Goal: Task Accomplishment & Management: Manage account settings

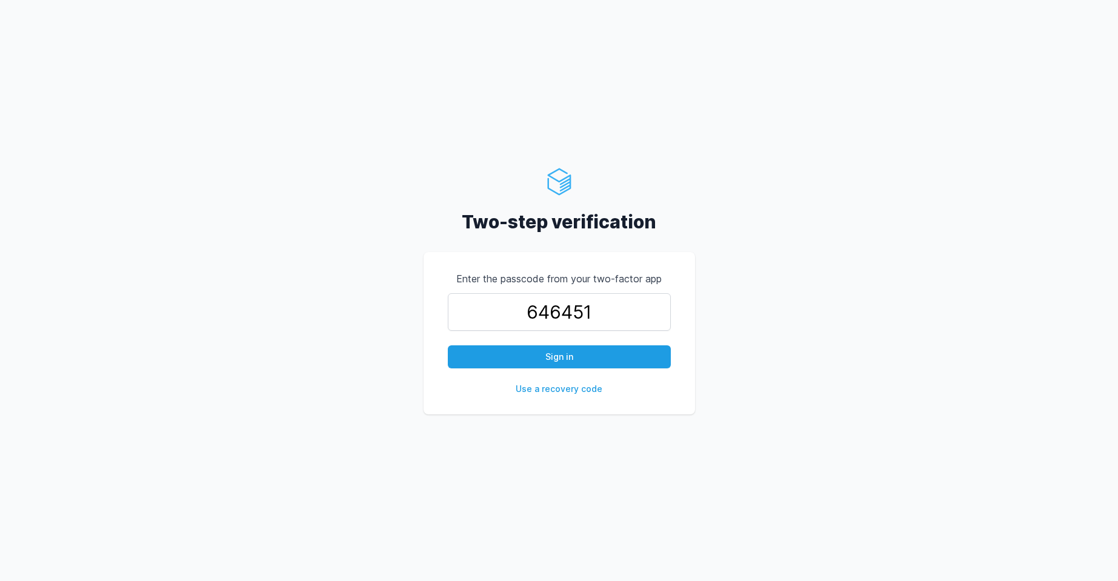
type input "646451"
click at [448, 345] on button "Sign in" at bounding box center [559, 356] width 223 height 23
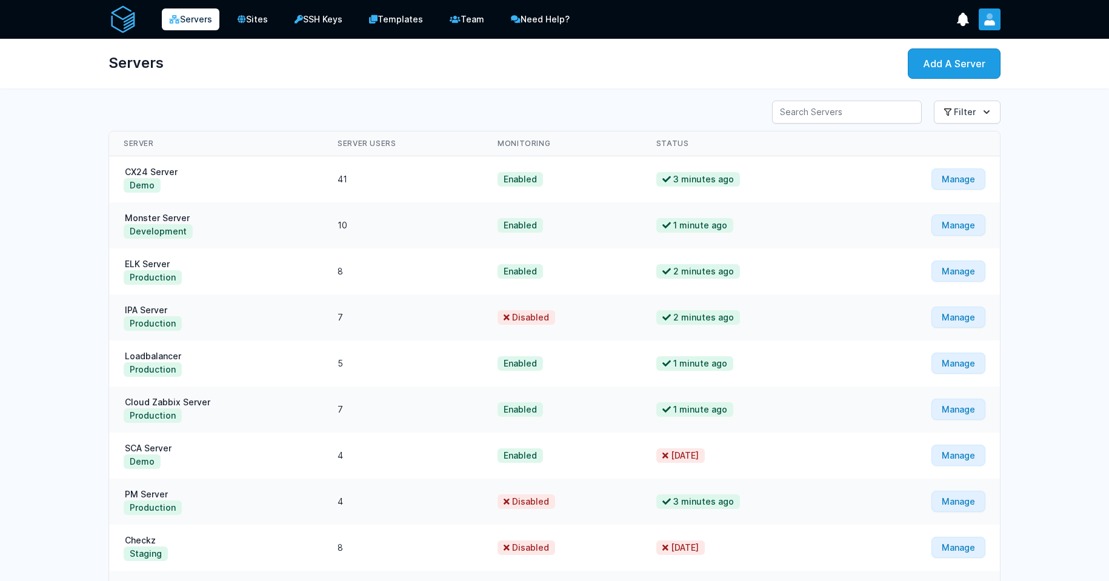
click at [994, 24] on icon "User menu" at bounding box center [989, 22] width 11 height 5
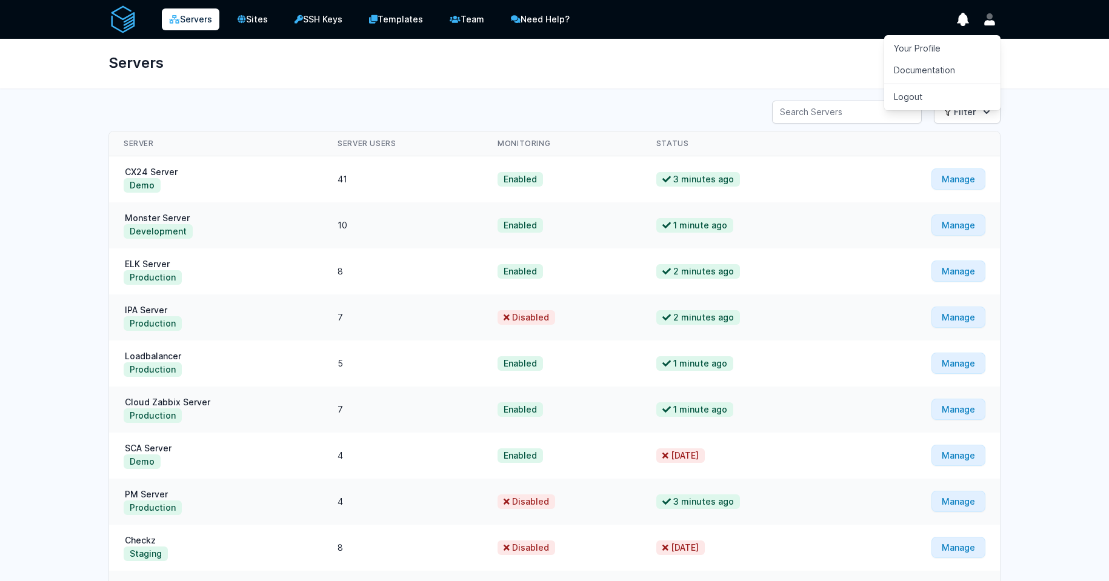
click at [733, 47] on div "Servers Add A Server" at bounding box center [554, 64] width 931 height 50
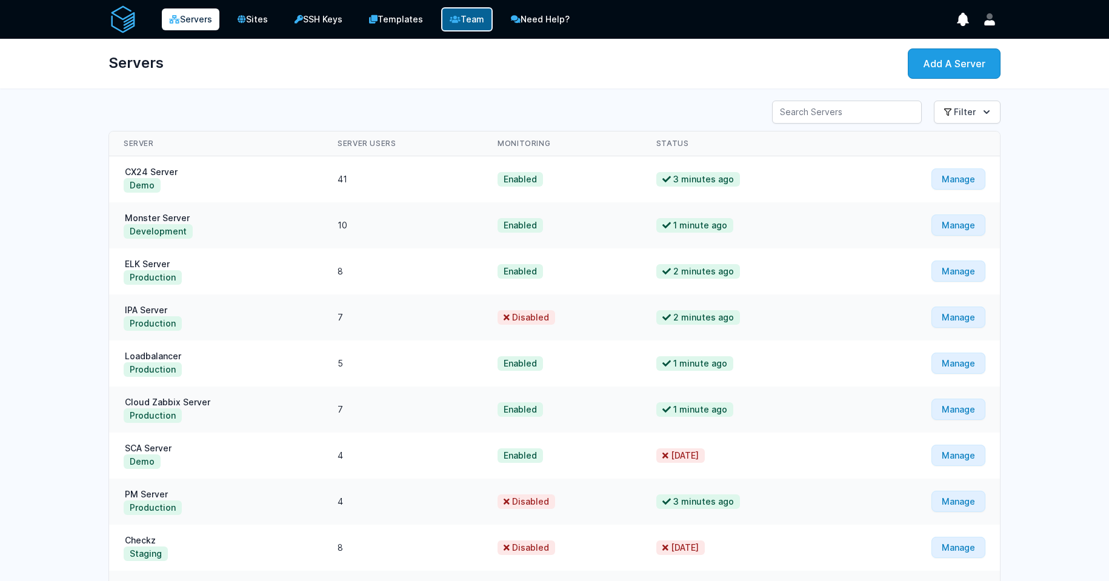
click at [464, 21] on link "Team" at bounding box center [467, 19] width 52 height 24
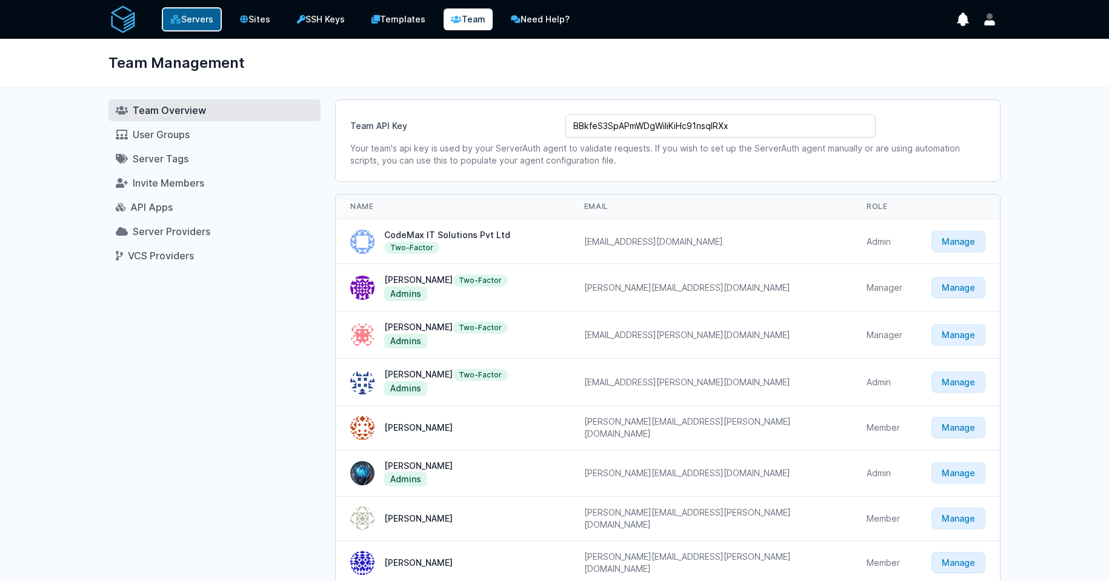
click at [183, 18] on link "Servers" at bounding box center [192, 19] width 60 height 24
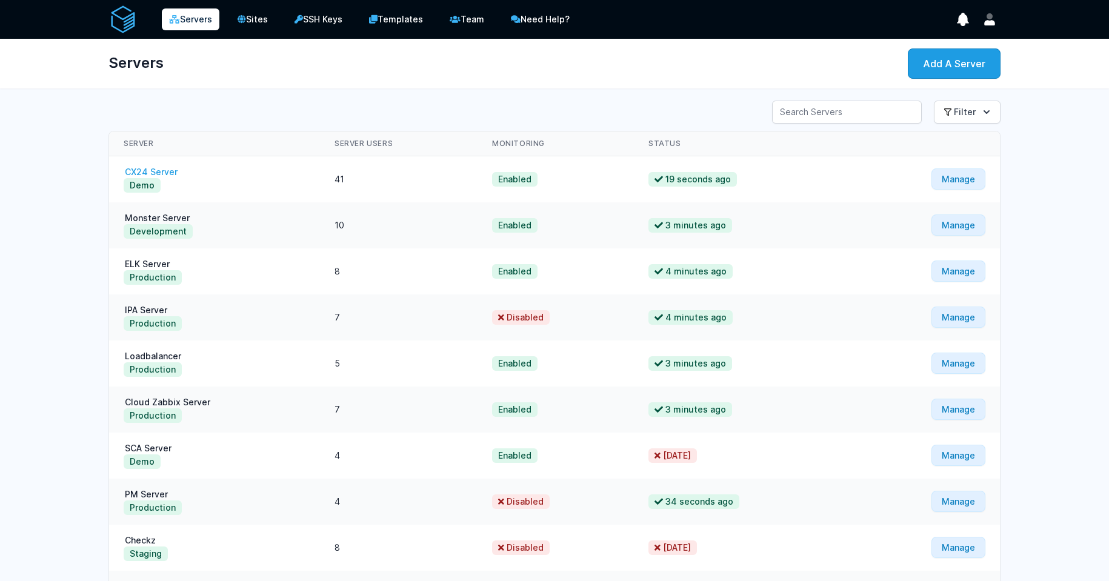
click at [176, 175] on link "CX24 Server" at bounding box center [151, 172] width 55 height 10
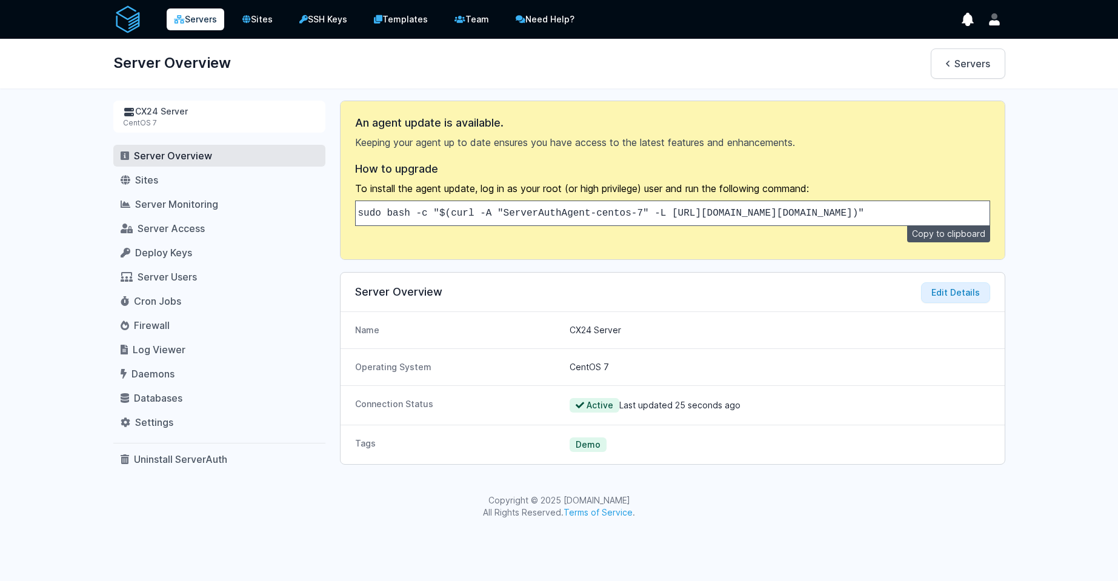
click at [193, 27] on link "Servers" at bounding box center [196, 19] width 58 height 22
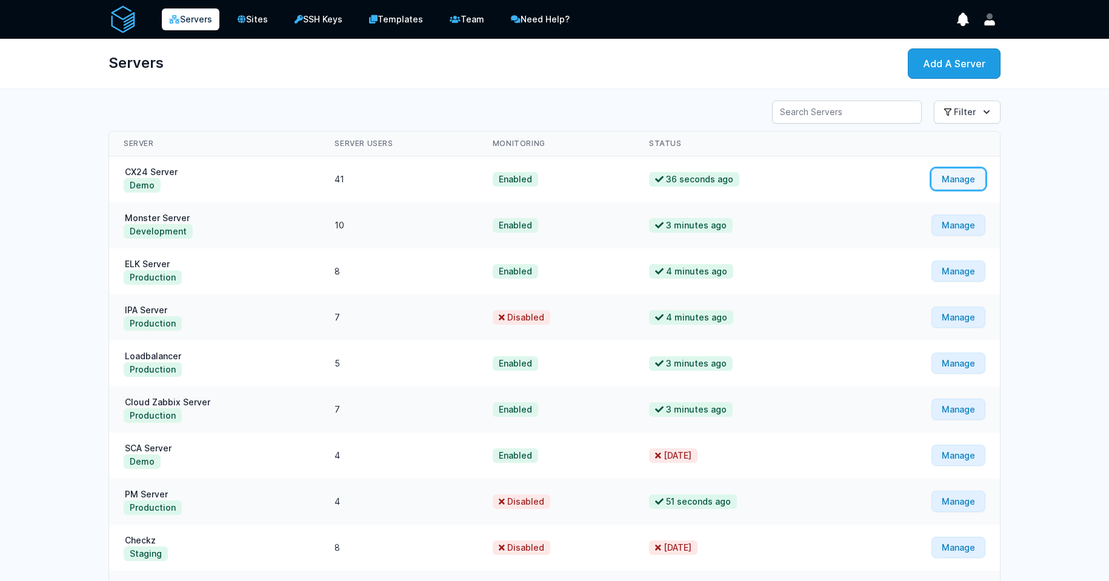
click at [951, 182] on link "Manage" at bounding box center [958, 178] width 54 height 21
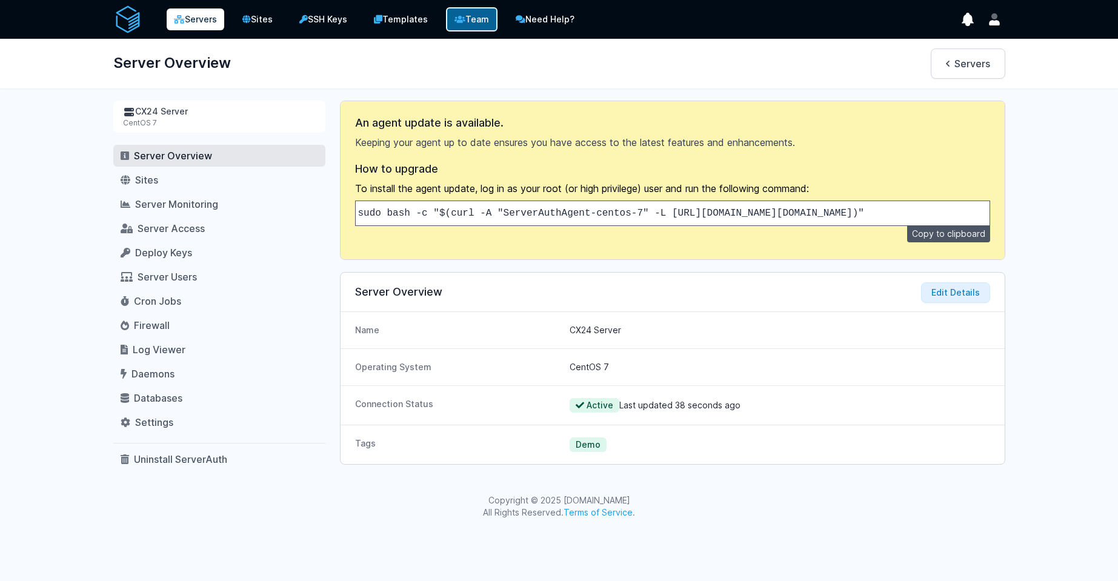
click at [454, 17] on link "Team" at bounding box center [472, 19] width 52 height 24
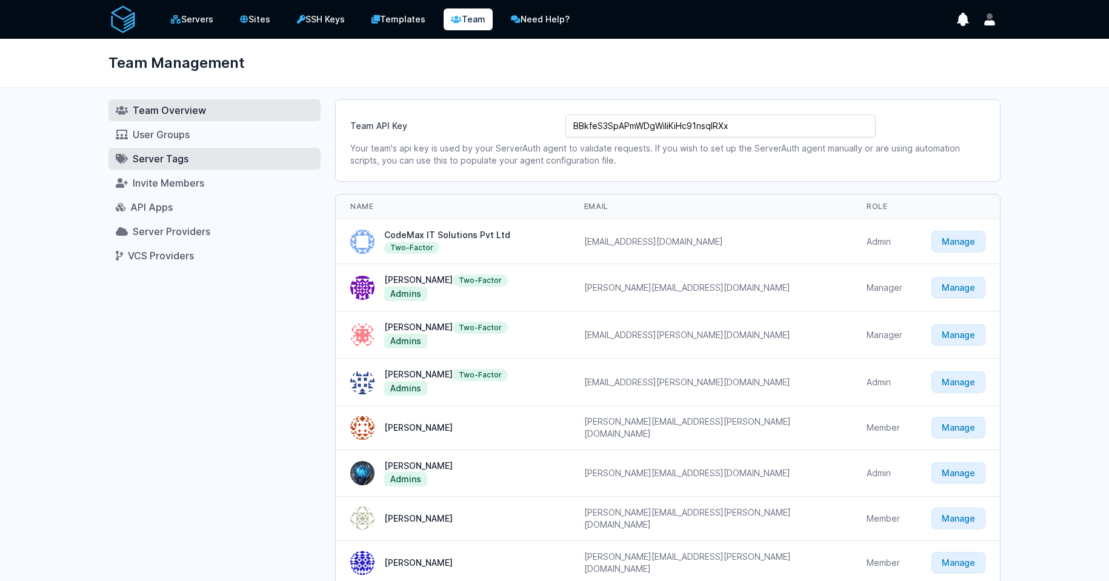
click at [221, 158] on link "Server Tags" at bounding box center [214, 159] width 212 height 22
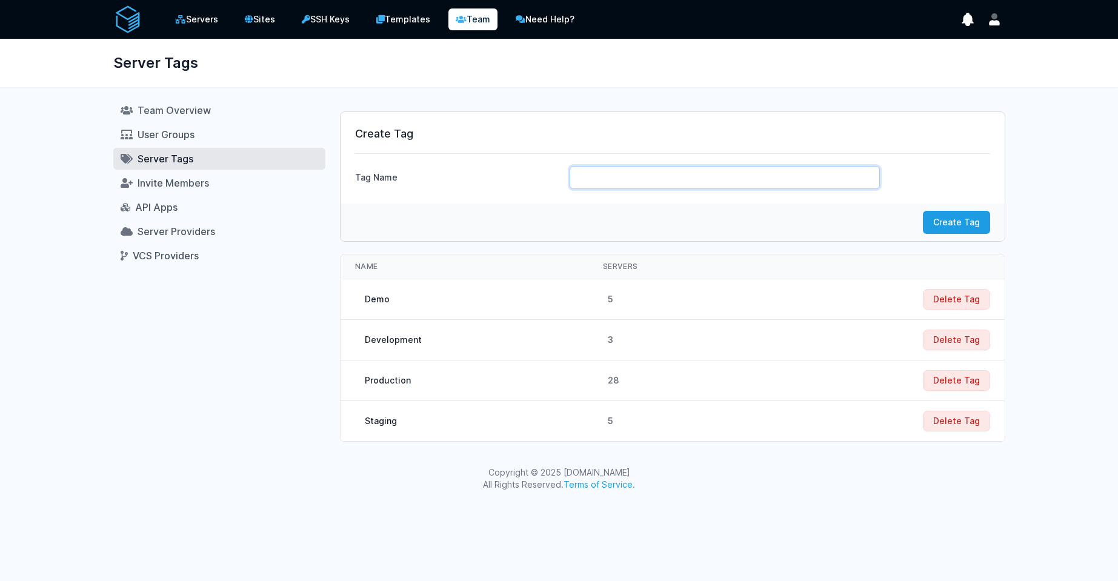
click at [663, 187] on input "text" at bounding box center [725, 177] width 310 height 23
type input "[DOMAIN_NAME]"
click at [959, 224] on button "Create Tag" at bounding box center [956, 222] width 67 height 23
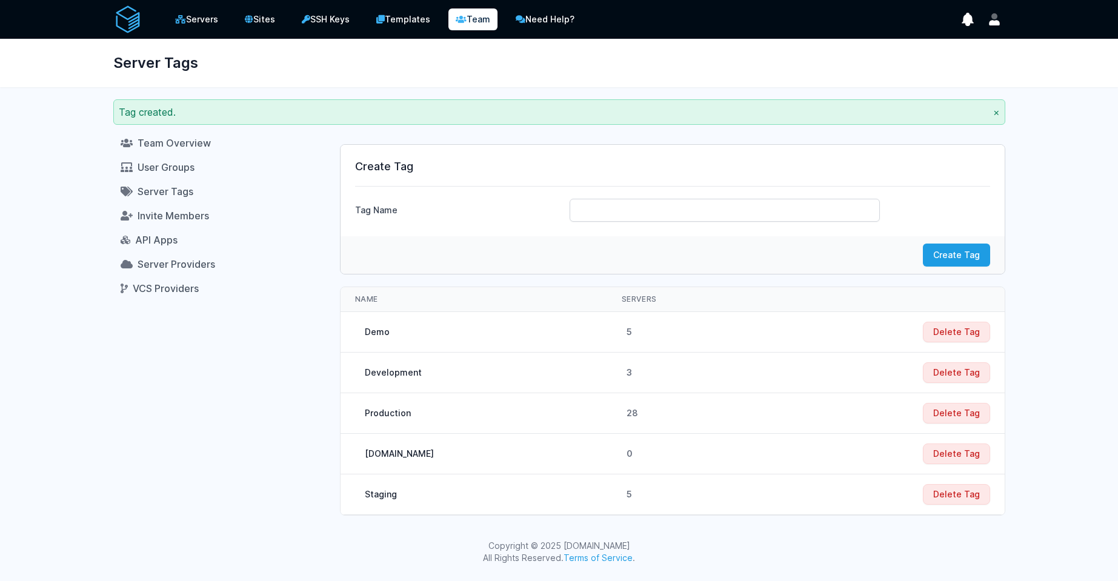
click at [394, 459] on div "[DOMAIN_NAME]" at bounding box center [399, 454] width 69 height 12
click at [178, 171] on span "User Groups" at bounding box center [166, 167] width 57 height 12
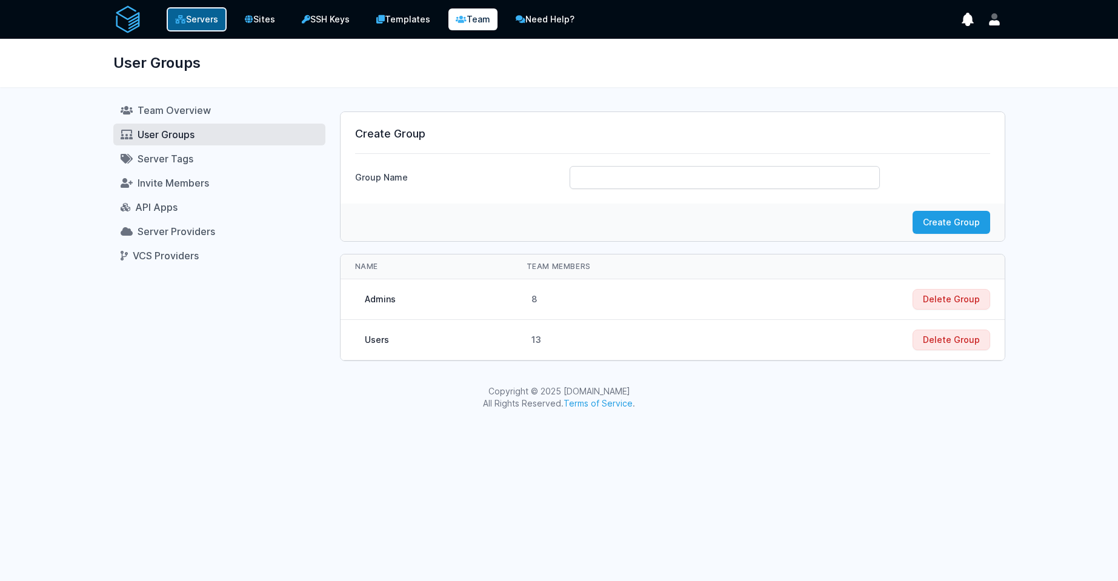
click at [213, 27] on link "Servers" at bounding box center [197, 19] width 60 height 24
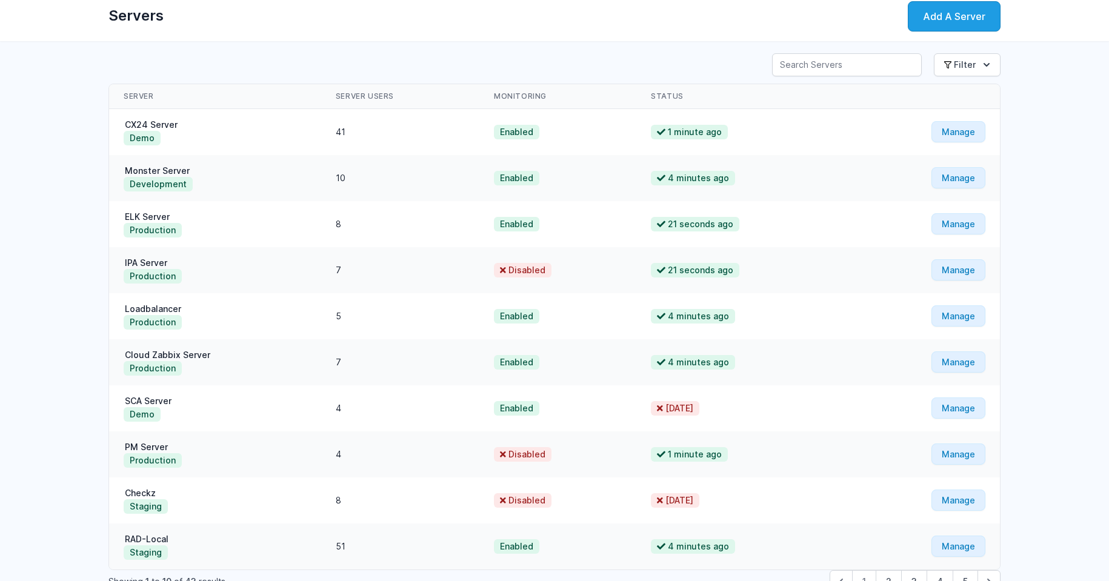
scroll to position [73, 0]
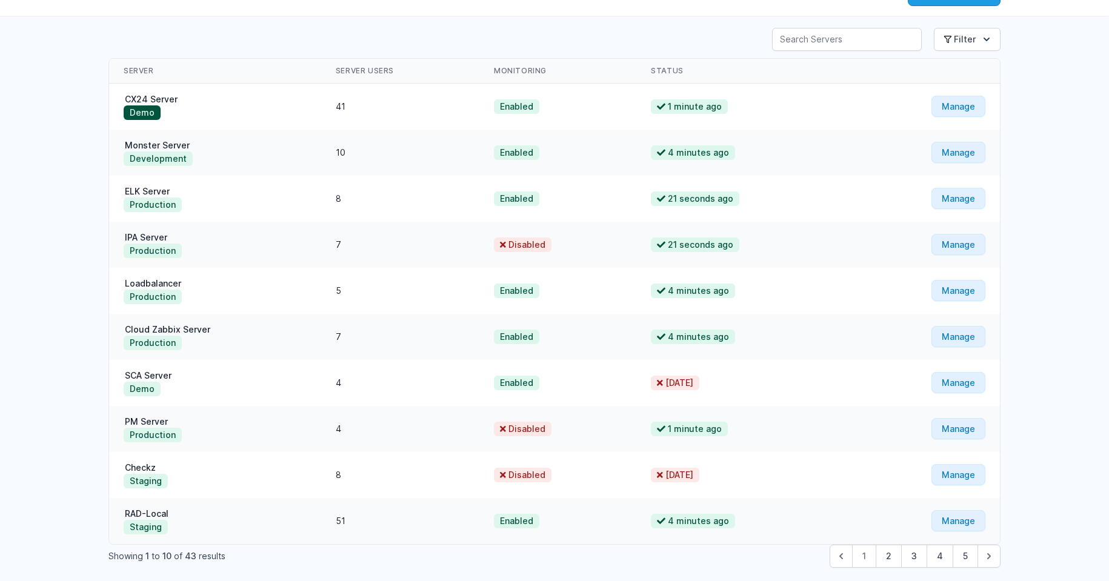
click at [155, 113] on button "Demo" at bounding box center [142, 112] width 37 height 15
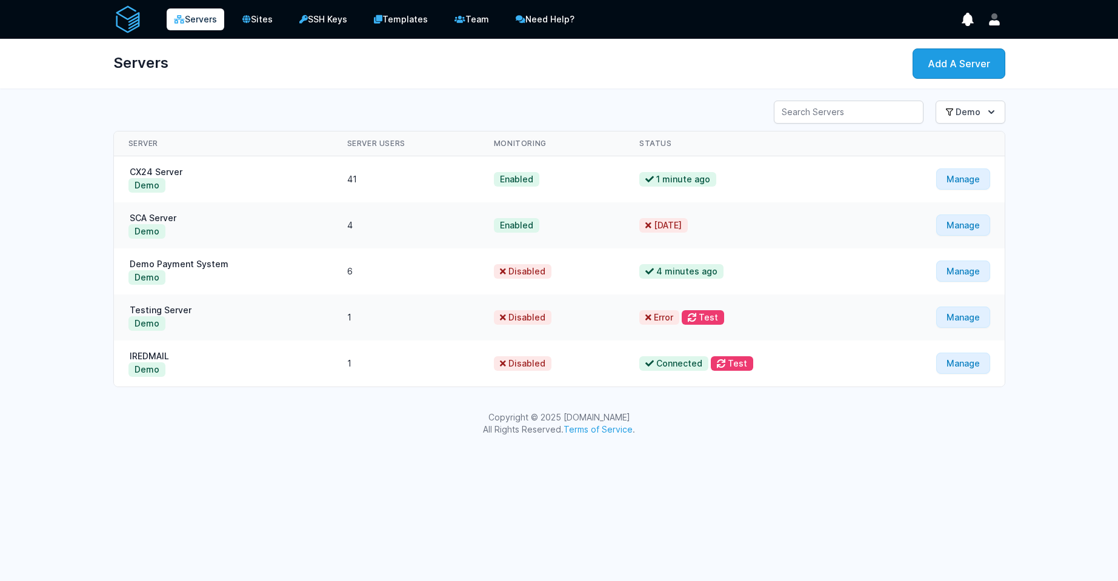
click at [207, 22] on link "Servers" at bounding box center [196, 19] width 58 height 22
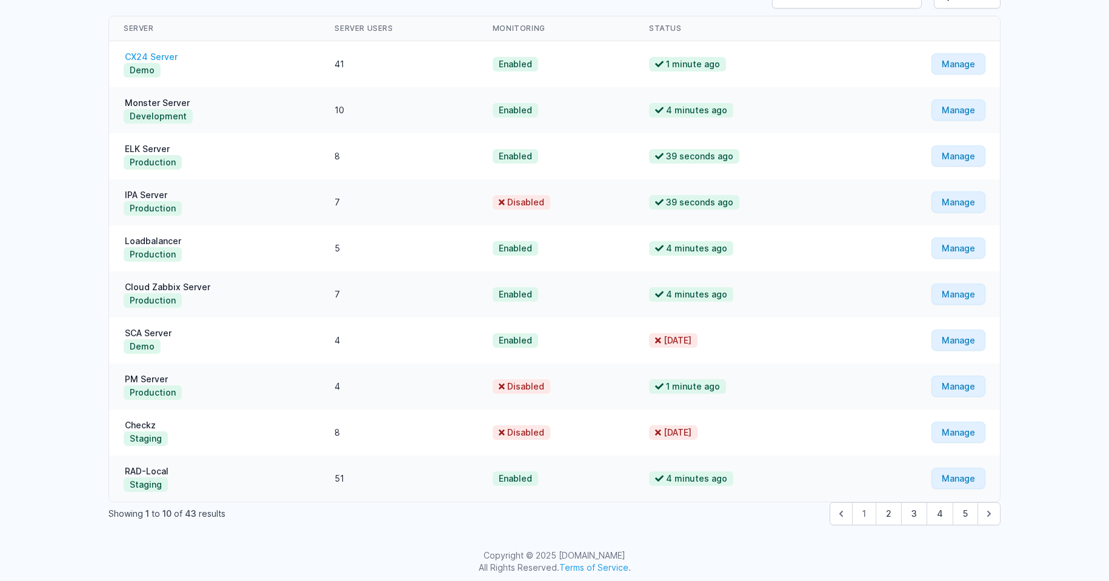
scroll to position [120, 0]
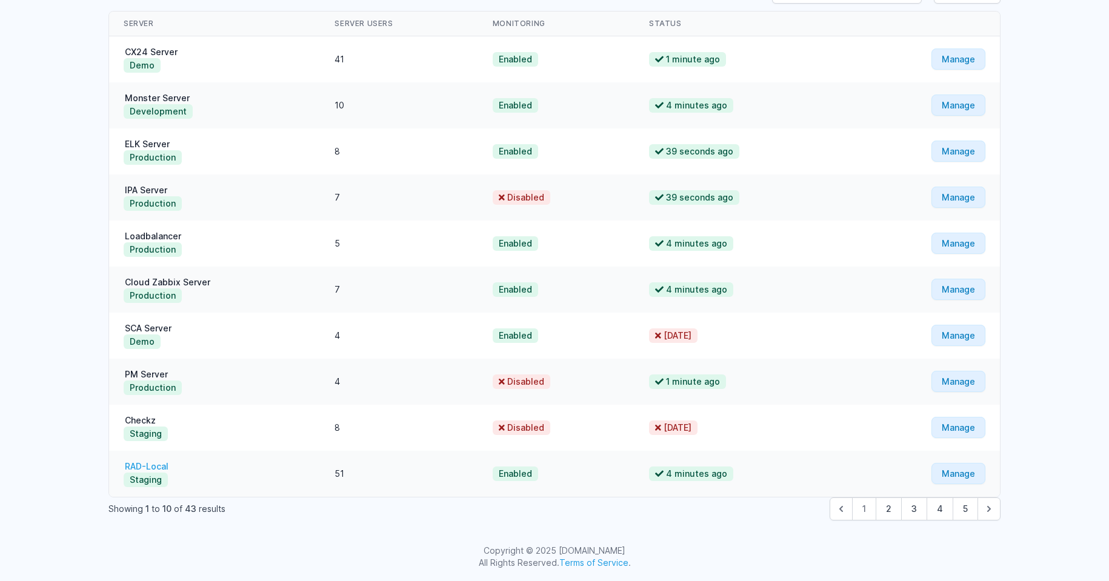
click at [167, 465] on link "RAD-Local" at bounding box center [147, 466] width 46 height 10
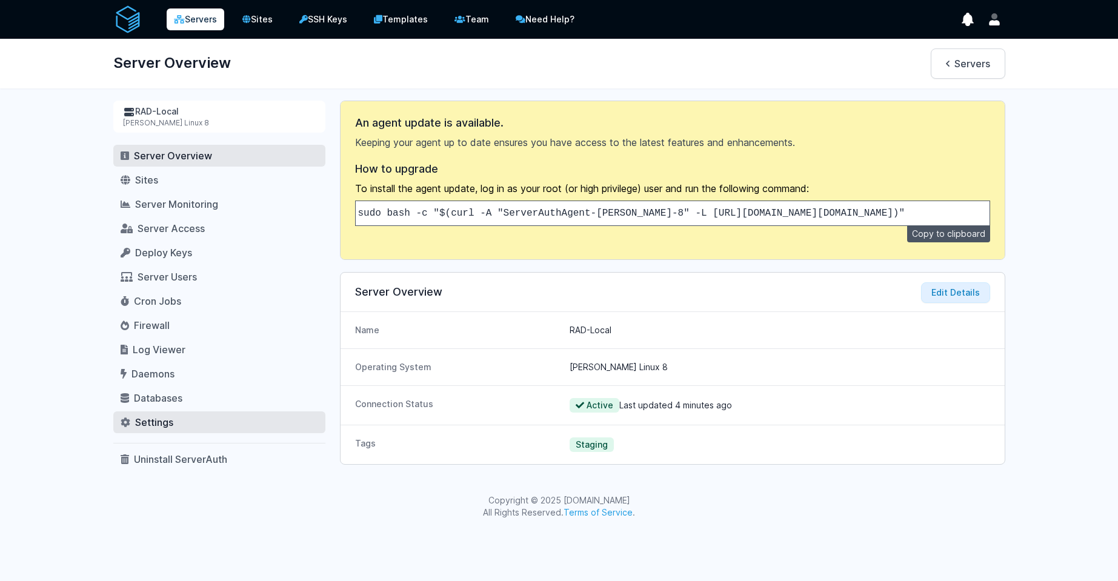
click at [184, 414] on link "Settings" at bounding box center [219, 422] width 212 height 22
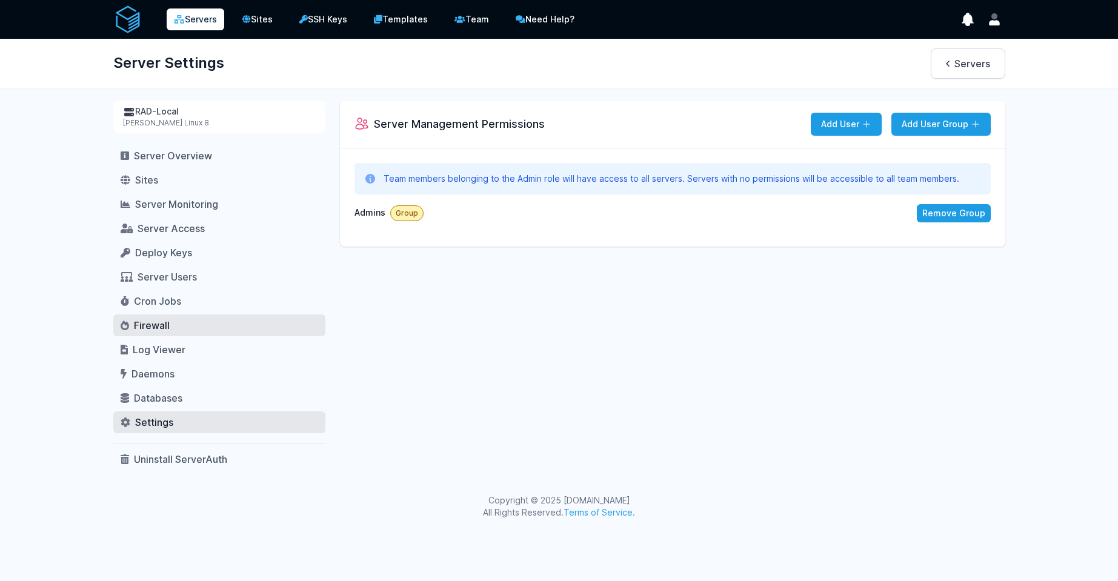
click at [171, 327] on link "Firewall" at bounding box center [219, 325] width 212 height 22
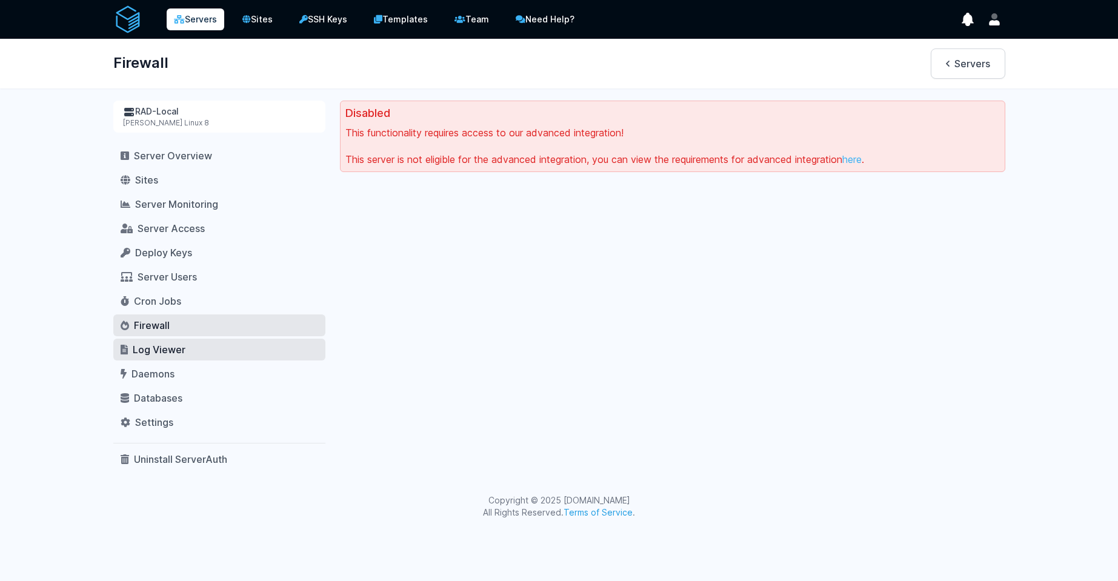
click at [167, 354] on span "Log Viewer" at bounding box center [159, 350] width 53 height 12
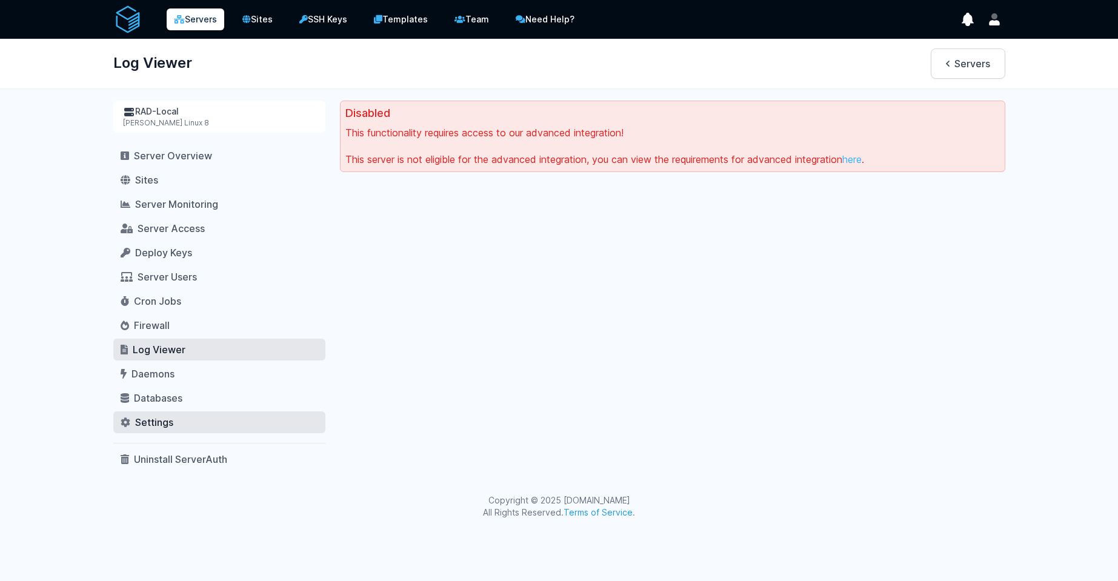
click at [186, 425] on link "Settings" at bounding box center [219, 422] width 212 height 22
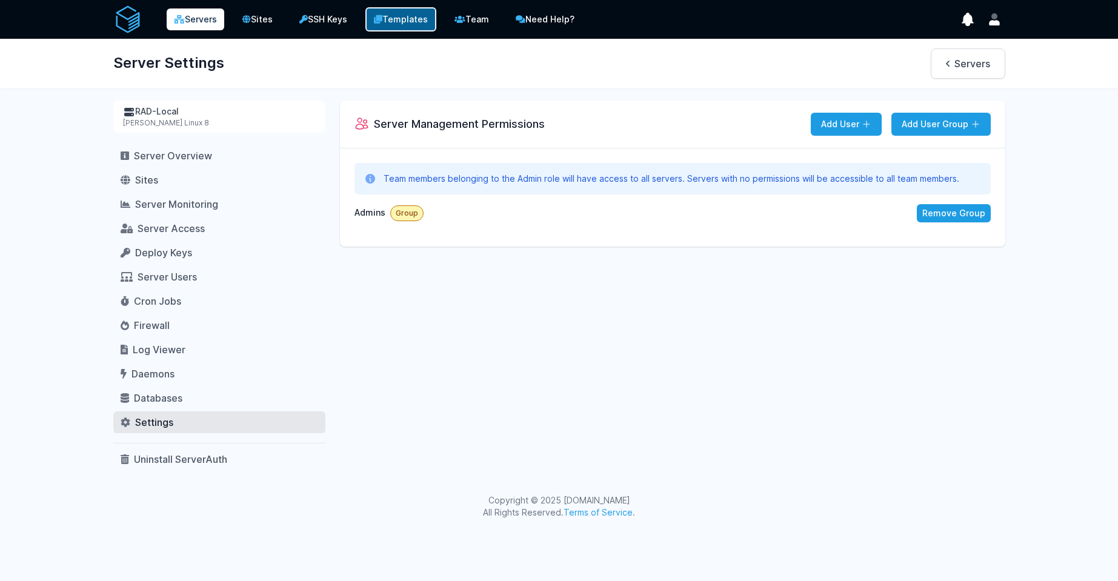
click at [404, 19] on link "Templates" at bounding box center [400, 19] width 71 height 24
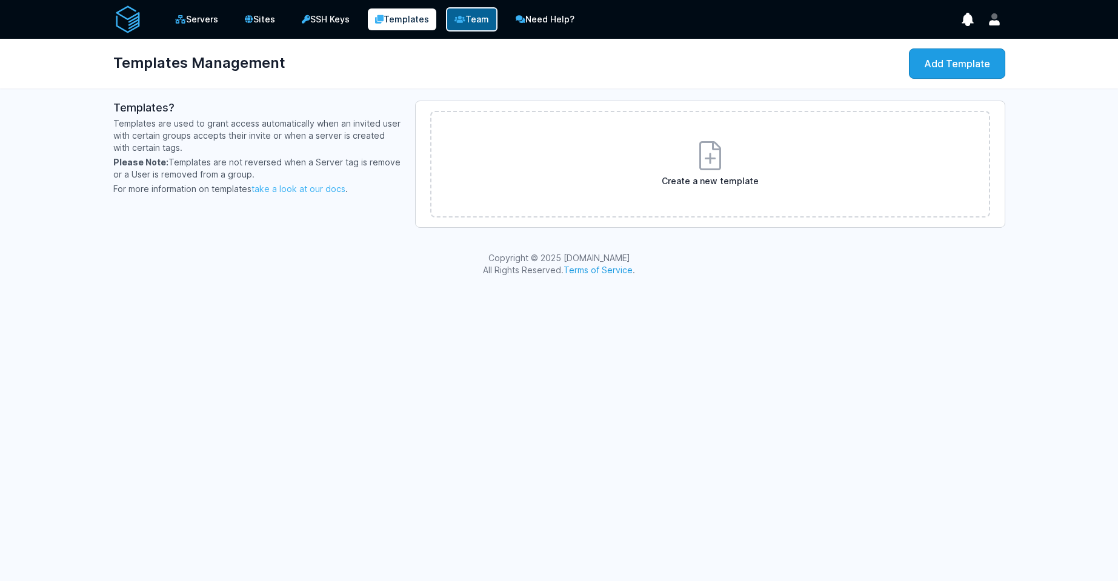
click at [470, 23] on link "Team" at bounding box center [472, 19] width 52 height 24
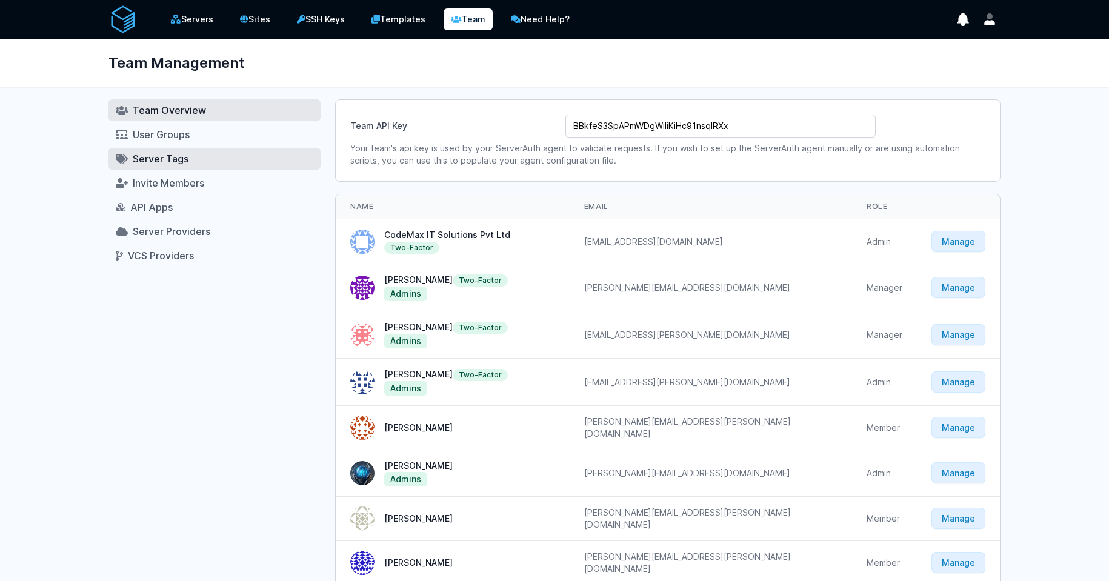
click at [249, 150] on link "Server Tags" at bounding box center [214, 159] width 212 height 22
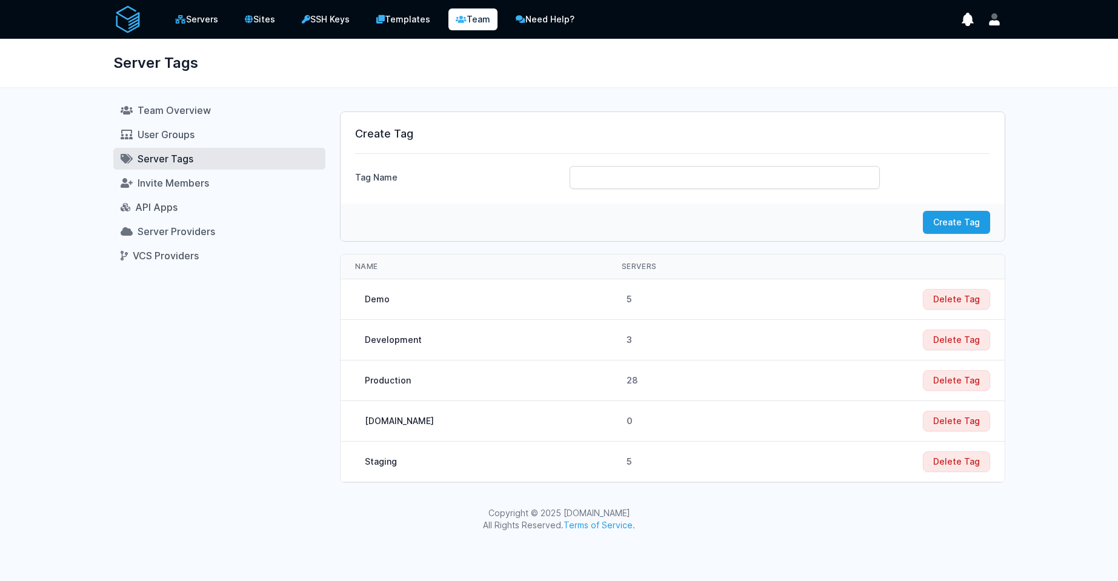
click at [394, 342] on div "Development" at bounding box center [393, 340] width 57 height 12
click at [409, 430] on td "[DOMAIN_NAME]" at bounding box center [474, 421] width 267 height 41
click at [401, 423] on div "[DOMAIN_NAME]" at bounding box center [399, 421] width 69 height 12
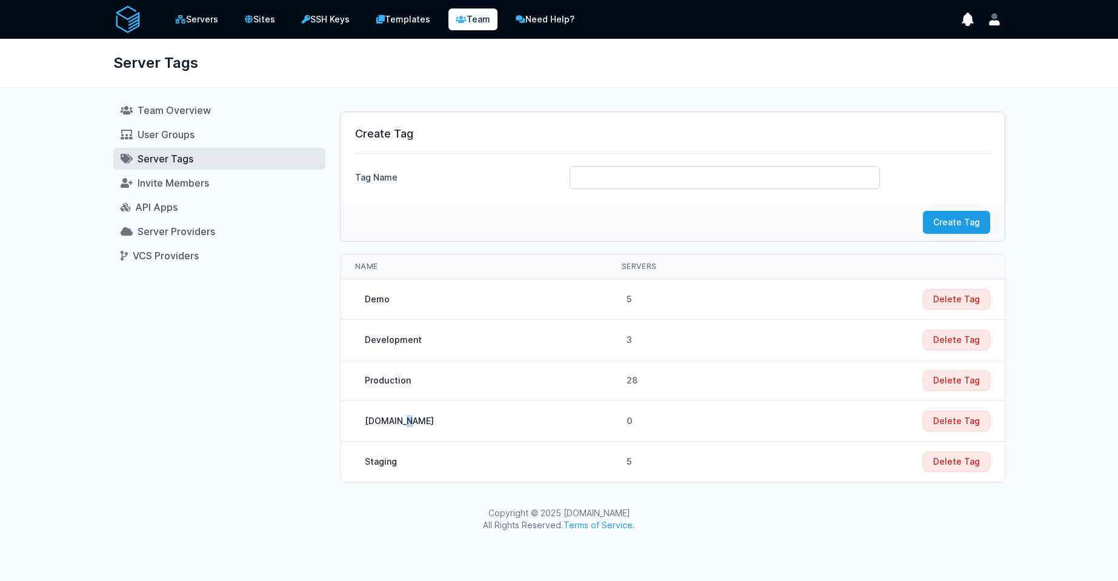
click at [401, 423] on div "[DOMAIN_NAME]" at bounding box center [399, 421] width 69 height 12
click at [203, 9] on link "Servers" at bounding box center [197, 19] width 60 height 24
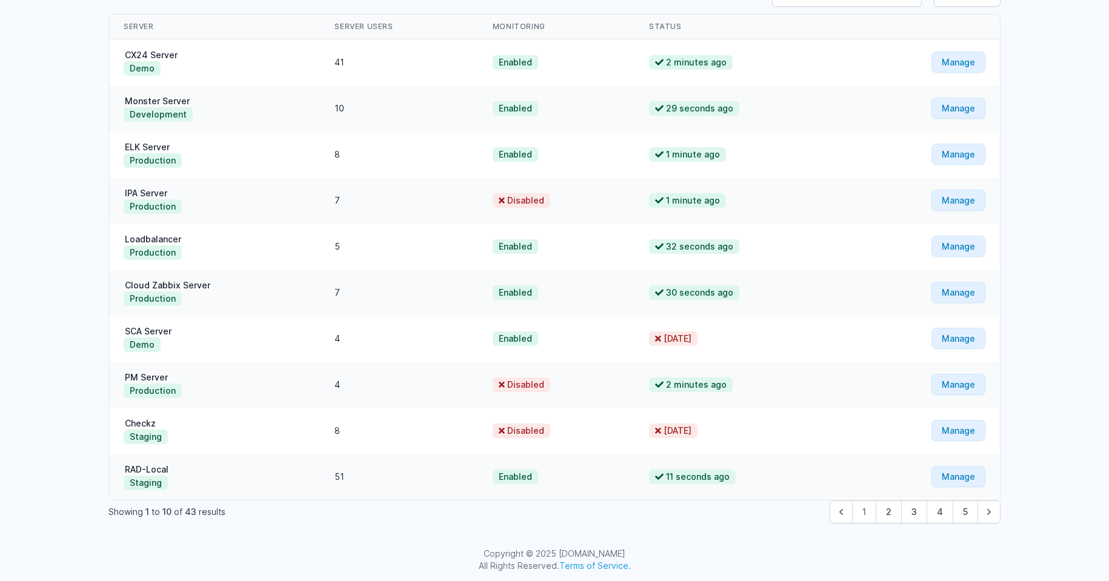
scroll to position [120, 0]
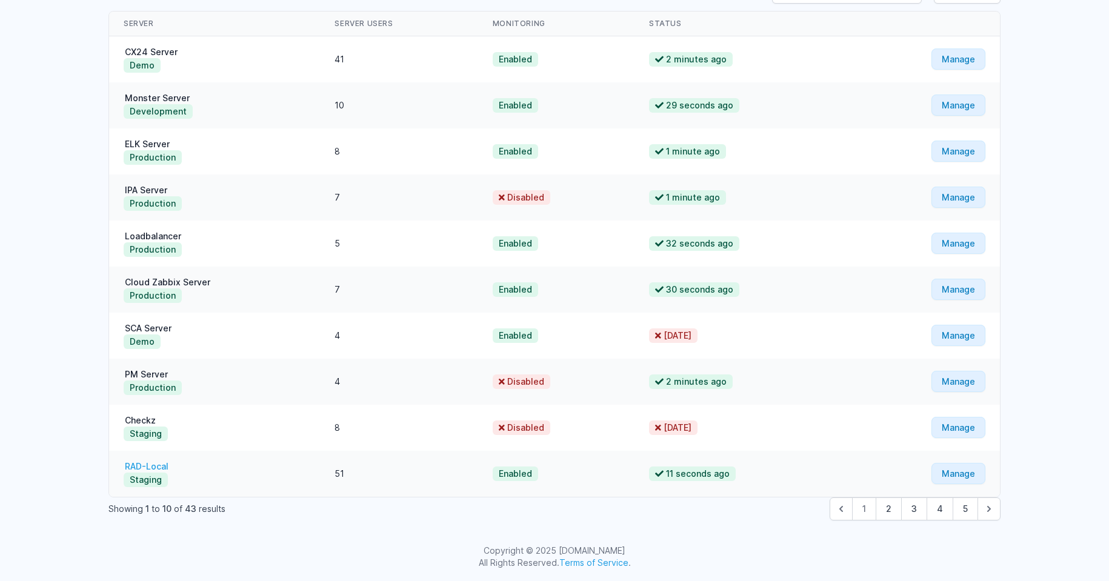
click at [157, 465] on link "RAD-Local" at bounding box center [147, 466] width 46 height 10
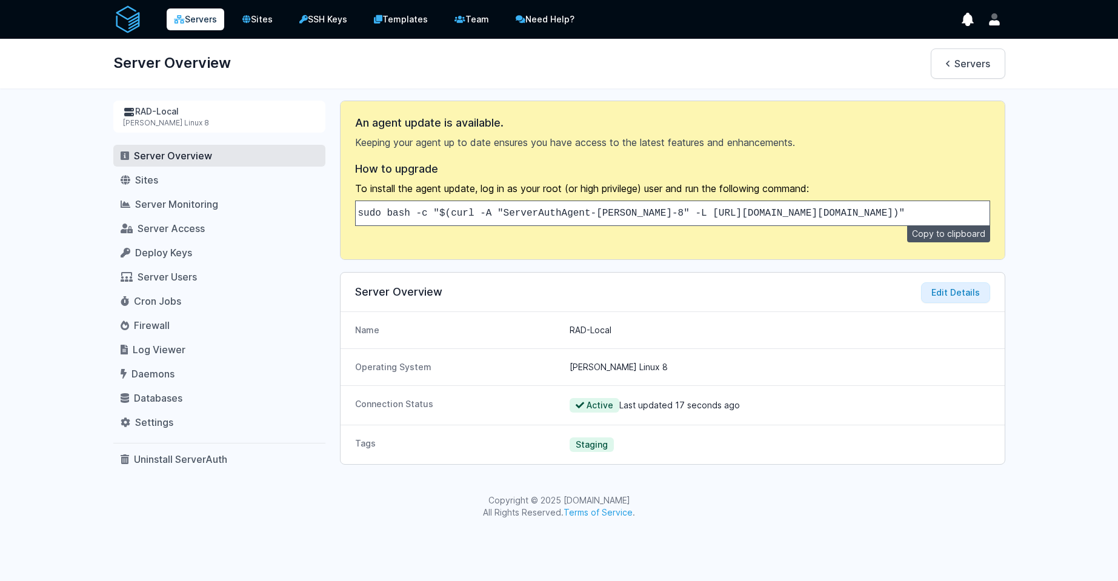
click at [367, 452] on dt "Tags" at bounding box center [457, 444] width 205 height 15
click at [590, 451] on span "Staging" at bounding box center [592, 444] width 44 height 15
click at [950, 301] on button "Edit Details" at bounding box center [955, 292] width 69 height 21
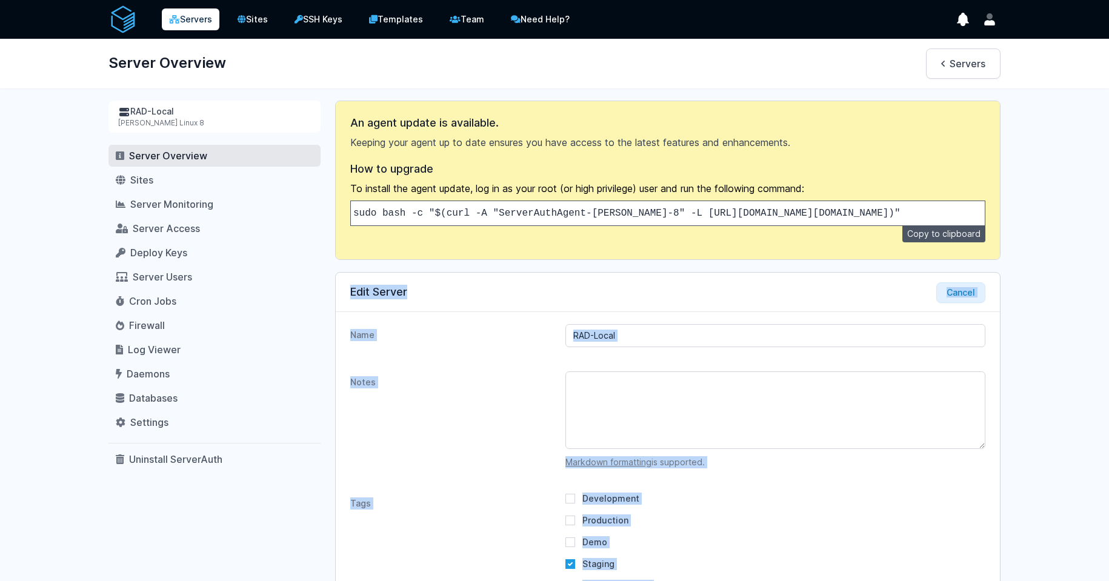
click at [1012, 479] on div "RAD-Local Alma Linux 8 Server Overview Sites Server Monitoring Server Access De…" at bounding box center [554, 372] width 931 height 542
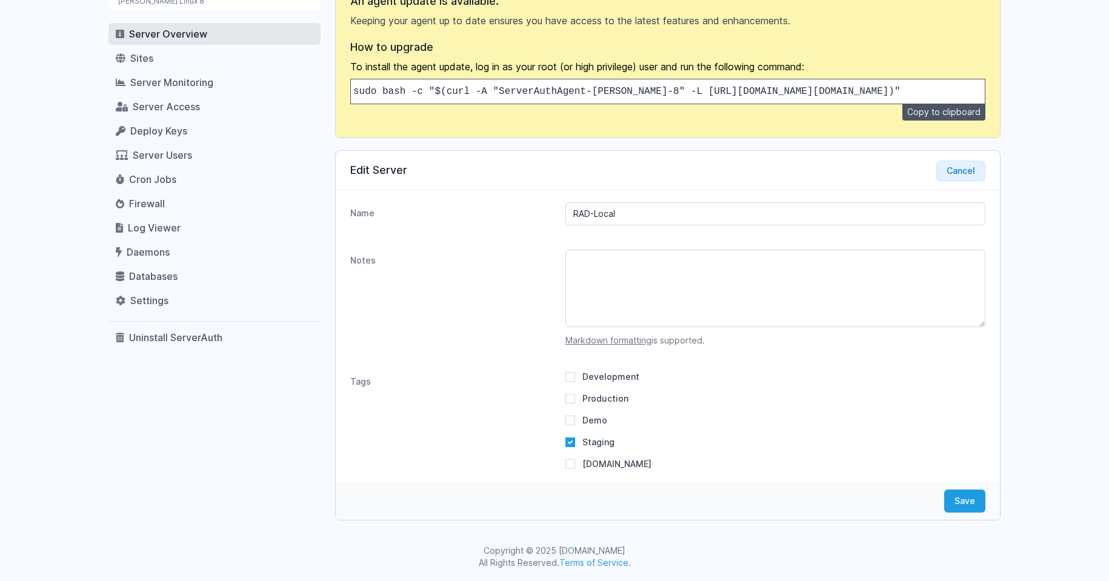
scroll to position [131, 0]
click at [568, 462] on input "[DOMAIN_NAME]" at bounding box center [570, 464] width 10 height 10
checkbox input "true"
click at [974, 508] on button "Save" at bounding box center [964, 501] width 41 height 23
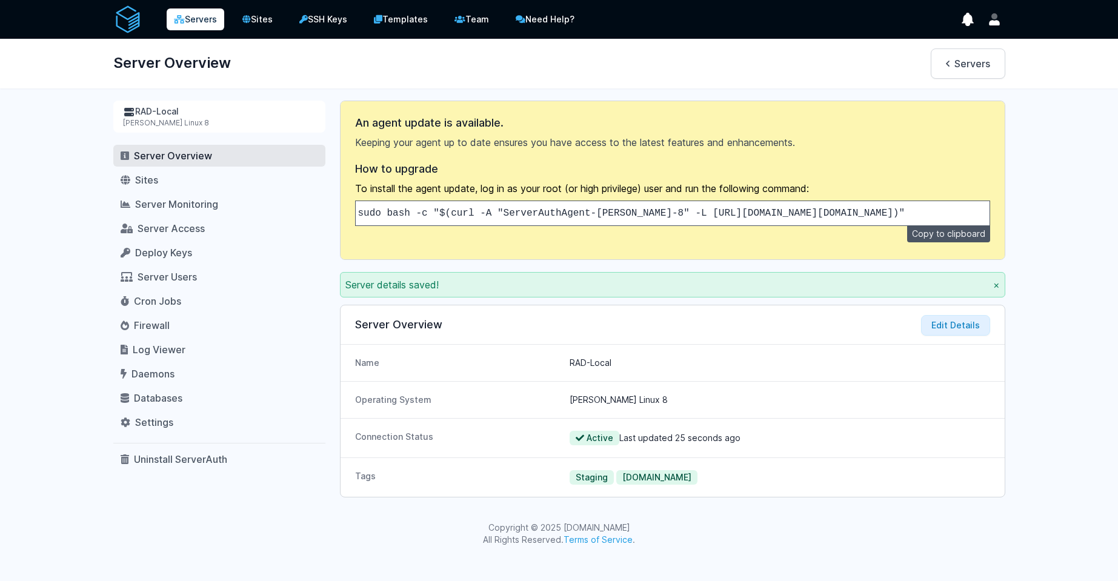
click at [176, 18] on icon at bounding box center [179, 19] width 11 height 8
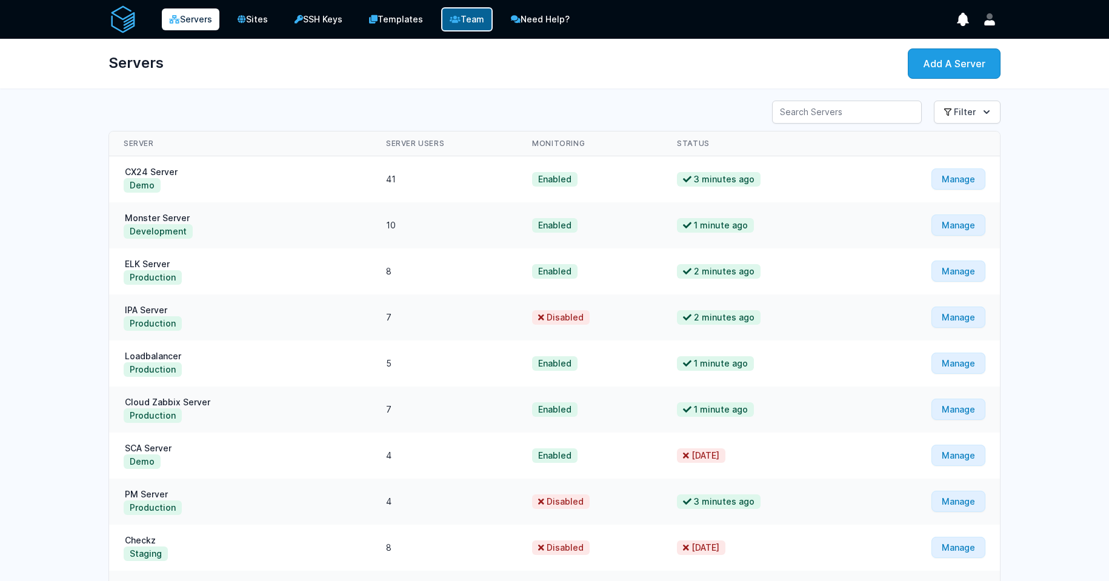
click at [455, 19] on icon at bounding box center [455, 19] width 11 height 8
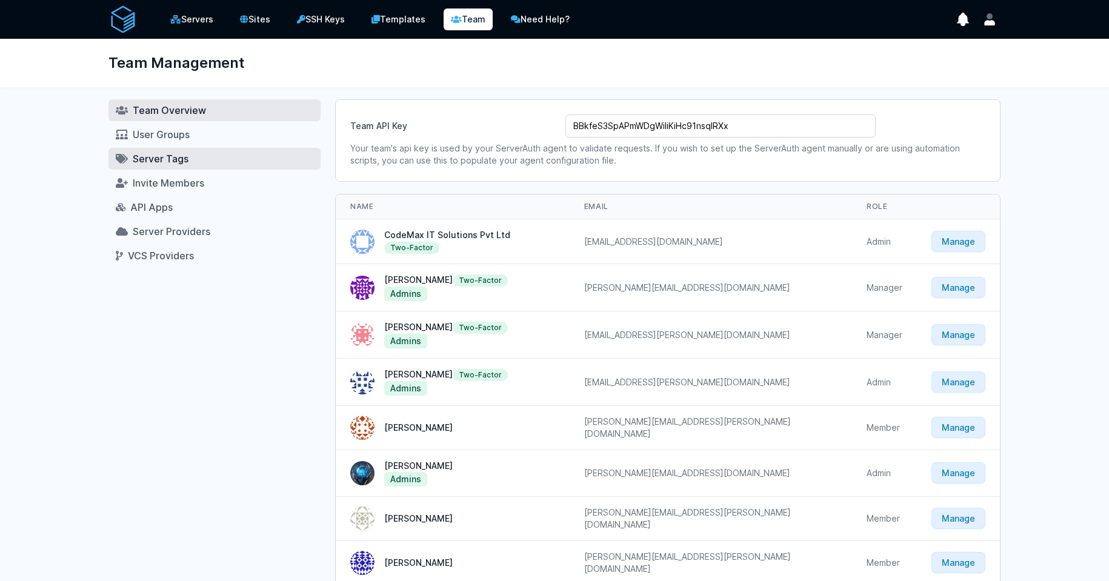
click at [168, 158] on span "Server Tags" at bounding box center [161, 159] width 56 height 12
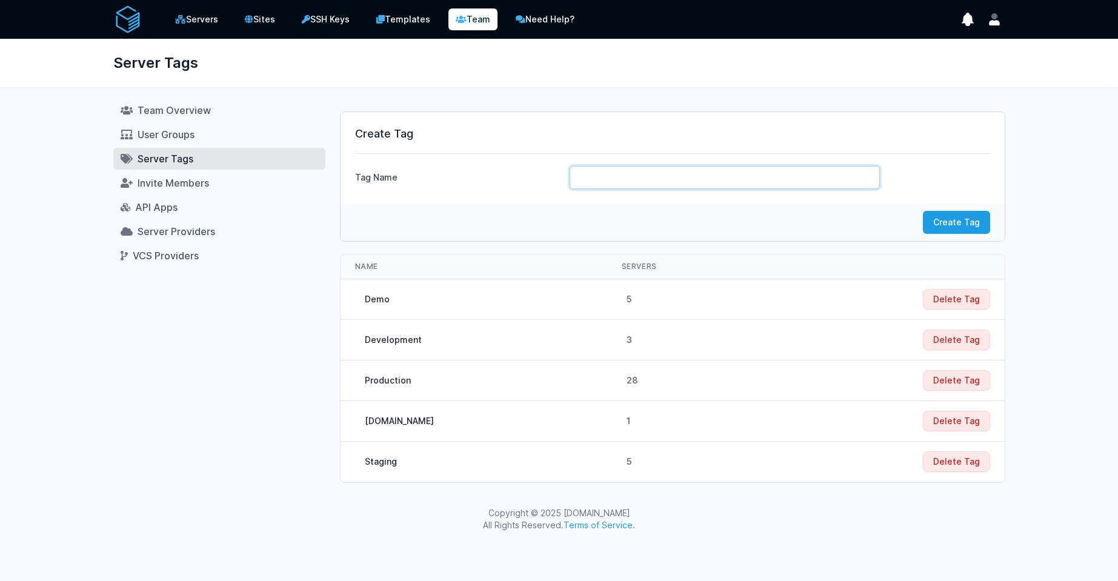
click at [709, 175] on input "text" at bounding box center [725, 177] width 310 height 23
paste input "st-op-monster-01"
type input "st-op-monster-01"
click at [935, 216] on button "Create Tag" at bounding box center [956, 222] width 67 height 23
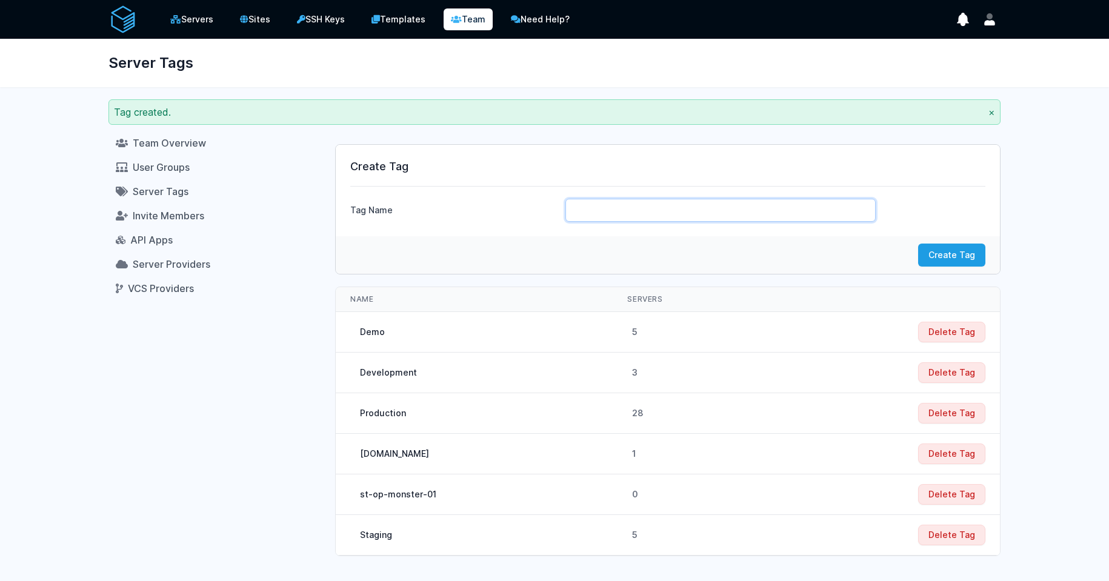
click at [582, 216] on input "text" at bounding box center [720, 210] width 310 height 23
drag, startPoint x: 654, startPoint y: 206, endPoint x: 490, endPoint y: 197, distance: 164.5
click at [490, 197] on div "Tag Name v" at bounding box center [667, 204] width 635 height 36
paste input "st-op-monster-02"
type input "st-op-monster-02"
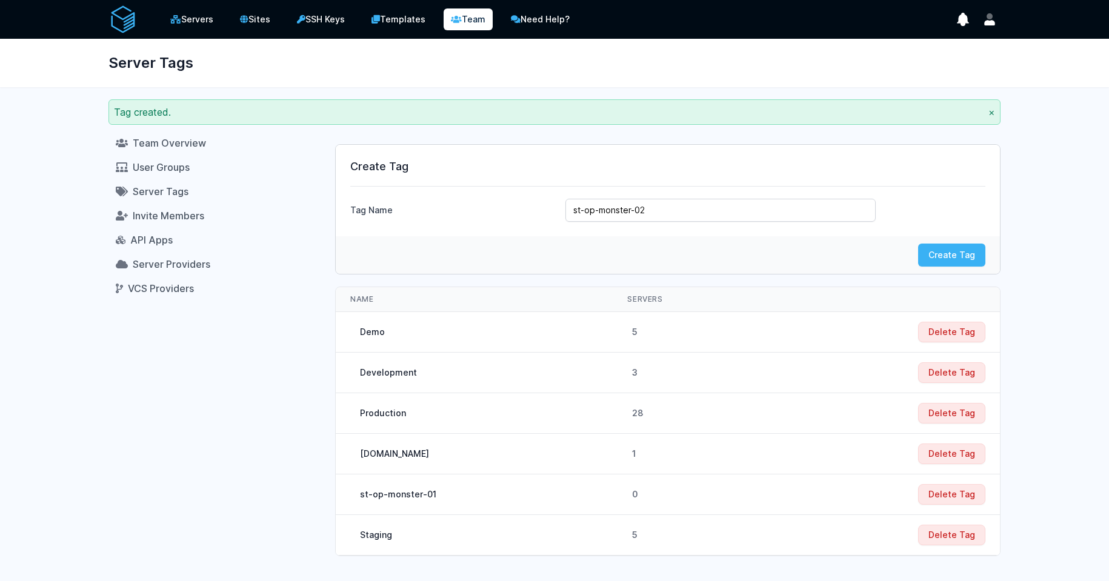
click at [928, 253] on button "Create Tag" at bounding box center [951, 255] width 67 height 23
click at [184, 23] on link "Servers" at bounding box center [192, 19] width 60 height 24
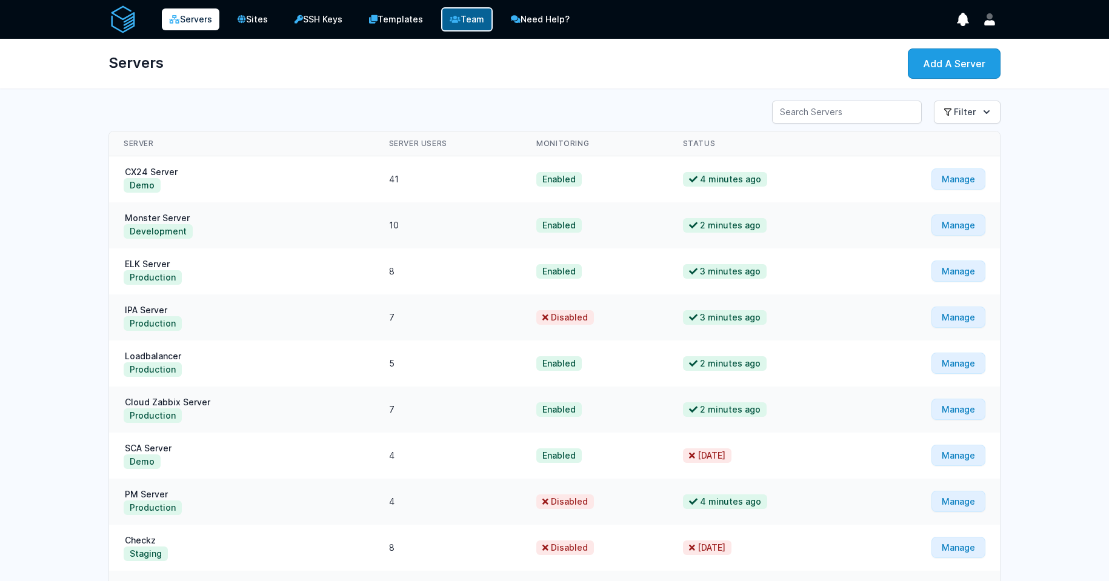
click at [470, 15] on link "Team" at bounding box center [467, 19] width 52 height 24
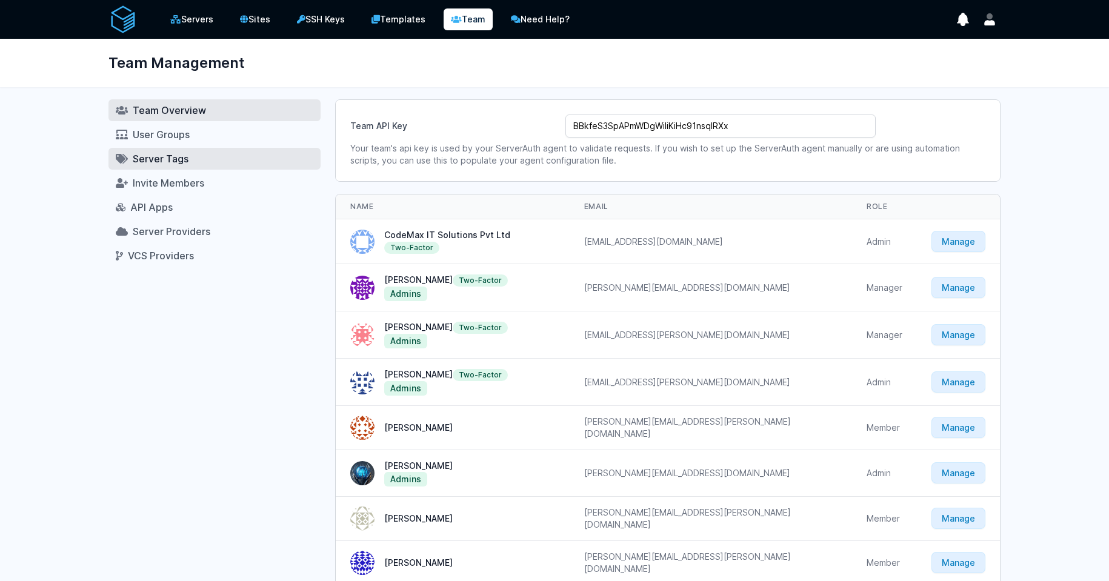
click at [172, 168] on link "Server Tags" at bounding box center [214, 159] width 212 height 22
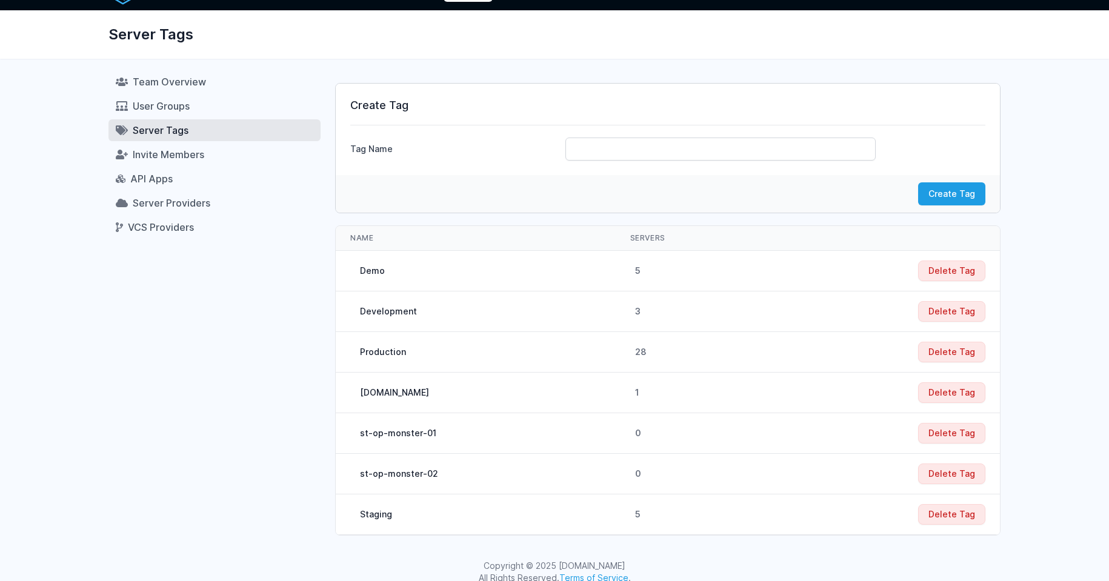
scroll to position [44, 0]
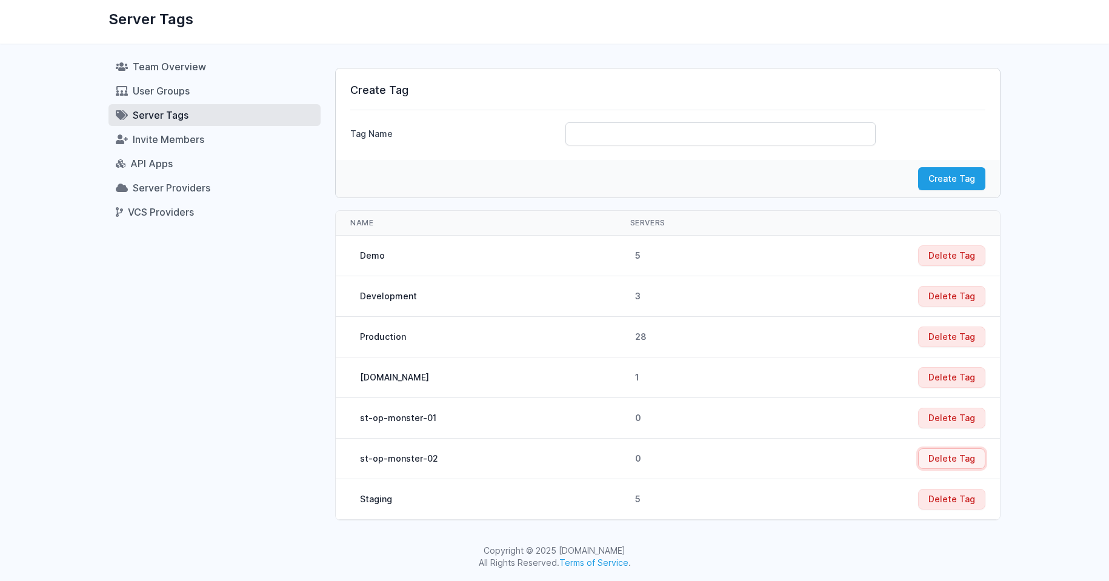
click at [963, 455] on button "Delete Tag" at bounding box center [951, 458] width 67 height 21
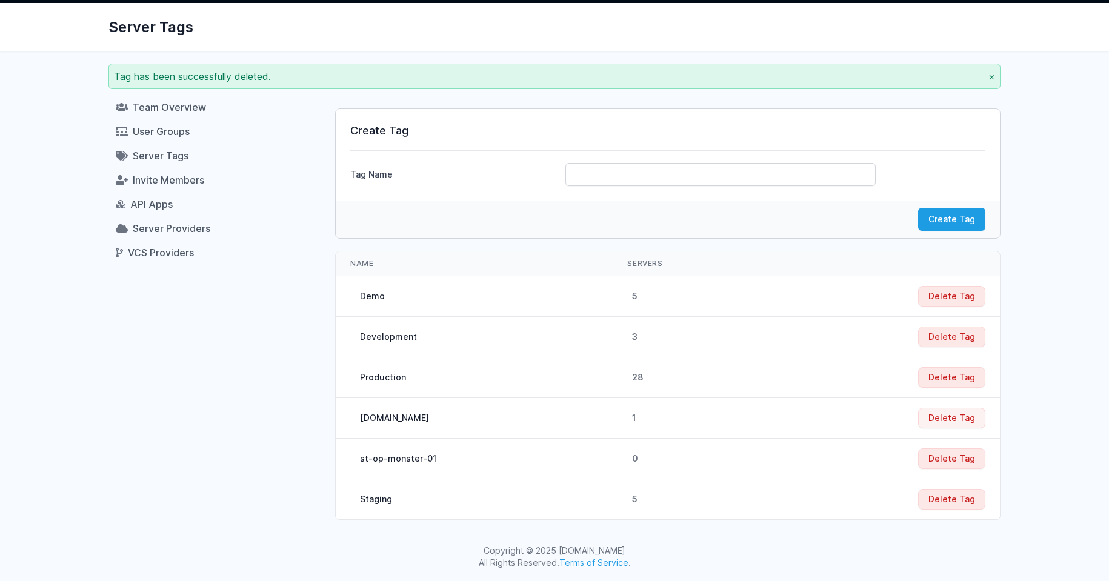
scroll to position [36, 0]
click at [948, 422] on button "Delete Tag" at bounding box center [951, 418] width 67 height 21
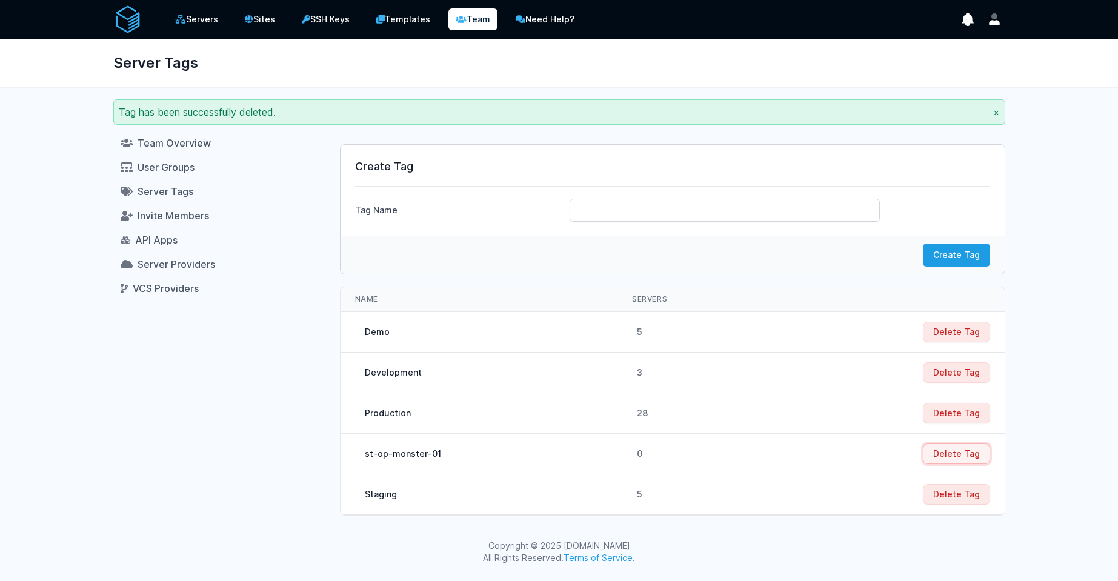
click at [939, 447] on button "Delete Tag" at bounding box center [956, 454] width 67 height 21
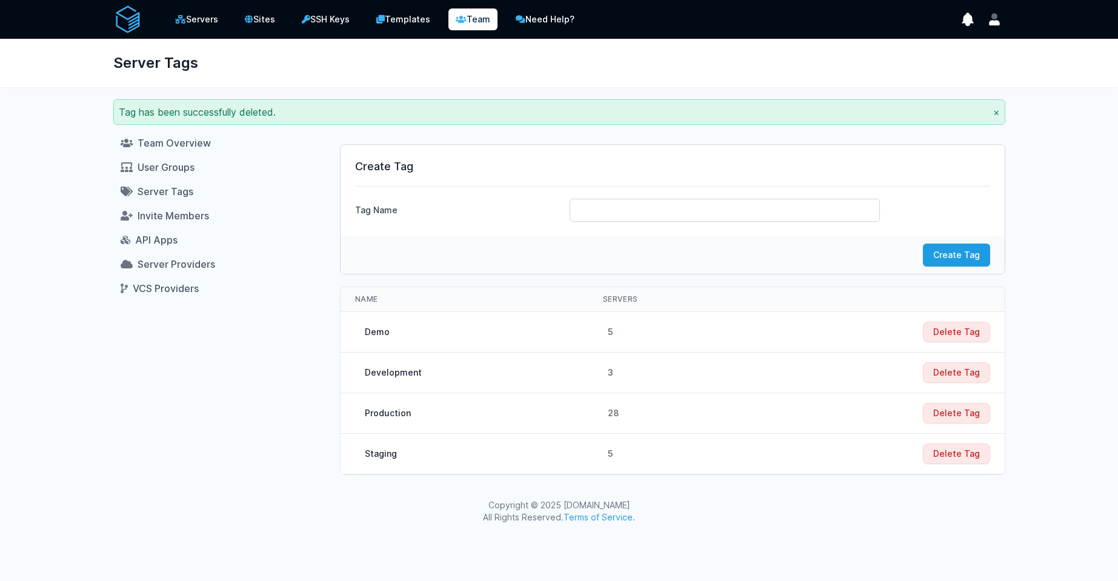
click at [198, 32] on div "Servers Sites SSH Keys Templates Team Need Help?" at bounding box center [348, 19] width 470 height 29
click at [196, 21] on link "Servers" at bounding box center [197, 19] width 60 height 24
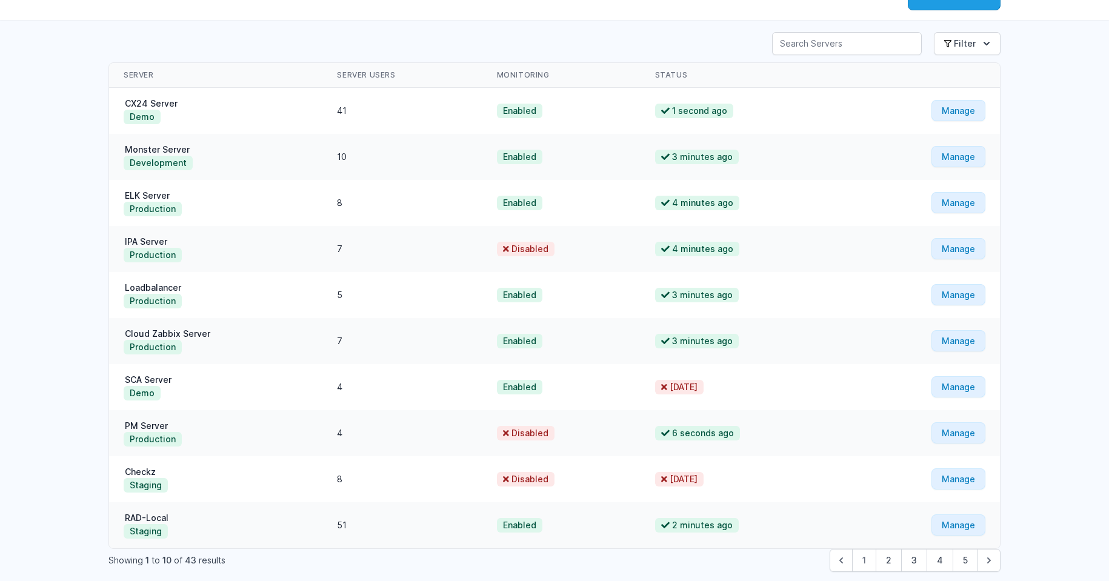
scroll to position [120, 0]
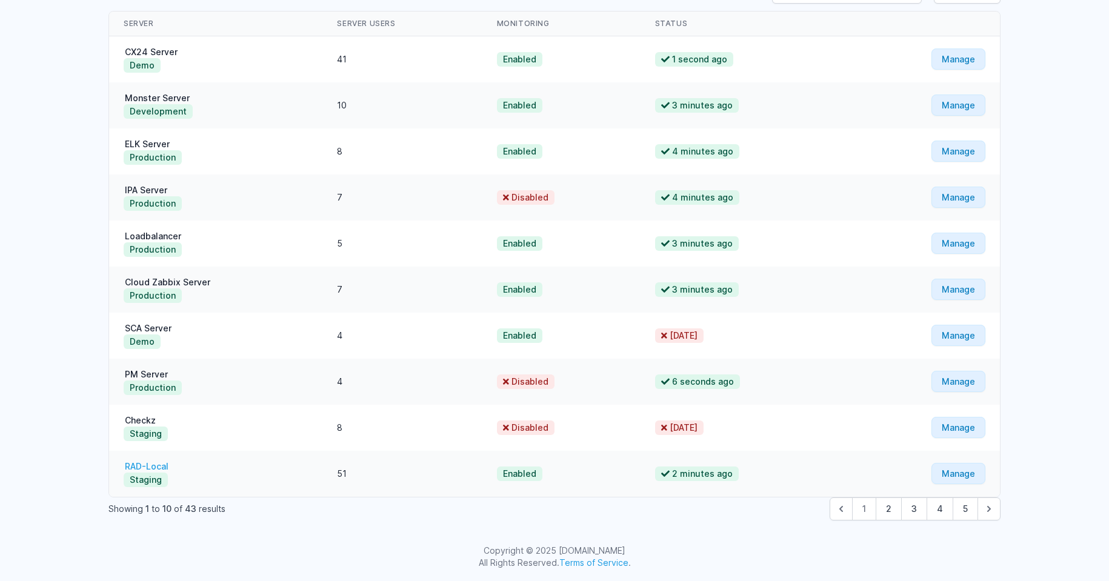
click at [161, 469] on link "RAD-Local" at bounding box center [147, 466] width 46 height 10
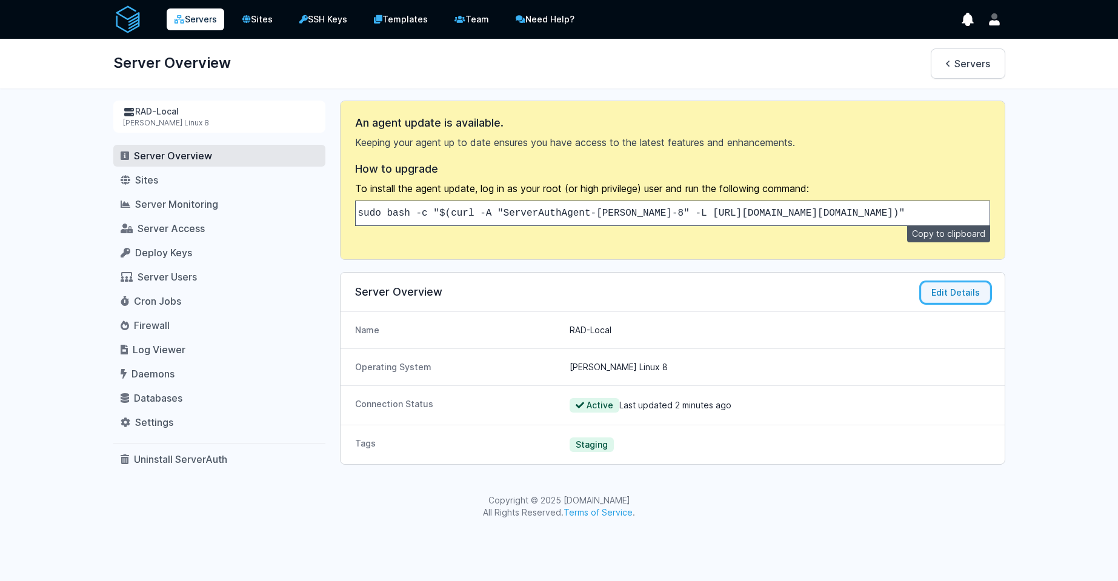
click at [953, 303] on button "Edit Details" at bounding box center [955, 292] width 69 height 21
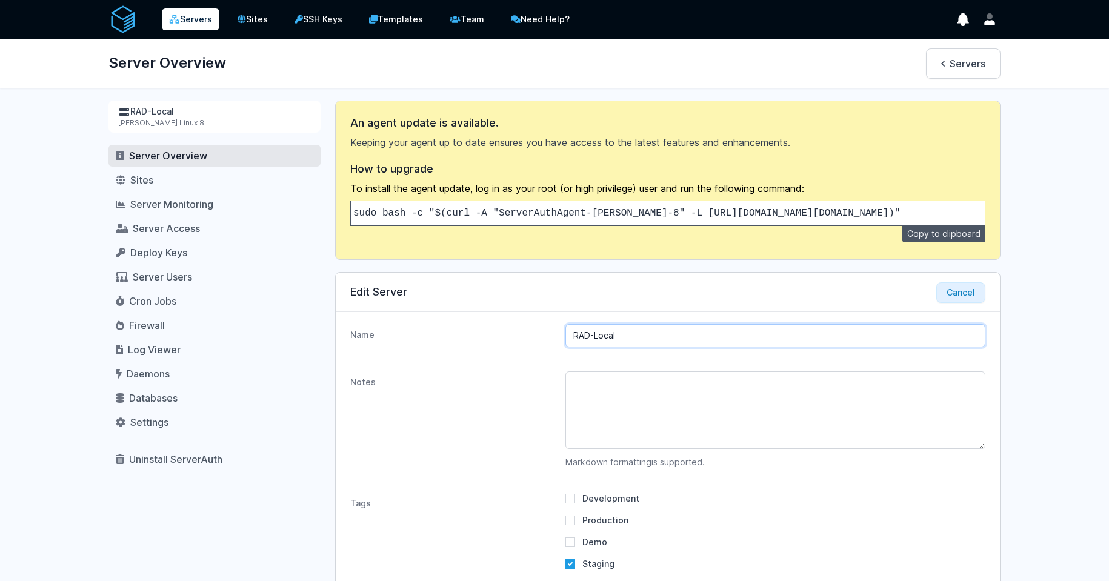
click at [657, 347] on input "RAD-Local" at bounding box center [775, 335] width 420 height 23
type input "rad.cdmx.in"
click at [472, 334] on dt "Name" at bounding box center [452, 335] width 205 height 23
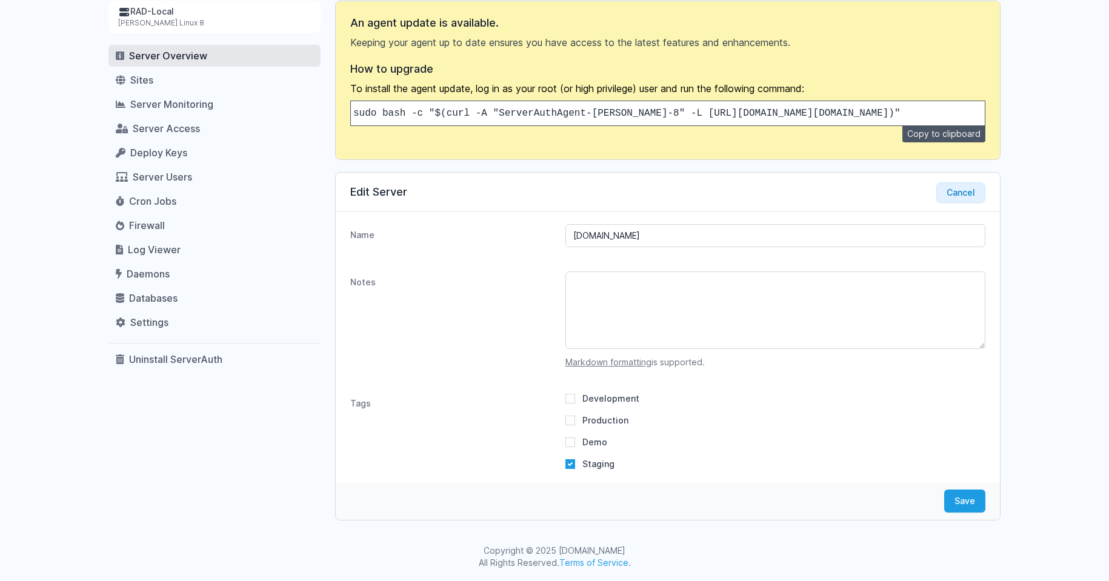
scroll to position [109, 0]
click at [974, 501] on button "Save" at bounding box center [964, 501] width 41 height 23
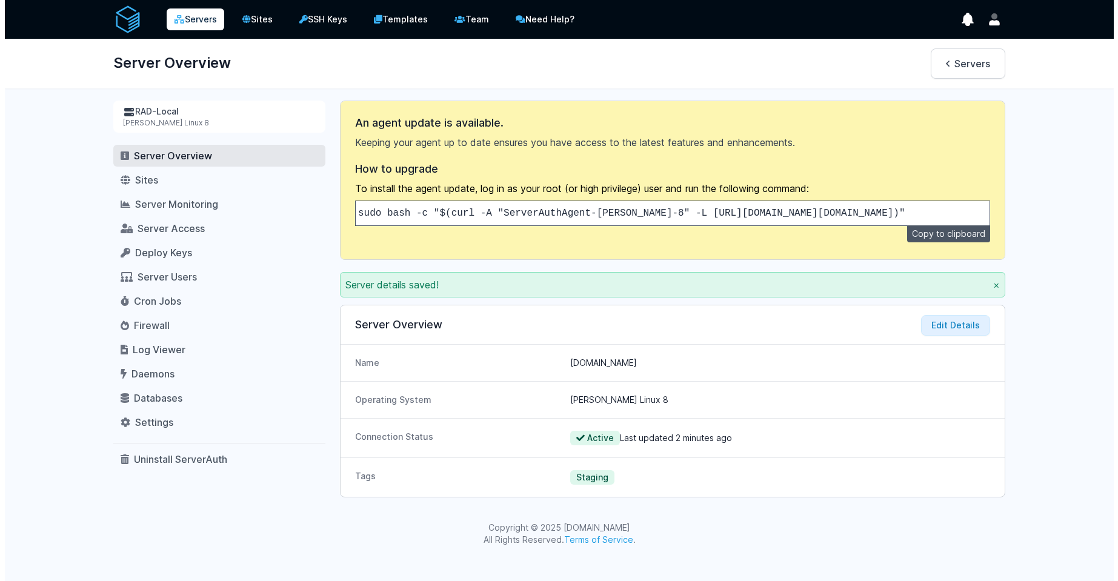
scroll to position [0, 0]
click at [195, 20] on link "Servers" at bounding box center [196, 19] width 58 height 22
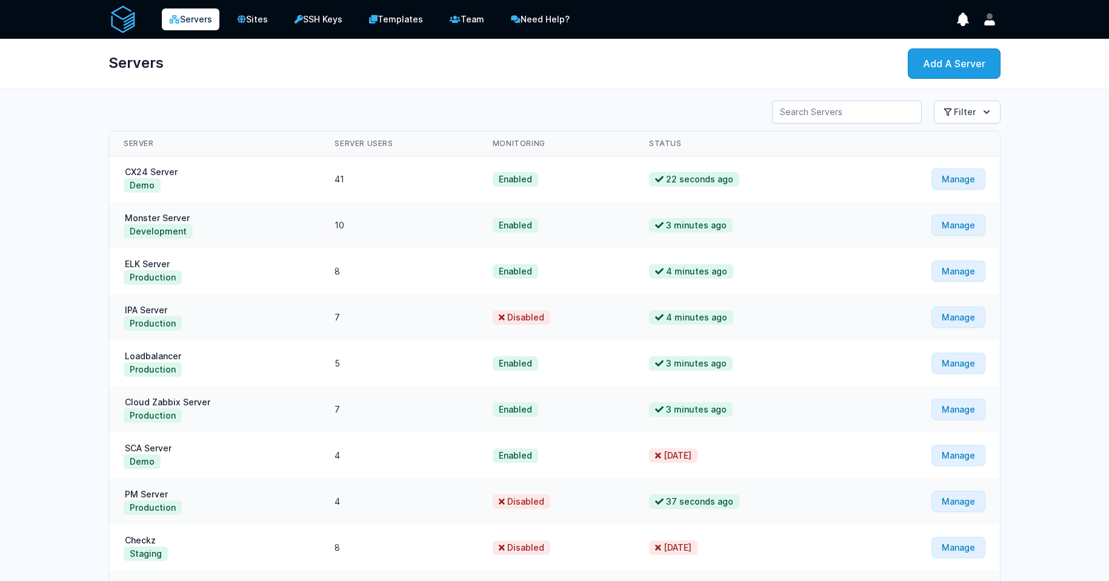
scroll to position [120, 0]
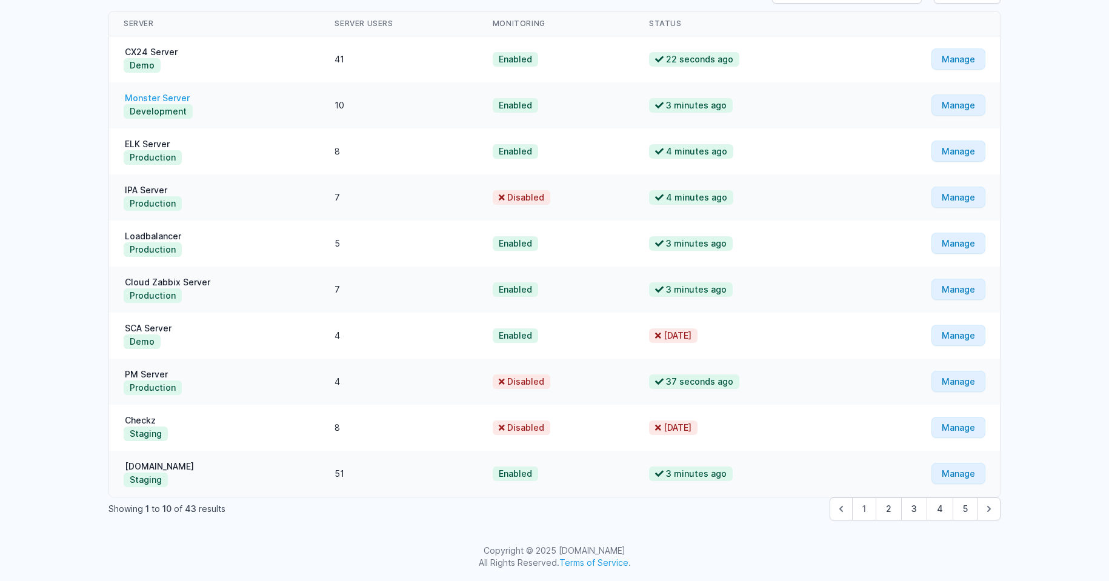
click at [180, 99] on link "Monster Server" at bounding box center [157, 98] width 67 height 10
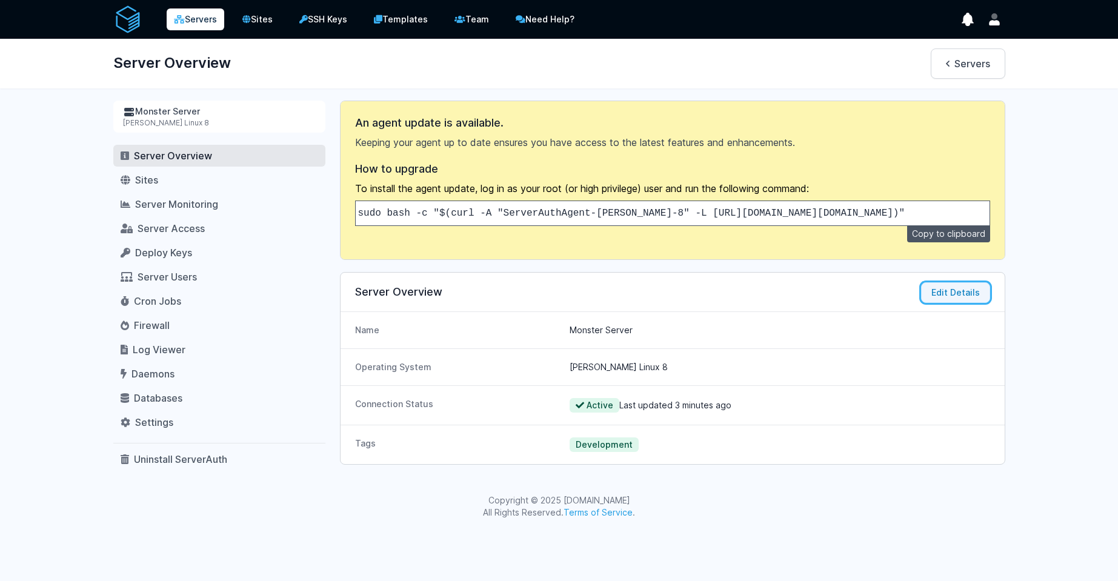
click at [943, 303] on button "Edit Details" at bounding box center [955, 292] width 69 height 21
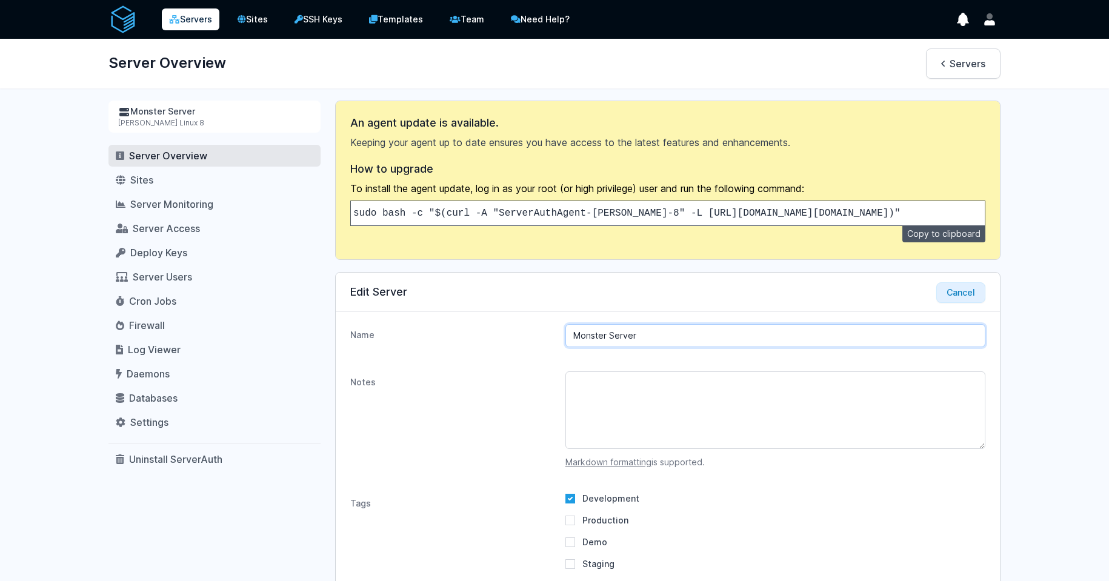
click at [667, 347] on input "Monster Server" at bounding box center [775, 335] width 420 height 23
click at [640, 338] on input "Monster Server" at bounding box center [775, 335] width 420 height 23
paste input "st-op-monster-01"
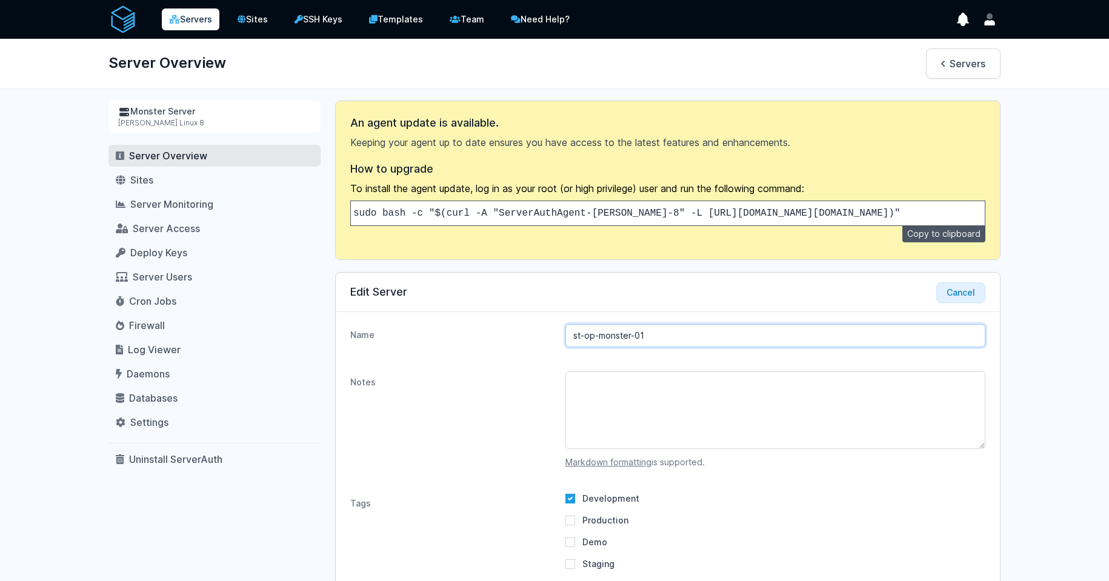
type input "st-op-monster-01"
click at [629, 394] on textarea "Notes" at bounding box center [775, 410] width 420 height 78
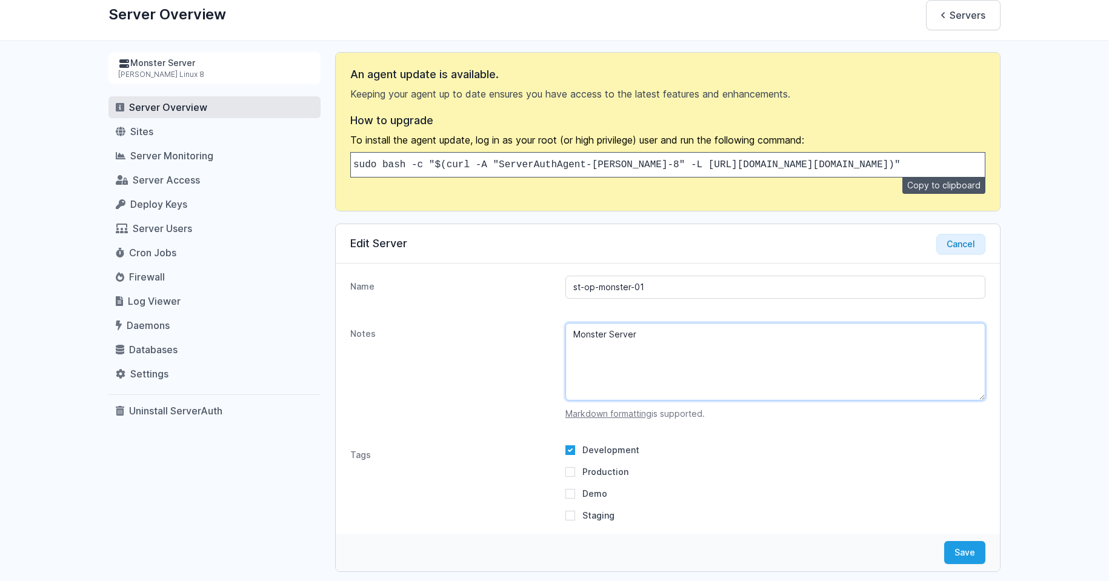
scroll to position [109, 0]
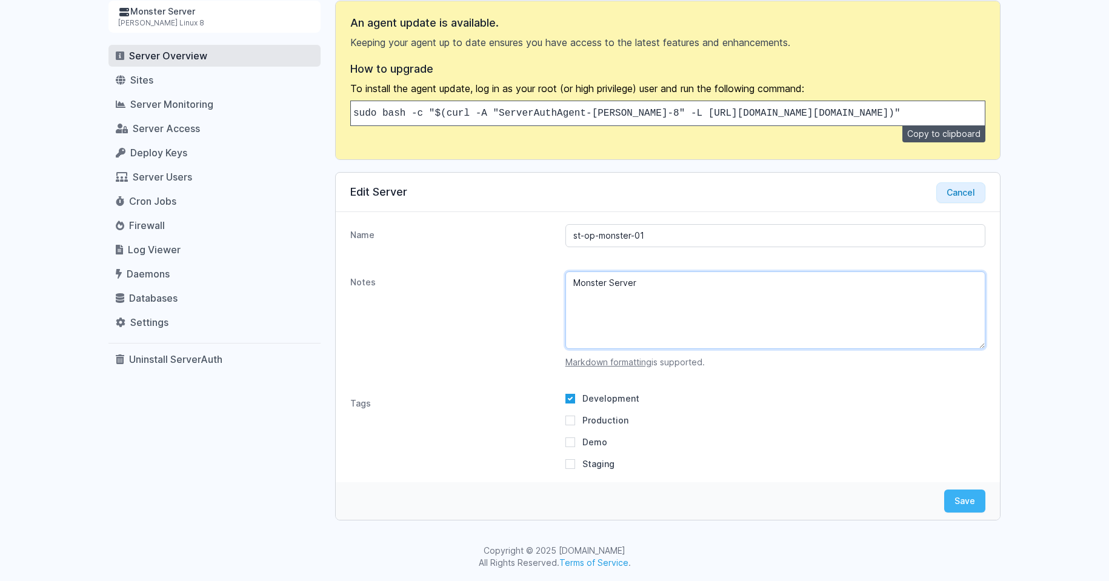
type textarea "Monster Server"
click at [964, 492] on button "Save" at bounding box center [964, 501] width 41 height 23
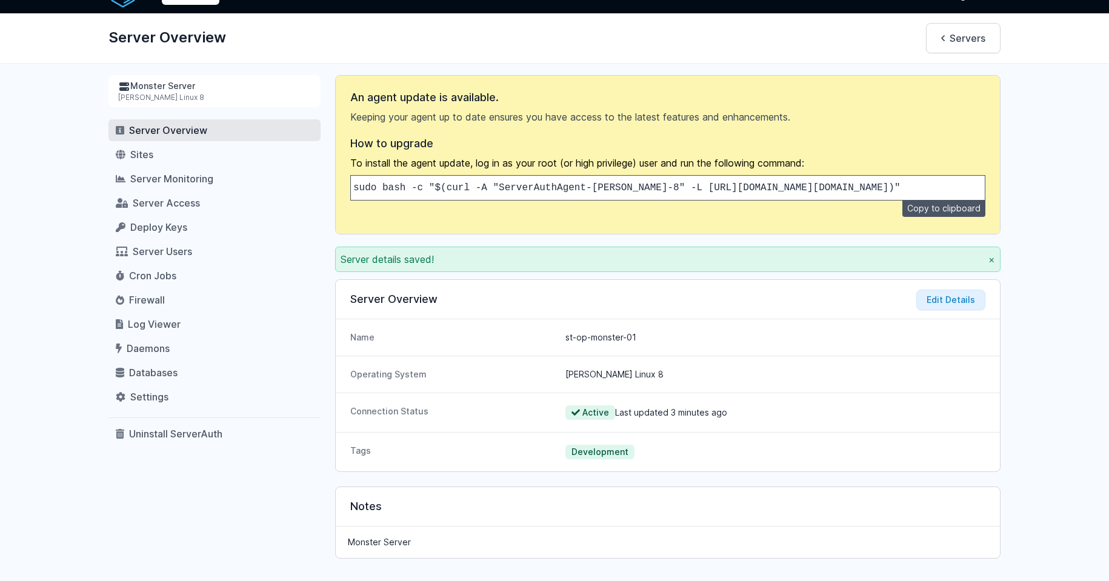
scroll to position [0, 0]
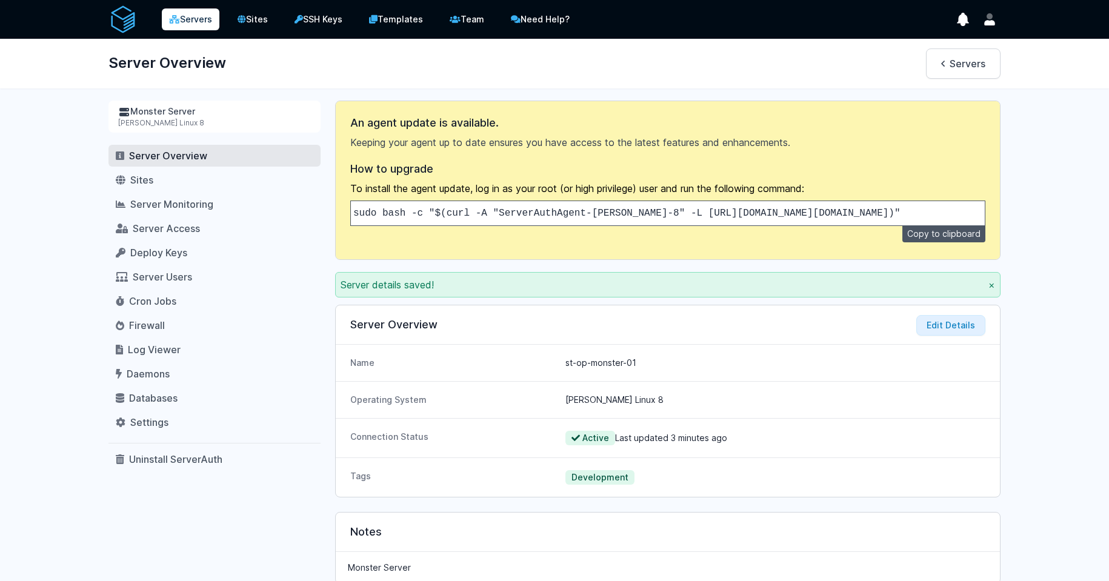
click at [179, 22] on icon at bounding box center [174, 19] width 11 height 8
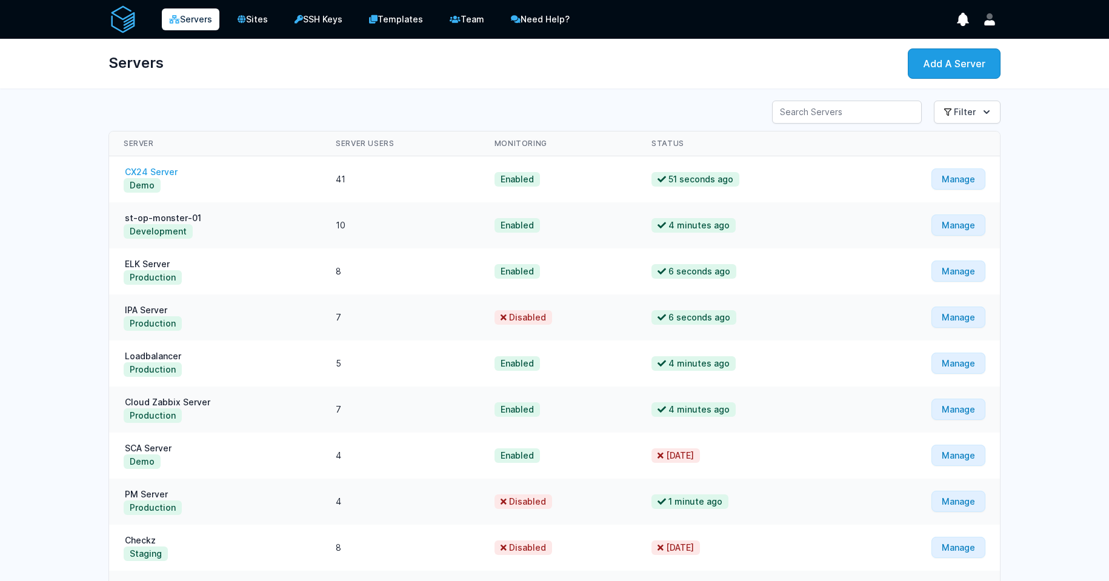
click at [170, 173] on link "CX24 Server" at bounding box center [151, 172] width 55 height 10
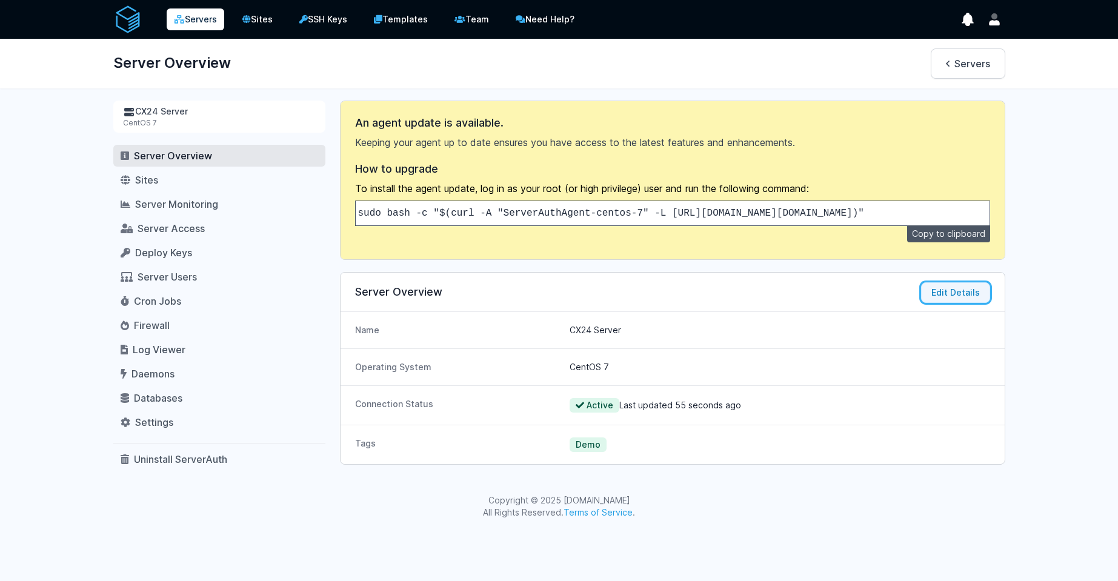
click at [947, 302] on button "Edit Details" at bounding box center [955, 292] width 69 height 21
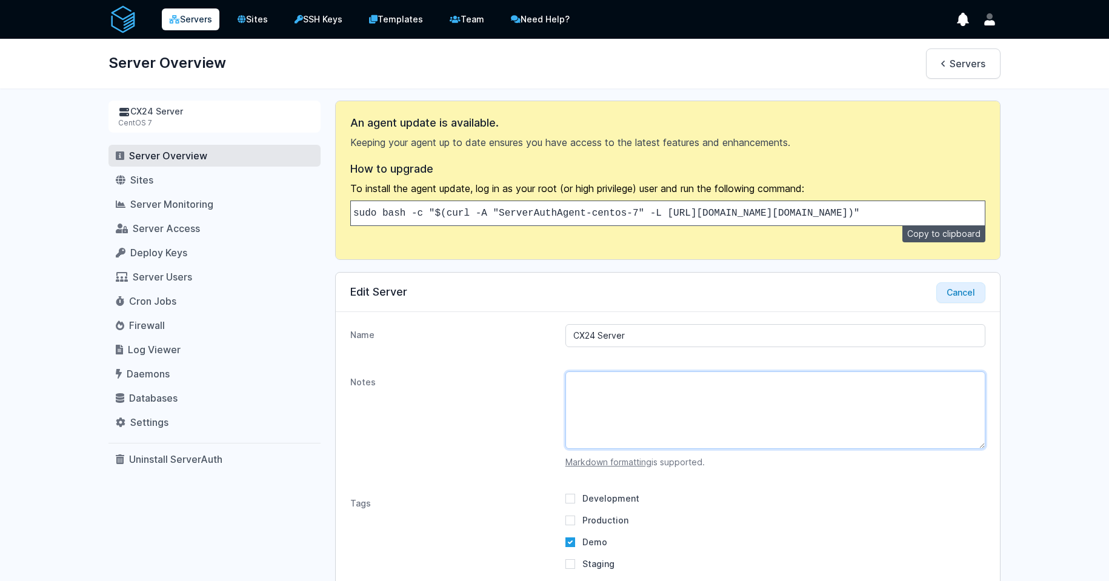
click at [631, 401] on textarea "Notes" at bounding box center [775, 410] width 420 height 78
paste textarea "st-aws-cx24-01"
type textarea "st-aws-cx24-01"
drag, startPoint x: 645, startPoint y: 351, endPoint x: 485, endPoint y: 335, distance: 160.7
click at [485, 335] on div "Name CX24 Server" at bounding box center [668, 335] width 664 height 47
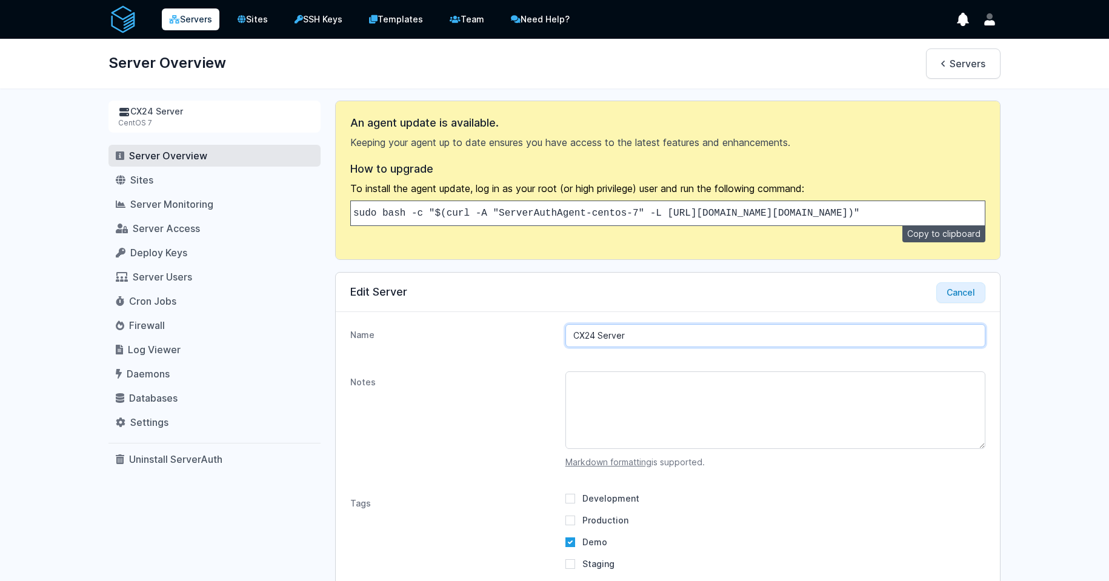
paste input "st-aws-cx24-01"
click at [640, 408] on textarea "Notes" at bounding box center [775, 410] width 420 height 78
click at [656, 345] on input "CX24 Server" at bounding box center [775, 335] width 420 height 23
paste input "st-aws-cx24-01"
drag, startPoint x: 624, startPoint y: 345, endPoint x: 489, endPoint y: 343, distance: 135.1
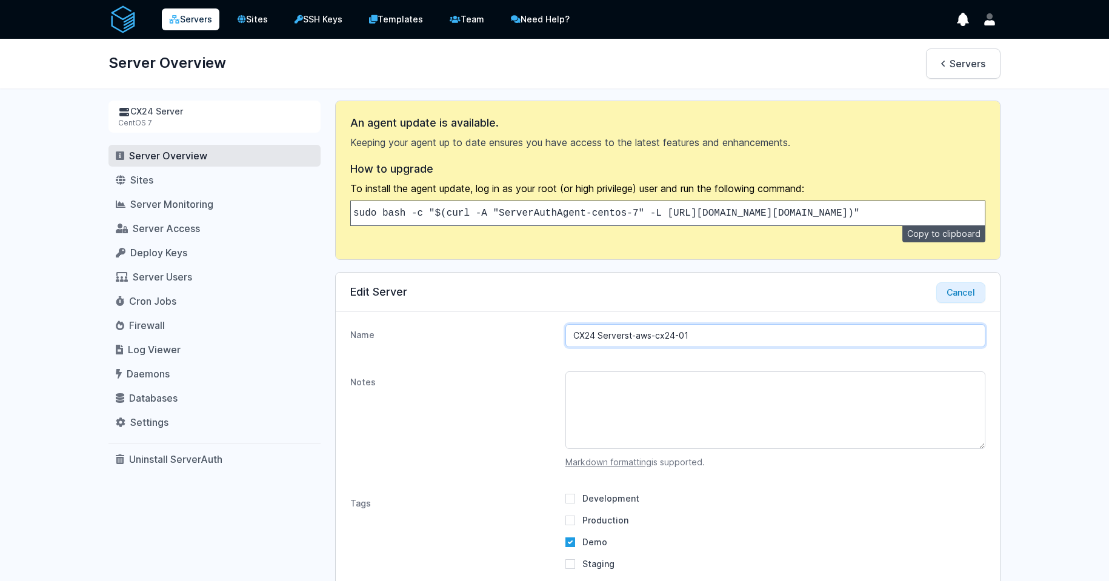
click at [489, 343] on div "Name CX24 Serverst-aws-cx24-01" at bounding box center [668, 335] width 664 height 47
type input "st-aws-cx24-01"
click at [660, 421] on textarea "Notes" at bounding box center [775, 410] width 420 height 78
paste textarea "CX24 Server"
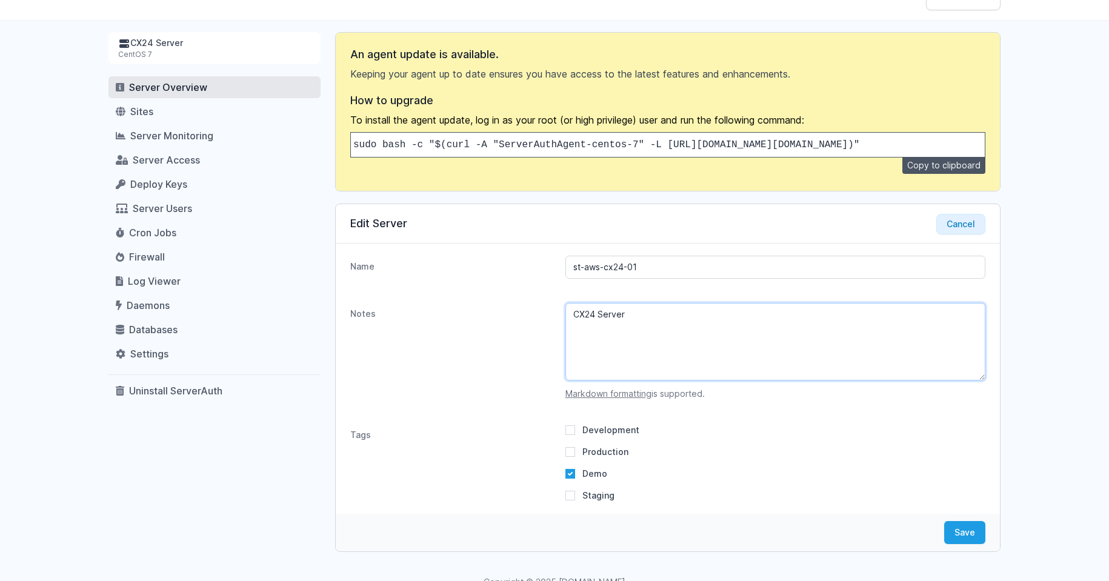
scroll to position [109, 0]
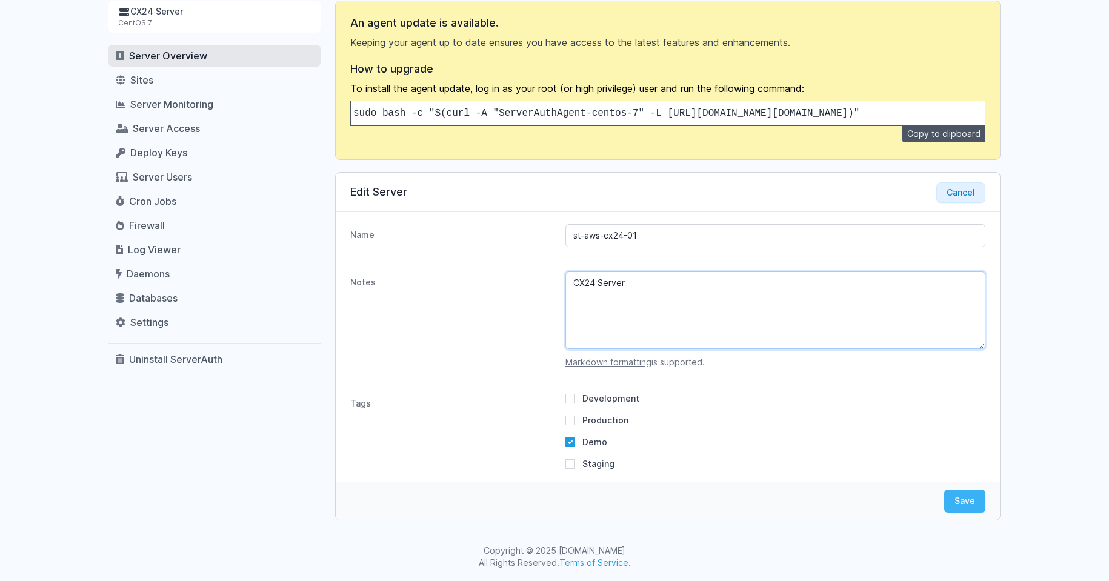
type textarea "CX24 Server"
click at [974, 505] on button "Save" at bounding box center [964, 501] width 41 height 23
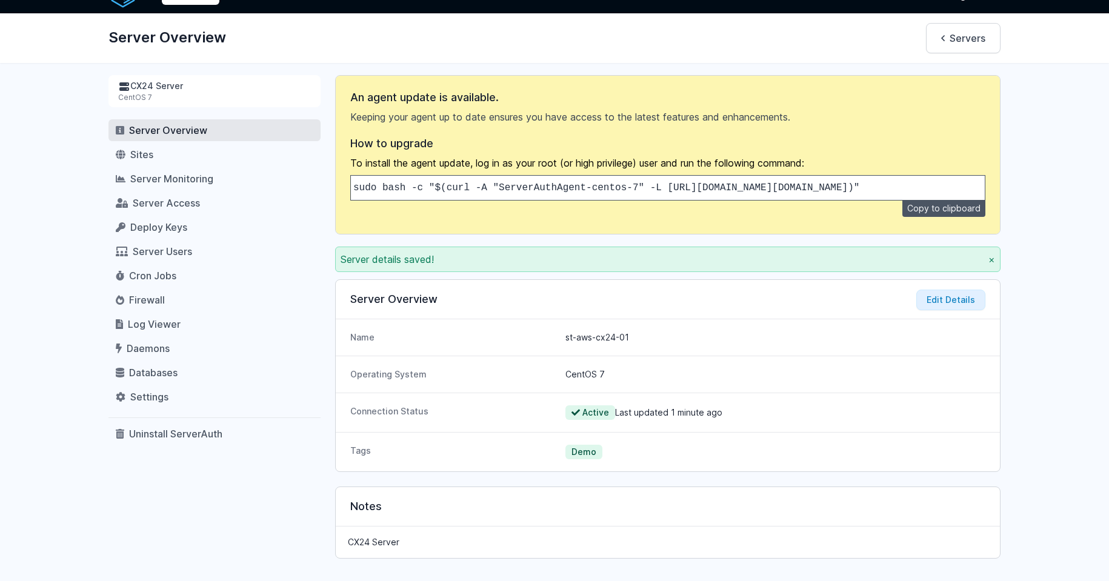
scroll to position [0, 0]
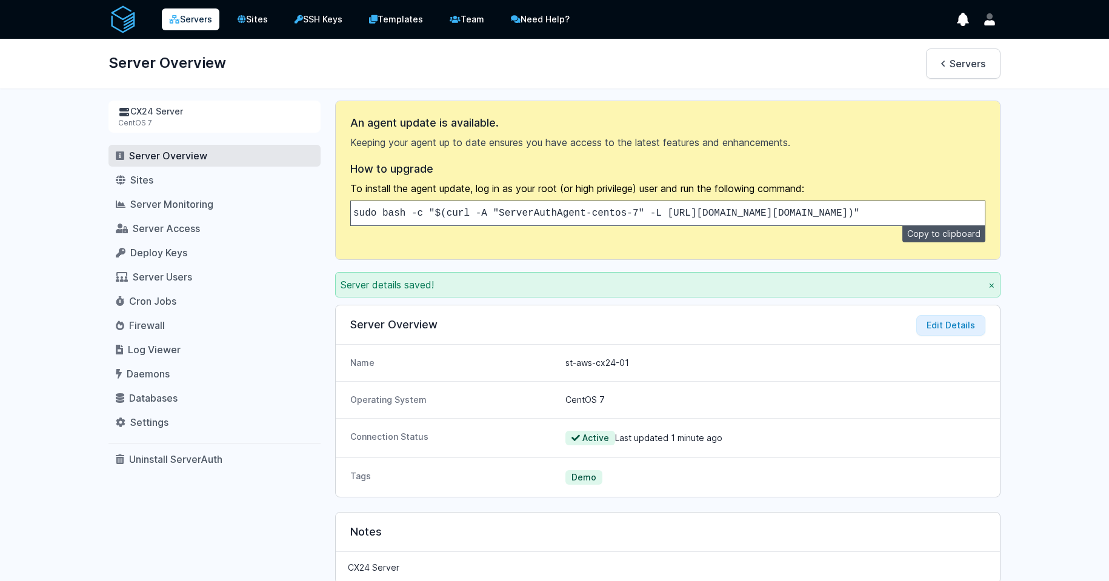
click at [195, 30] on div "Servers Sites SSH Keys Templates Team Need Help?" at bounding box center [365, 19] width 426 height 24
click at [195, 26] on link "Servers" at bounding box center [191, 19] width 58 height 22
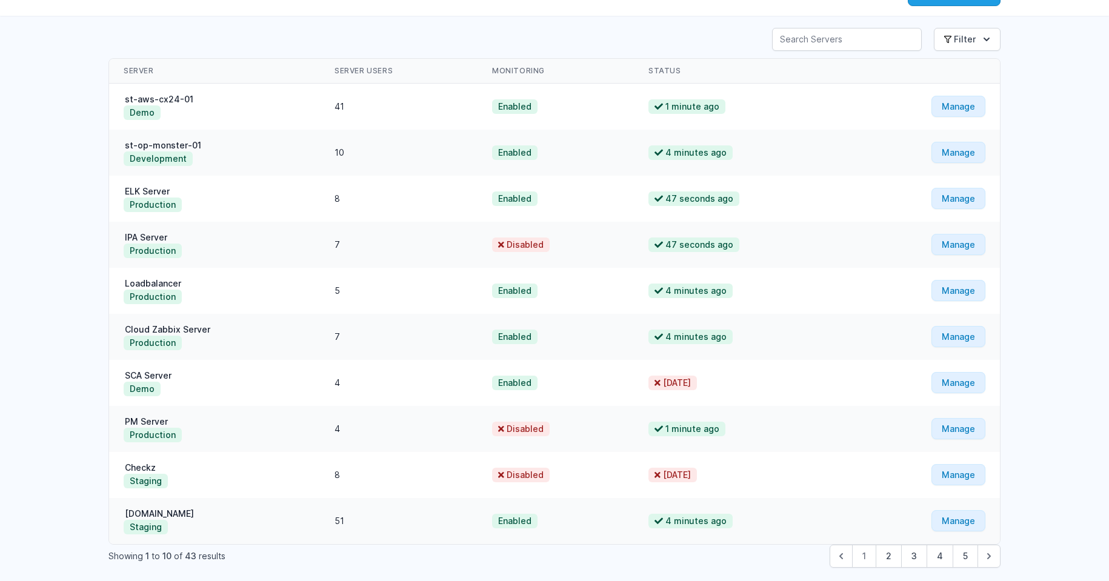
scroll to position [120, 0]
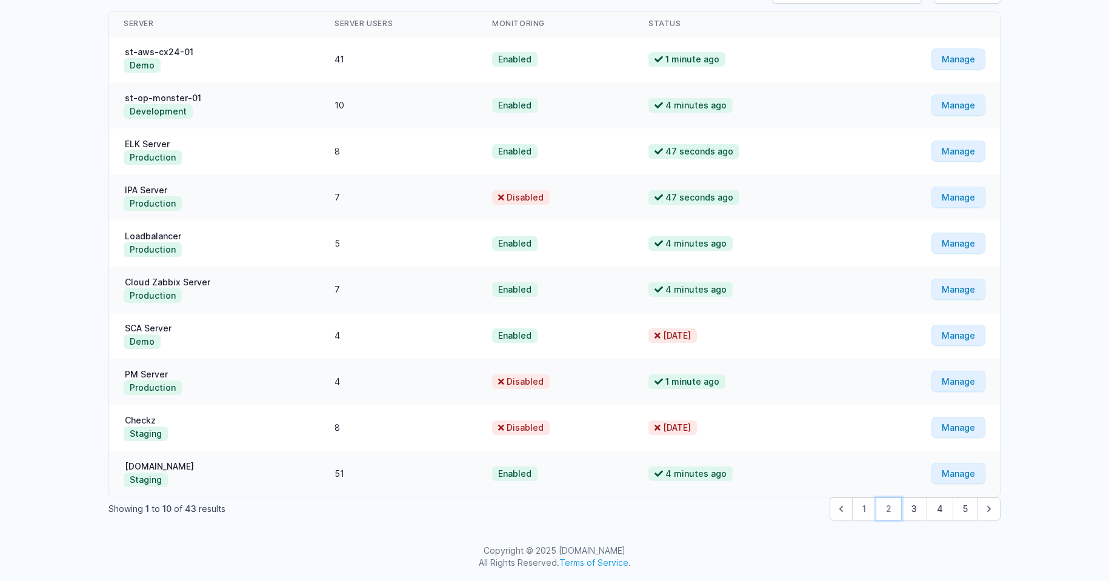
click at [880, 517] on button "2" at bounding box center [889, 508] width 26 height 23
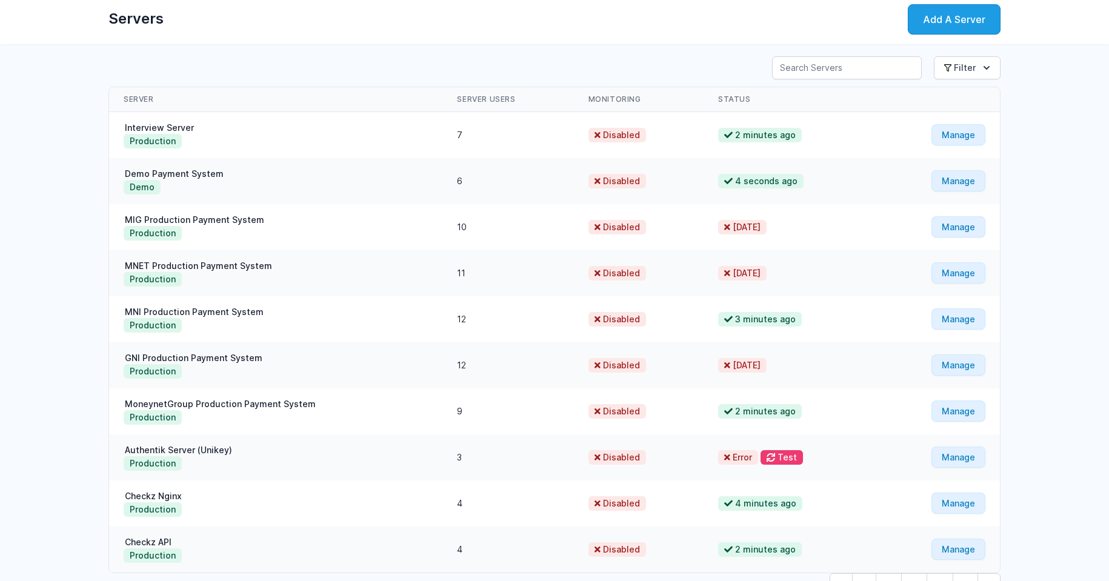
scroll to position [120, 0]
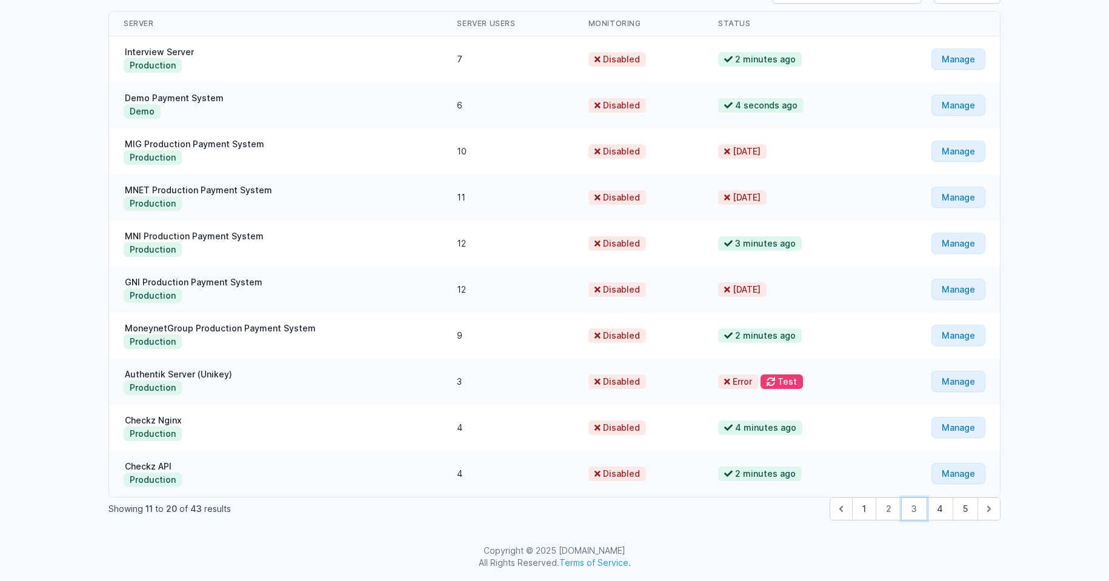
click at [908, 504] on button "3" at bounding box center [914, 508] width 26 height 23
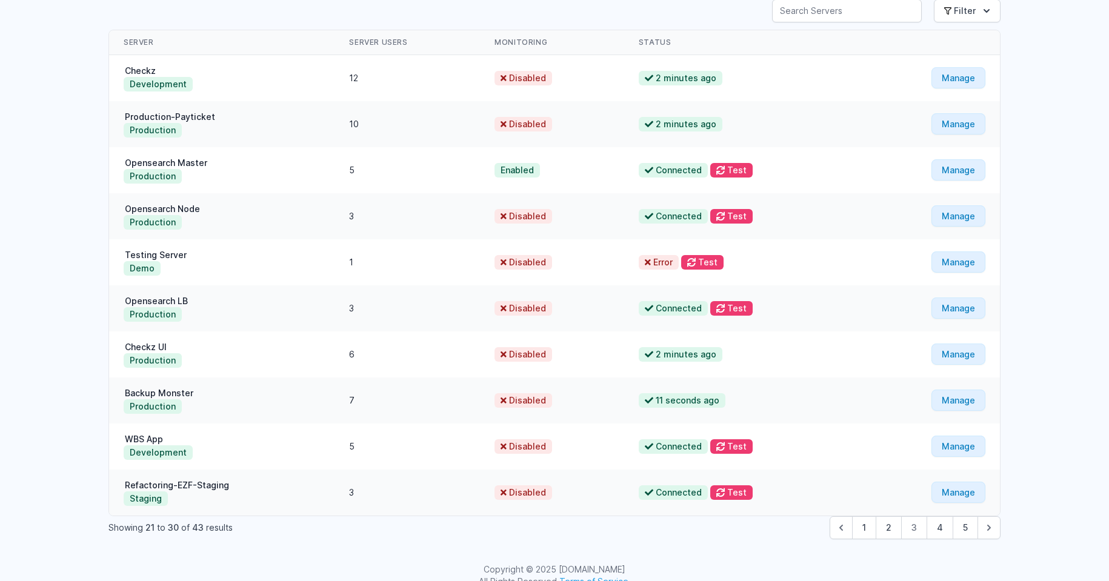
scroll to position [120, 0]
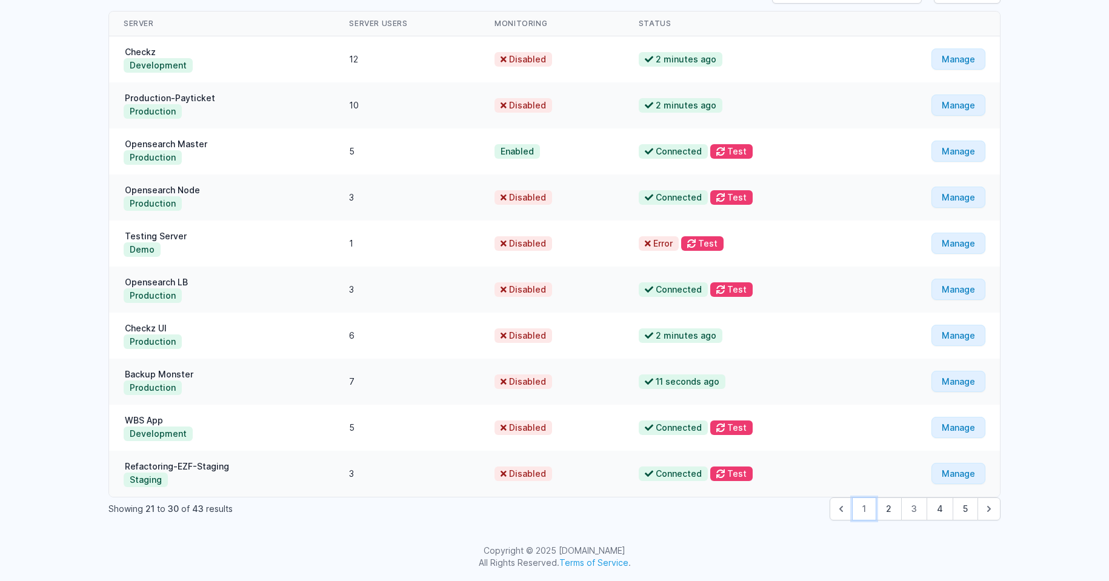
click at [866, 510] on button "1" at bounding box center [864, 508] width 24 height 23
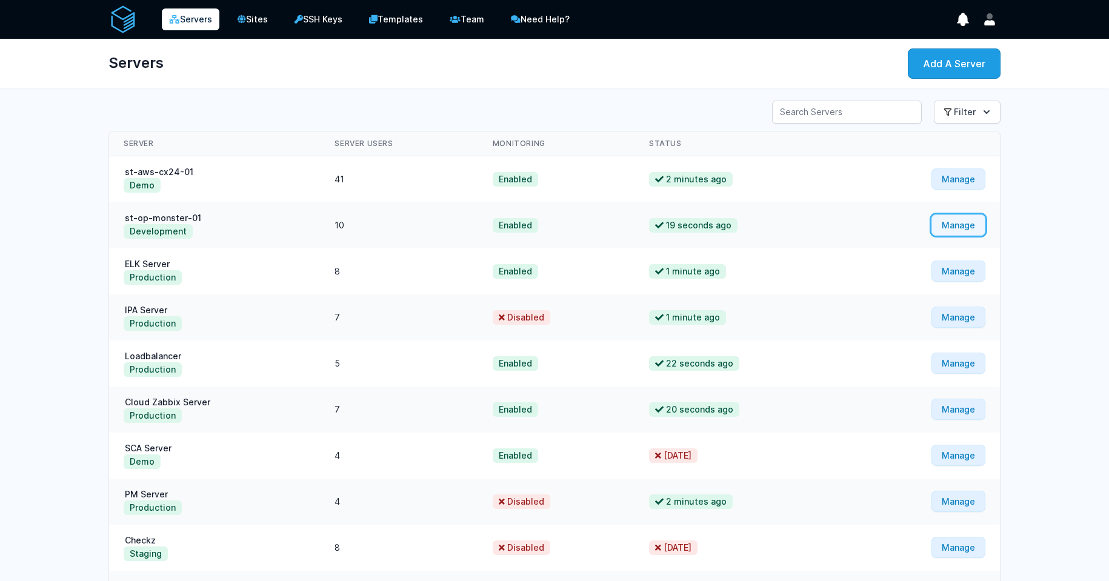
click at [956, 226] on link "Manage" at bounding box center [958, 225] width 54 height 21
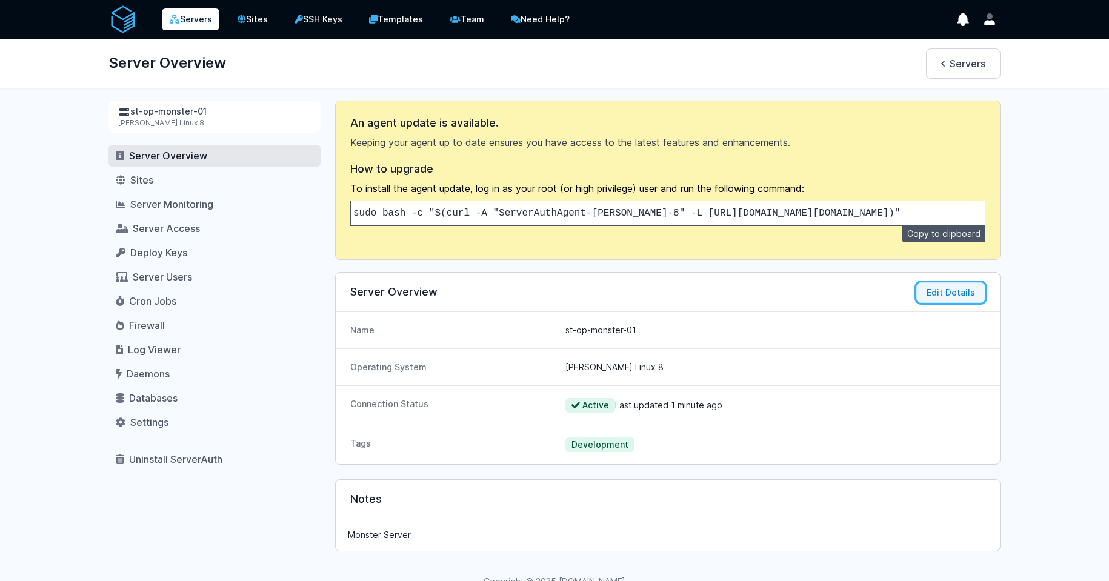
click at [952, 303] on button "Edit Details" at bounding box center [950, 292] width 69 height 21
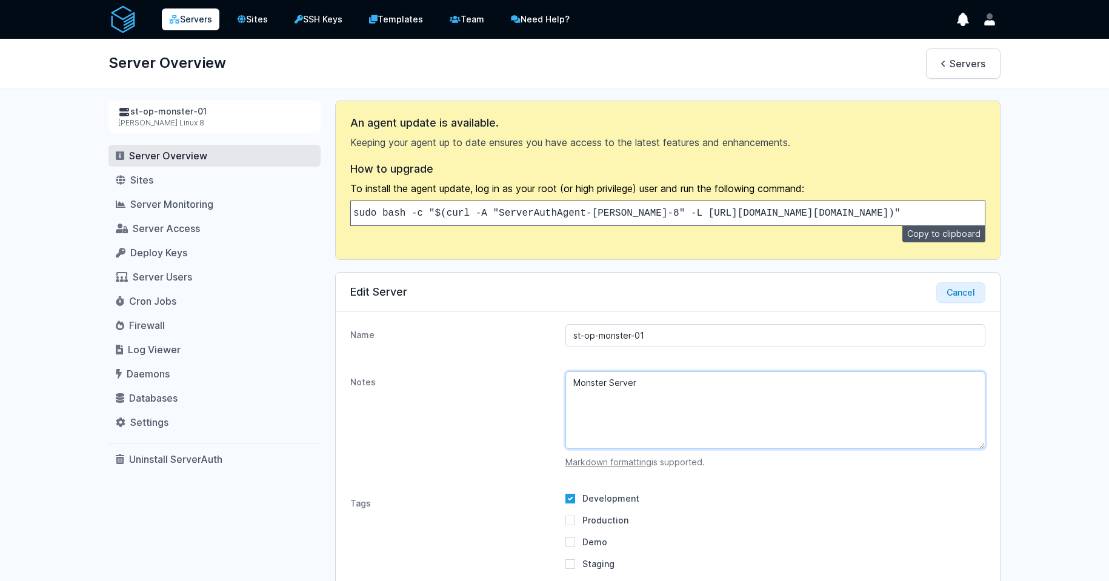
drag, startPoint x: 656, startPoint y: 401, endPoint x: 461, endPoint y: 373, distance: 197.1
click at [461, 373] on div "Notes Monster Server Markdown formatting is supported." at bounding box center [668, 419] width 664 height 121
drag, startPoint x: 670, startPoint y: 348, endPoint x: 441, endPoint y: 331, distance: 229.7
click at [441, 331] on div "Name st-op-monster-01" at bounding box center [668, 335] width 664 height 47
paste input "Monster Server"
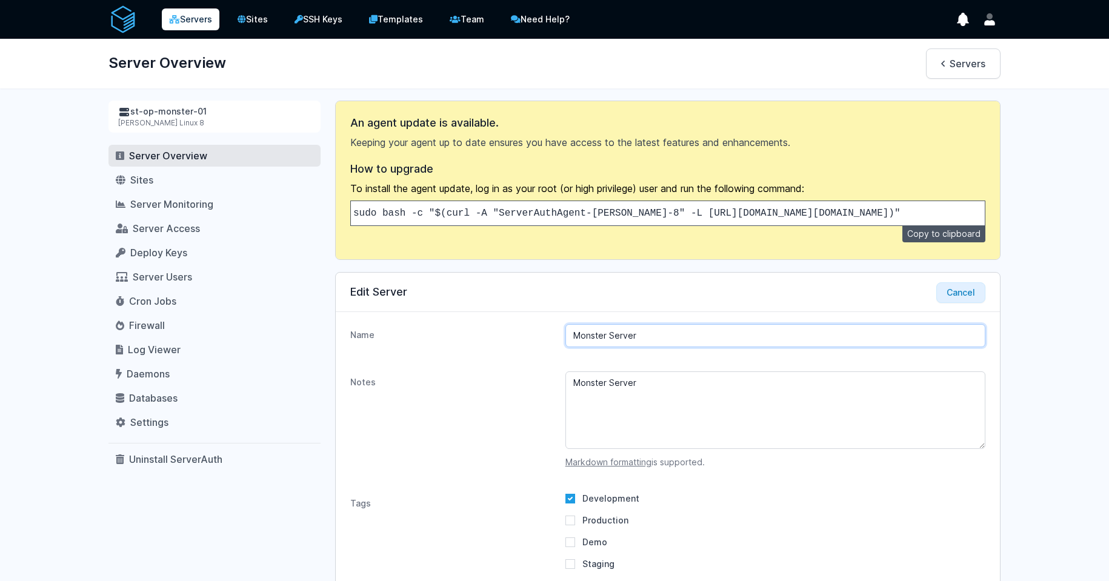
type input "Monster Server"
drag, startPoint x: 670, startPoint y: 400, endPoint x: 433, endPoint y: 371, distance: 238.7
click at [433, 371] on div "Notes Monster Server Markdown formatting is supported." at bounding box center [668, 419] width 664 height 121
type textarea "h"
paste textarea "Monster Server"
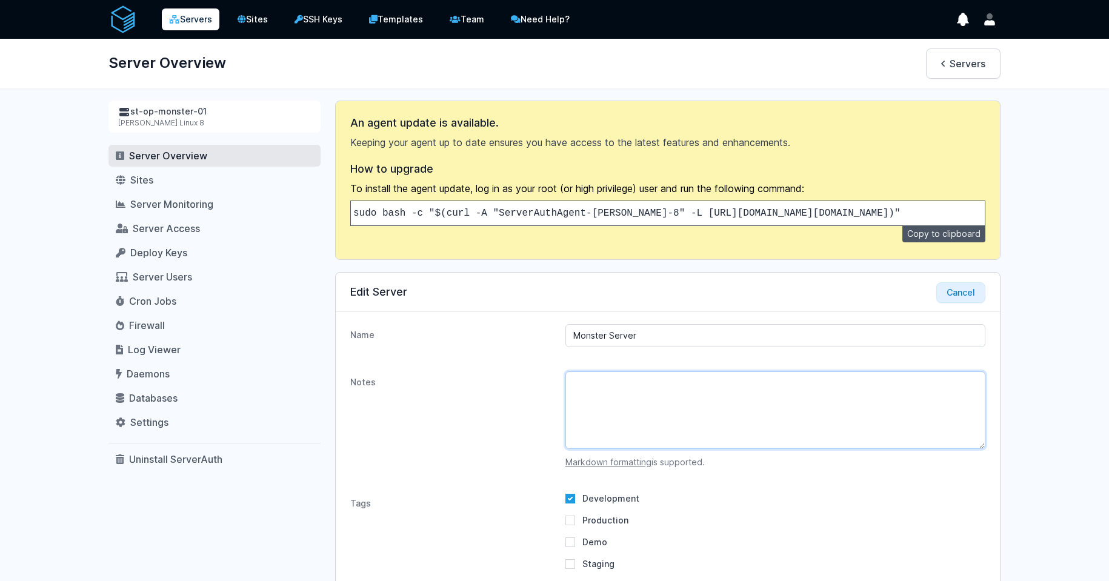
type textarea "Monster Server"
type input "st-op-monster-01"
click at [672, 398] on textarea "Monster Server" at bounding box center [775, 410] width 420 height 78
paste textarea "st-op-monster-01"
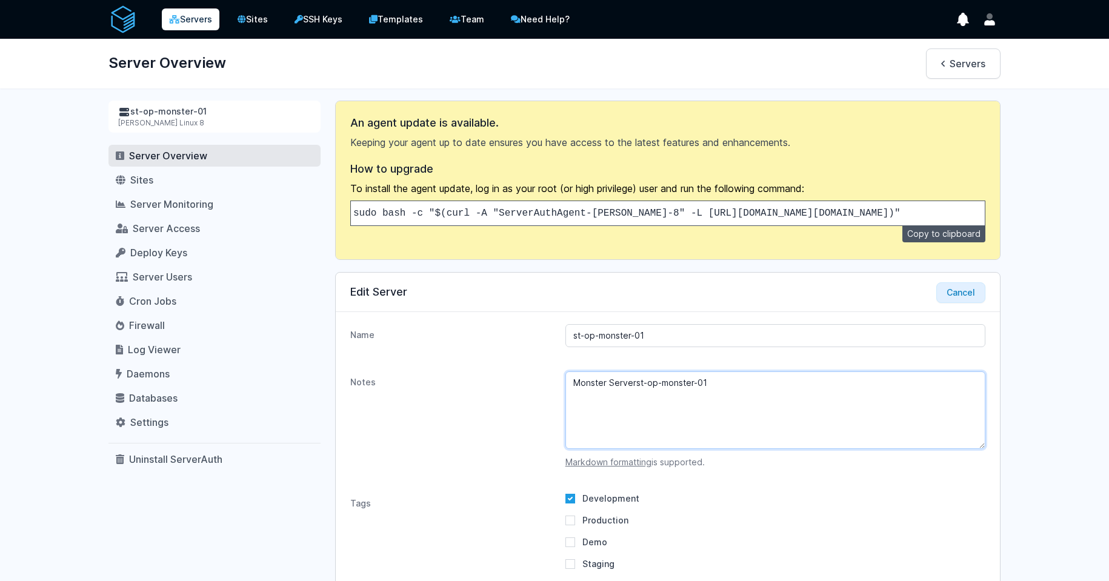
drag, startPoint x: 637, startPoint y: 393, endPoint x: 527, endPoint y: 393, distance: 109.7
click at [527, 393] on div "Notes Monster Serverst-op-monster-01 Markdown formatting is supported." at bounding box center [668, 419] width 664 height 121
type textarea "st-op-monster-01"
drag, startPoint x: 663, startPoint y: 351, endPoint x: 487, endPoint y: 321, distance: 179.0
click at [487, 321] on div "Edit Server Cancel Name st-op-monster-01 Notes st-op-monster-01 Markdown format…" at bounding box center [667, 446] width 665 height 348
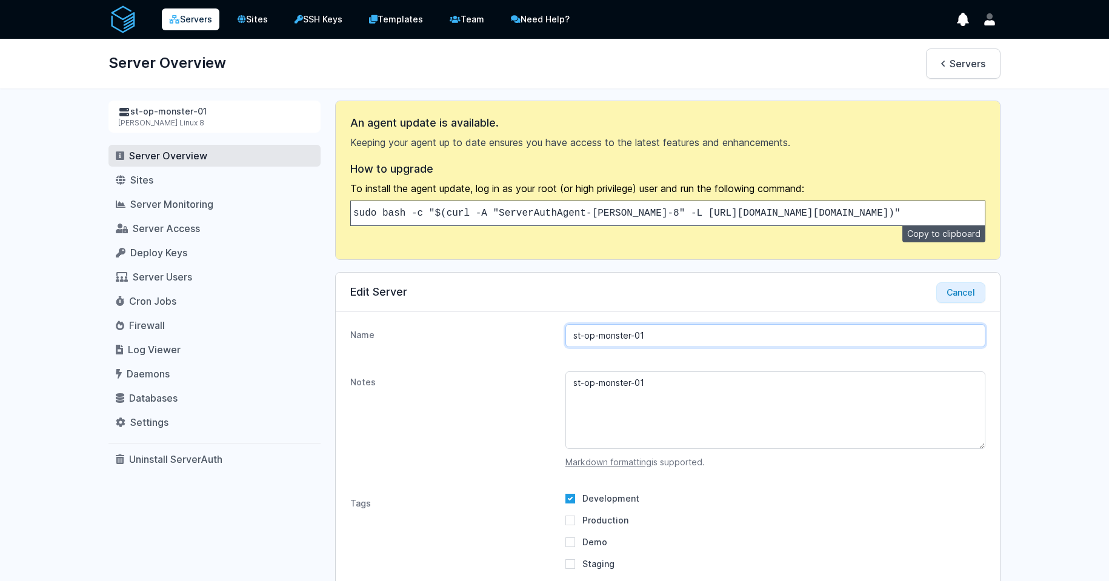
paste input "Monster Server"
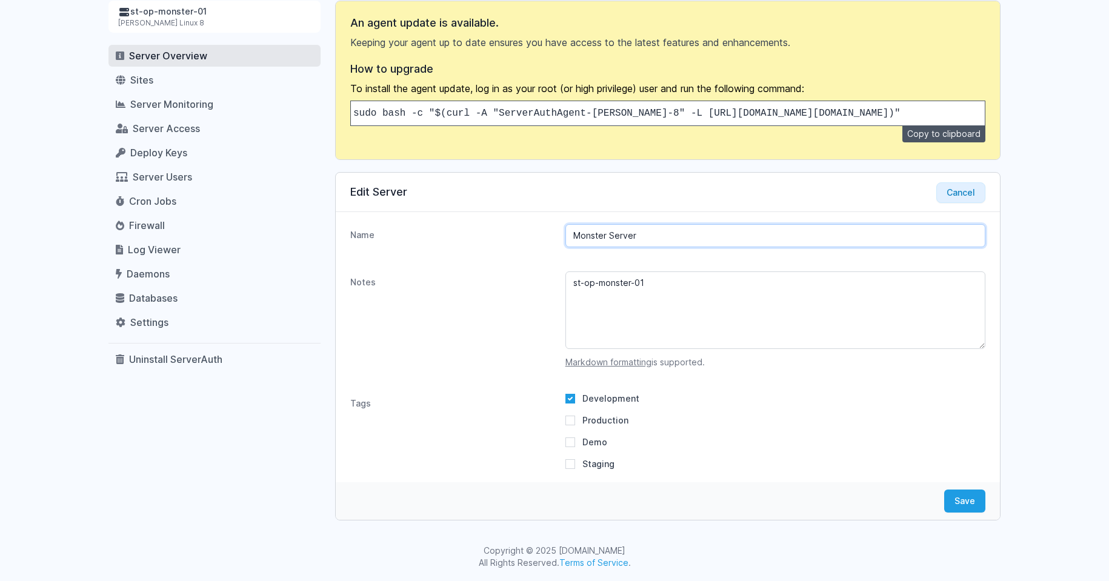
scroll to position [109, 0]
type input "Monster Server"
click at [962, 503] on button "Save" at bounding box center [964, 501] width 41 height 23
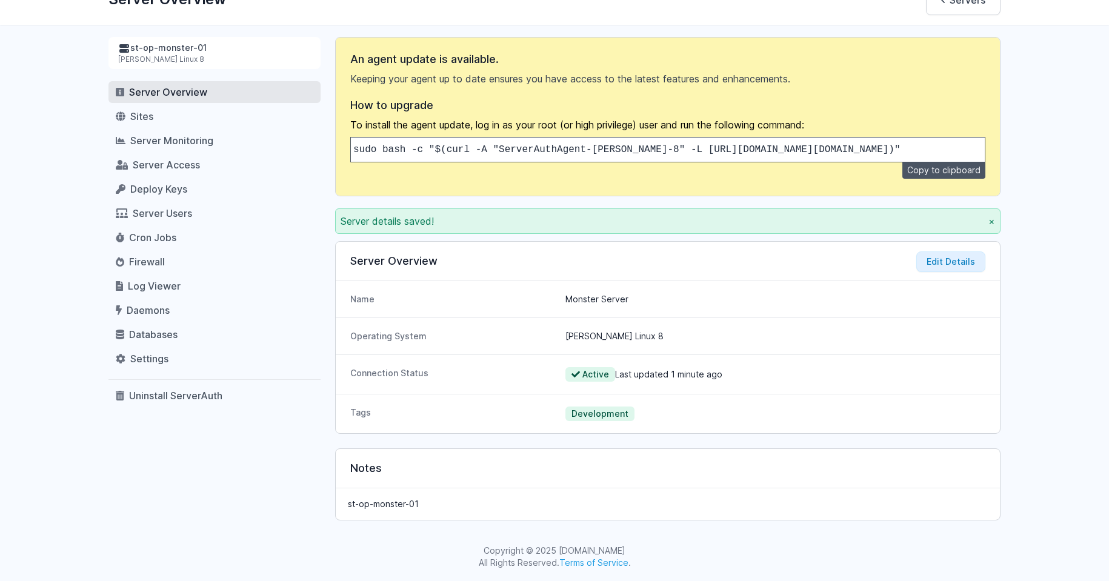
scroll to position [0, 0]
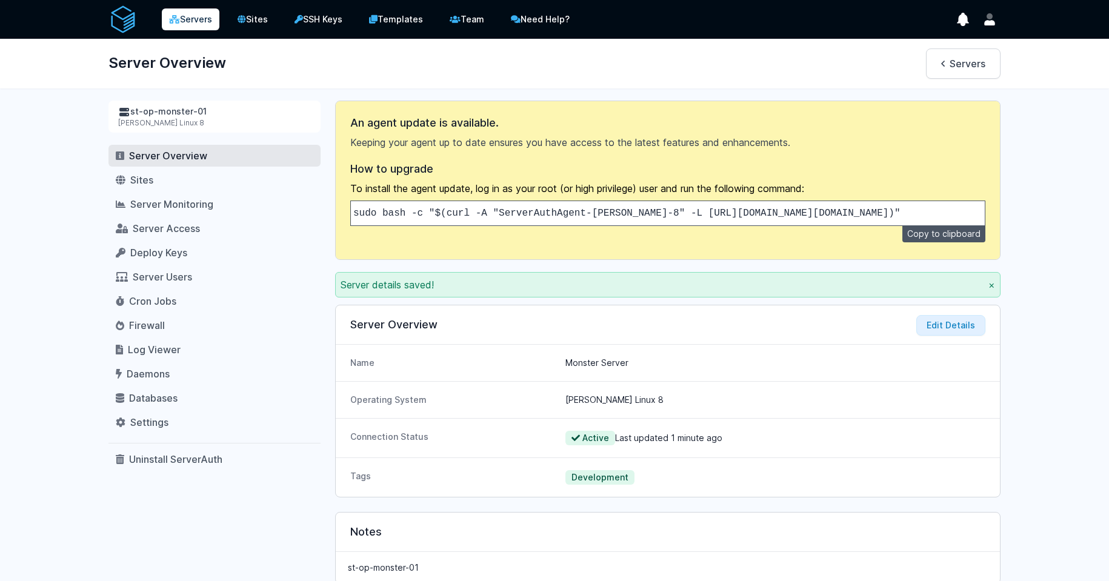
click at [192, 24] on link "Servers" at bounding box center [191, 19] width 58 height 22
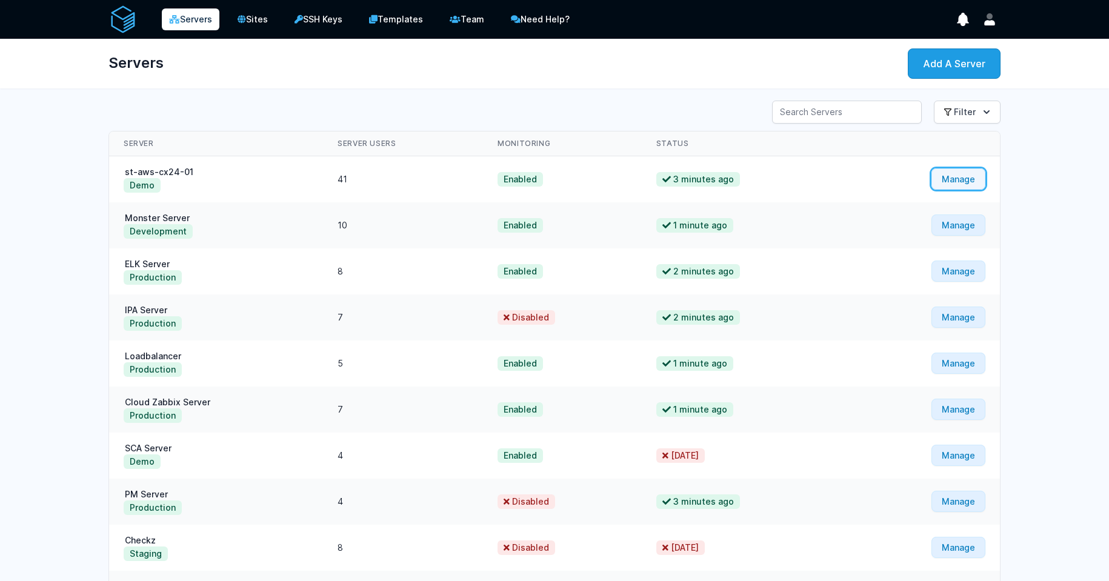
click at [946, 184] on link "Manage" at bounding box center [958, 178] width 54 height 21
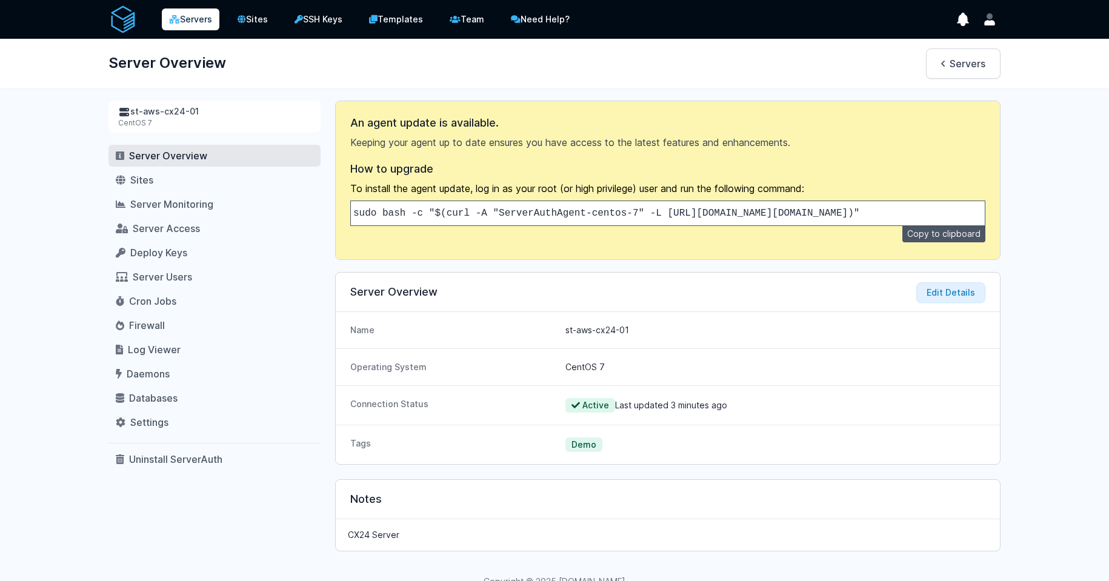
scroll to position [40, 0]
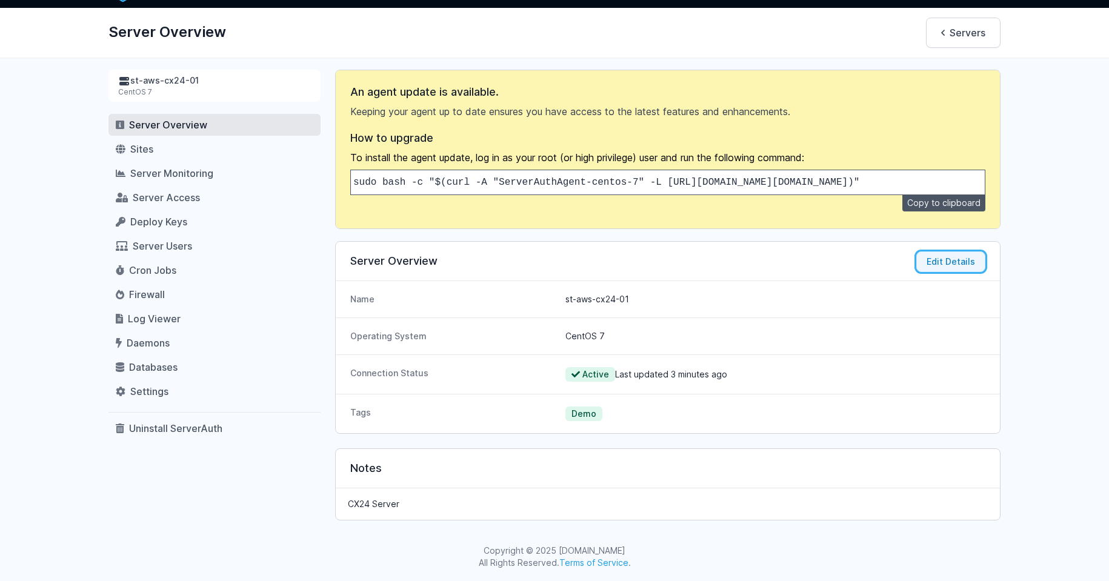
click at [971, 262] on button "Edit Details" at bounding box center [950, 261] width 69 height 21
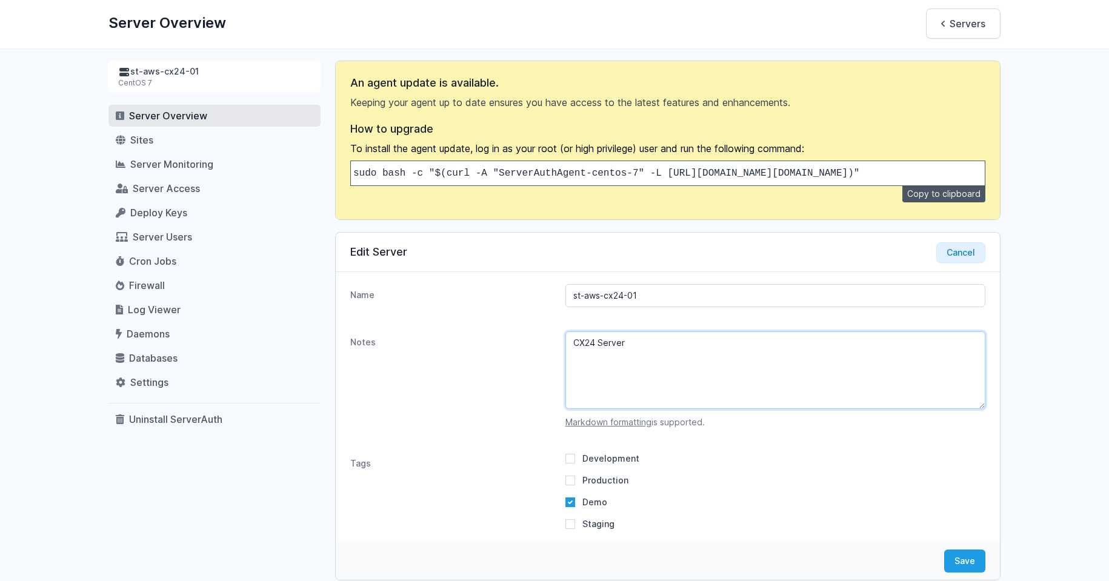
drag, startPoint x: 650, startPoint y: 351, endPoint x: 468, endPoint y: 325, distance: 183.7
click at [468, 325] on dl "Name st-aws-cx24-01 Notes CX24 Server Markdown formatting is supported. Tags De…" at bounding box center [668, 407] width 664 height 270
click at [668, 307] on input "st-aws-cx24-01" at bounding box center [775, 295] width 420 height 23
paste input "CX24 Server"
drag, startPoint x: 636, startPoint y: 305, endPoint x: 487, endPoint y: 292, distance: 149.7
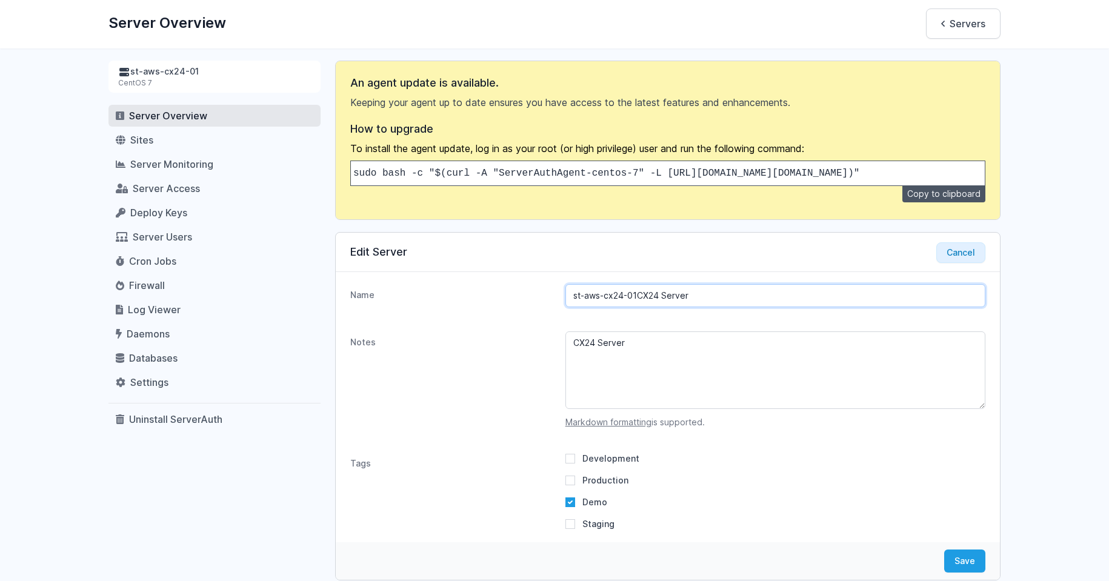
click at [487, 292] on div "Name st-aws-cx24-01CX24 Server" at bounding box center [668, 295] width 664 height 47
type input "CX24 Server"
drag, startPoint x: 659, startPoint y: 350, endPoint x: 447, endPoint y: 350, distance: 212.7
click at [447, 350] on div "Notes CX24 Server Markdown formatting is supported." at bounding box center [668, 379] width 664 height 121
paste textarea "st-aws-cx24-01"
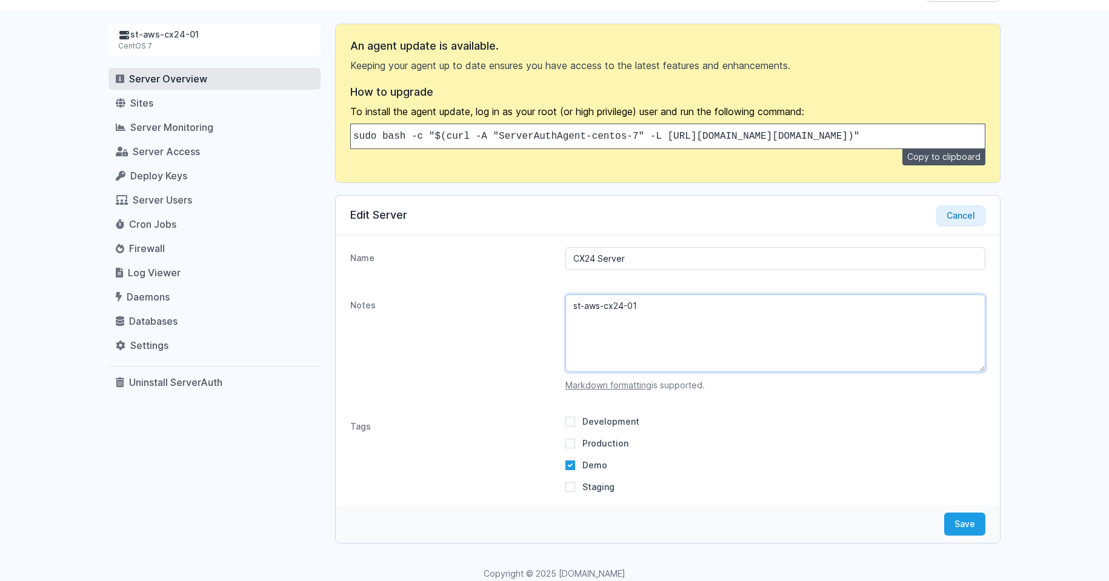
scroll to position [109, 0]
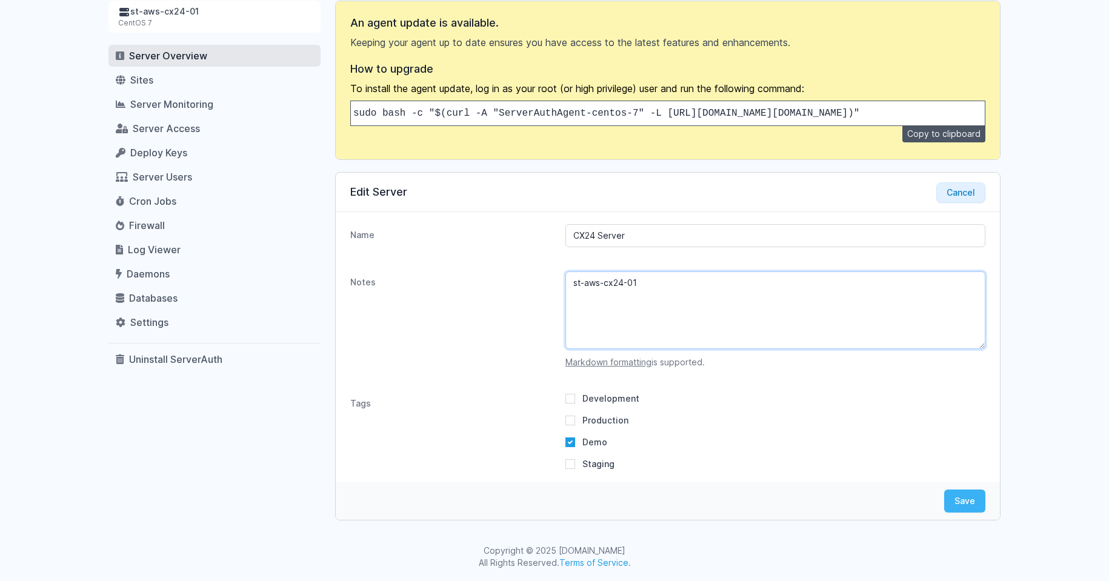
type textarea "st-aws-cx24-01"
click at [964, 504] on button "Save" at bounding box center [964, 501] width 41 height 23
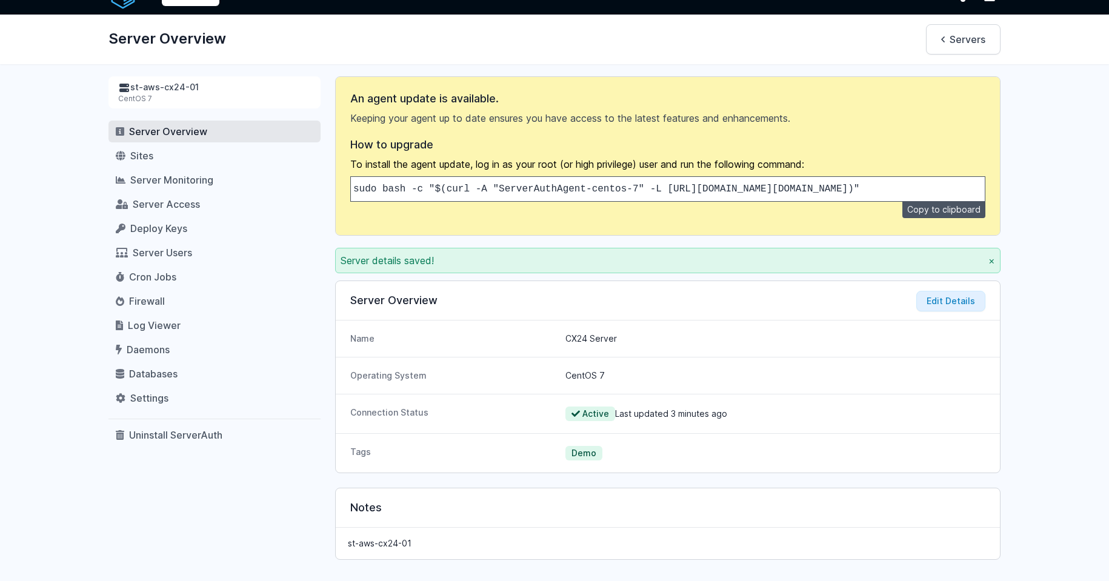
scroll to position [0, 0]
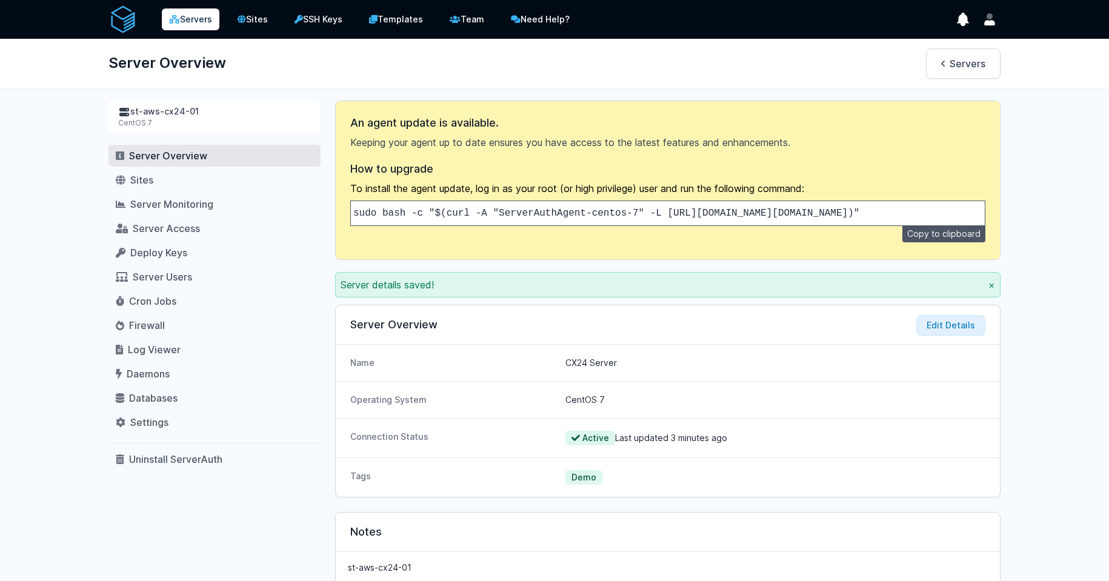
click at [179, 15] on icon at bounding box center [174, 19] width 11 height 8
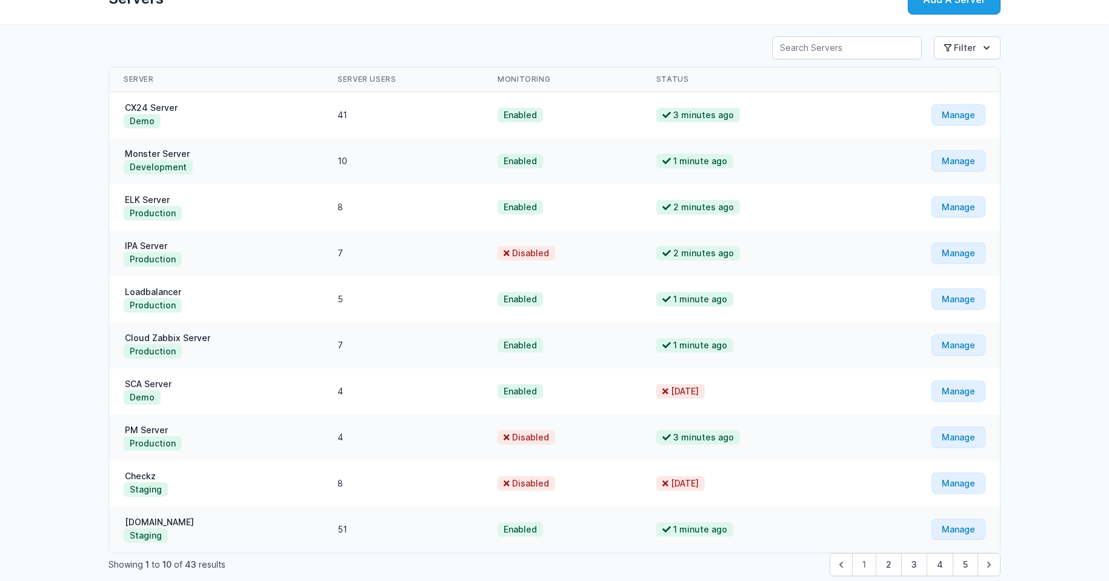
scroll to position [120, 0]
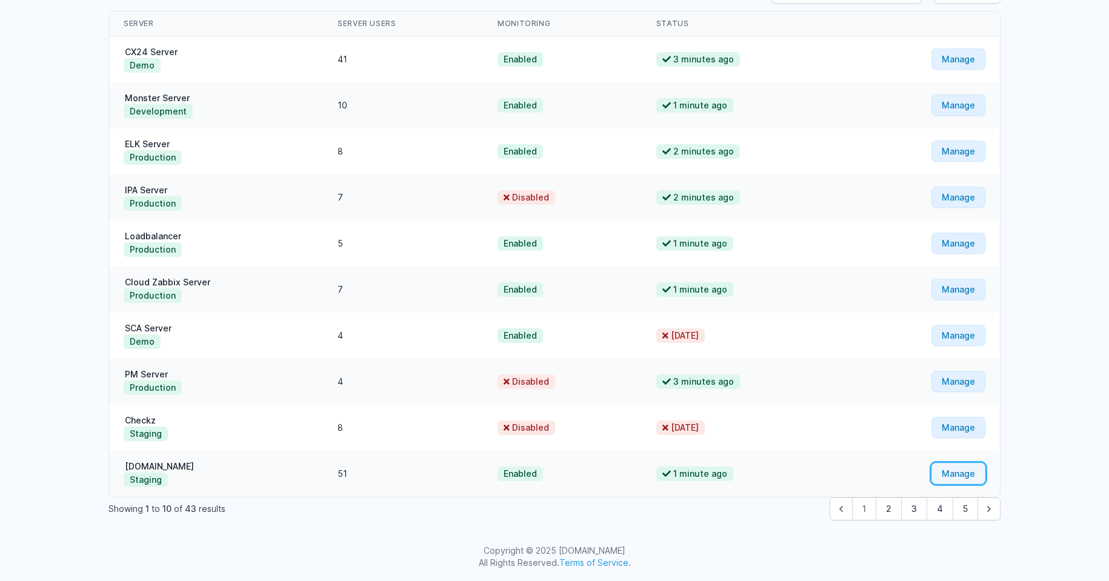
click at [953, 476] on link "Manage" at bounding box center [958, 473] width 54 height 21
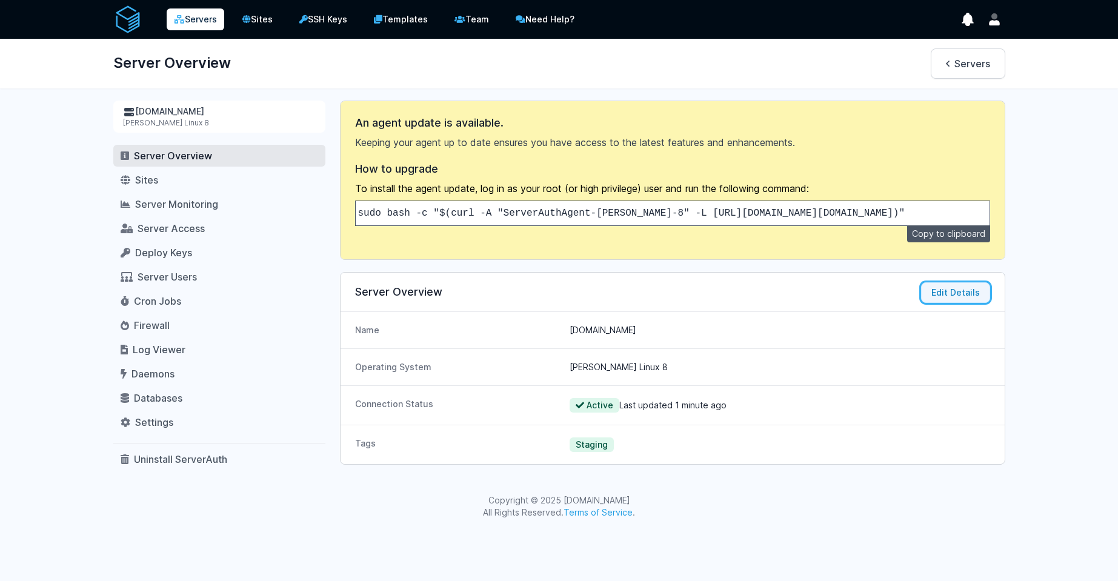
click at [975, 303] on button "Edit Details" at bounding box center [955, 292] width 69 height 21
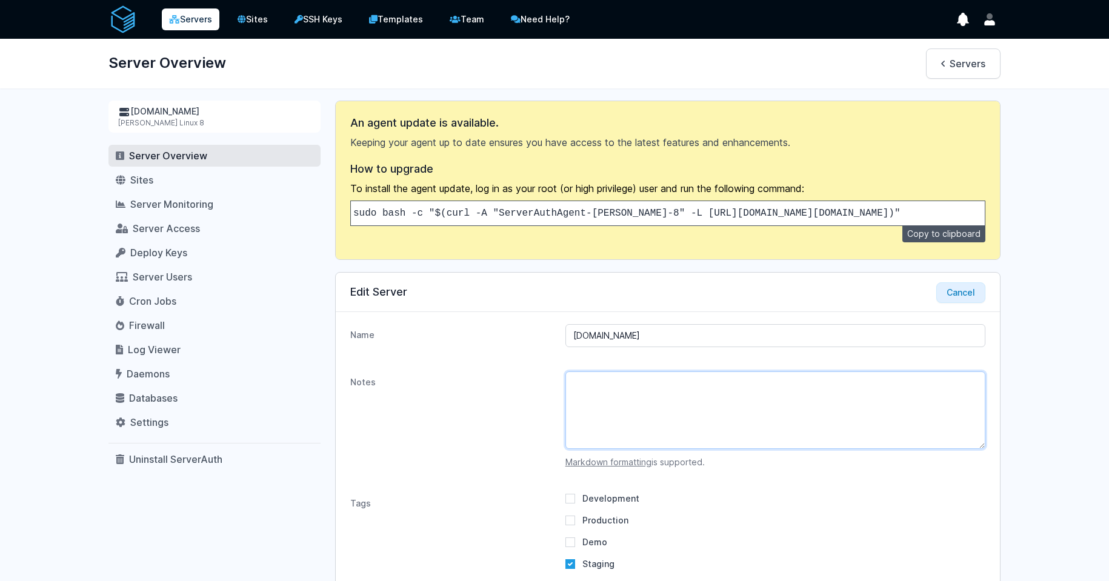
click at [674, 387] on textarea "Notes" at bounding box center [775, 410] width 420 height 78
drag, startPoint x: 636, startPoint y: 345, endPoint x: 450, endPoint y: 321, distance: 187.0
click at [450, 321] on div "Edit Server Cancel Name rad.cdmx.in Notes RAD Server Markdown formatting is sup…" at bounding box center [667, 446] width 665 height 348
click at [687, 396] on textarea "RAD Server" at bounding box center [775, 410] width 420 height 78
paste textarea "rad.cdmx.in"
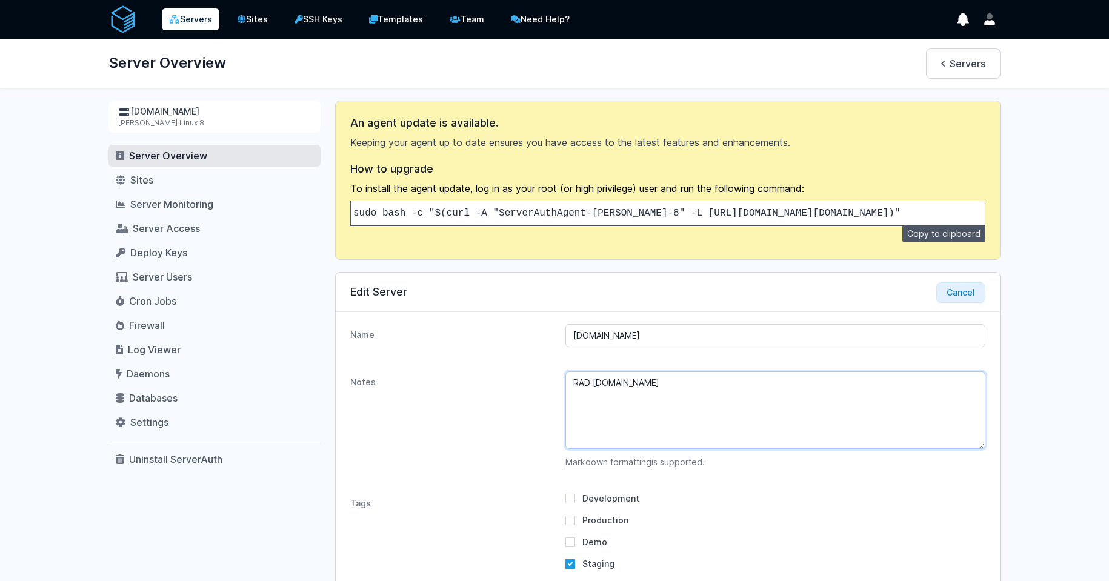
drag, startPoint x: 618, startPoint y: 391, endPoint x: 479, endPoint y: 388, distance: 138.8
click at [479, 388] on div "Notes RAD Serverrad.cdmx.in Markdown formatting is supported." at bounding box center [668, 419] width 664 height 121
type textarea "rad.cdmx.in"
drag, startPoint x: 633, startPoint y: 344, endPoint x: 459, endPoint y: 322, distance: 174.6
click at [459, 322] on div "Name rad.cdmx.in" at bounding box center [668, 335] width 664 height 47
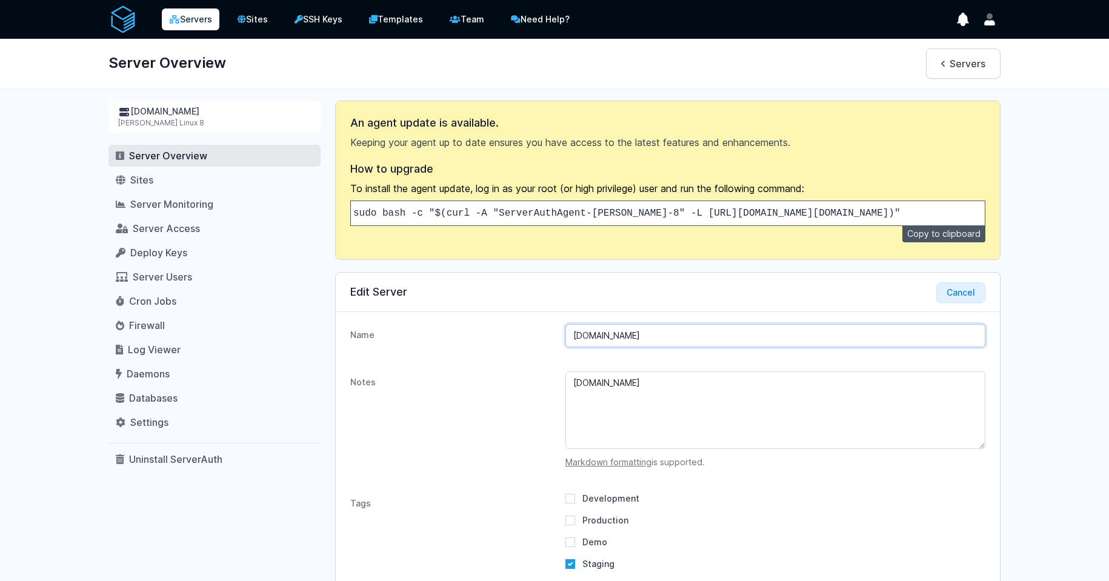
paste input "RAD Server"
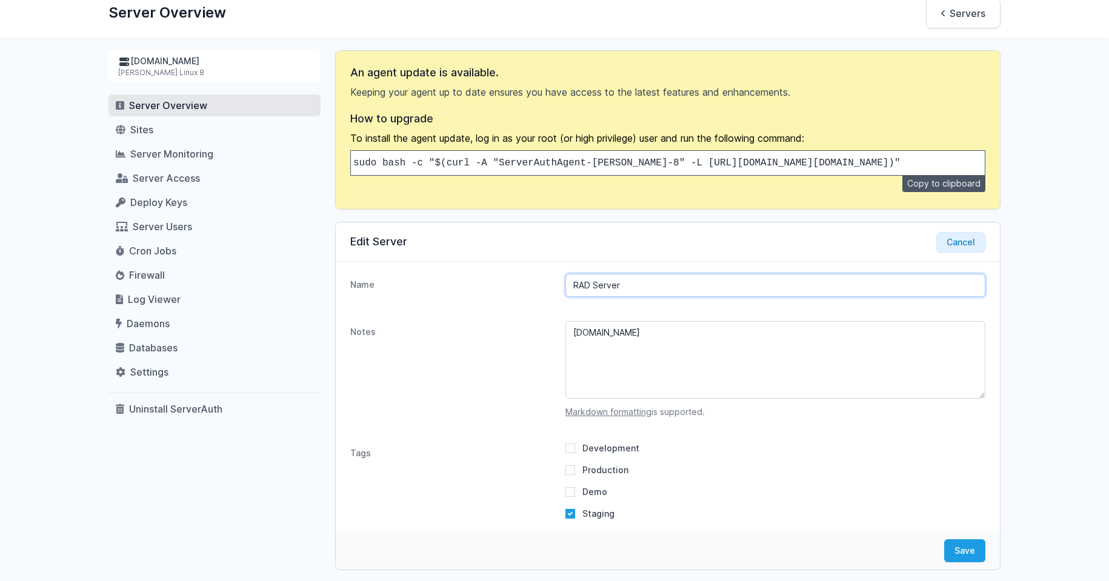
scroll to position [109, 0]
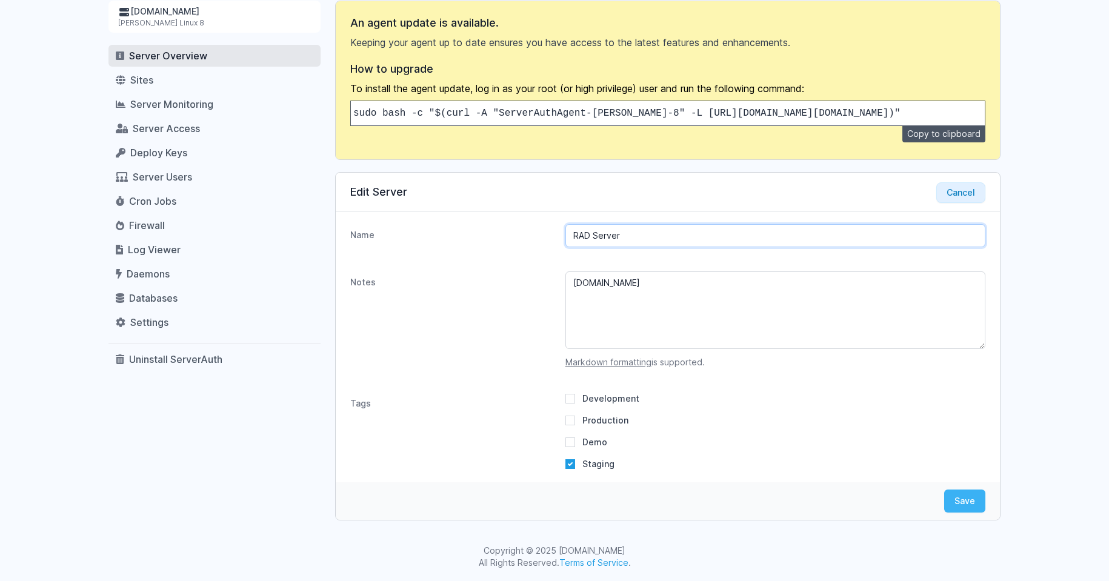
type input "RAD Server"
click at [965, 510] on button "Save" at bounding box center [964, 501] width 41 height 23
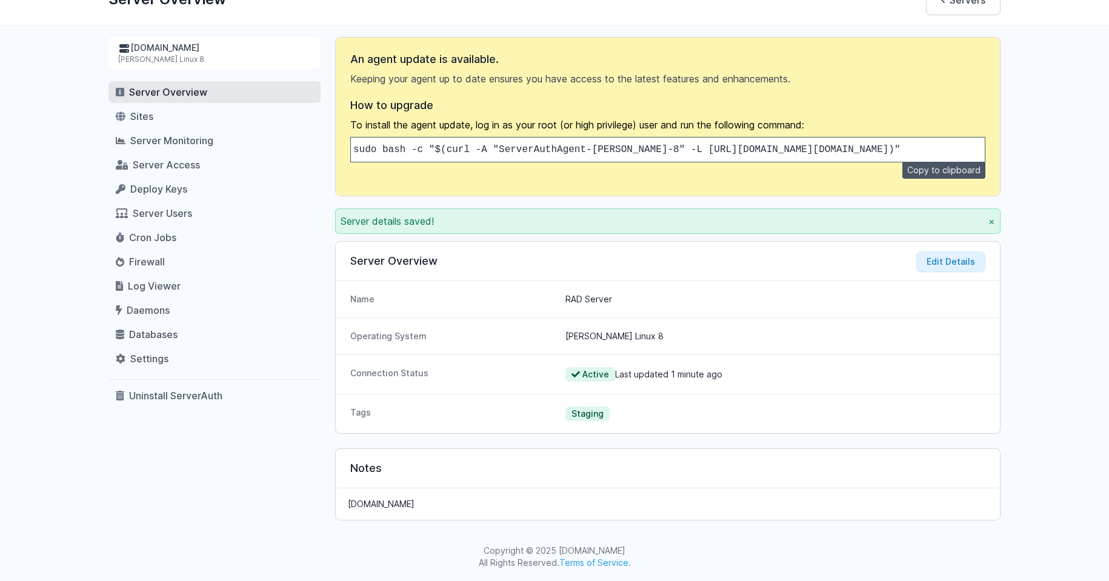
scroll to position [0, 0]
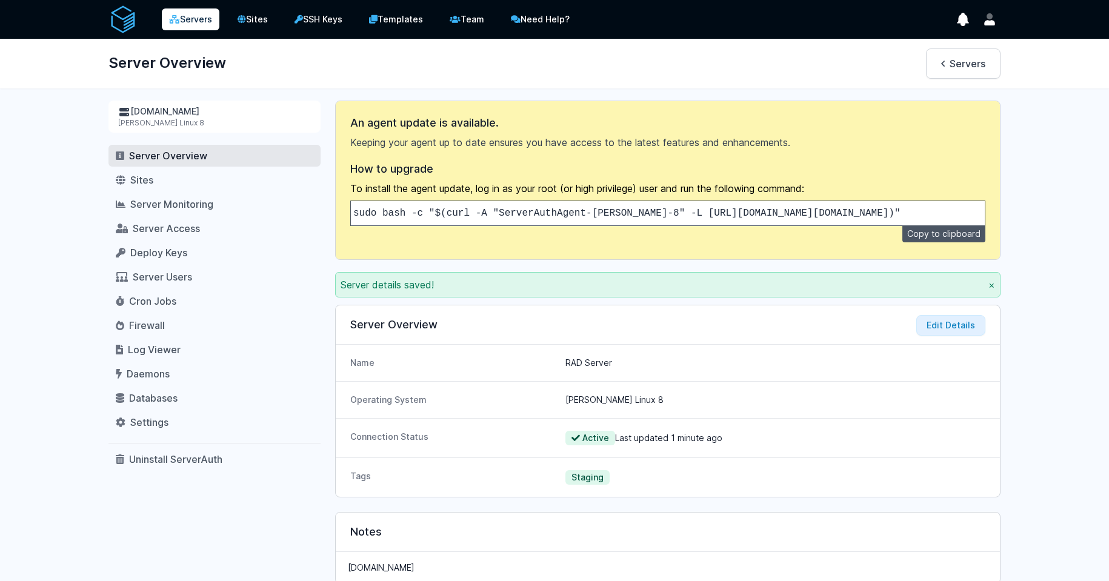
click at [187, 23] on link "Servers" at bounding box center [191, 19] width 58 height 22
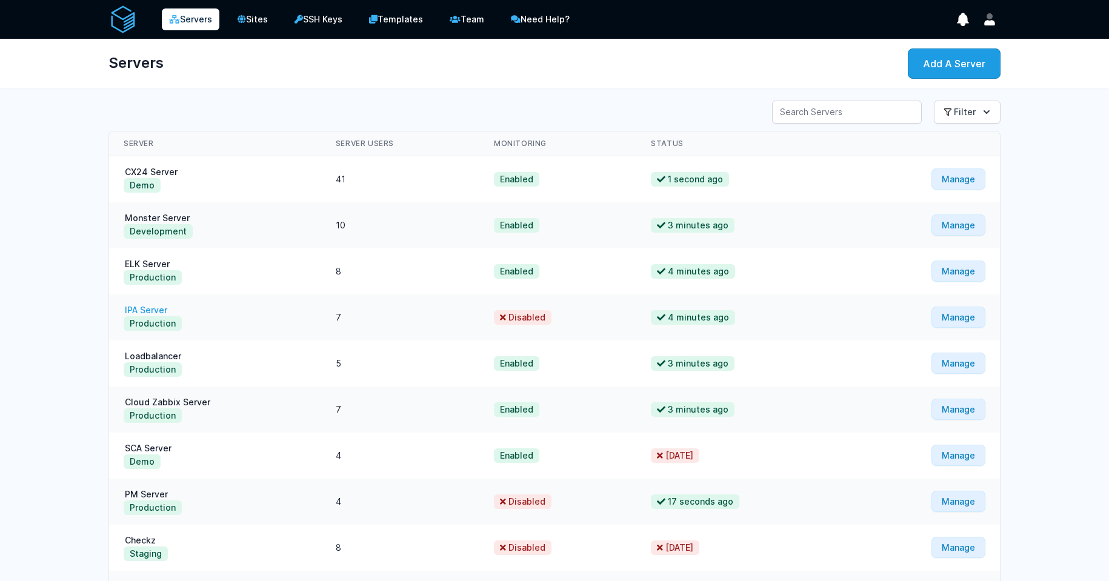
click at [152, 313] on link "IPA Server" at bounding box center [146, 310] width 45 height 10
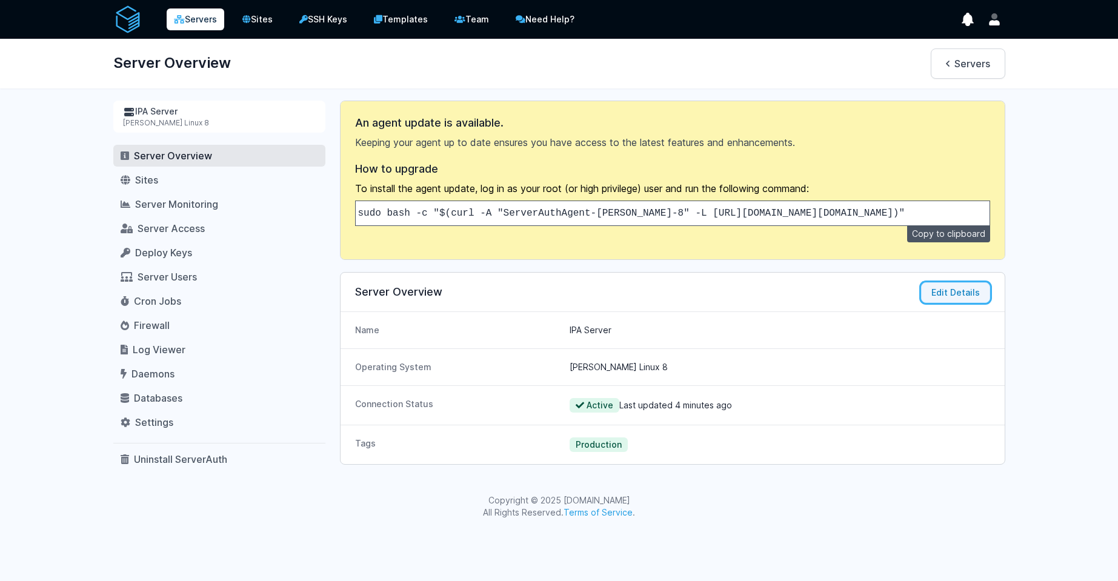
click at [953, 301] on button "Edit Details" at bounding box center [955, 292] width 69 height 21
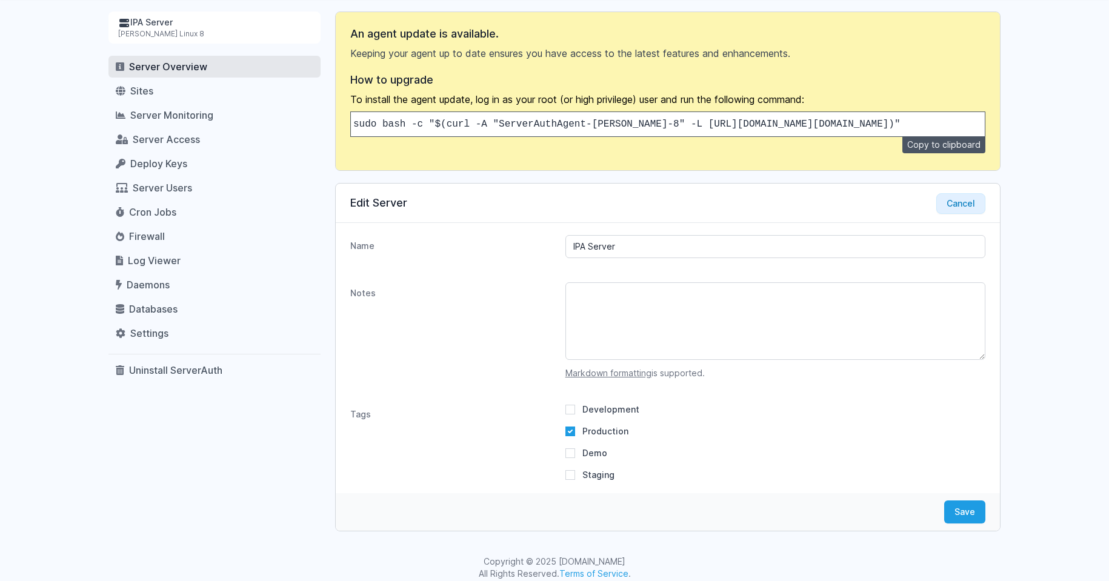
scroll to position [109, 0]
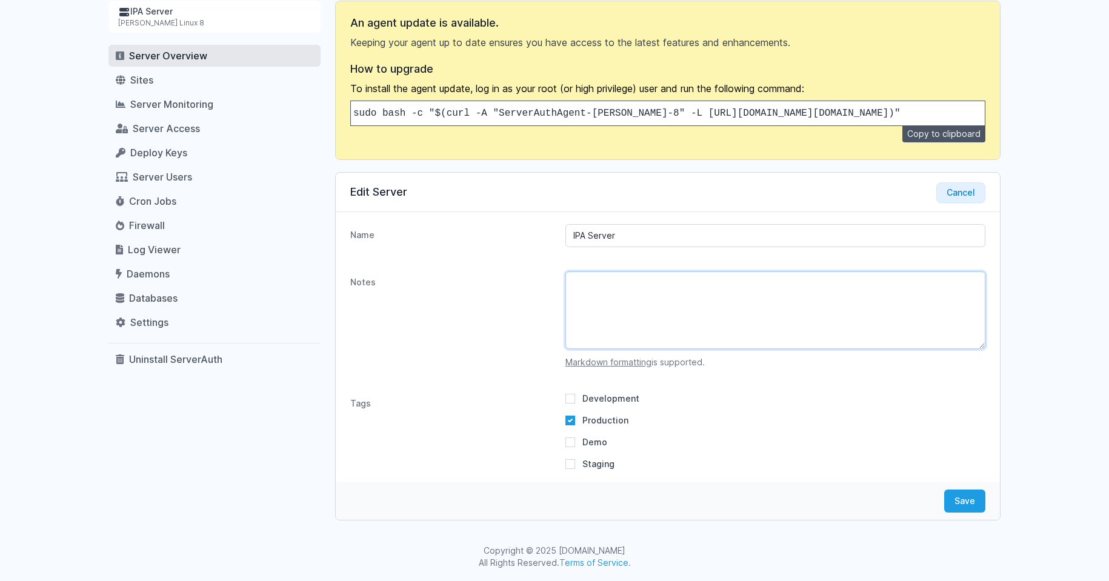
click at [637, 294] on textarea "Notes" at bounding box center [775, 310] width 420 height 78
paste textarea "os: $json.os"
drag, startPoint x: 642, startPoint y: 293, endPoint x: 399, endPoint y: 253, distance: 246.8
click at [399, 253] on dl "Name IPA Server Notes os: $json.os Markdown formatting is supported. Tags Devel…" at bounding box center [668, 347] width 664 height 270
paste textarea "mncdx.cdmx.in"
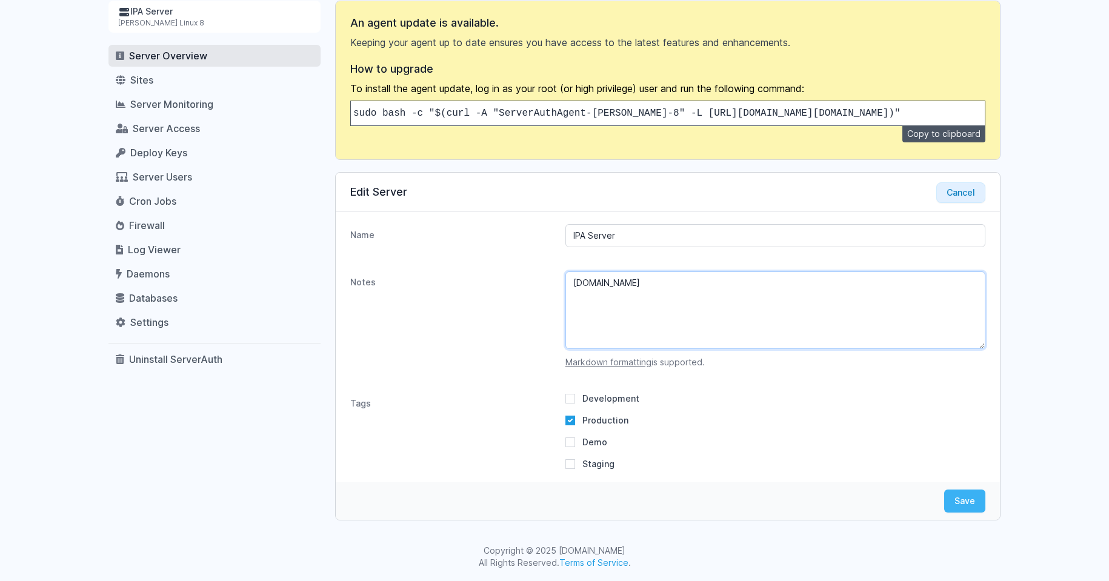
type textarea "mncdx.cdmx.in"
click at [960, 498] on button "Save" at bounding box center [964, 501] width 41 height 23
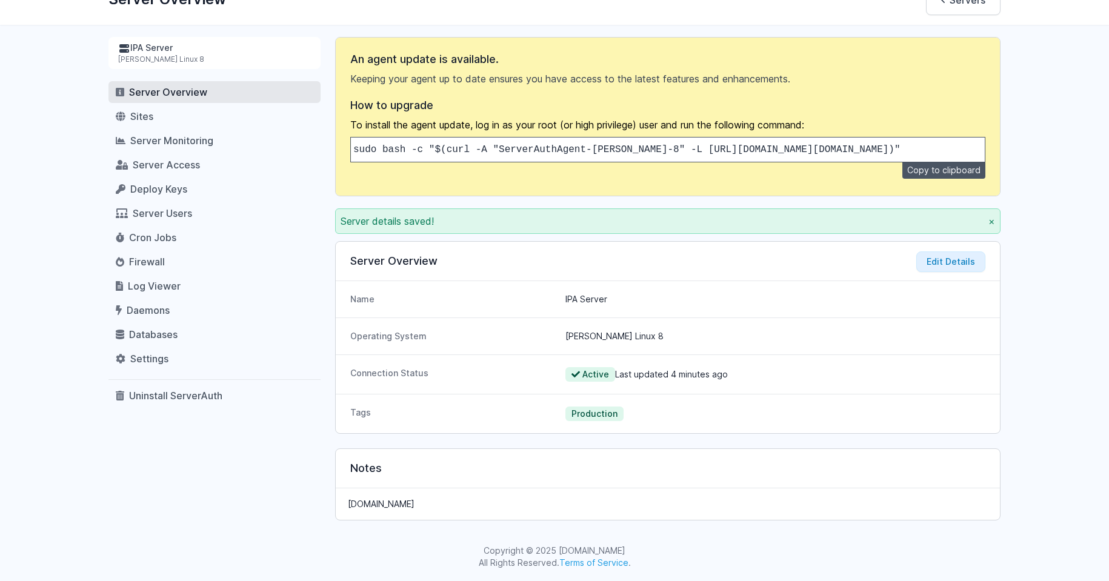
scroll to position [0, 0]
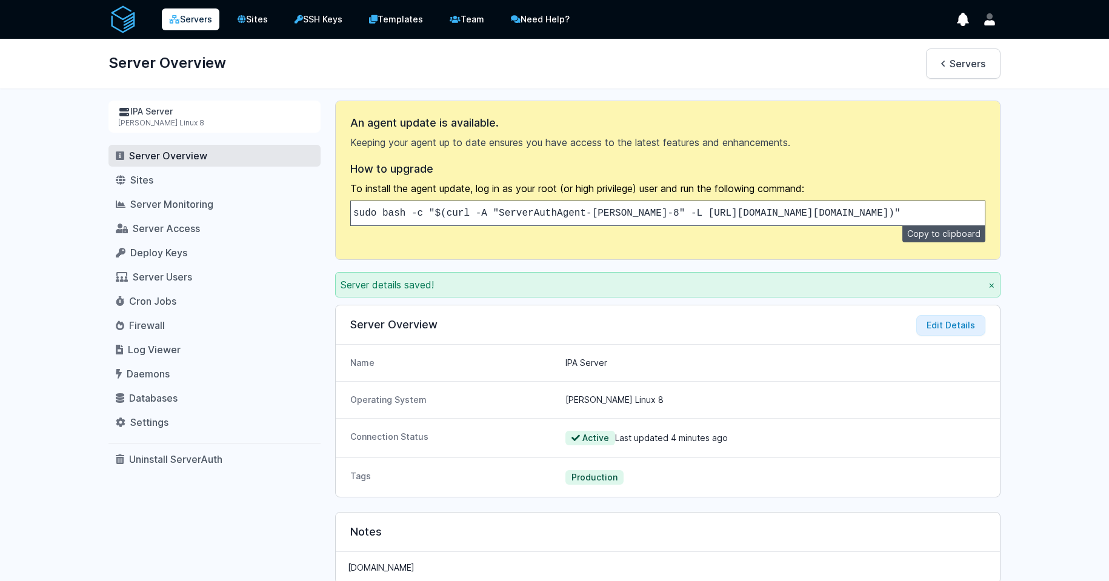
click at [193, 23] on link "Servers" at bounding box center [191, 19] width 58 height 22
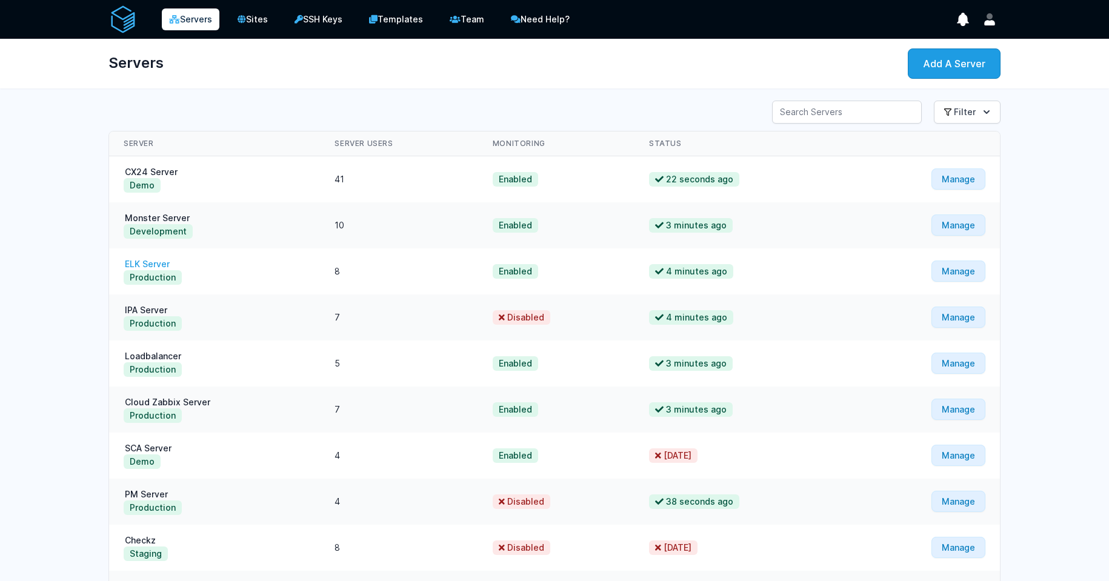
click at [156, 260] on link "ELK Server" at bounding box center [147, 264] width 47 height 10
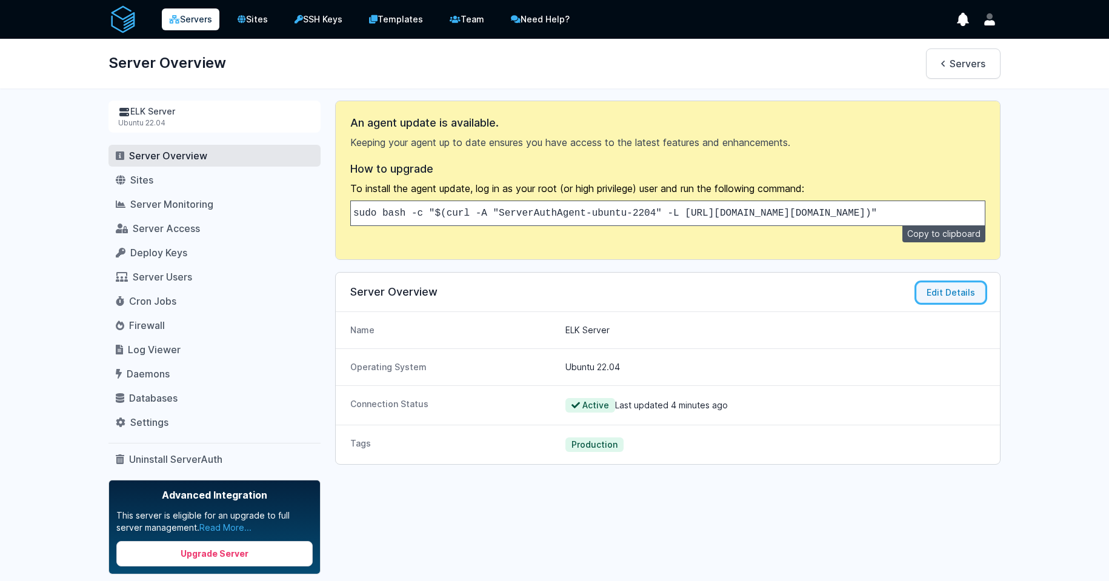
click at [940, 303] on button "Edit Details" at bounding box center [950, 292] width 69 height 21
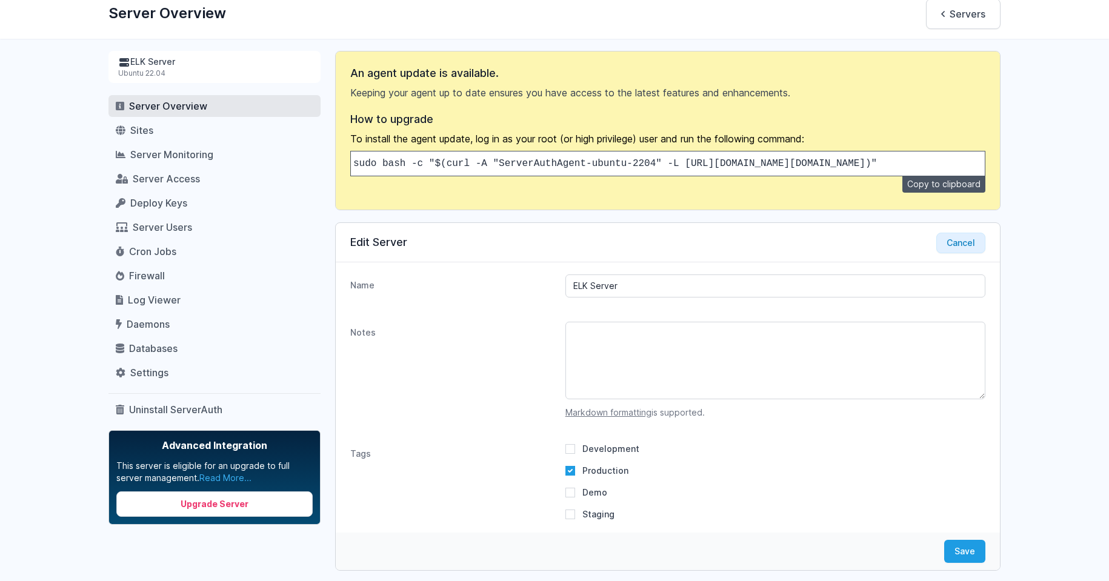
scroll to position [109, 0]
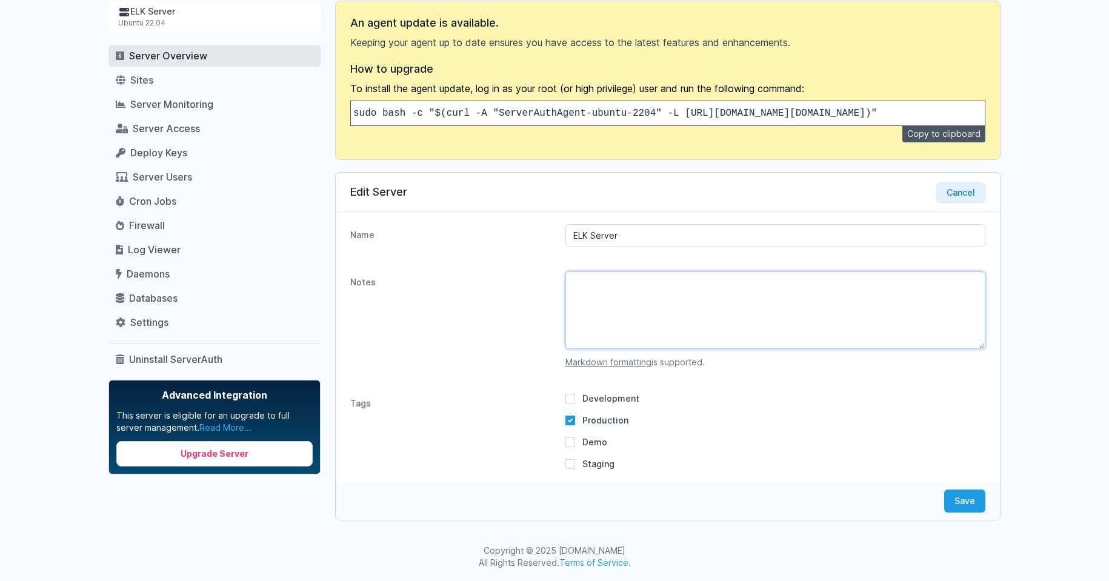
click at [676, 308] on textarea "Notes" at bounding box center [775, 310] width 420 height 78
click at [713, 299] on textarea "Notes" at bounding box center [775, 310] width 420 height 78
paste textarea "cdmx-svr-06.cdmx.in"
type textarea "cdmx-svr-06.cdmx.in"
click at [956, 507] on button "Save" at bounding box center [964, 501] width 41 height 23
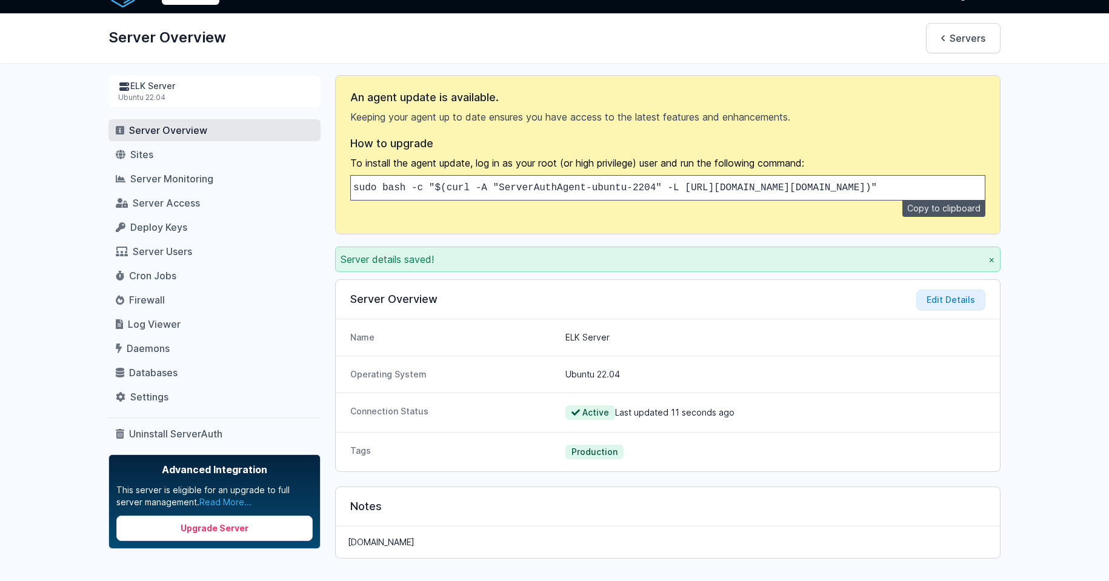
scroll to position [0, 0]
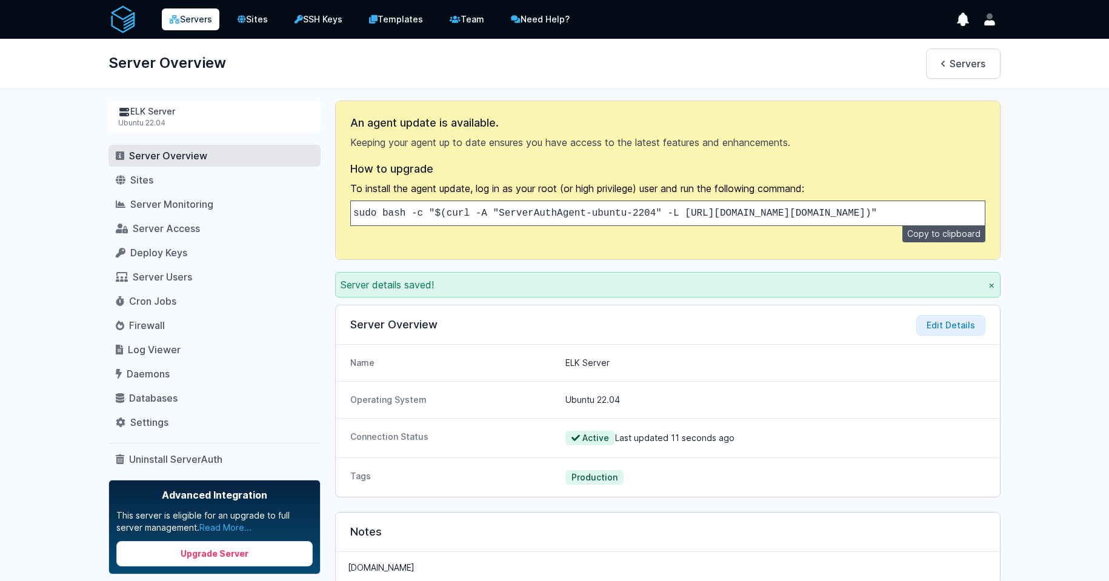
click at [176, 21] on icon at bounding box center [174, 19] width 11 height 8
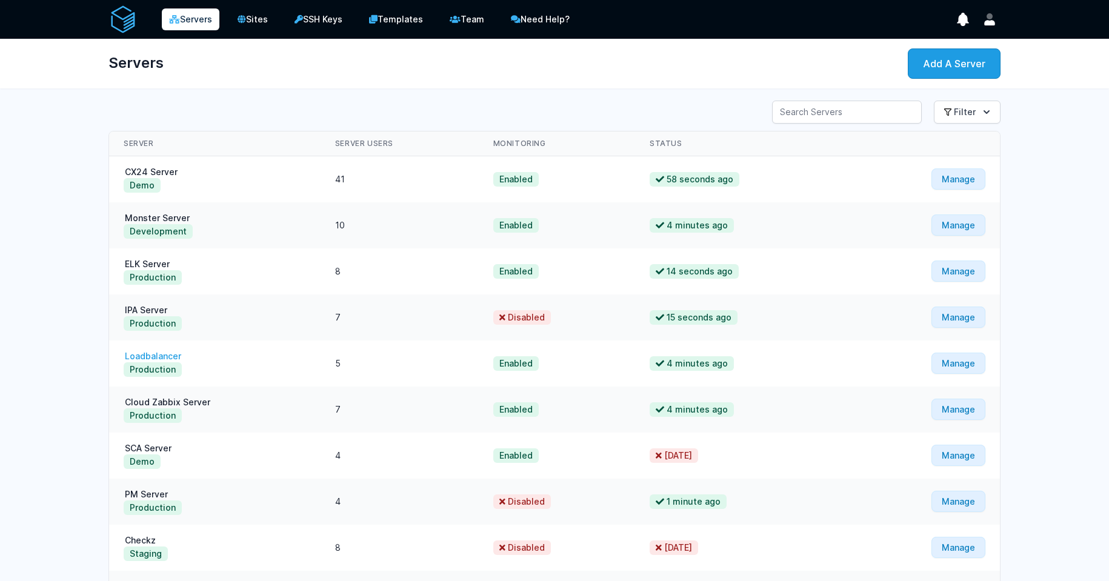
click at [172, 352] on link "Loadbalancer" at bounding box center [153, 356] width 59 height 10
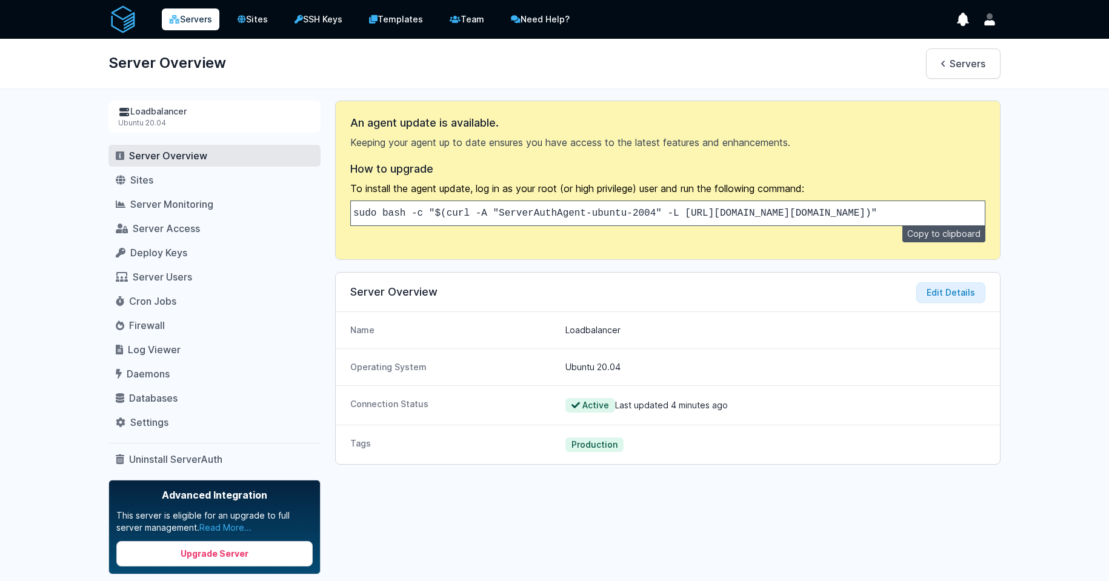
click at [176, 22] on icon at bounding box center [174, 19] width 11 height 8
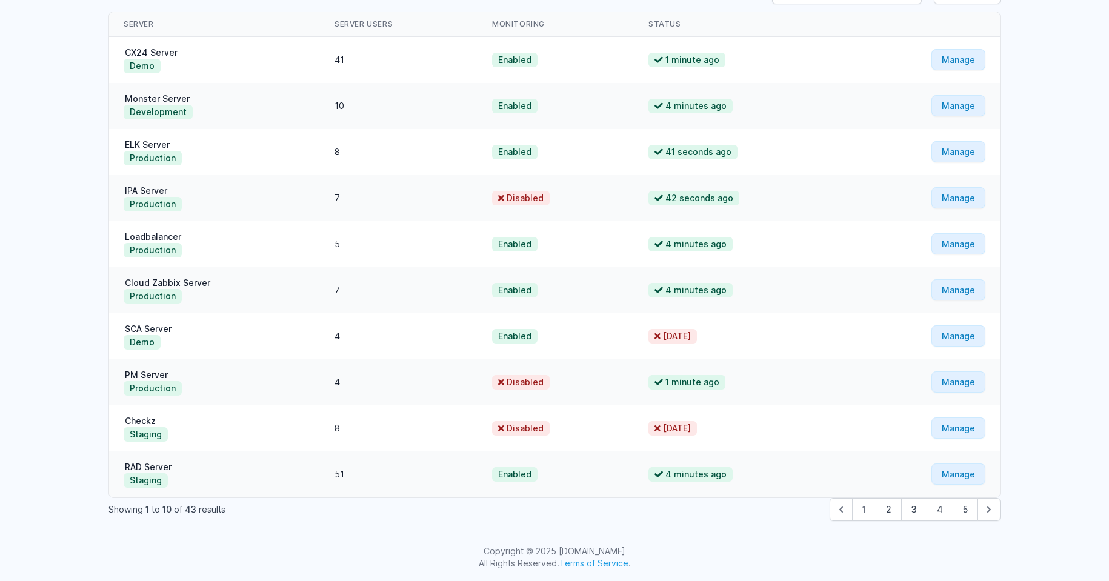
scroll to position [120, 0]
click at [889, 516] on button "2" at bounding box center [889, 508] width 26 height 23
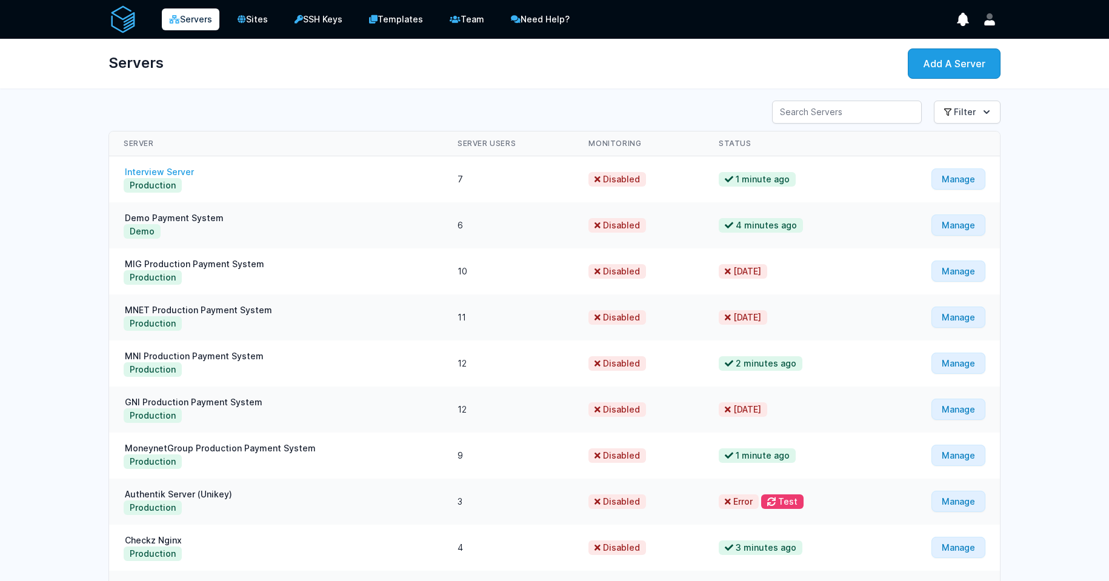
click at [162, 171] on link "Interview Server" at bounding box center [160, 172] width 72 height 10
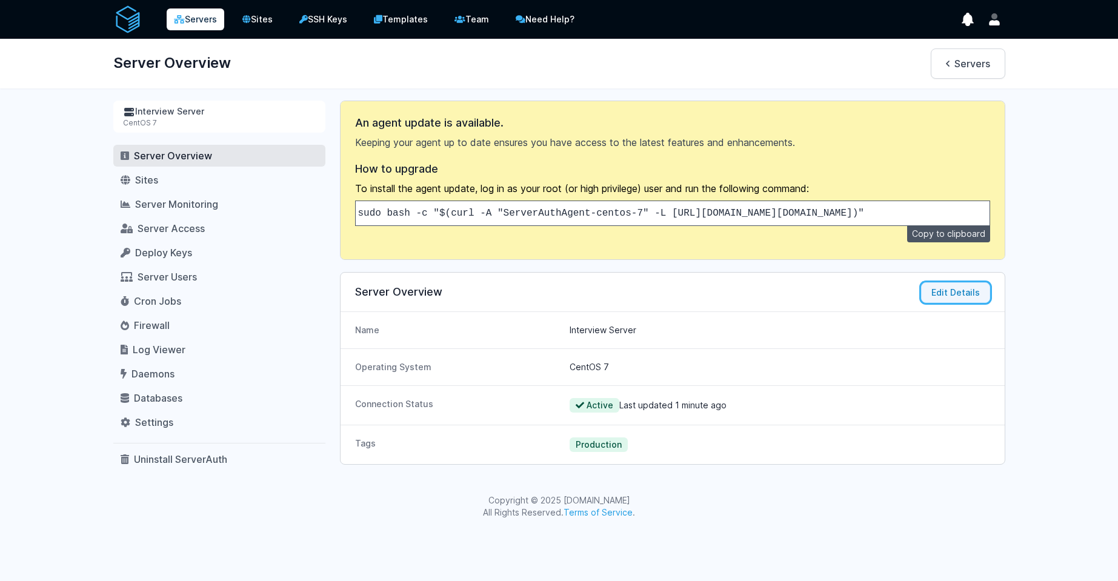
click at [943, 298] on button "Edit Details" at bounding box center [955, 292] width 69 height 21
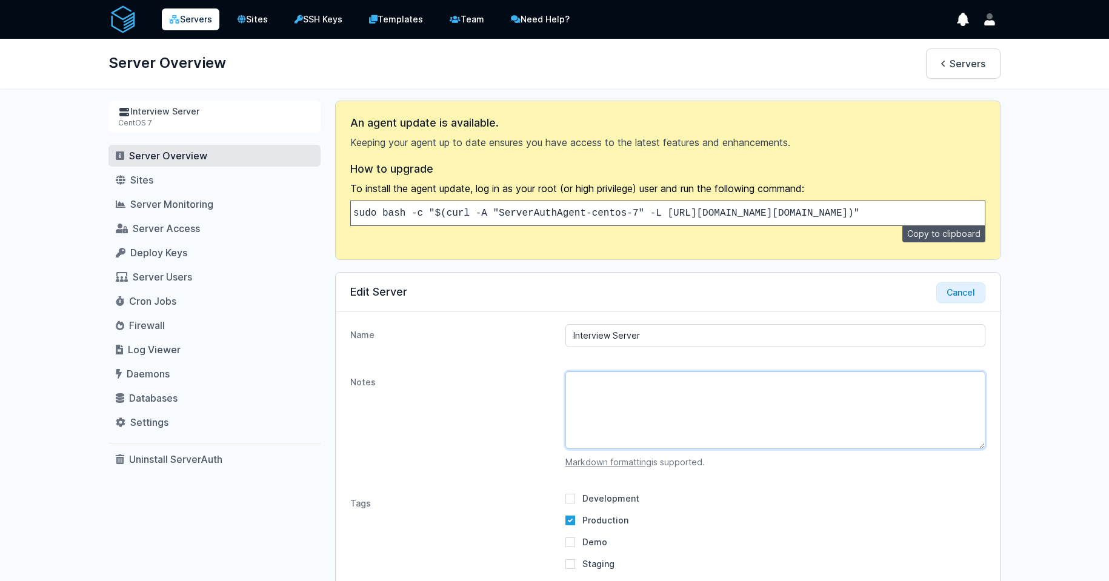
click at [648, 425] on textarea "Notes" at bounding box center [775, 410] width 420 height 78
paste textarea "pd-aws-interview-01"
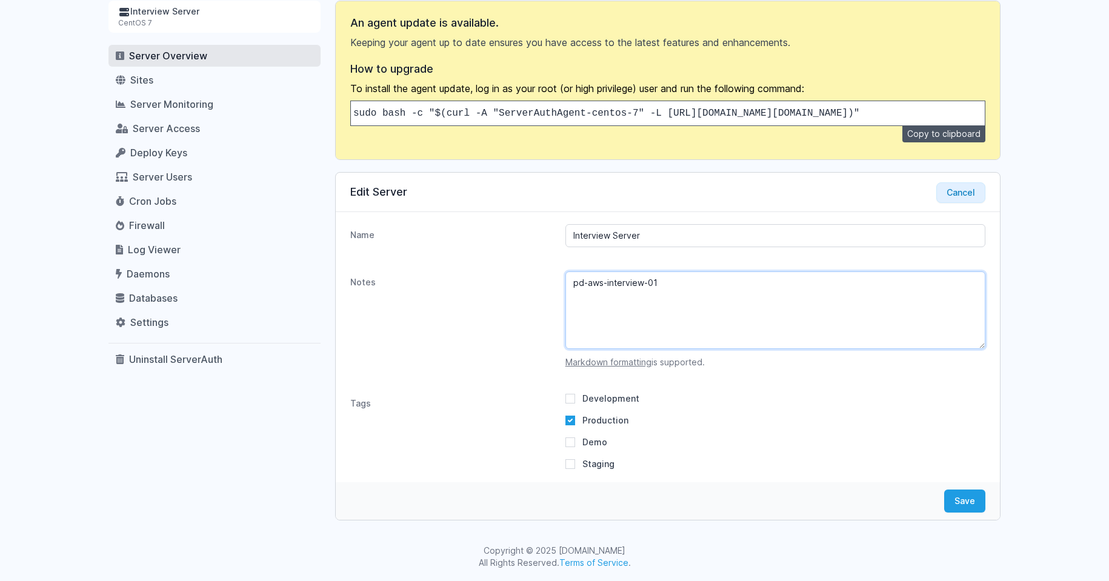
scroll to position [109, 0]
type textarea "pd-aws-interview-01"
click at [1008, 510] on div "Interview Server CentOS 7 Server Overview Sites Server Monitoring Server Access…" at bounding box center [554, 261] width 931 height 520
click at [979, 508] on button "Save" at bounding box center [964, 501] width 41 height 23
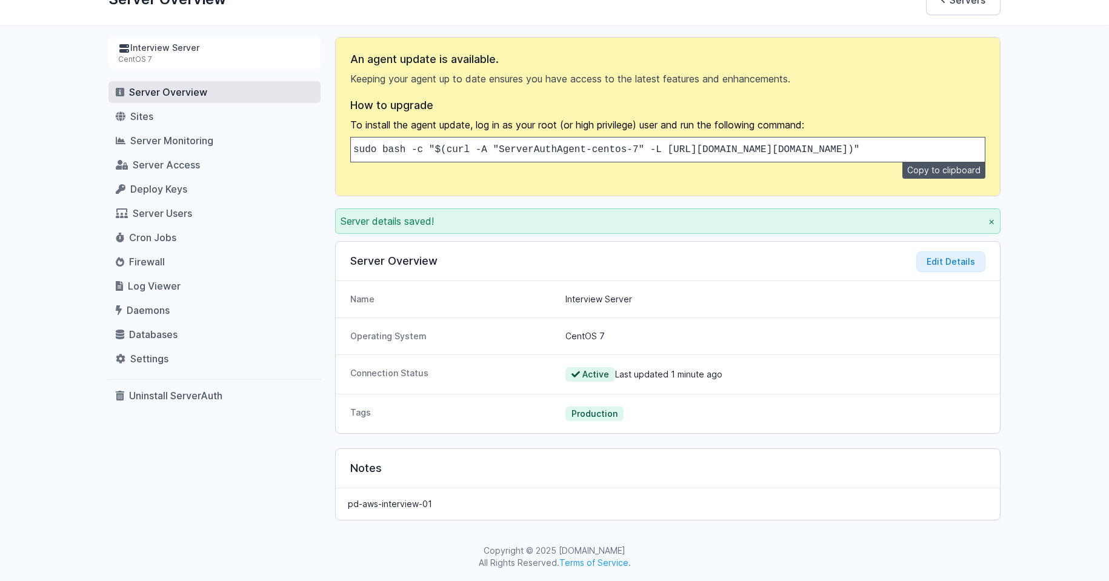
scroll to position [0, 0]
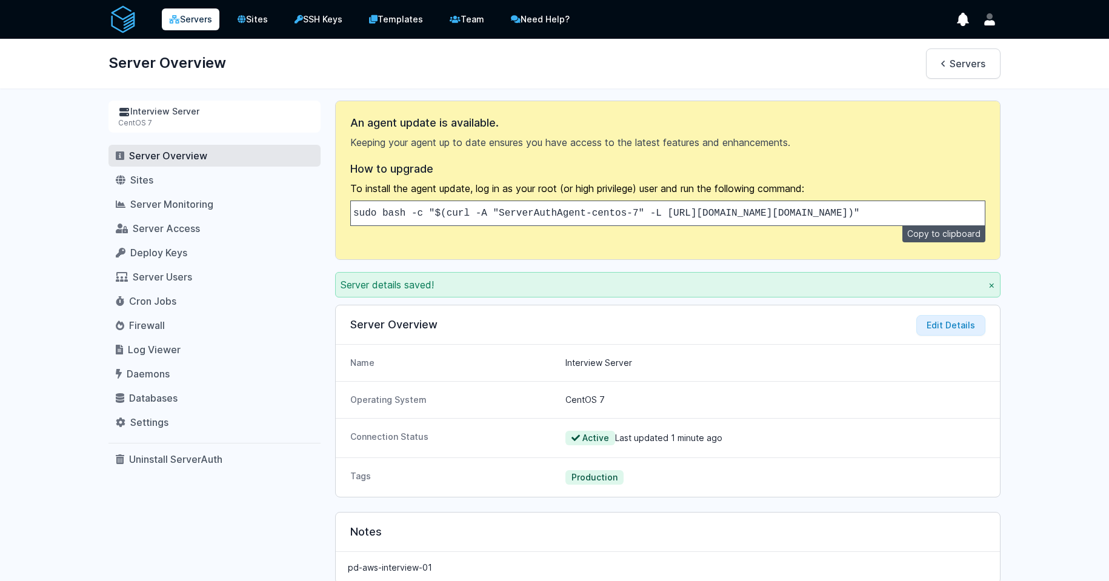
click at [200, 12] on link "Servers" at bounding box center [191, 19] width 58 height 22
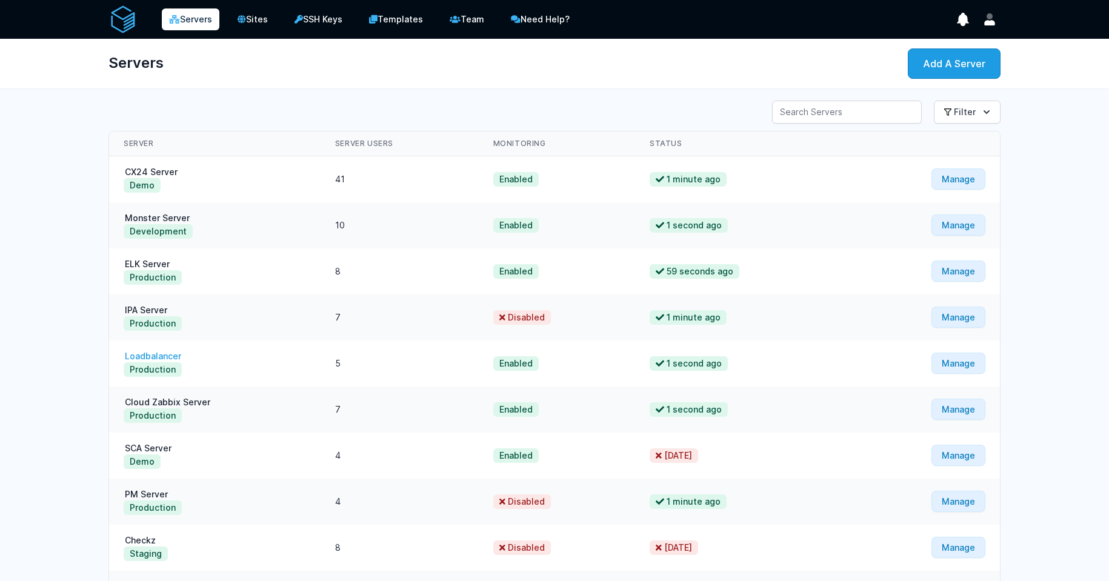
click at [156, 351] on link "Loadbalancer" at bounding box center [153, 356] width 59 height 10
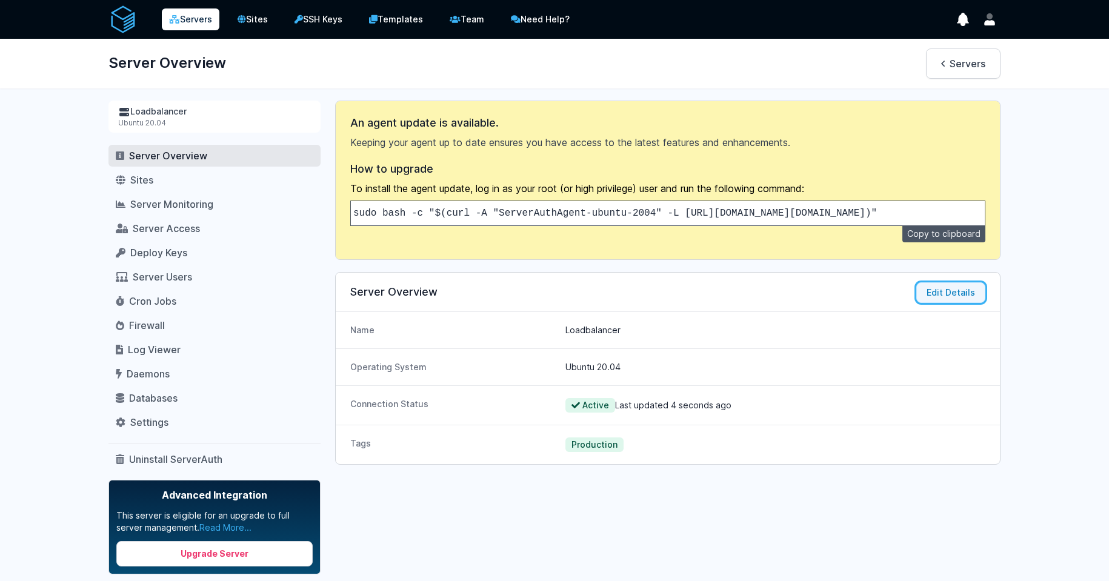
click at [957, 303] on button "Edit Details" at bounding box center [950, 292] width 69 height 21
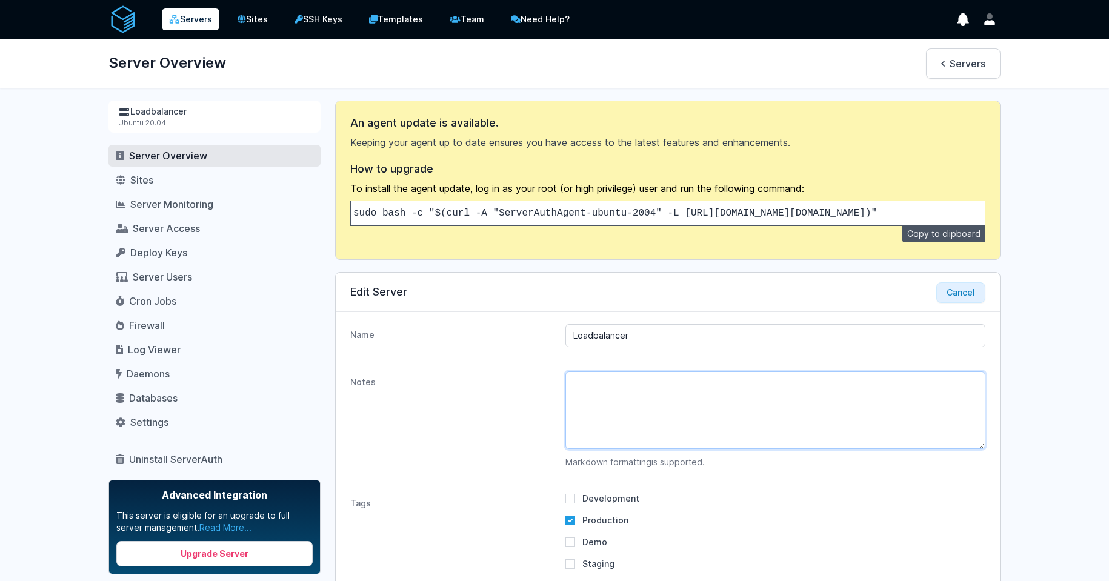
click at [684, 428] on textarea "Notes" at bounding box center [775, 410] width 420 height 78
paste textarea "pd-aws-haproxy-01"
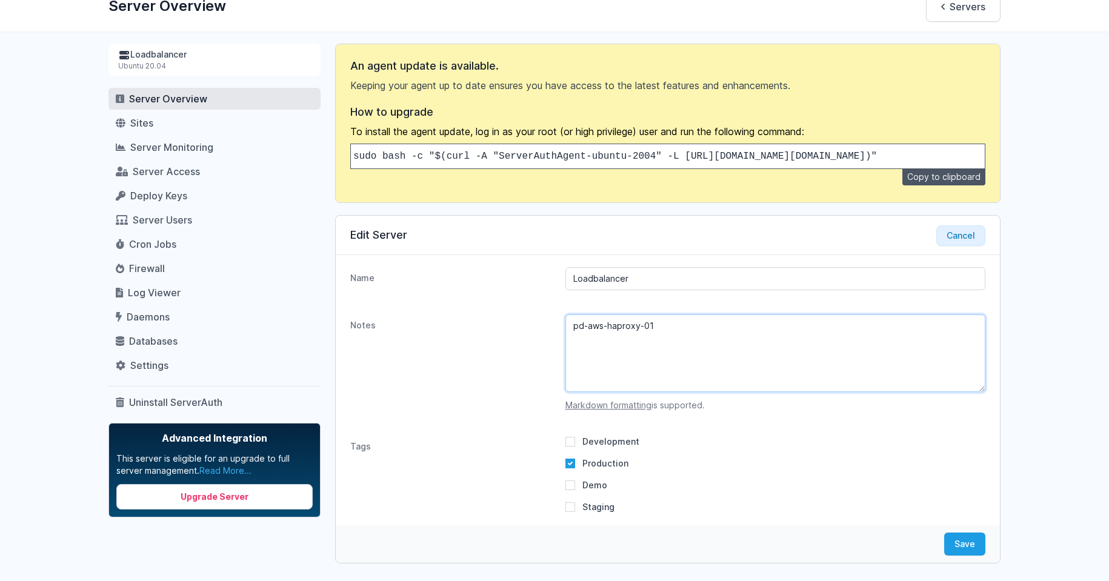
scroll to position [109, 0]
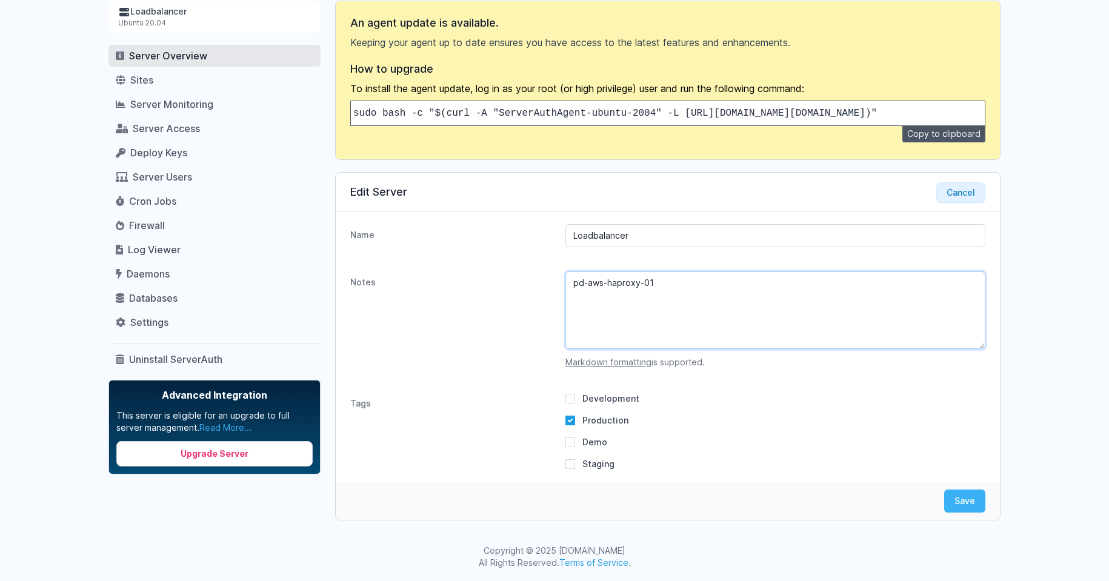
type textarea "pd-aws-haproxy-01"
click at [960, 504] on button "Save" at bounding box center [964, 501] width 41 height 23
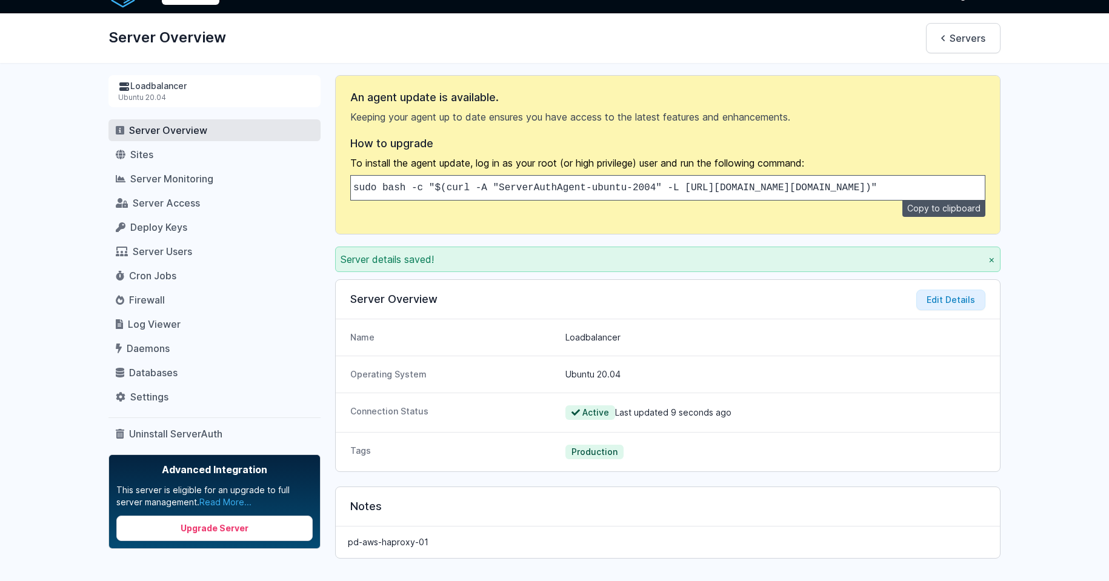
scroll to position [0, 0]
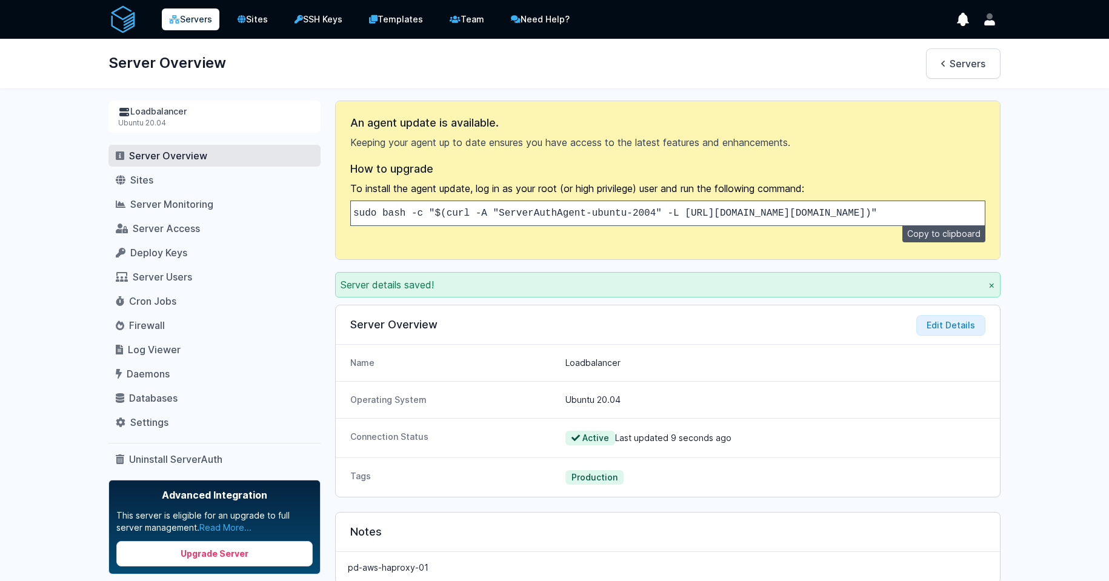
click at [192, 20] on link "Servers" at bounding box center [191, 19] width 58 height 22
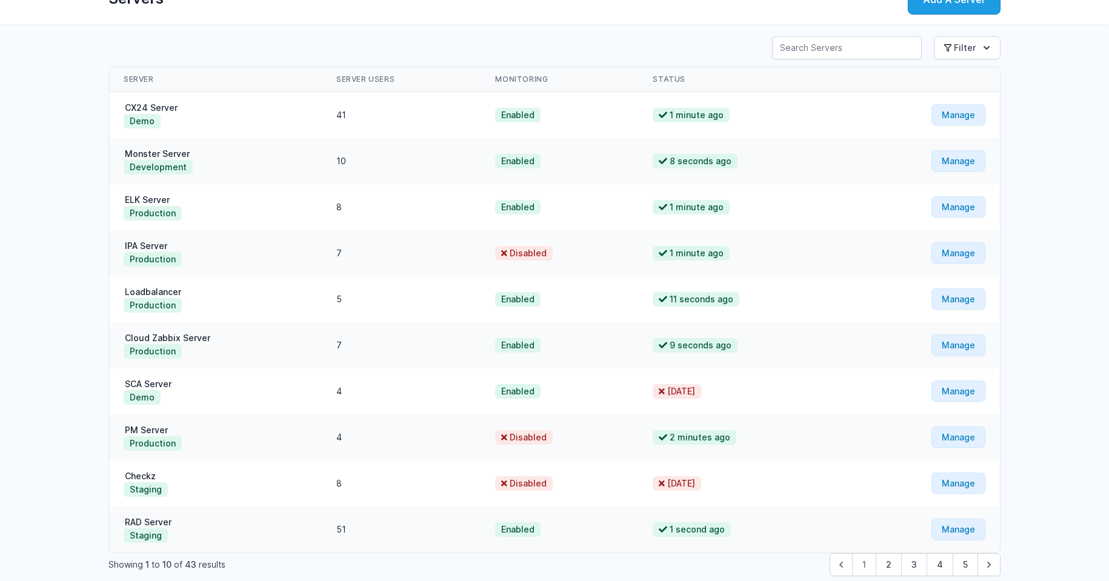
scroll to position [120, 0]
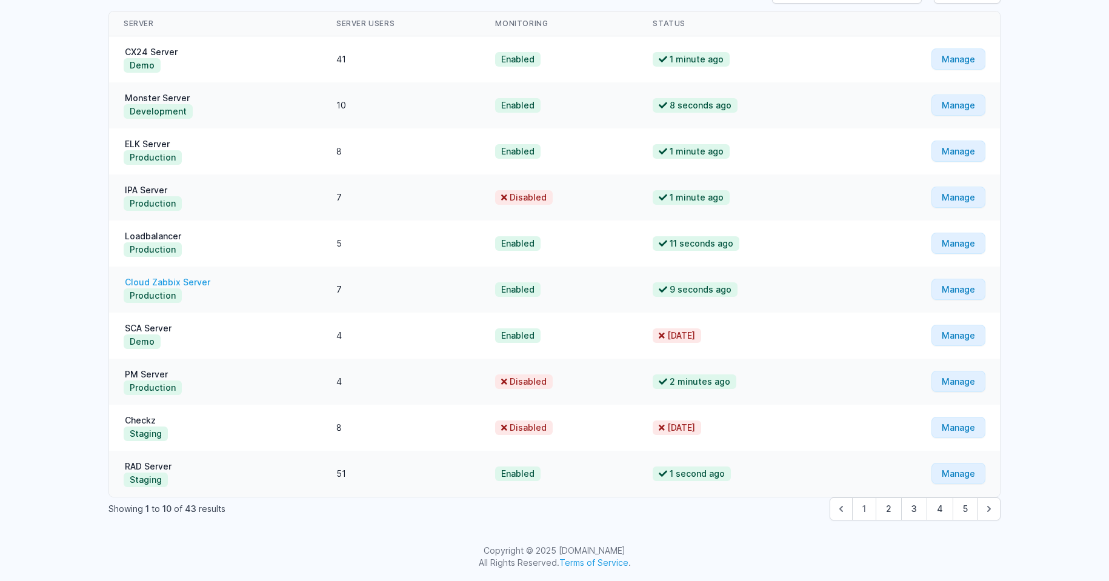
click at [196, 282] on link "Cloud Zabbix Server" at bounding box center [168, 282] width 88 height 10
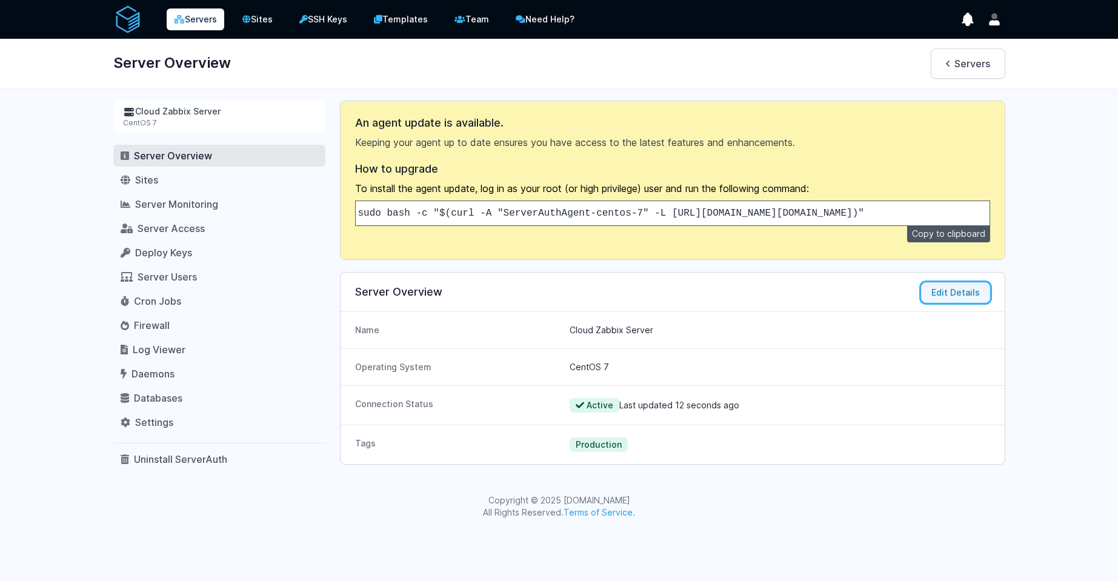
click at [937, 293] on button "Edit Details" at bounding box center [955, 292] width 69 height 21
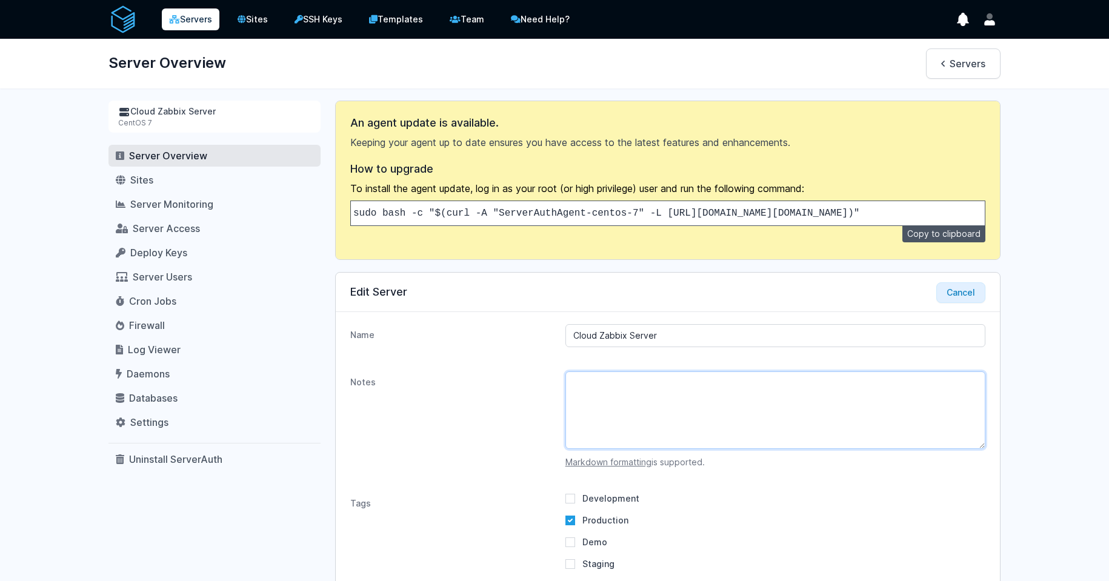
click at [692, 429] on textarea "Notes" at bounding box center [775, 410] width 420 height 78
paste textarea "pd-aws-zbx-01"
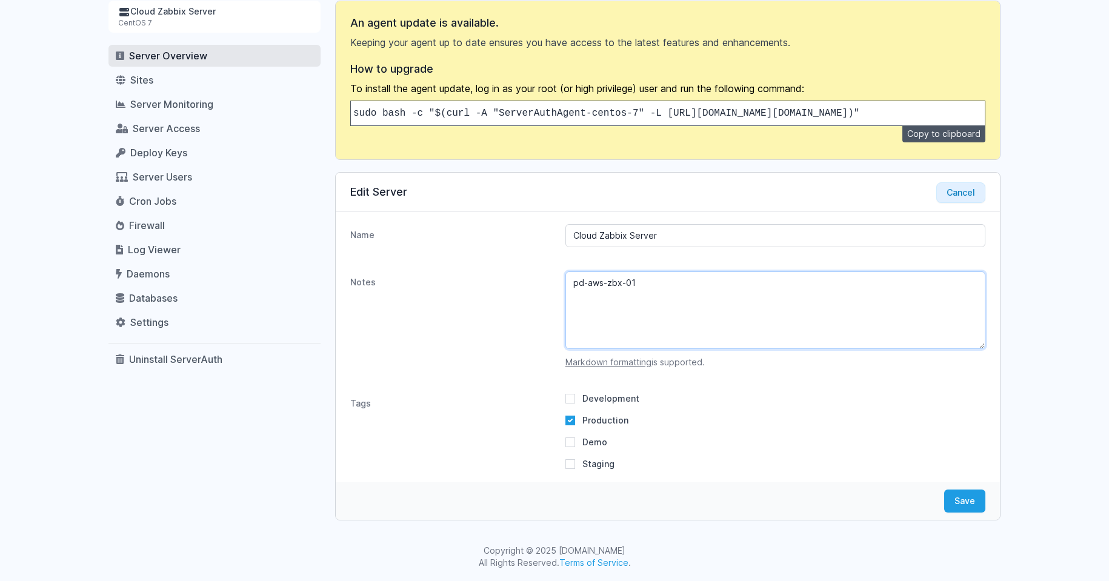
scroll to position [109, 0]
type textarea "pd-aws-zbx-01"
click at [959, 495] on button "Save" at bounding box center [964, 501] width 41 height 23
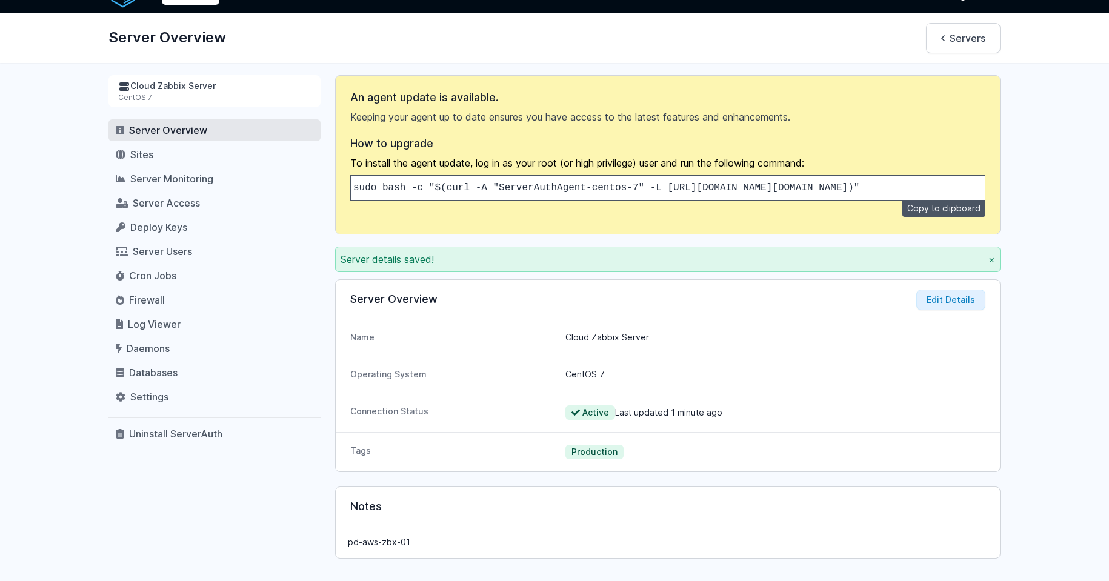
scroll to position [0, 0]
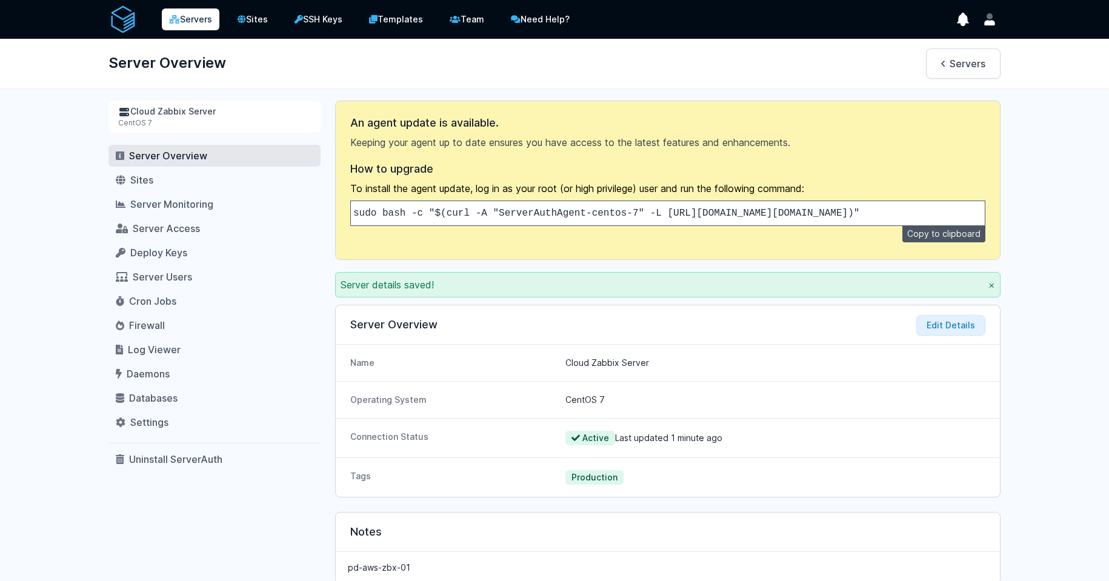
click at [179, 20] on icon at bounding box center [174, 19] width 11 height 8
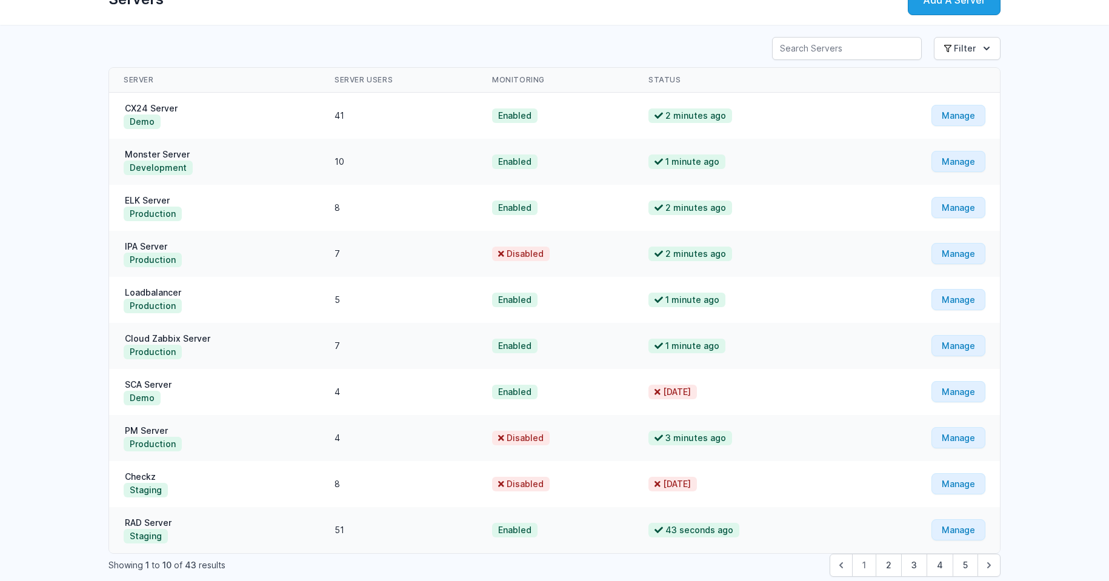
scroll to position [120, 0]
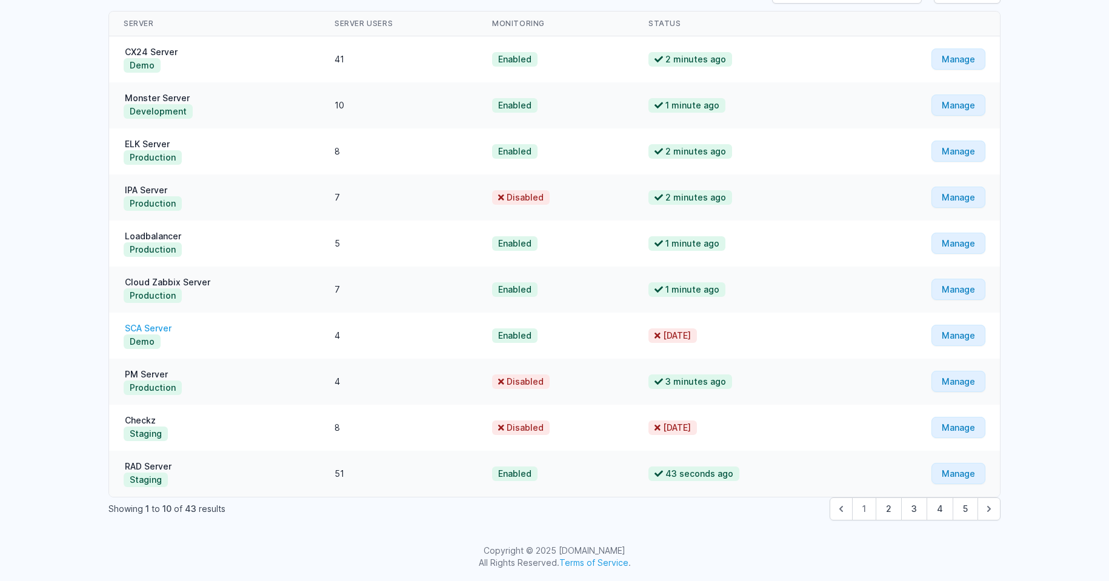
click at [162, 328] on link "SCA Server" at bounding box center [148, 328] width 49 height 10
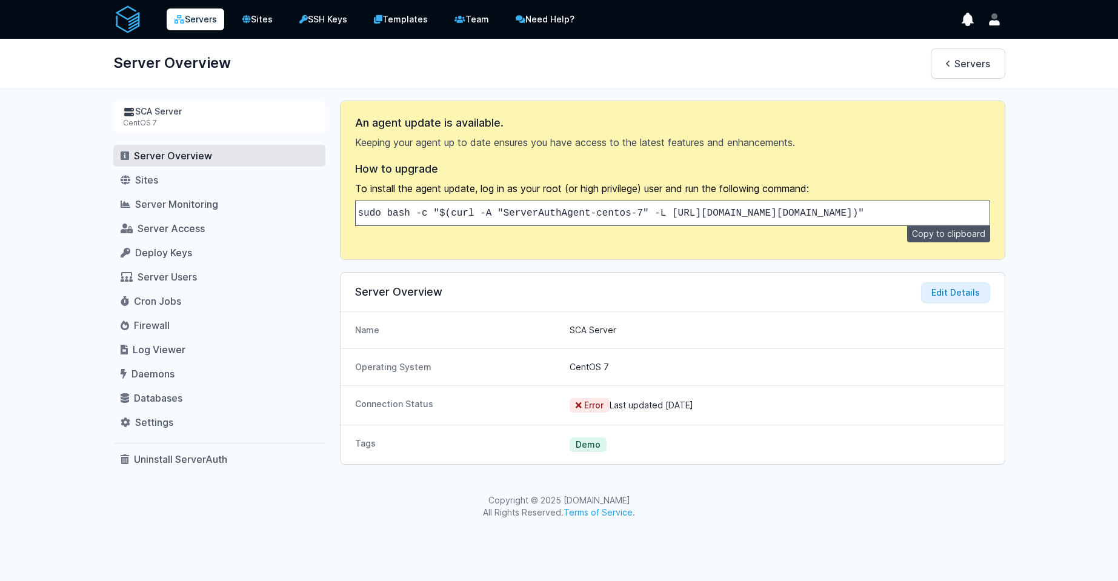
click at [200, 20] on link "Servers" at bounding box center [196, 19] width 58 height 22
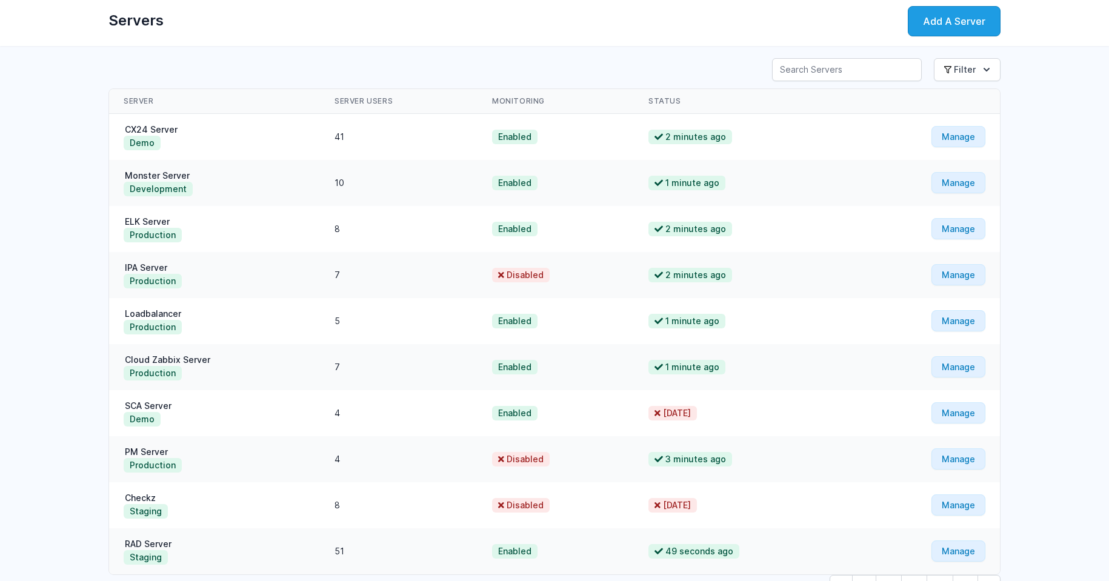
scroll to position [120, 0]
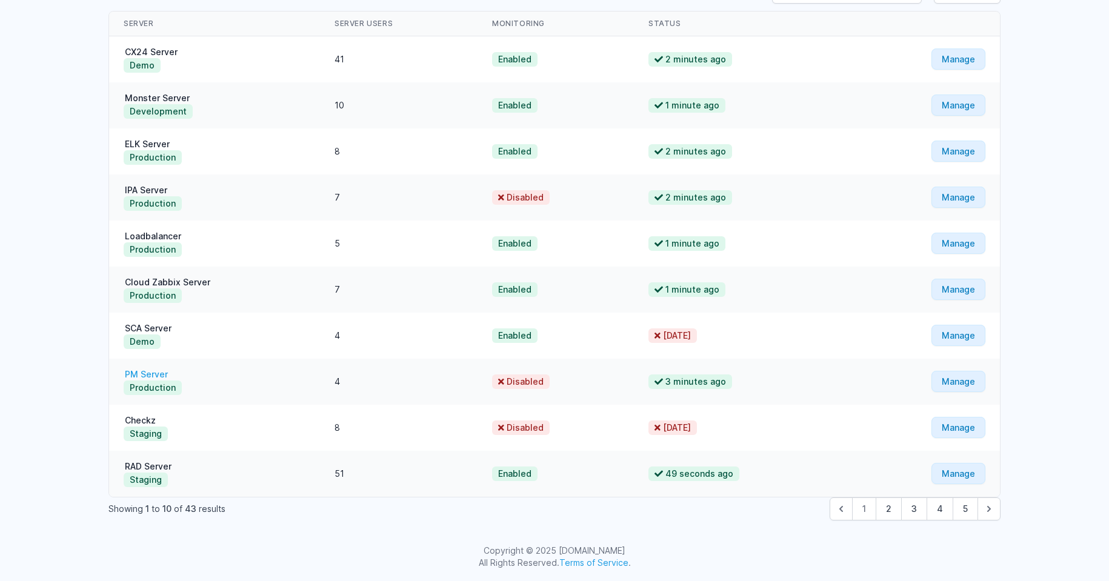
click at [142, 373] on link "PM Server" at bounding box center [146, 374] width 45 height 10
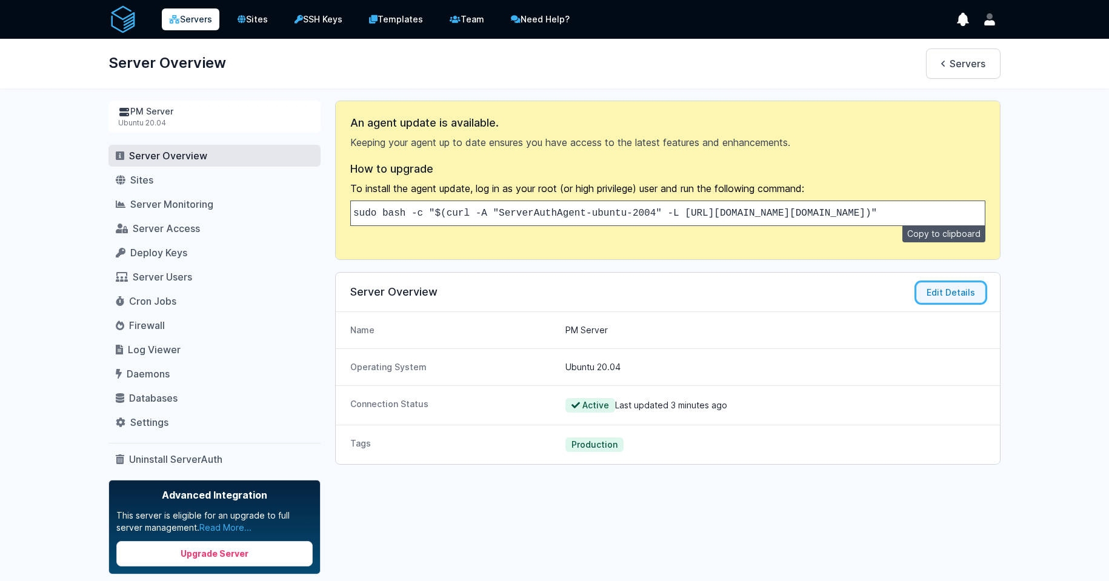
click at [948, 303] on button "Edit Details" at bounding box center [950, 292] width 69 height 21
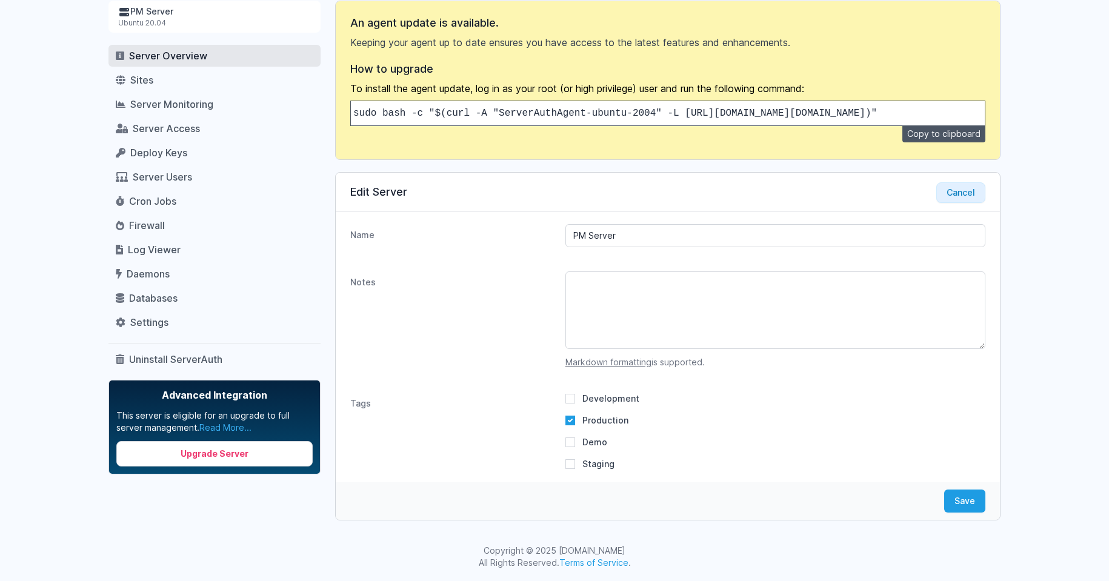
scroll to position [109, 0]
click at [707, 342] on textarea "Notes" at bounding box center [775, 310] width 420 height 78
paste textarea "pd-do-pm-01"
type textarea "pd-do-pm-01"
click at [976, 495] on button "Save" at bounding box center [964, 501] width 41 height 23
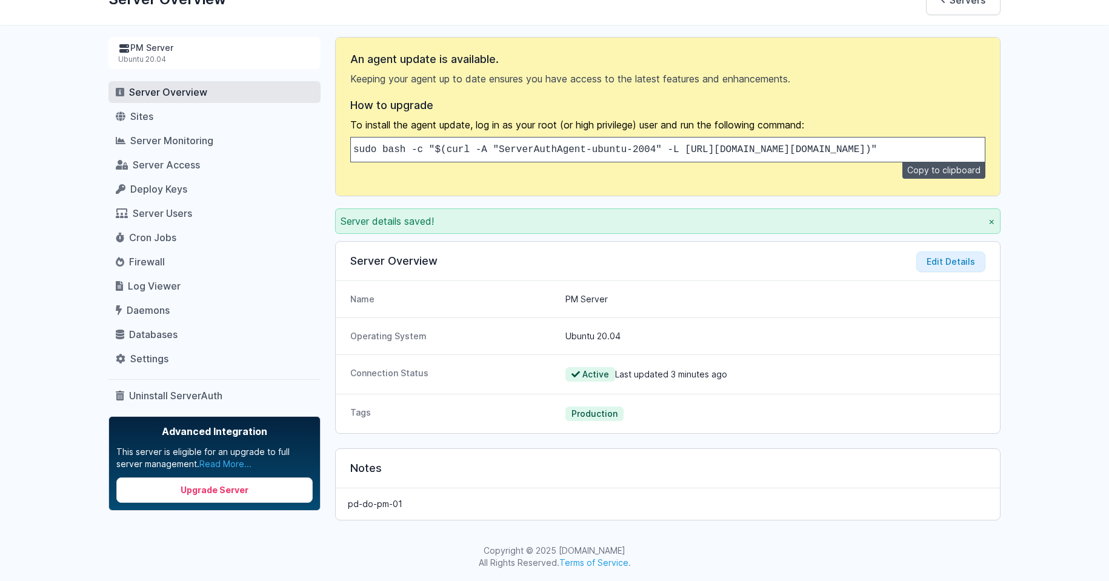
scroll to position [0, 0]
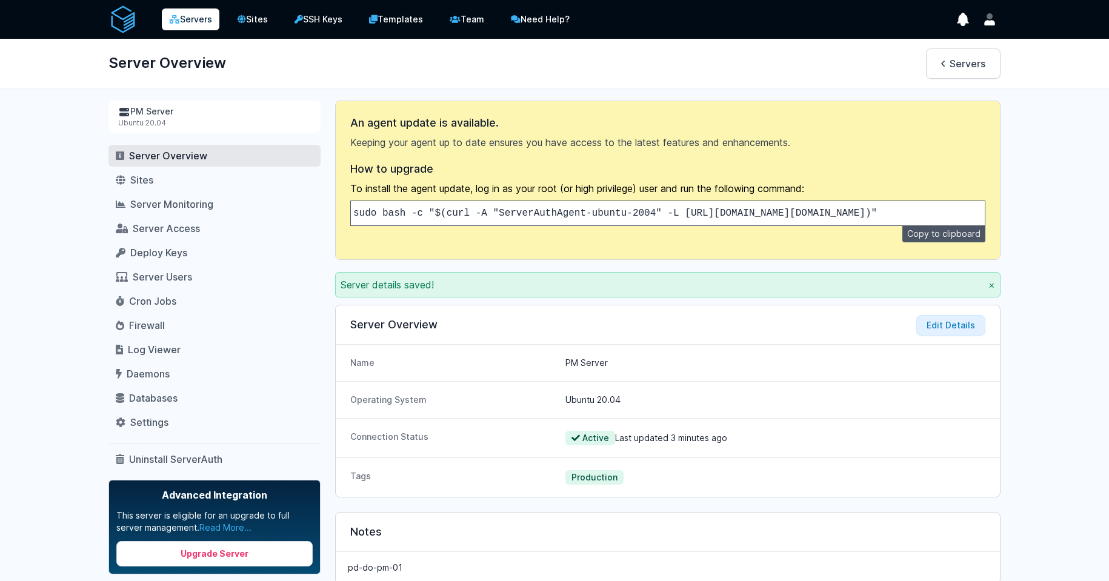
click at [167, 19] on link "Servers" at bounding box center [191, 19] width 58 height 22
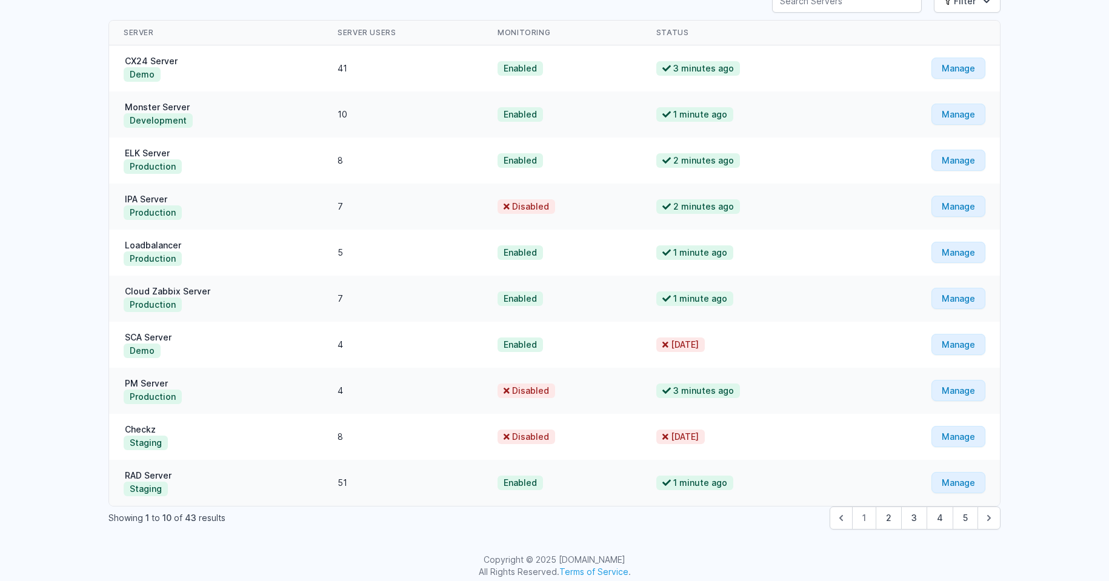
scroll to position [120, 0]
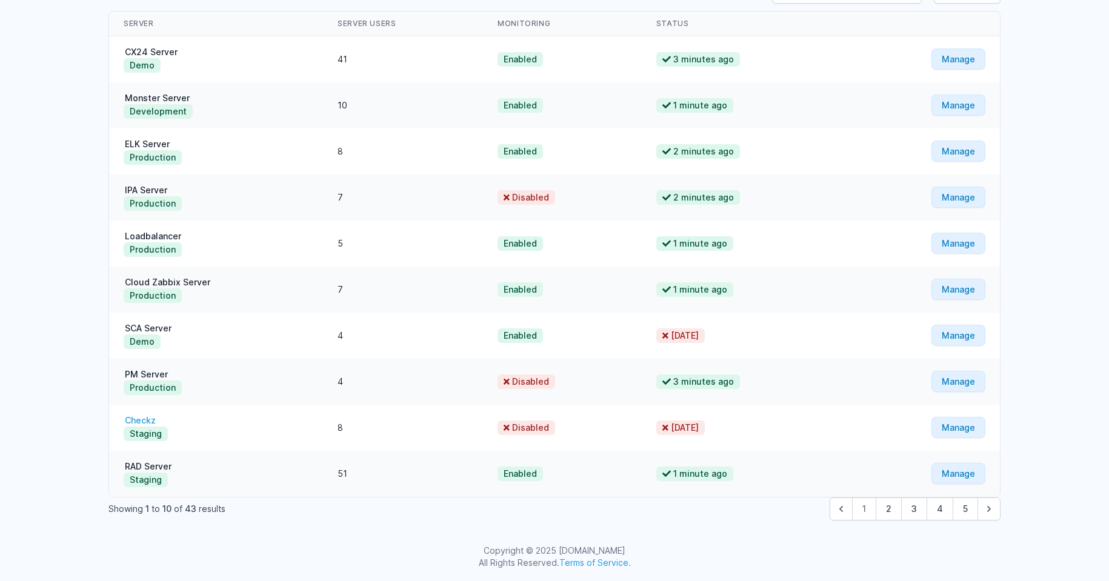
click at [142, 424] on link "Checkz" at bounding box center [140, 420] width 33 height 10
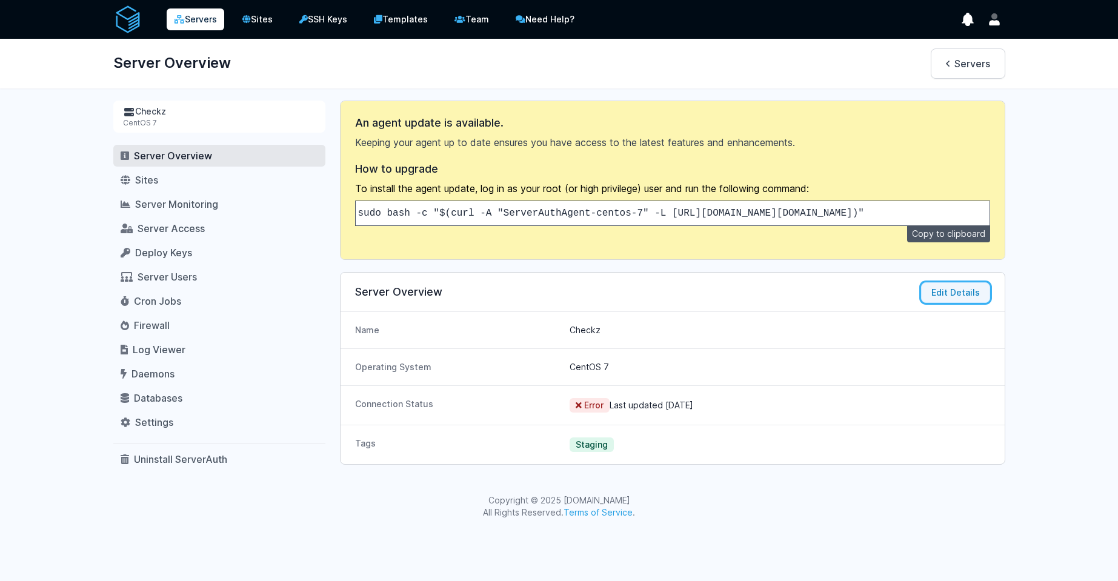
click at [936, 300] on button "Edit Details" at bounding box center [955, 292] width 69 height 21
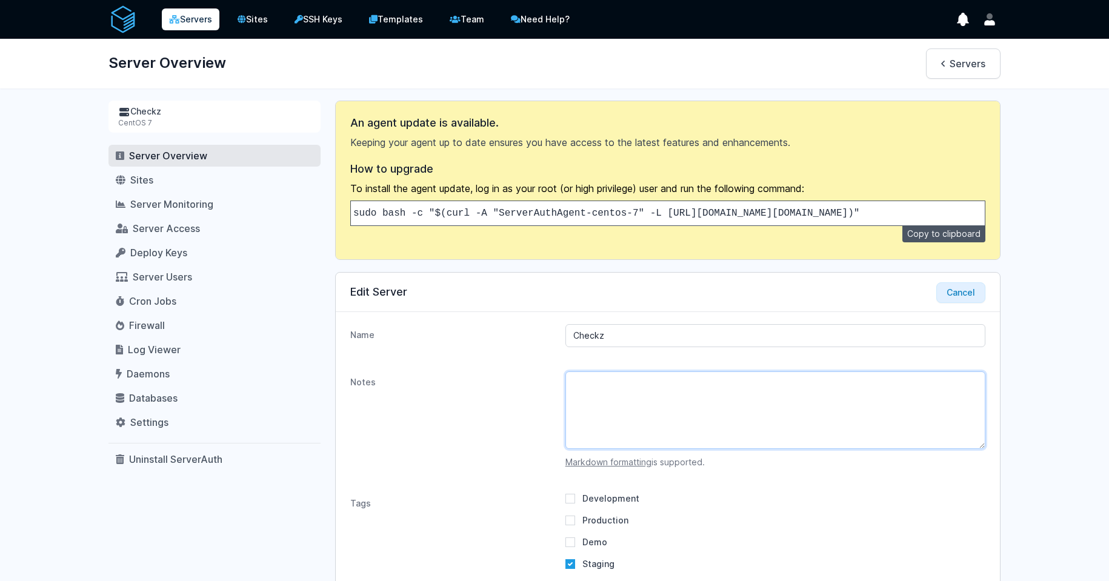
click at [690, 407] on textarea "Notes" at bounding box center [775, 410] width 420 height 78
paste textarea "st-aws-orion-dev-01"
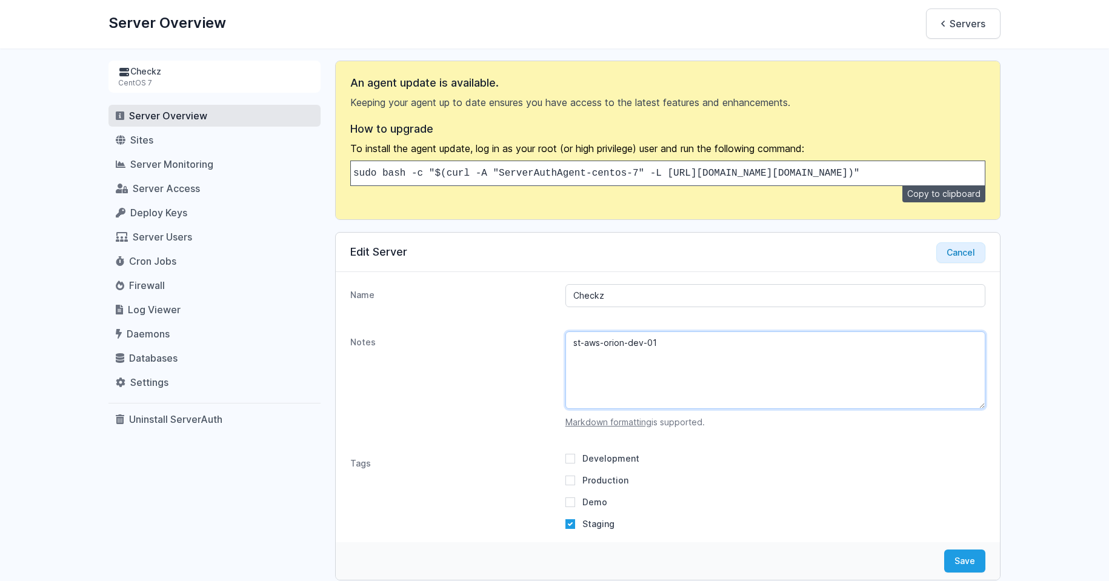
scroll to position [109, 0]
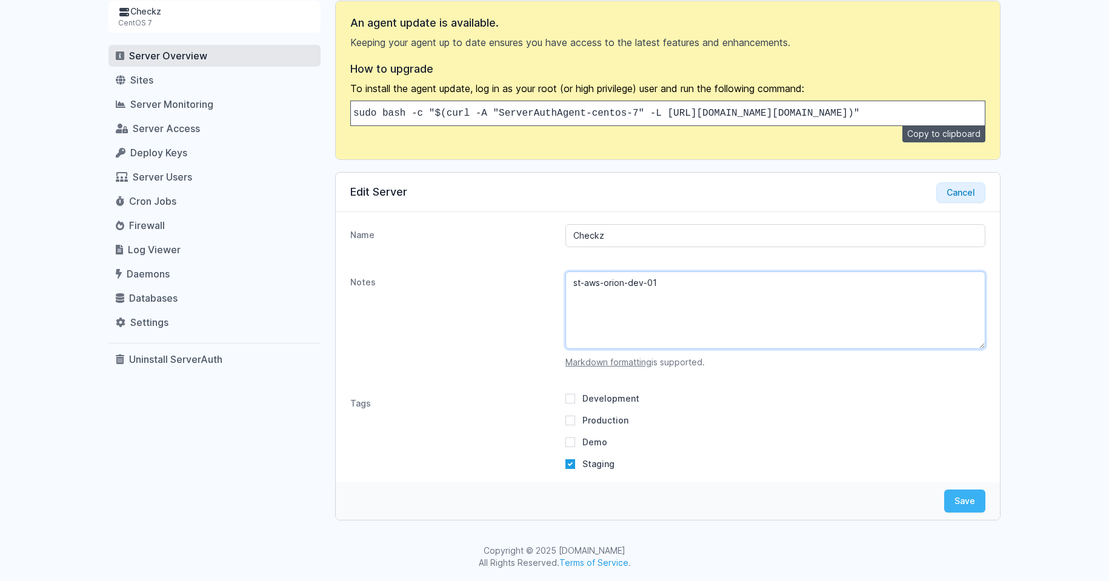
type textarea "st-aws-orion-dev-01"
click at [962, 502] on button "Save" at bounding box center [964, 501] width 41 height 23
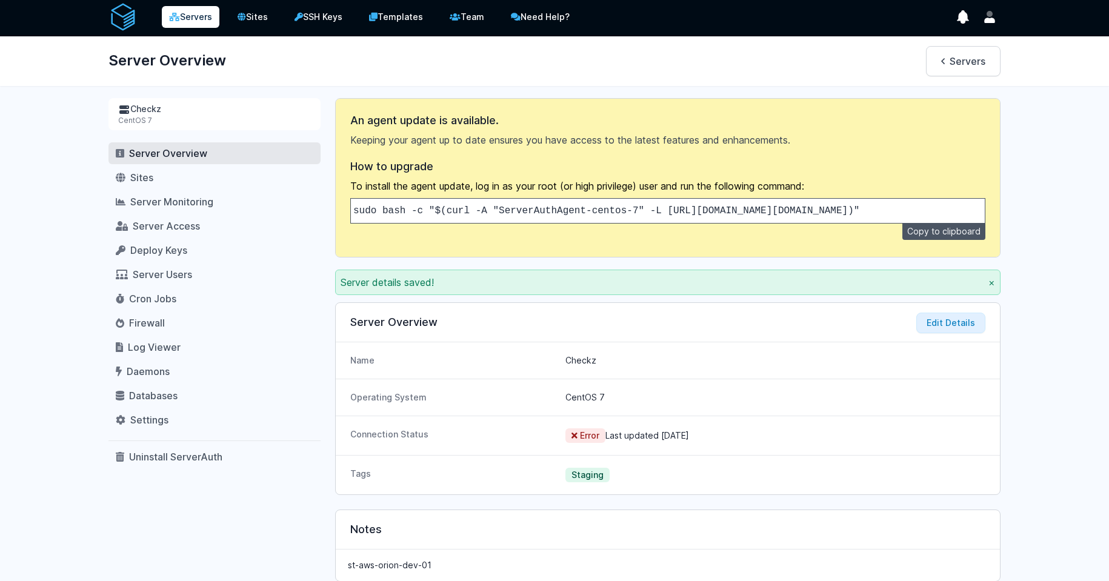
scroll to position [0, 0]
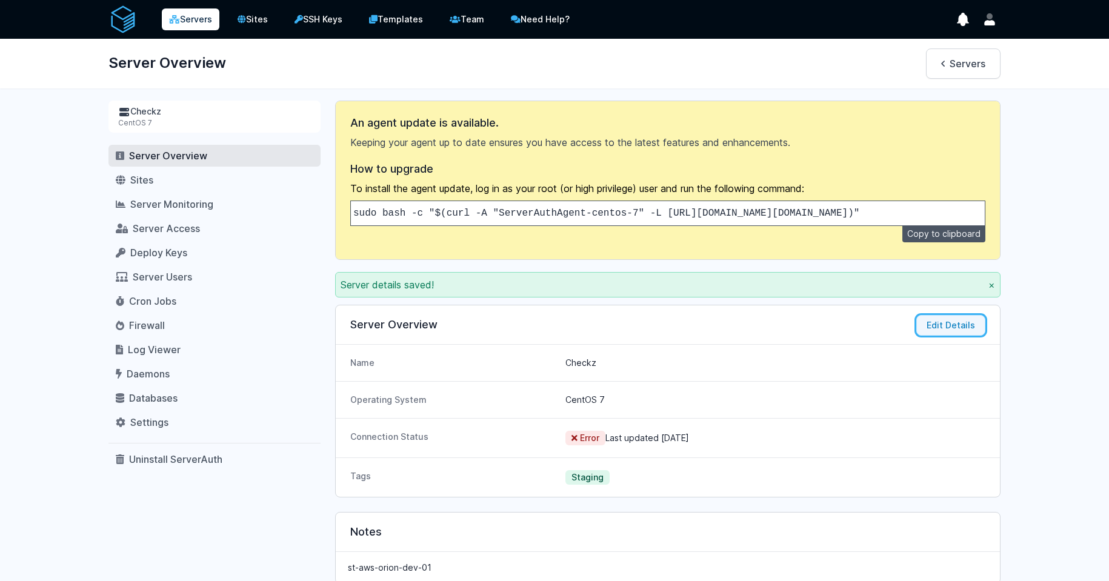
click at [939, 334] on button "Edit Details" at bounding box center [950, 325] width 69 height 21
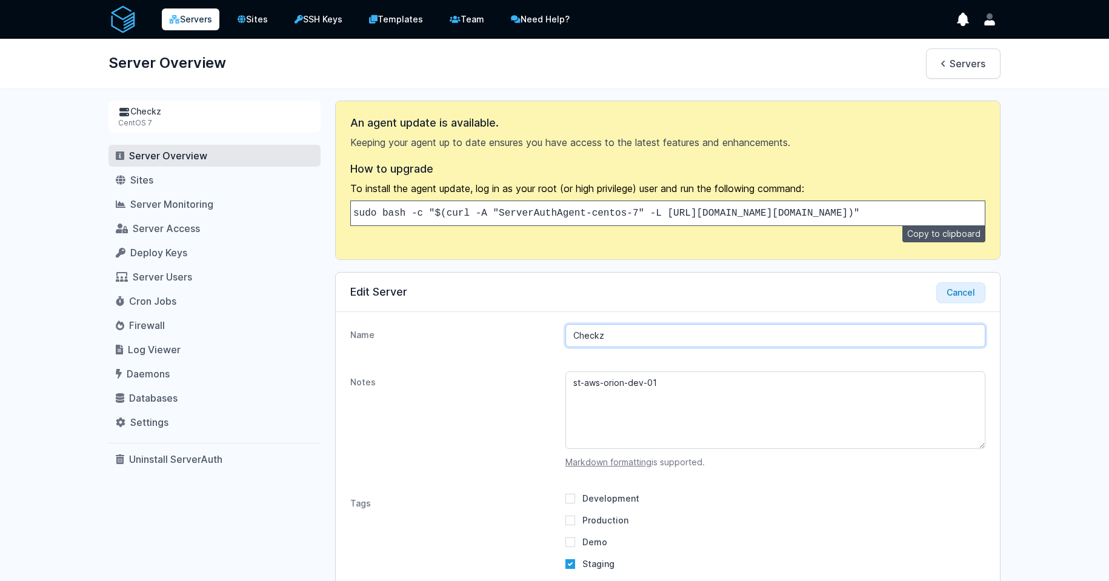
click at [671, 344] on input "Checkz" at bounding box center [775, 335] width 420 height 23
type input "Orion"
click at [1002, 499] on div "Checkz CentOS 7 Server Overview Sites Server Monitoring Server Access Deploy Ke…" at bounding box center [554, 361] width 931 height 520
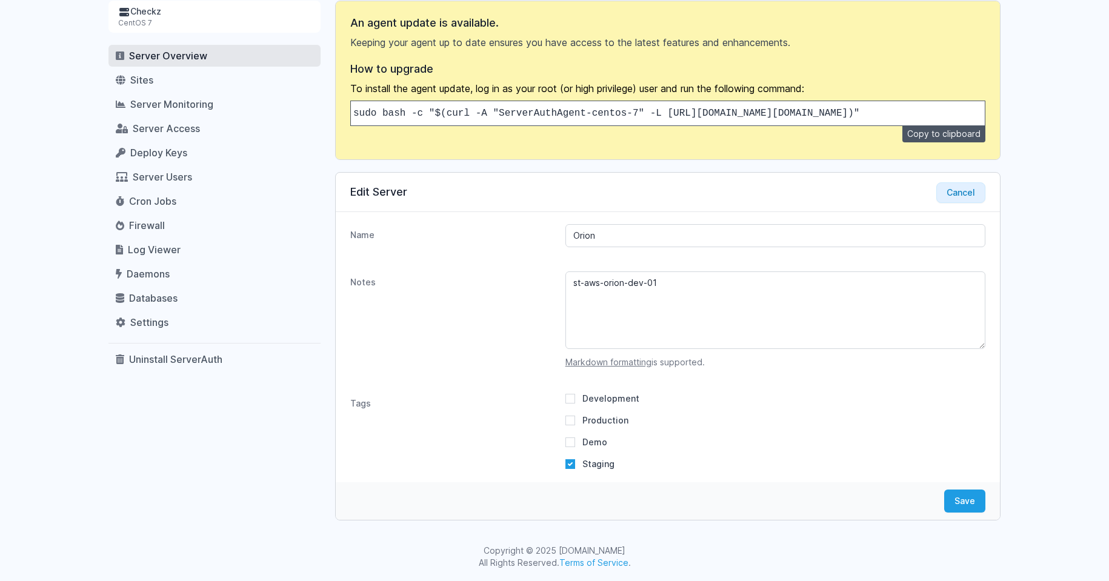
scroll to position [109, 0]
click at [978, 501] on button "Save" at bounding box center [964, 501] width 41 height 23
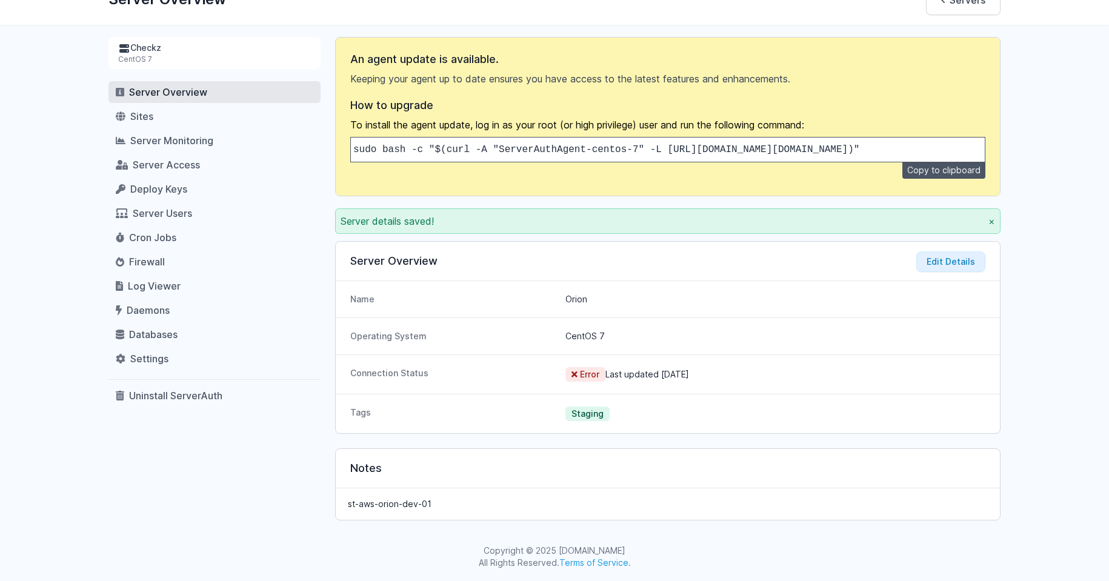
scroll to position [0, 0]
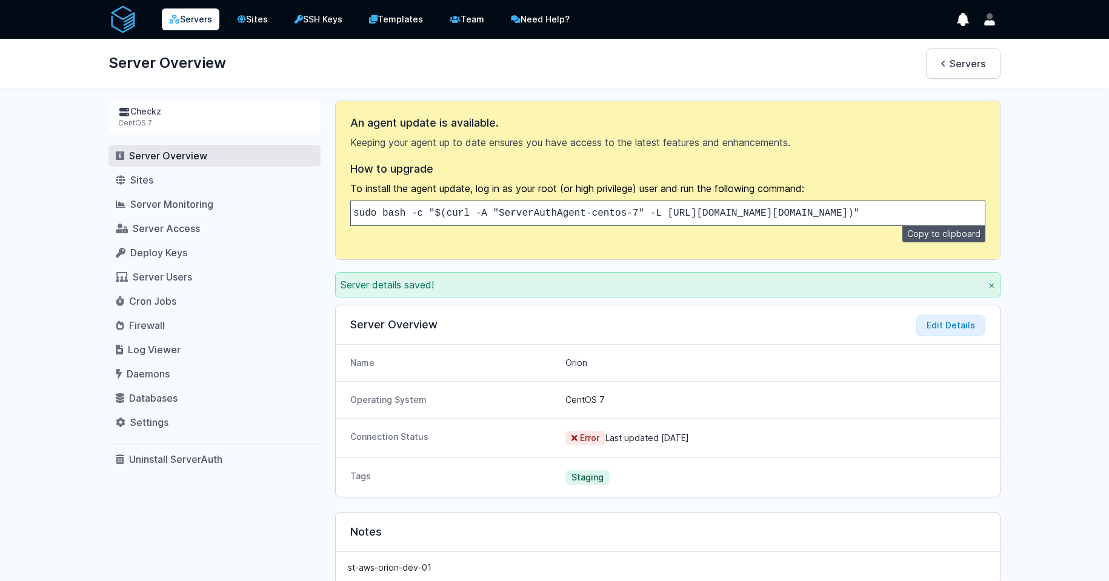
click at [187, 15] on link "Servers" at bounding box center [191, 19] width 58 height 22
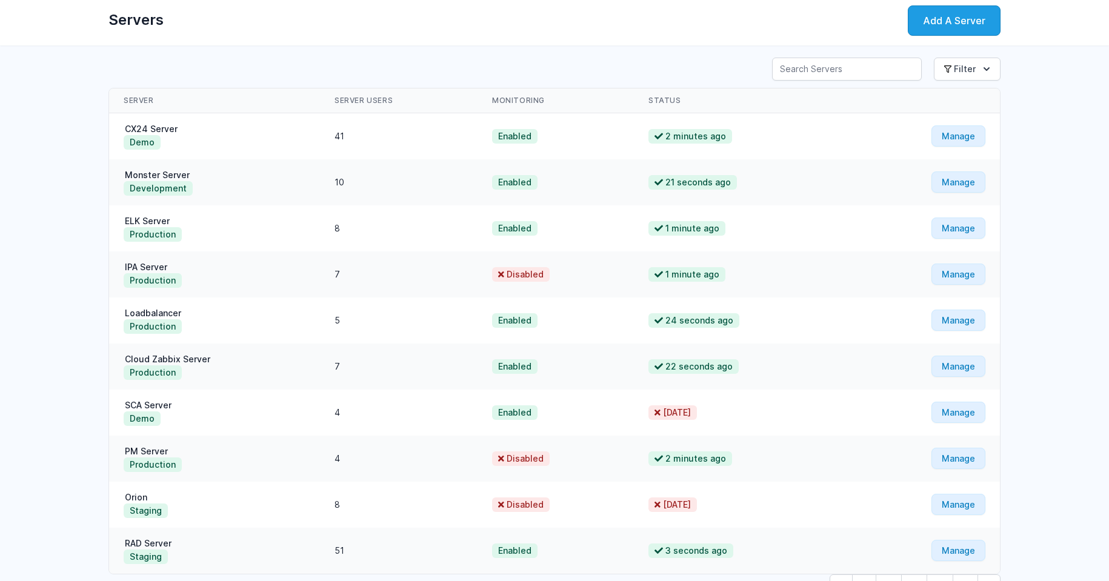
scroll to position [120, 0]
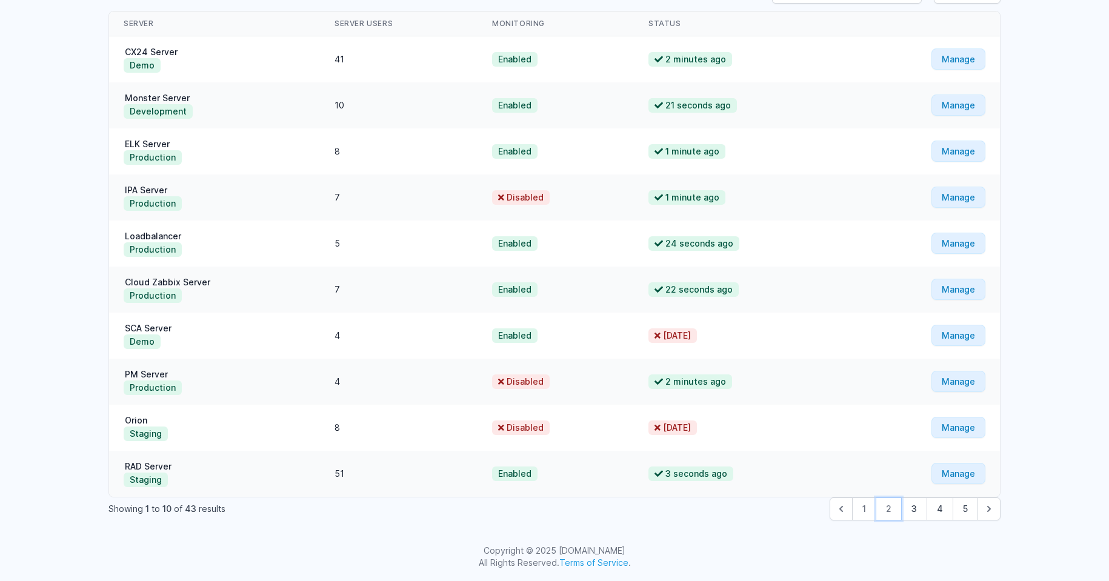
click at [886, 505] on button "2" at bounding box center [889, 508] width 26 height 23
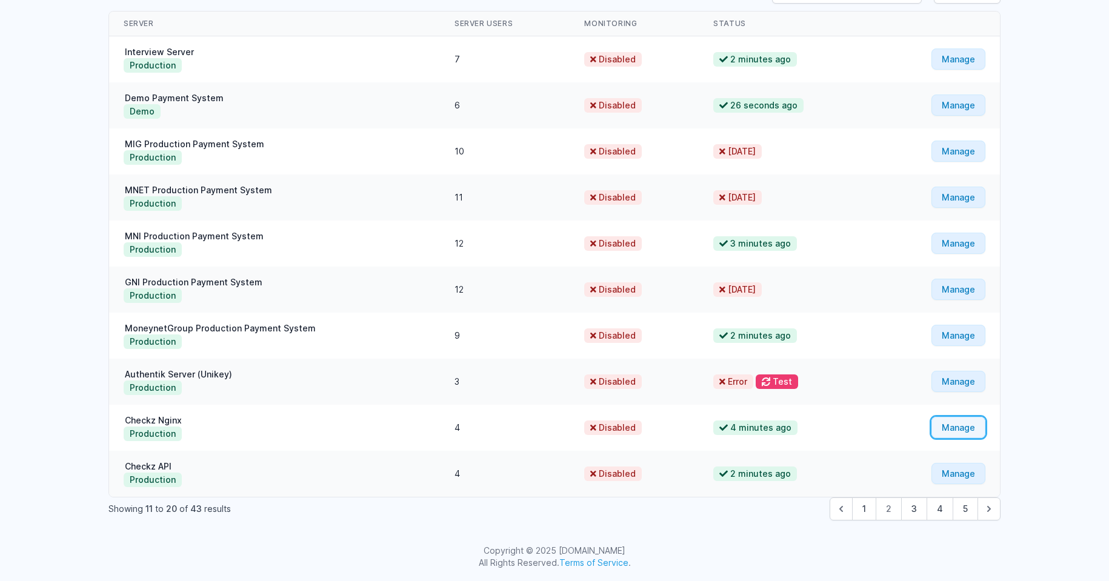
click at [966, 431] on link "Manage" at bounding box center [958, 427] width 54 height 21
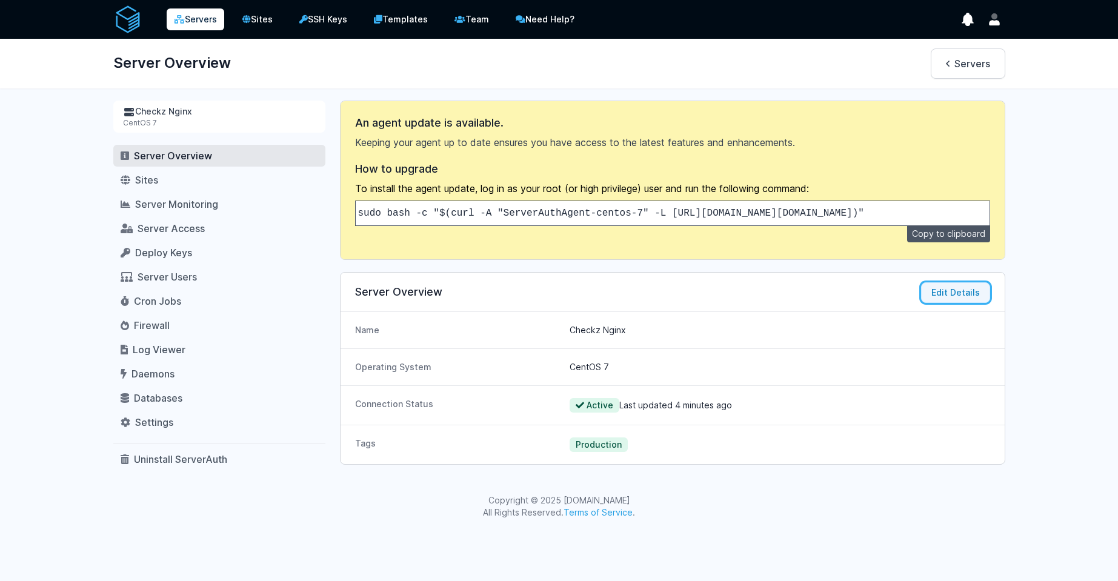
click at [946, 298] on button "Edit Details" at bounding box center [955, 292] width 69 height 21
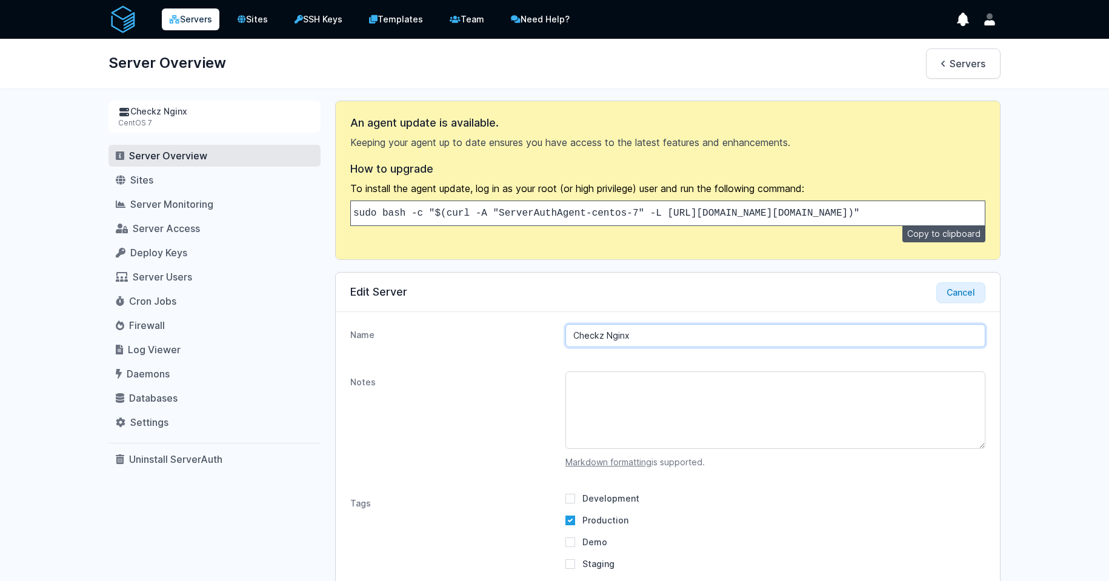
click at [596, 347] on input "Checkz Nginx" at bounding box center [775, 335] width 420 height 23
type input "Orion Nginx"
click at [477, 433] on dt "Notes" at bounding box center [452, 419] width 205 height 97
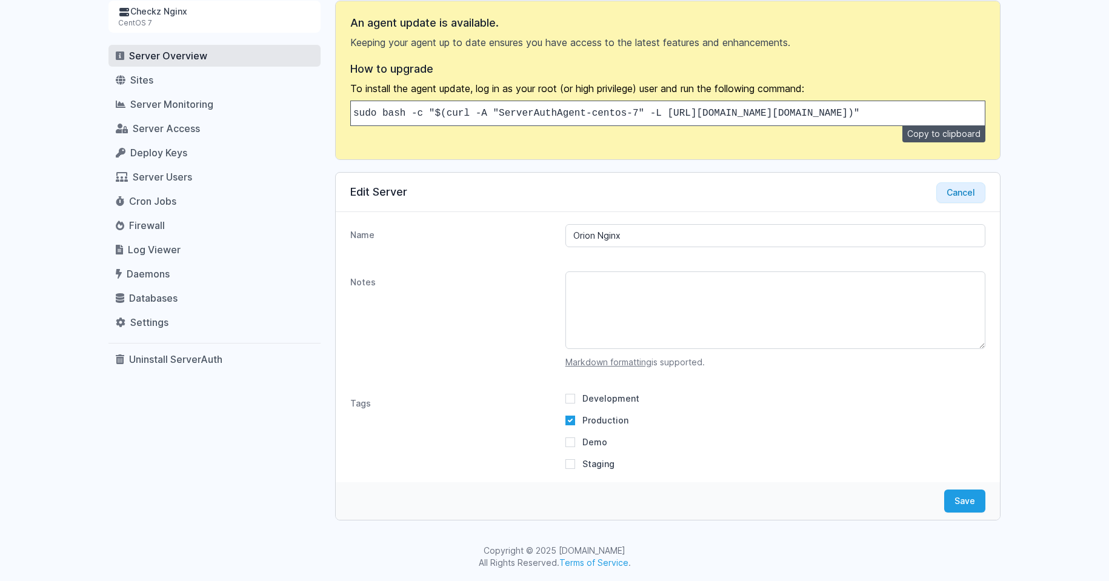
scroll to position [109, 0]
click at [703, 319] on textarea "Notes" at bounding box center [775, 310] width 420 height 78
paste textarea "pd-aws-checkz-nginx-01"
type textarea "pd-aws-checkz-nginx-01"
click at [963, 497] on button "Save" at bounding box center [964, 501] width 41 height 23
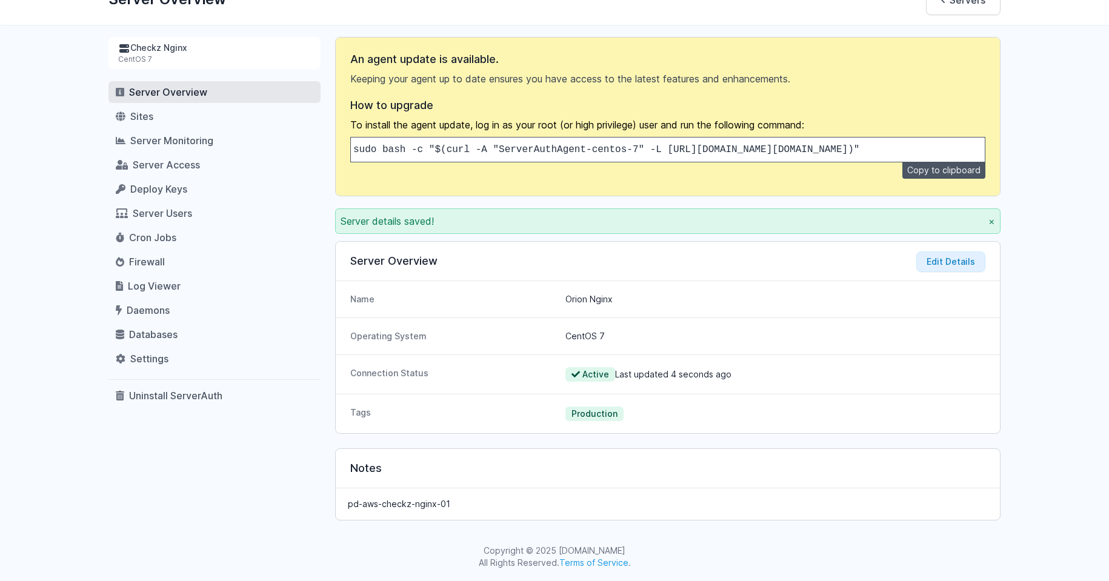
scroll to position [0, 0]
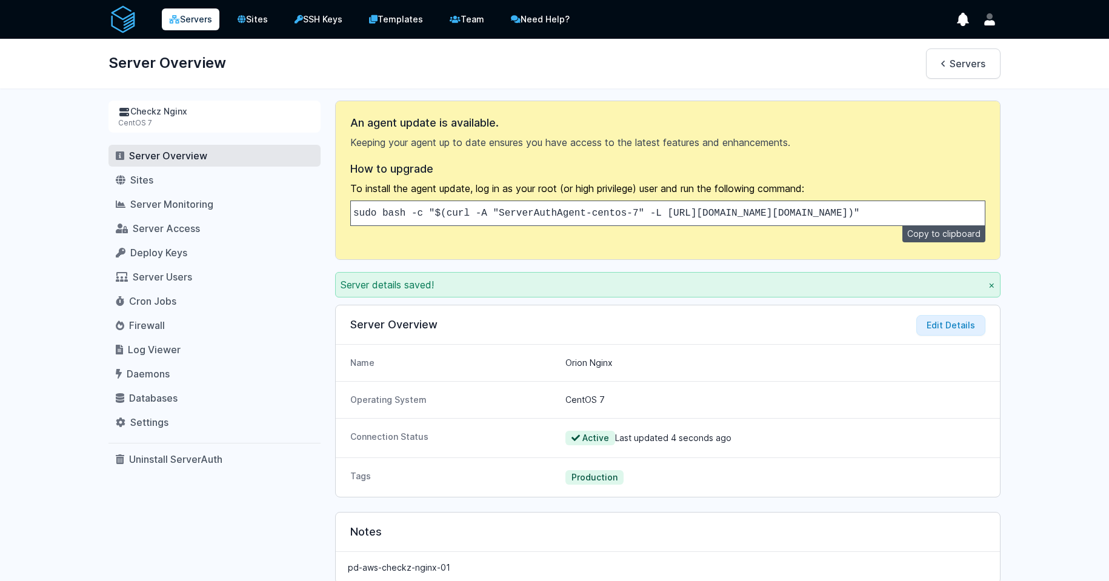
click at [188, 12] on link "Servers" at bounding box center [191, 19] width 58 height 22
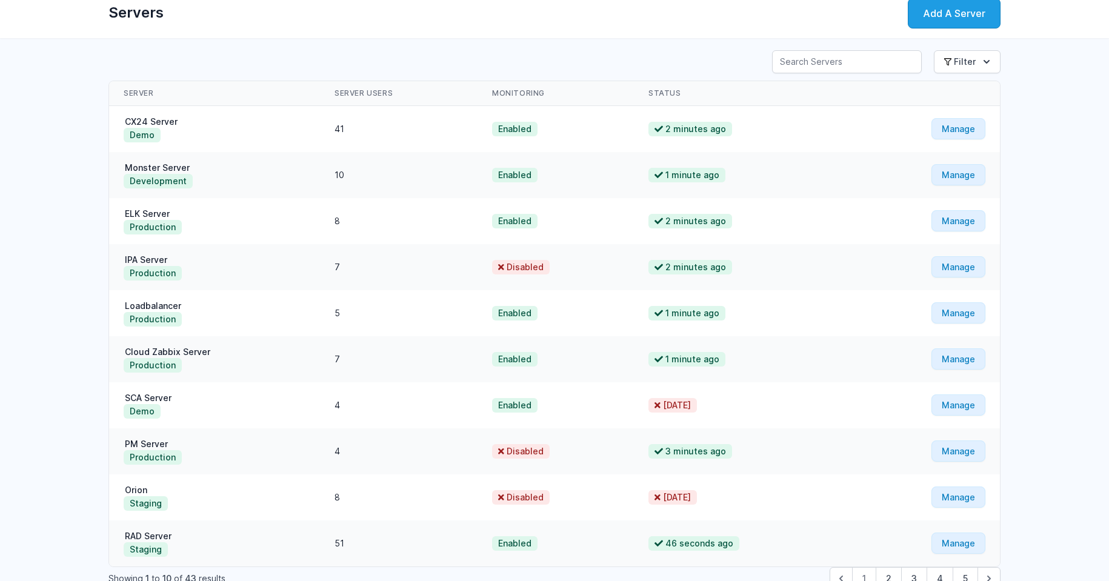
scroll to position [120, 0]
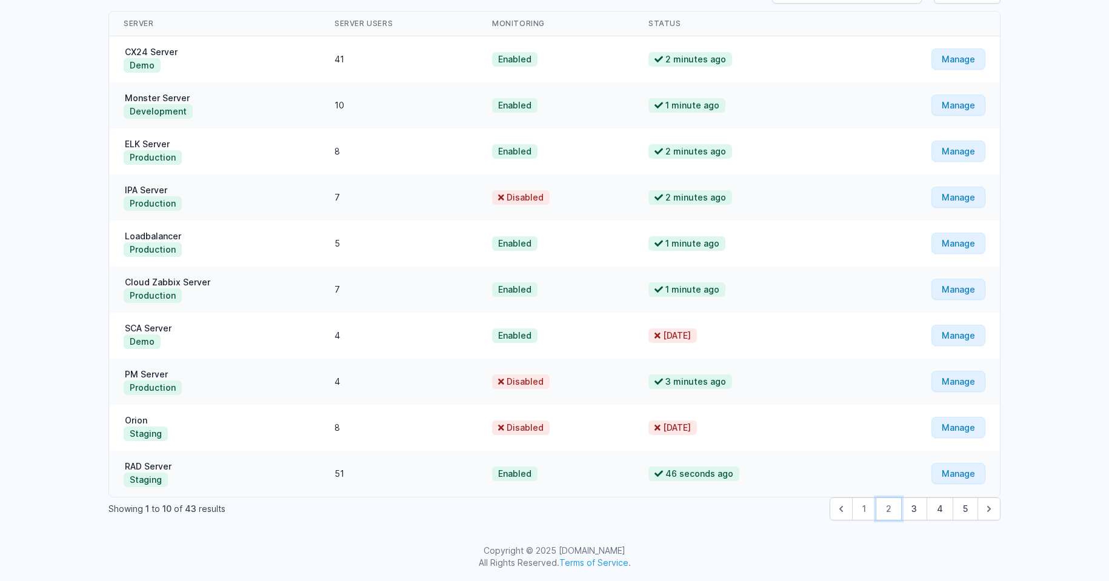
click at [888, 504] on button "2" at bounding box center [889, 508] width 26 height 23
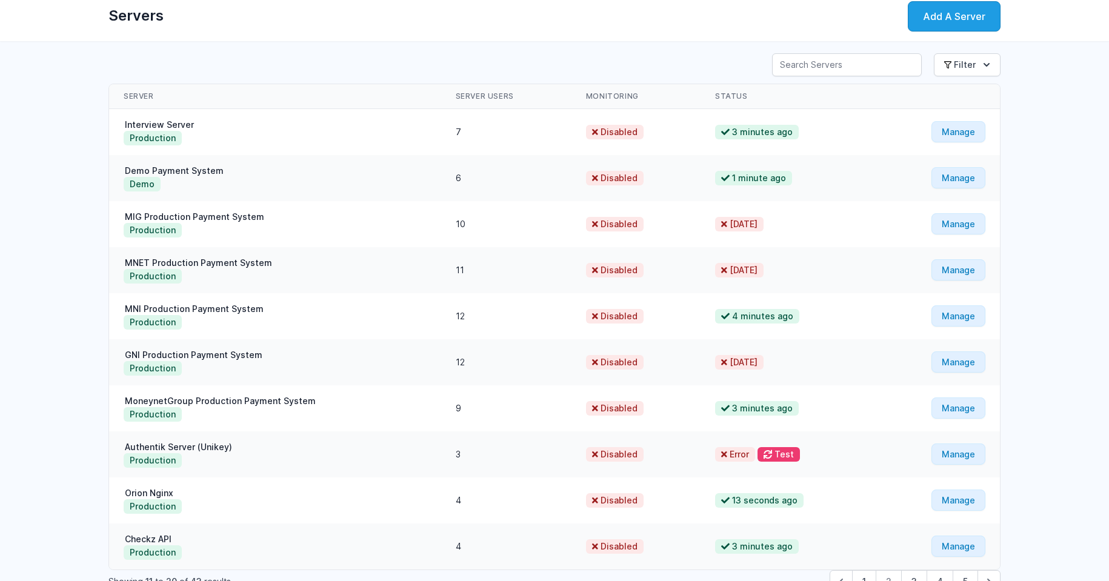
scroll to position [120, 0]
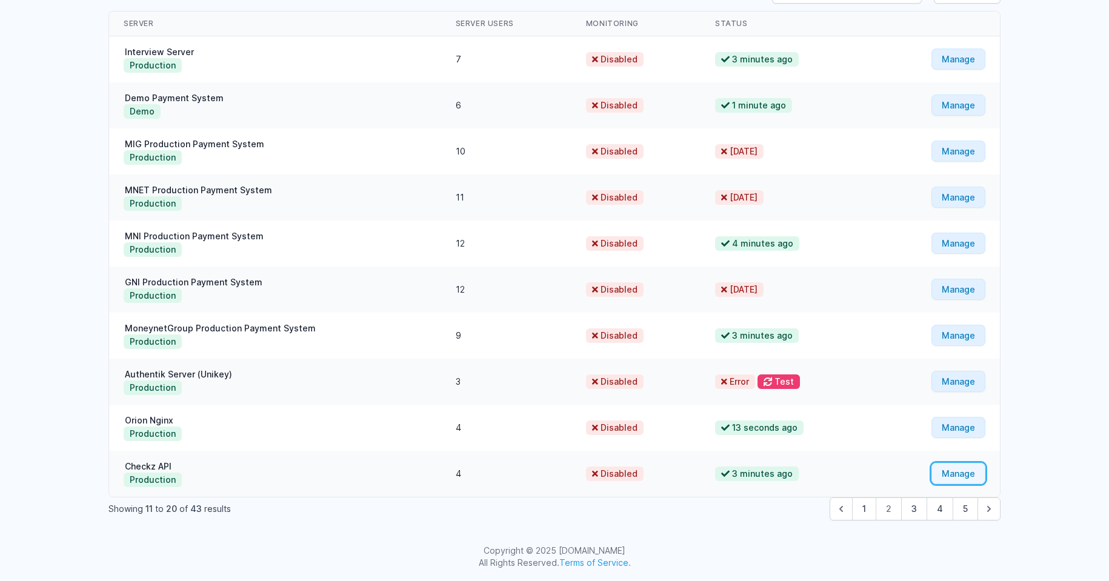
click at [962, 474] on link "Manage" at bounding box center [958, 473] width 54 height 21
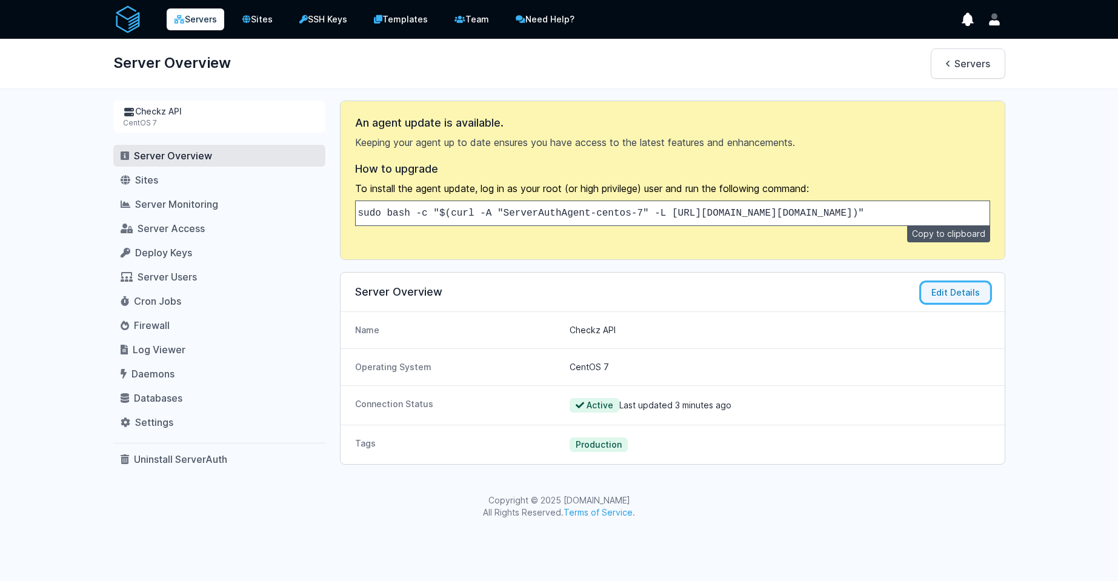
click at [950, 303] on button "Edit Details" at bounding box center [955, 292] width 69 height 21
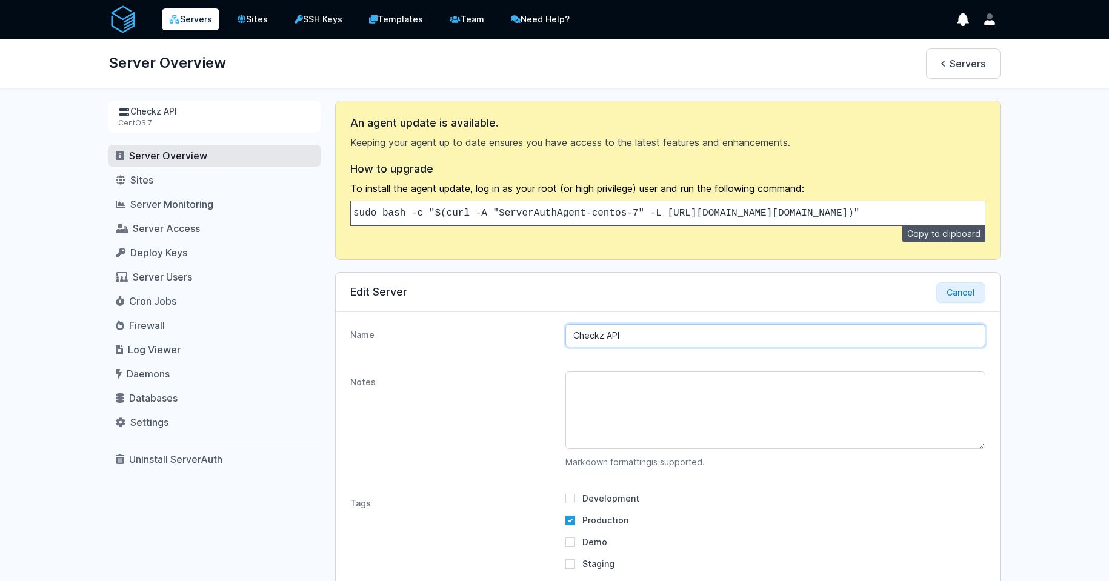
click at [593, 344] on input "Checkz API" at bounding box center [775, 335] width 420 height 23
type input "Orion API"
click at [490, 374] on div "Notes Markdown formatting is supported." at bounding box center [668, 419] width 664 height 121
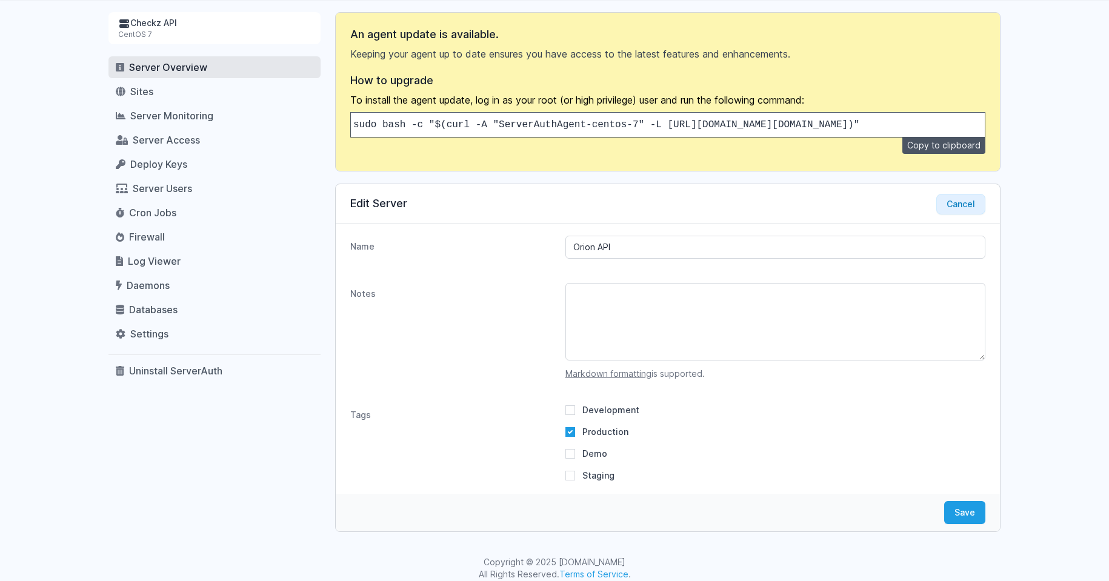
scroll to position [109, 0]
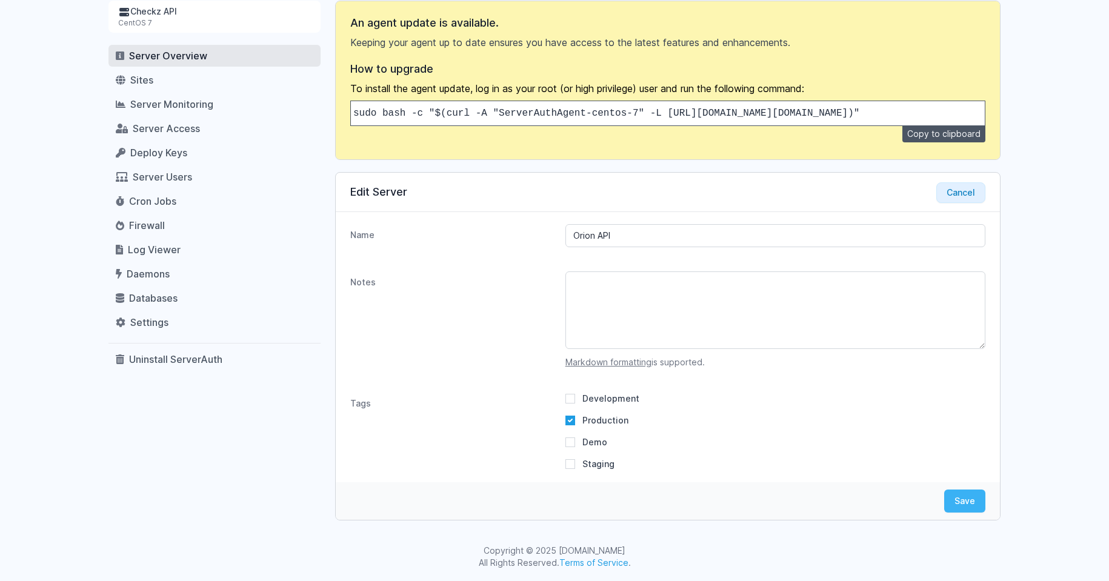
click at [971, 494] on button "Save" at bounding box center [964, 501] width 41 height 23
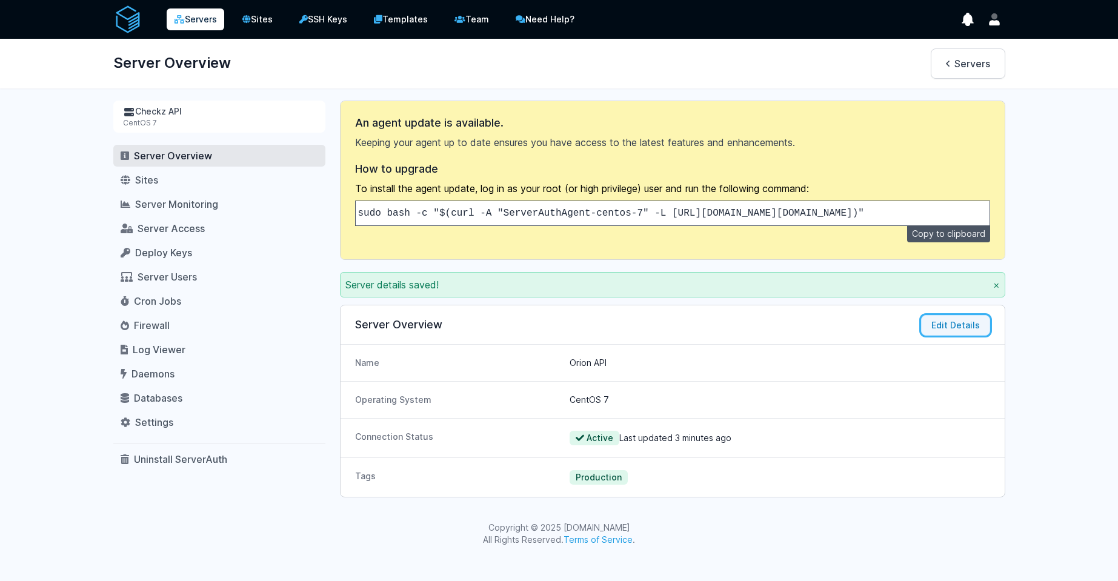
click at [941, 333] on button "Edit Details" at bounding box center [955, 325] width 69 height 21
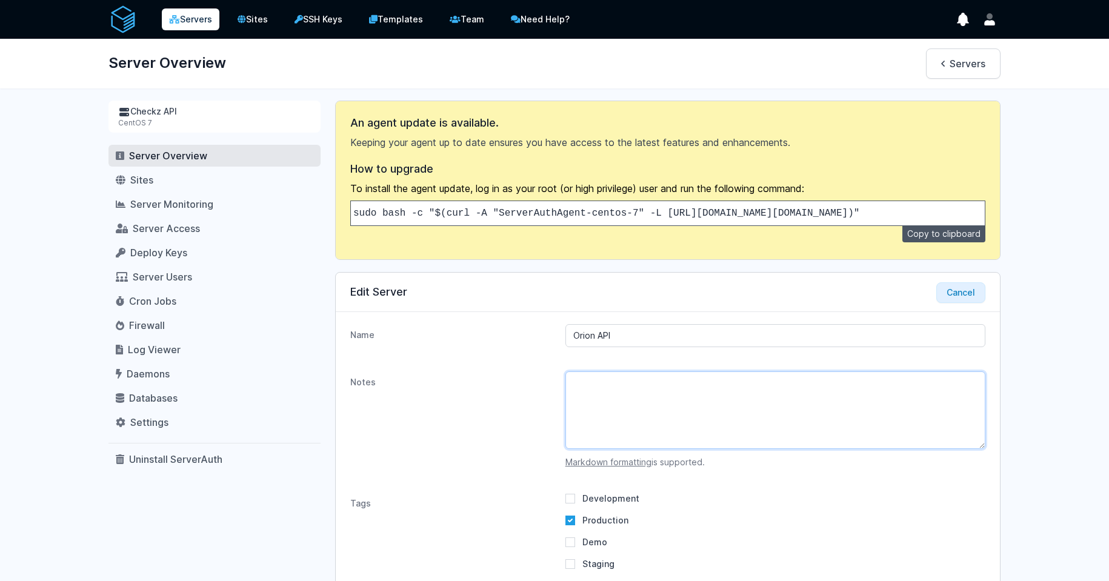
click at [716, 427] on textarea "Notes" at bounding box center [775, 410] width 420 height 78
paste textarea "ip-60-0-100-156.eu-west-1.compute.internal"
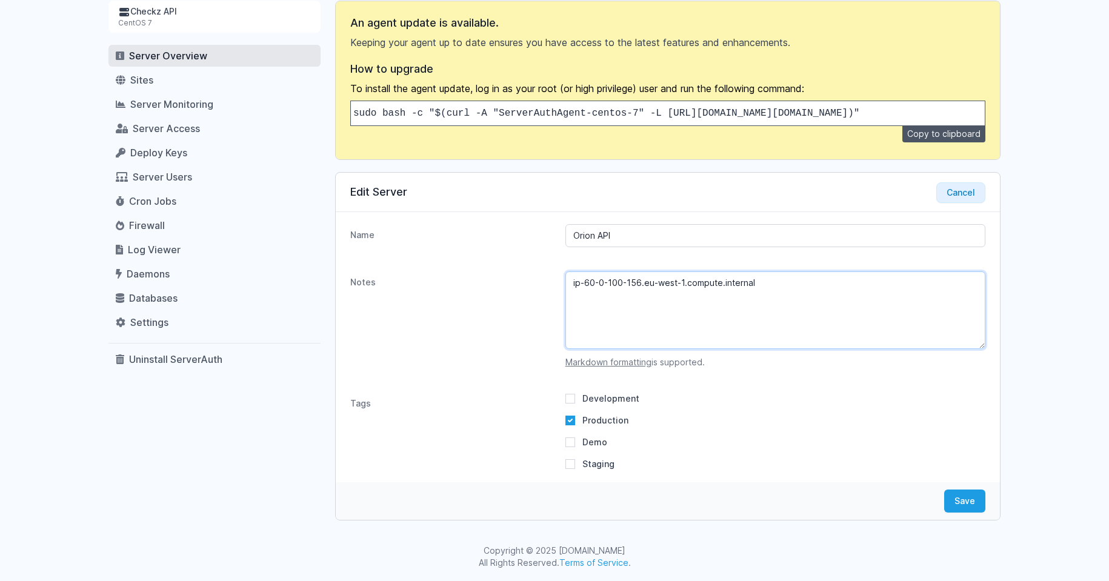
scroll to position [109, 0]
type textarea "ip-60-0-100-156.eu-west-1.compute.internal"
click at [974, 502] on button "Save" at bounding box center [964, 501] width 41 height 23
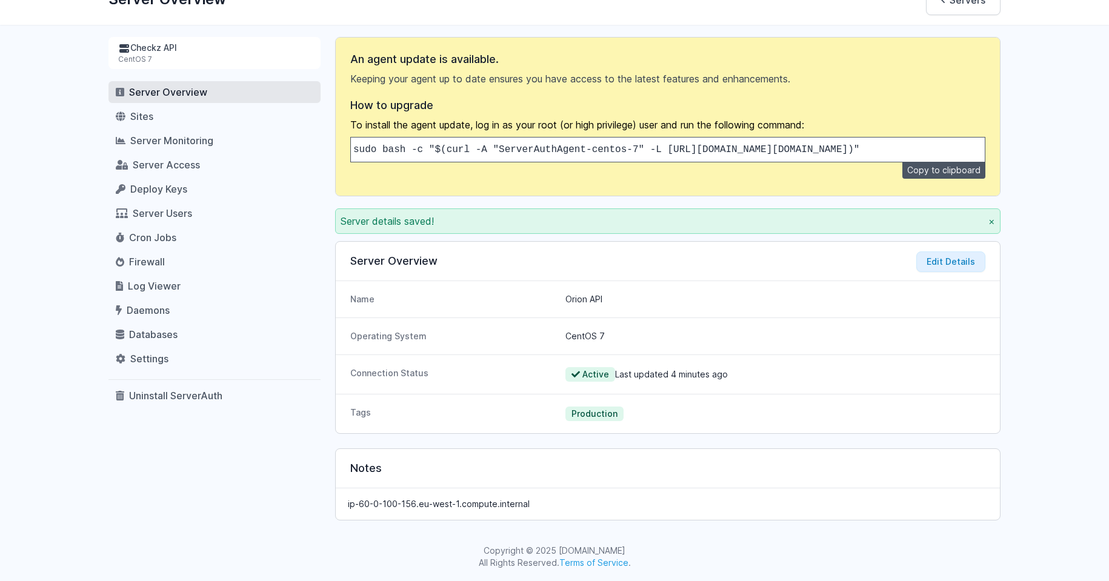
scroll to position [0, 0]
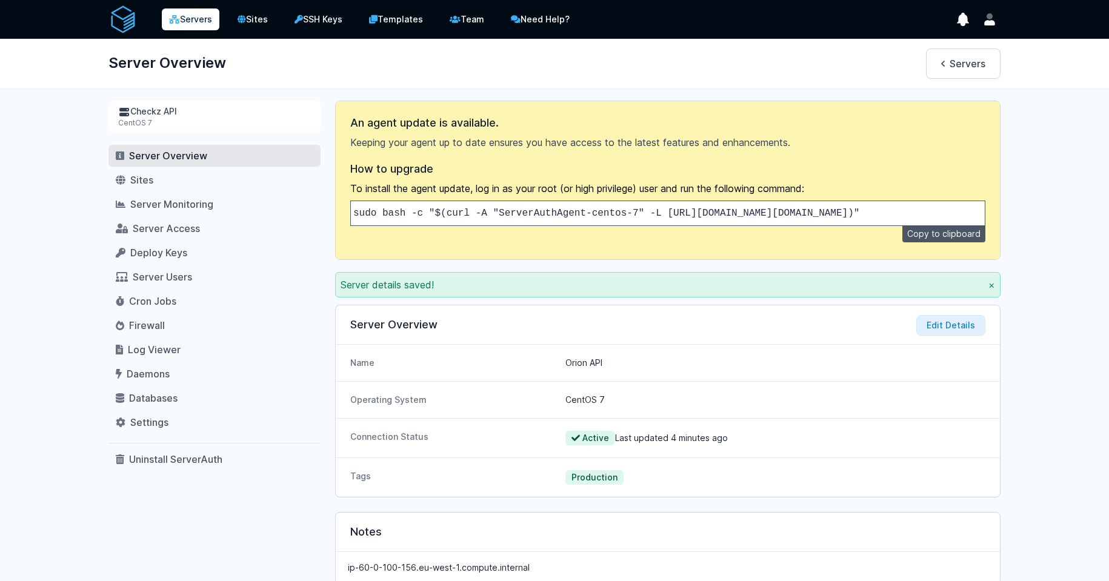
click at [178, 27] on link "Servers" at bounding box center [191, 19] width 58 height 22
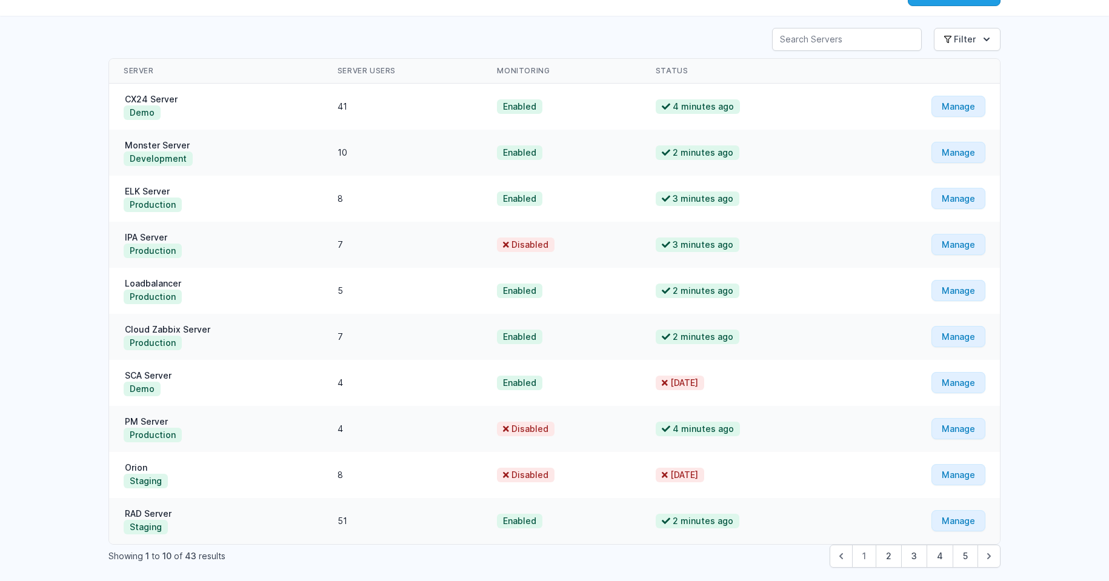
scroll to position [120, 0]
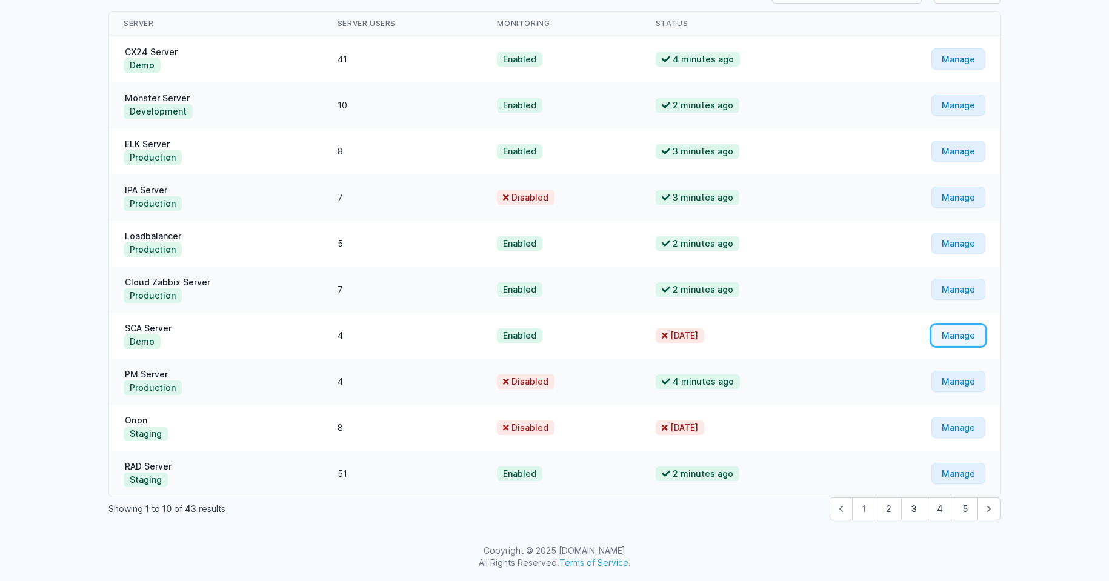
click at [974, 341] on link "Manage" at bounding box center [958, 335] width 54 height 21
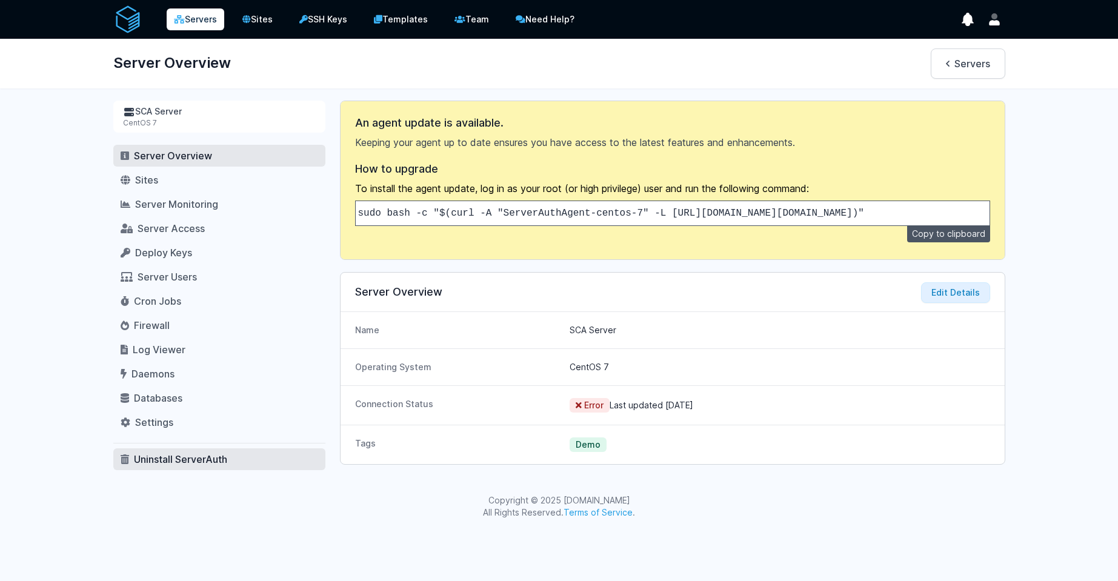
click at [202, 464] on span "Uninstall ServerAuth" at bounding box center [180, 459] width 93 height 12
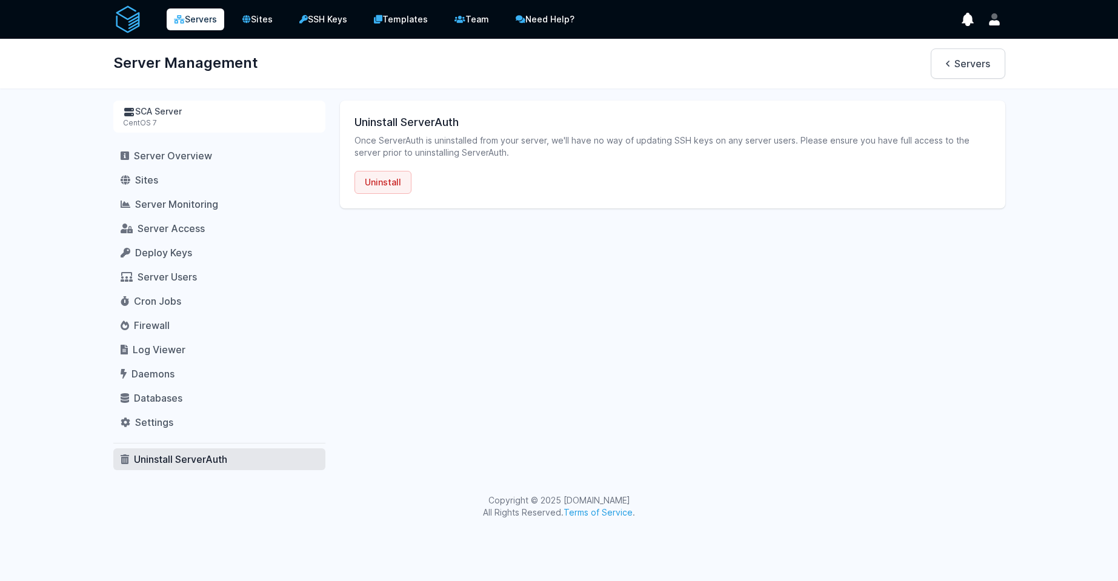
click at [391, 192] on button "Uninstall" at bounding box center [382, 182] width 57 height 23
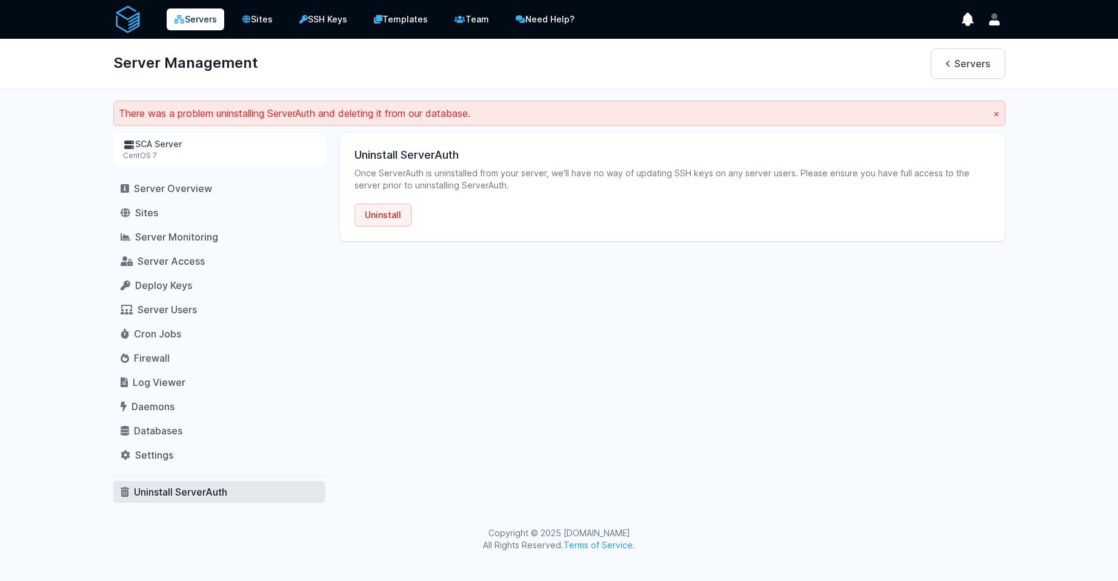
click at [390, 211] on button "Uninstall" at bounding box center [382, 215] width 57 height 23
click at [195, 450] on link "Settings" at bounding box center [219, 455] width 212 height 22
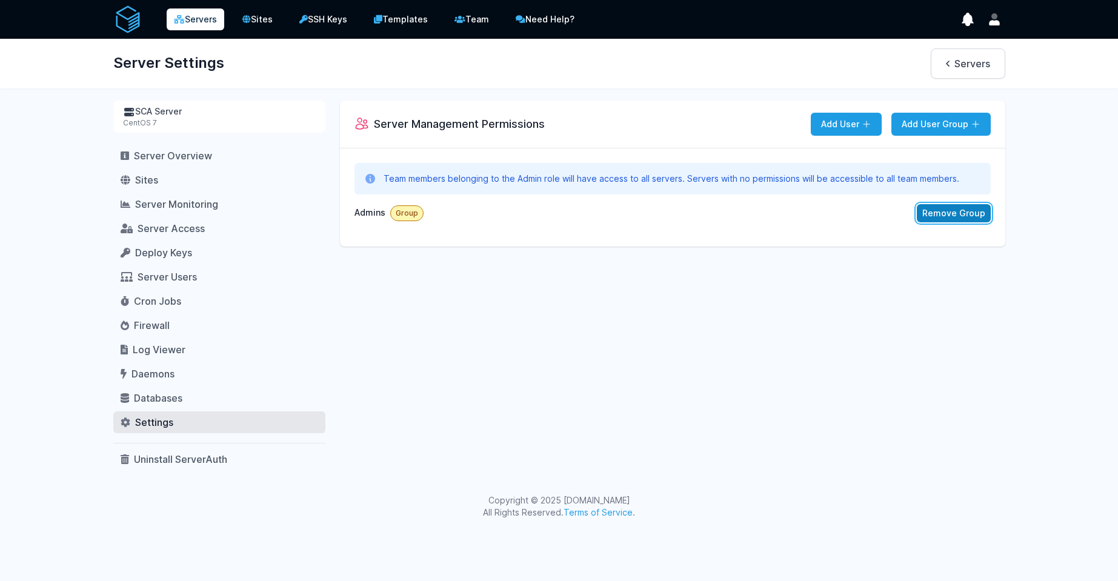
click at [928, 208] on button "Remove Group" at bounding box center [954, 213] width 74 height 18
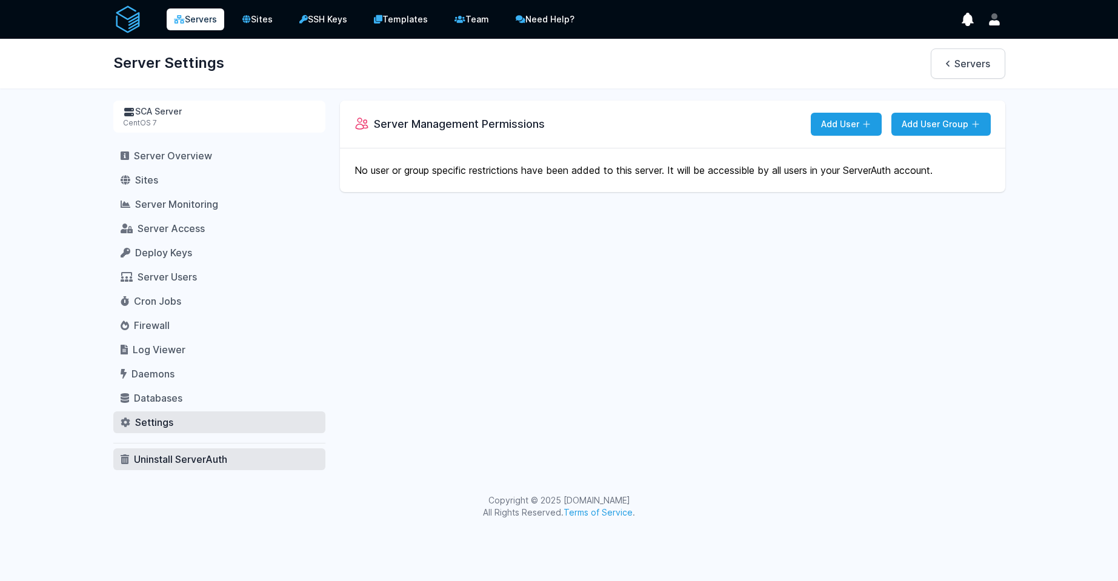
click at [185, 454] on span "Uninstall ServerAuth" at bounding box center [180, 459] width 93 height 12
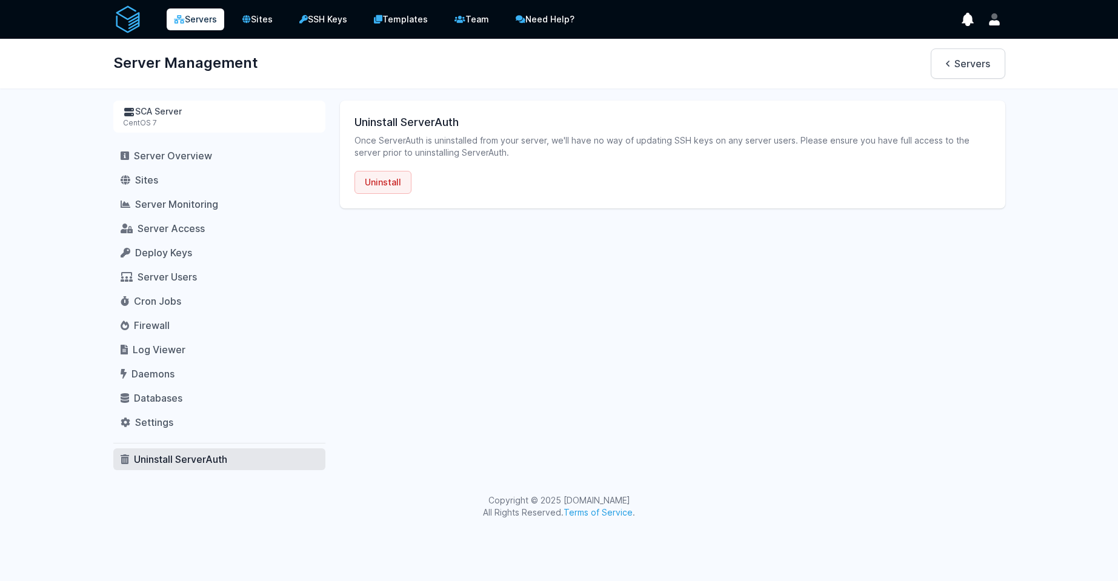
click at [388, 184] on button "Uninstall" at bounding box center [382, 182] width 57 height 23
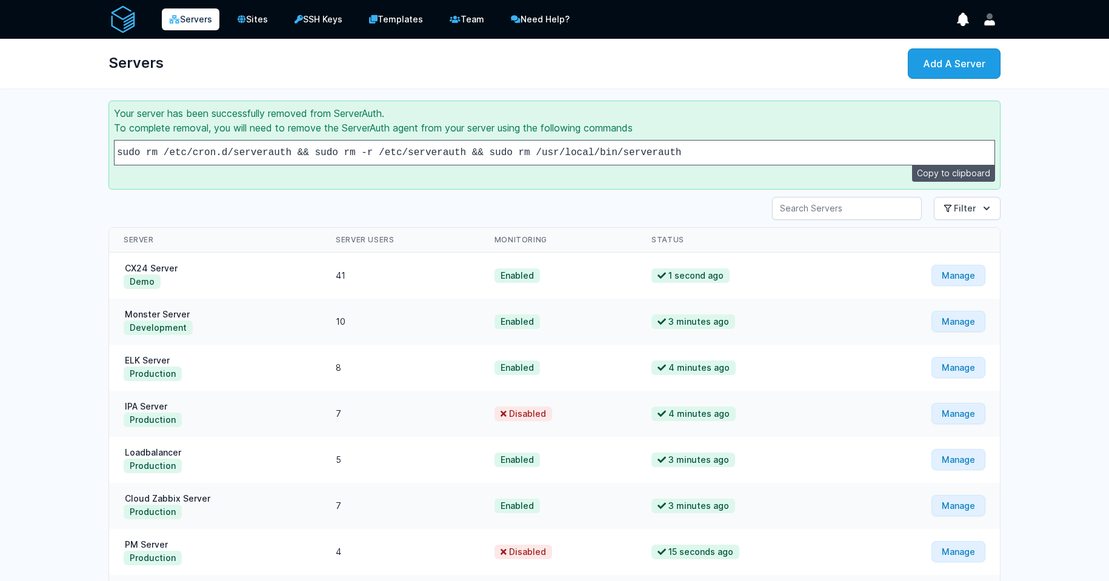
click at [196, 24] on link "Servers" at bounding box center [191, 19] width 58 height 22
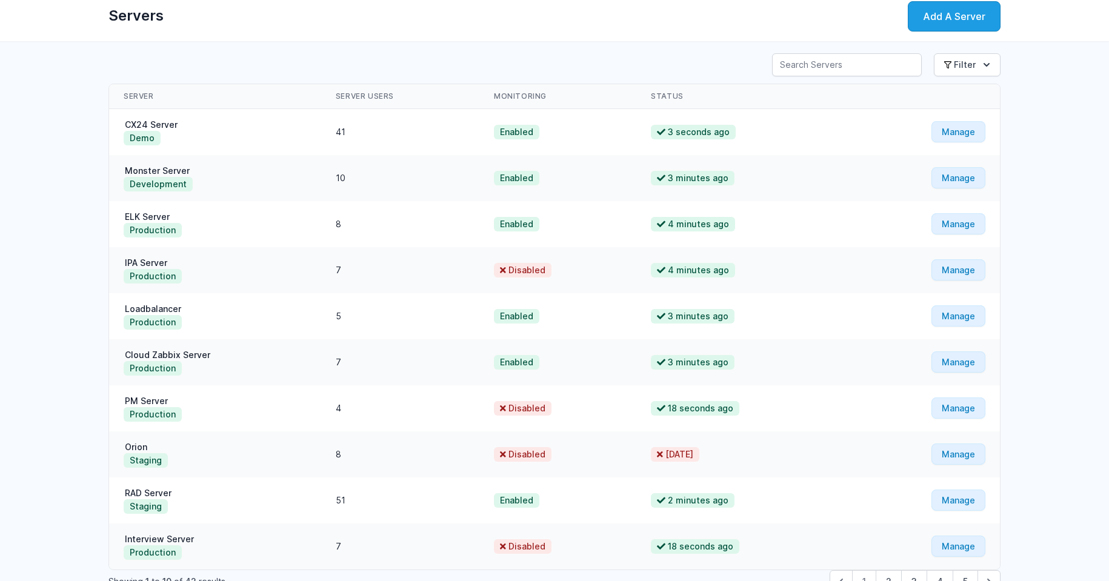
scroll to position [120, 0]
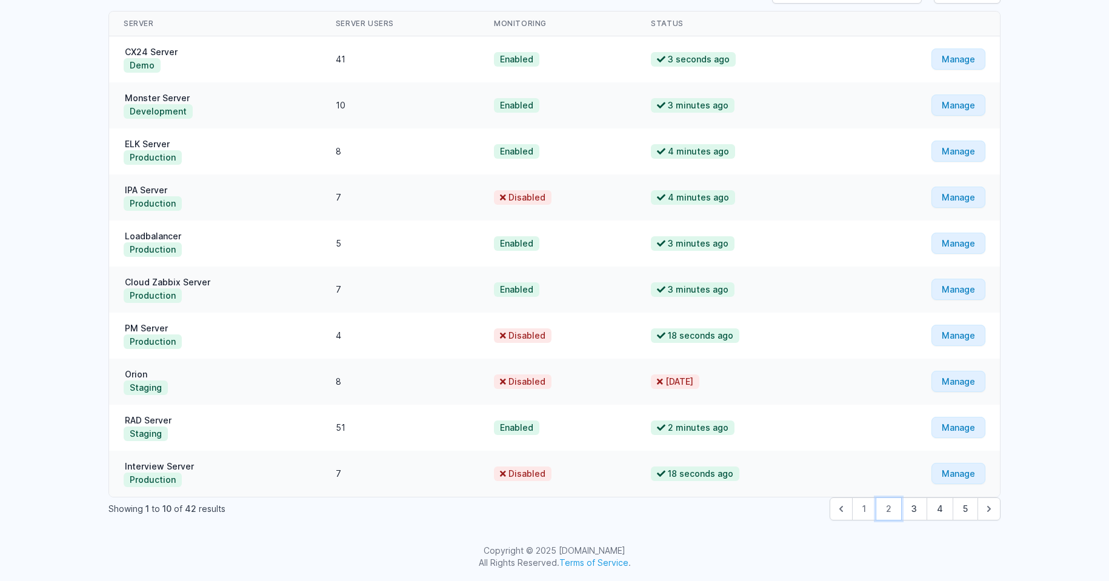
click at [885, 516] on button "2" at bounding box center [889, 508] width 26 height 23
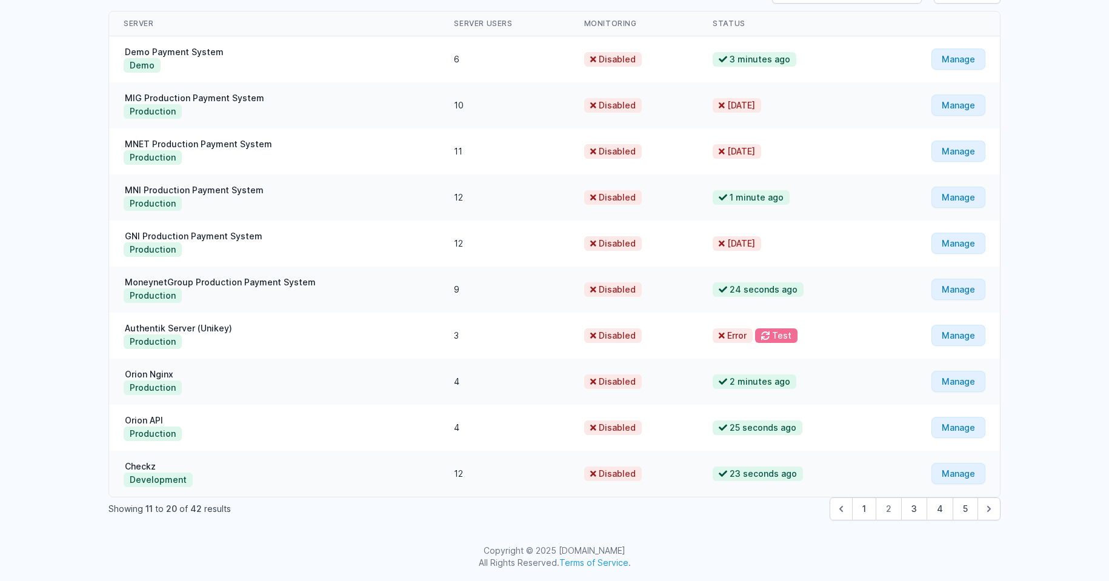
click at [777, 341] on button "Test" at bounding box center [776, 335] width 42 height 15
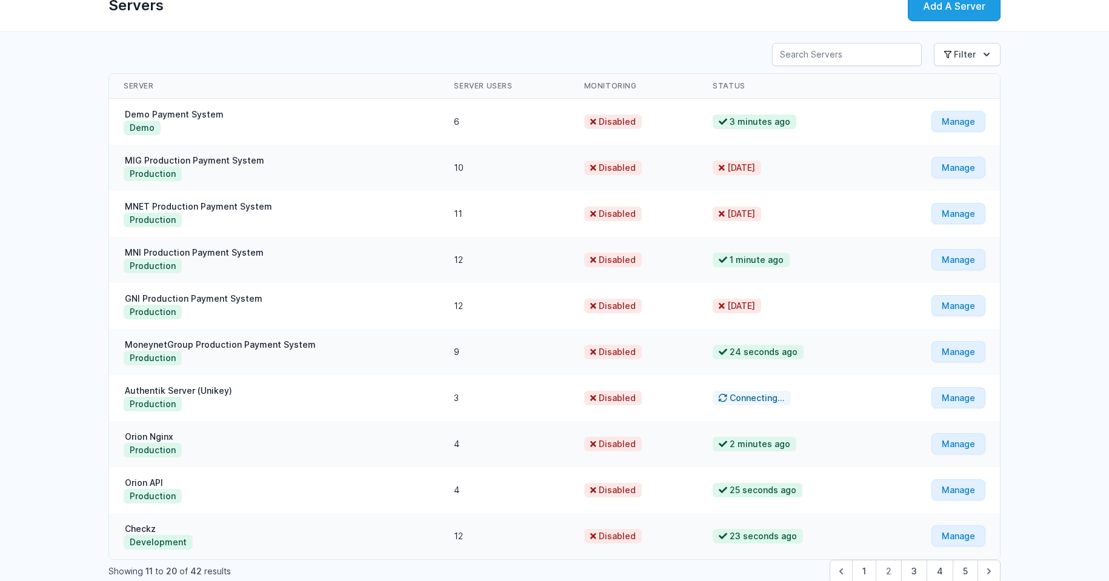
scroll to position [120, 0]
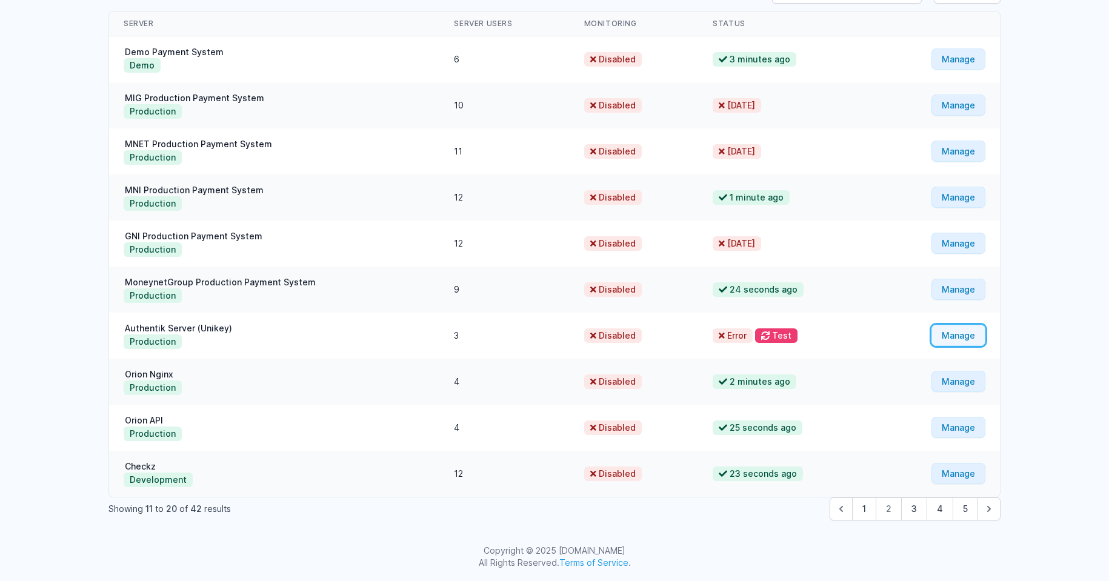
click at [947, 333] on link "Manage" at bounding box center [958, 335] width 54 height 21
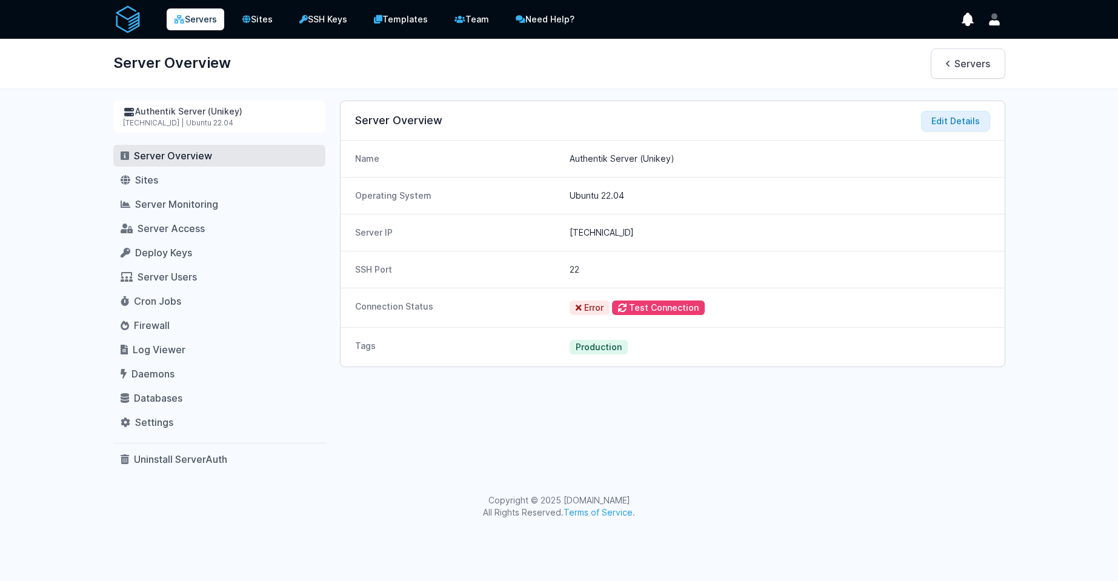
click at [579, 307] on icon at bounding box center [579, 308] width 6 height 8
click at [520, 336] on div "Tags Production" at bounding box center [673, 346] width 664 height 39
click at [631, 306] on button "Test Connection" at bounding box center [658, 308] width 93 height 15
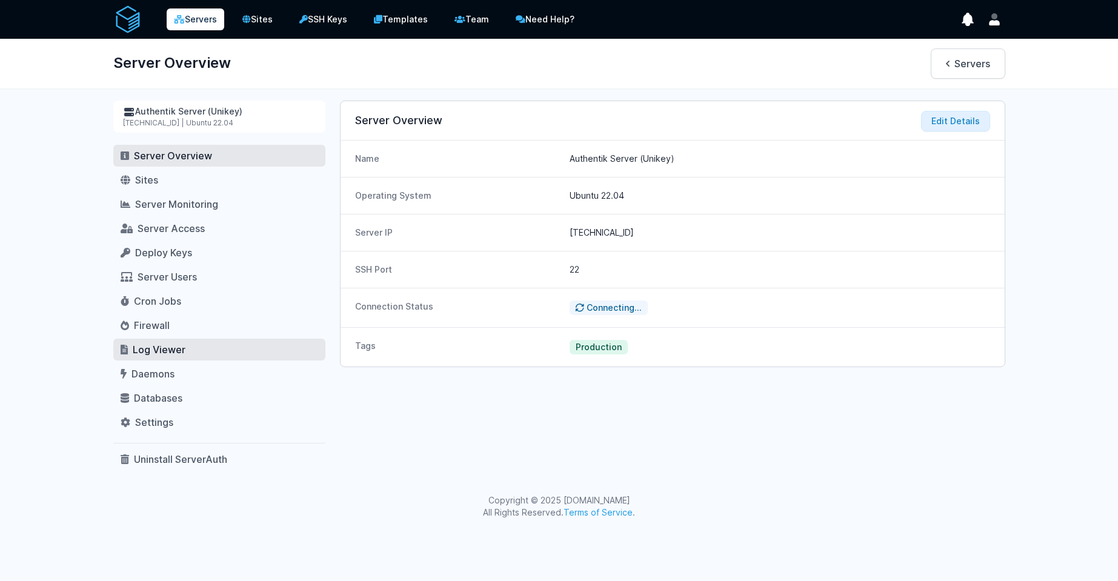
click at [140, 351] on span "Log Viewer" at bounding box center [159, 350] width 53 height 12
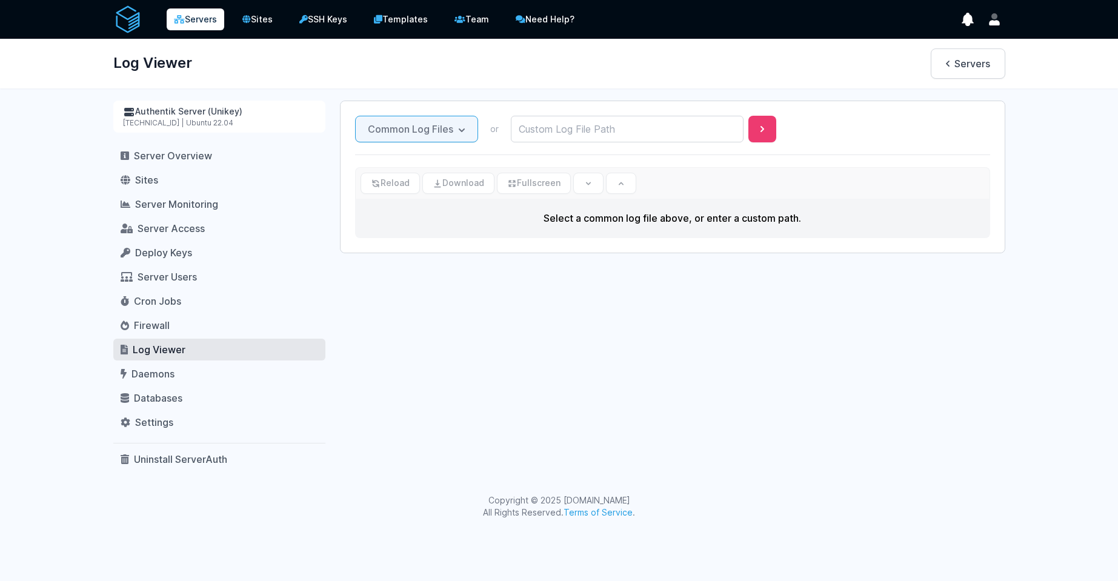
click at [436, 129] on button "Common Log Files" at bounding box center [416, 129] width 123 height 27
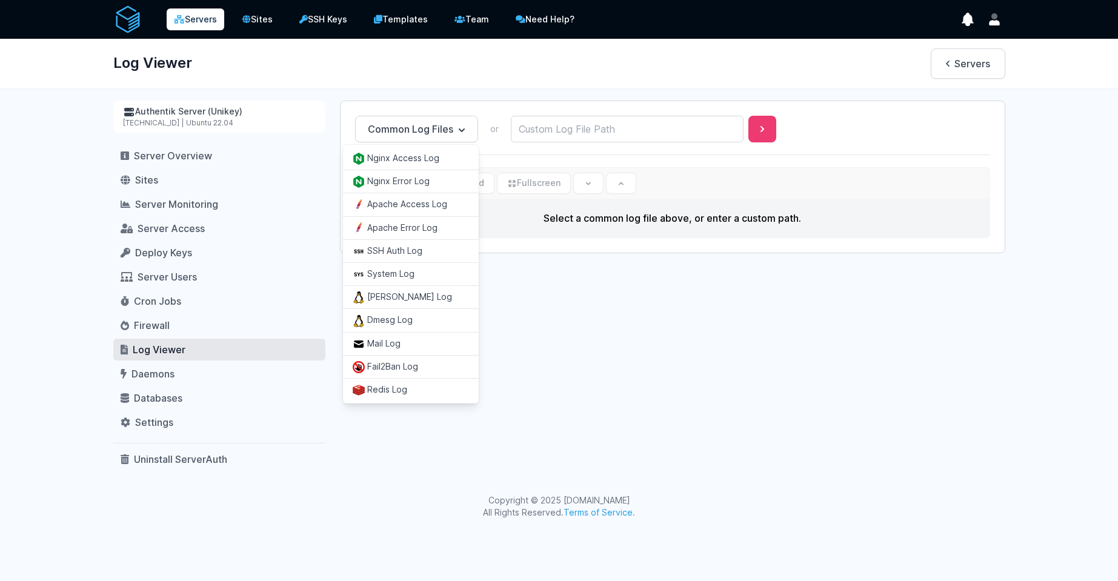
click at [488, 104] on div "Common Log Files Nginx Access Log Nginx Error Log Apache Access Log Apache Erro…" at bounding box center [673, 176] width 664 height 151
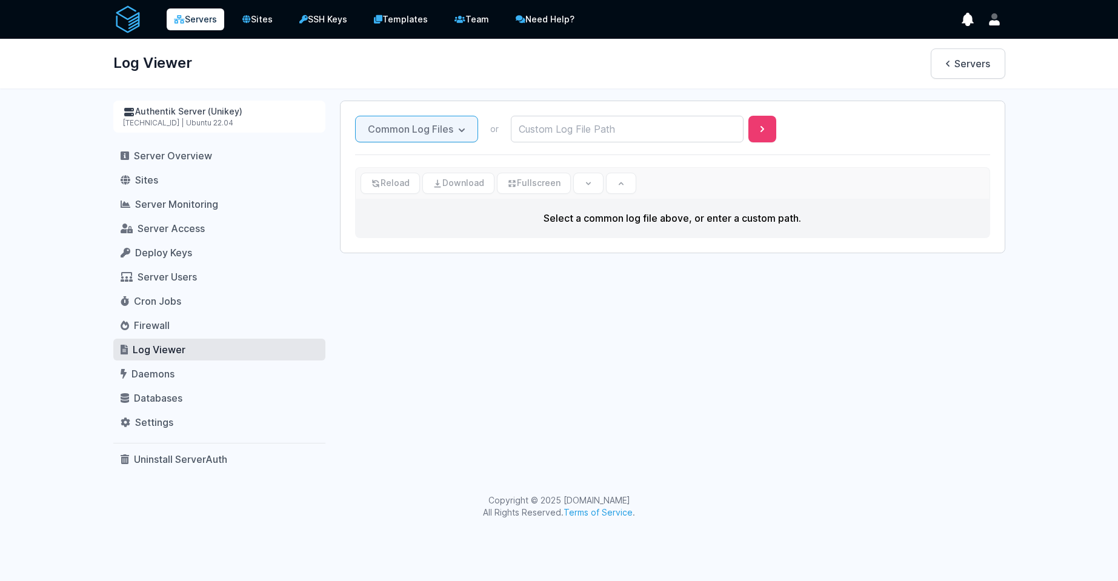
click at [439, 138] on button "Common Log Files" at bounding box center [416, 129] width 123 height 27
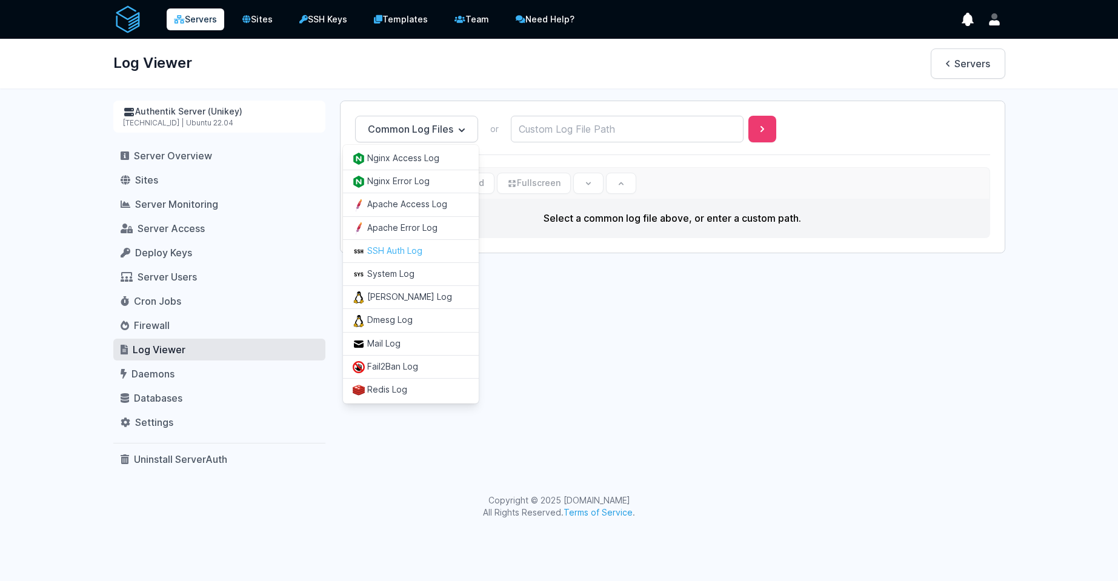
click at [416, 248] on button "SSH Auth Log" at bounding box center [411, 250] width 136 height 23
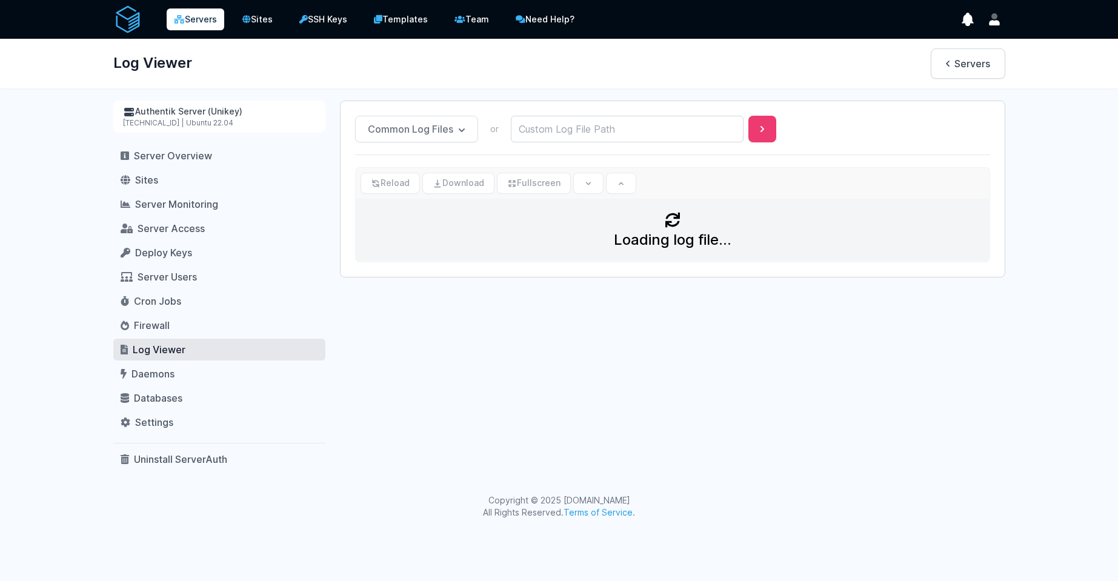
click at [200, 16] on link "Servers" at bounding box center [196, 19] width 58 height 22
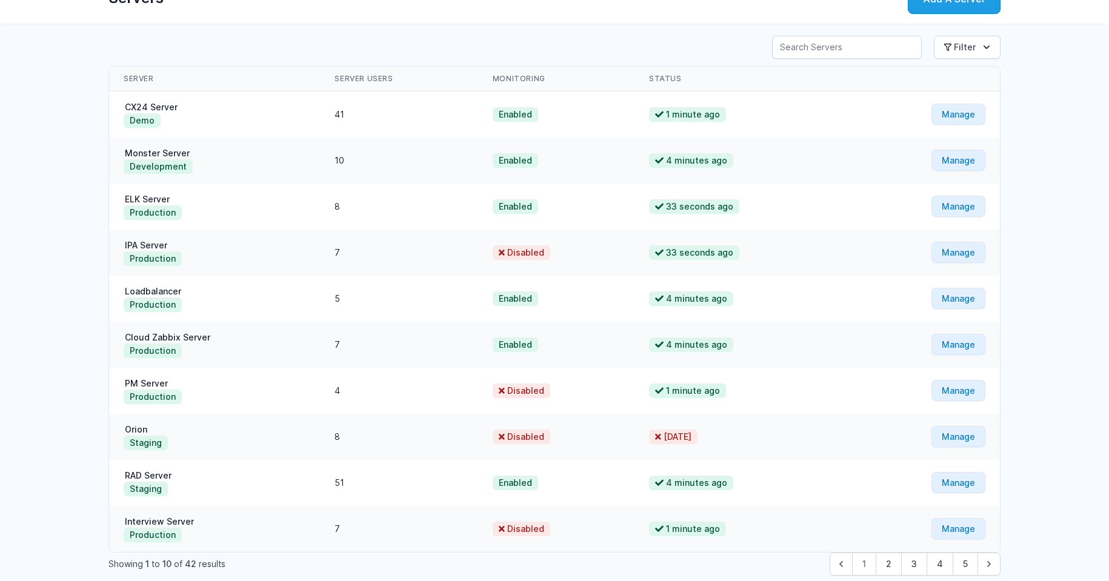
scroll to position [120, 0]
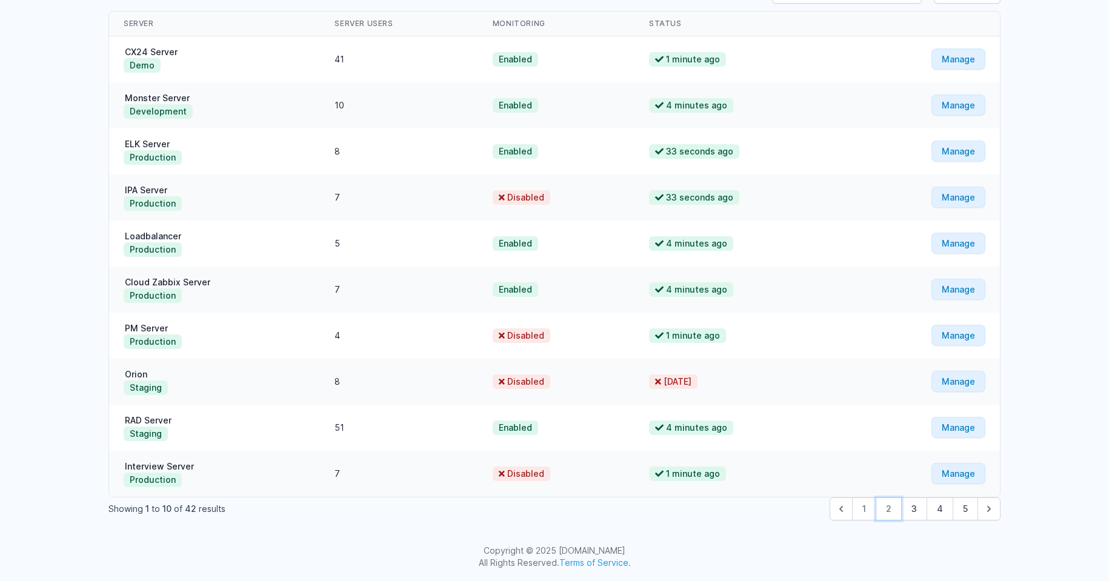
click at [894, 510] on button "2" at bounding box center [889, 508] width 26 height 23
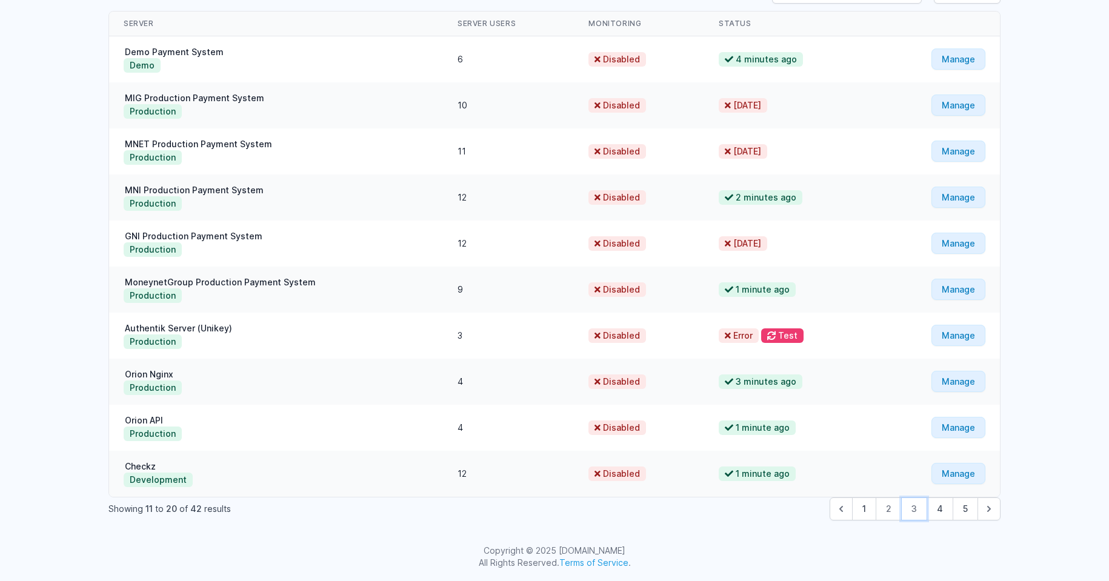
click at [914, 512] on button "3" at bounding box center [914, 508] width 26 height 23
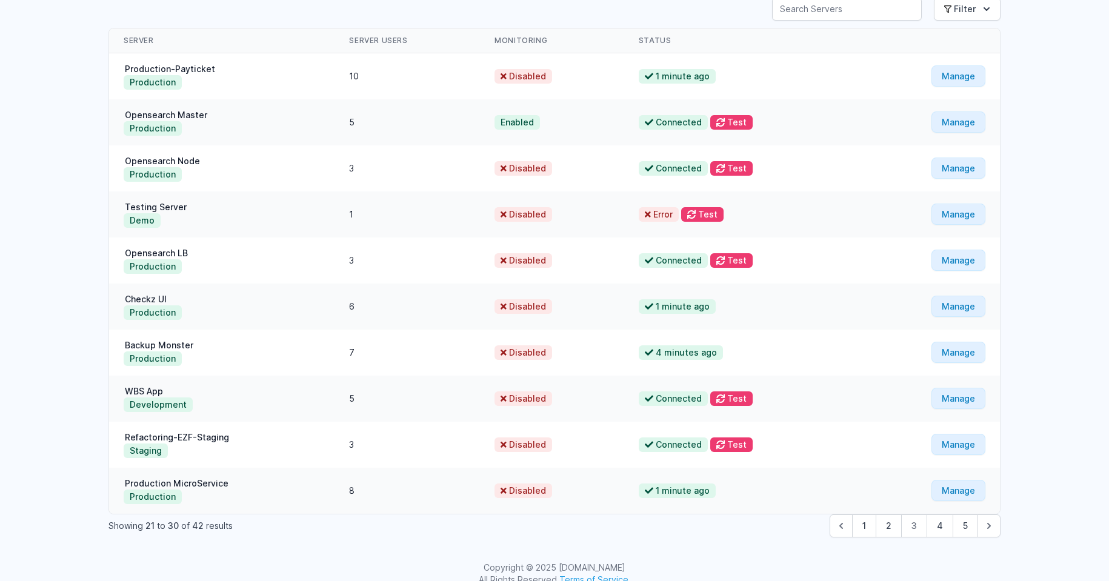
scroll to position [120, 0]
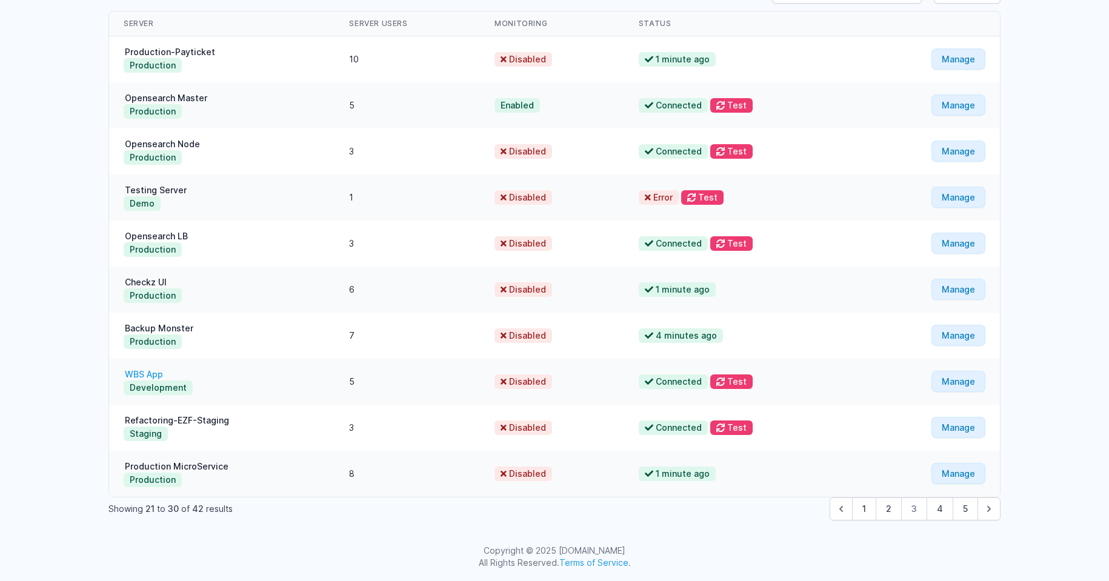
click at [151, 374] on link "WBS App" at bounding box center [144, 374] width 41 height 10
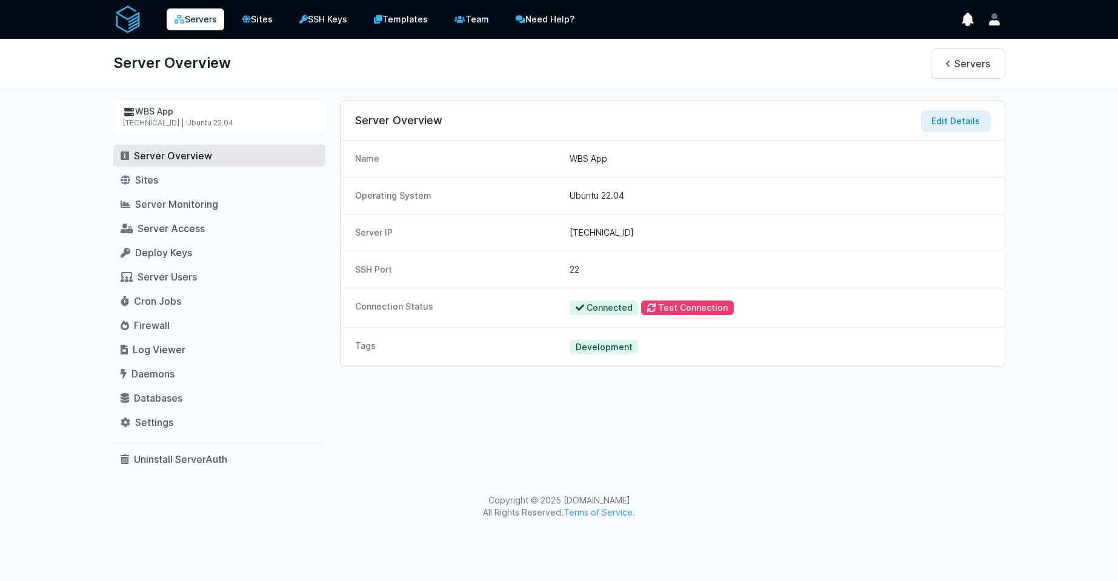
click at [200, 26] on link "Servers" at bounding box center [196, 19] width 58 height 22
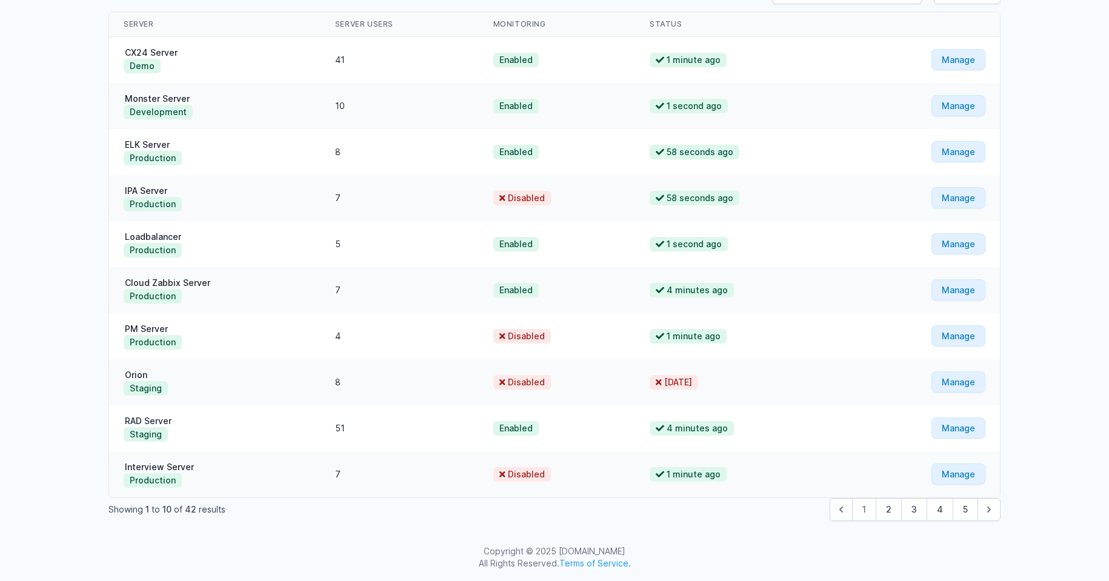
scroll to position [120, 0]
click at [892, 517] on button "2" at bounding box center [889, 508] width 26 height 23
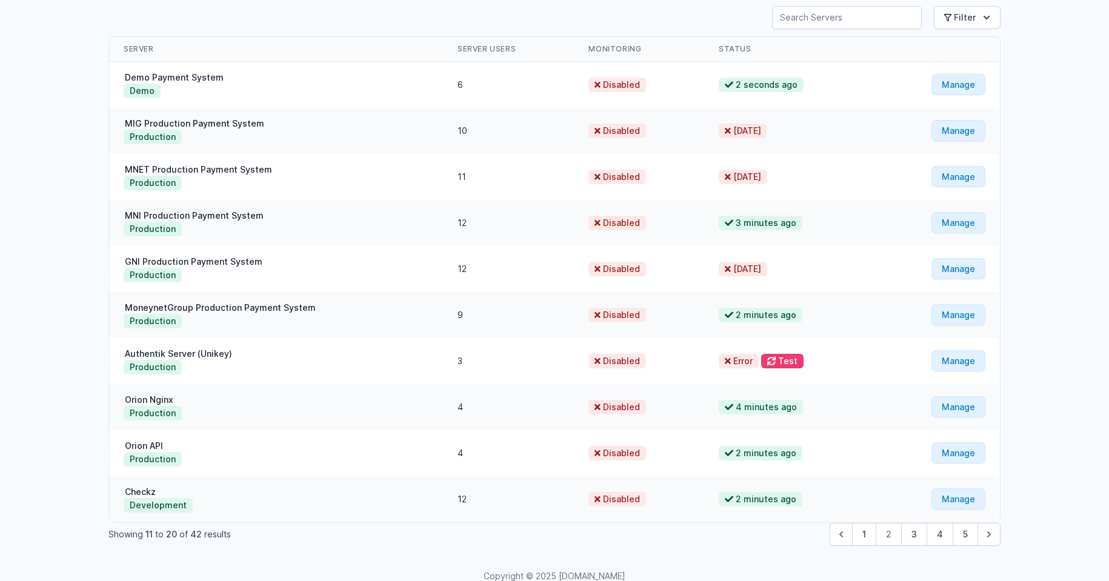
scroll to position [120, 0]
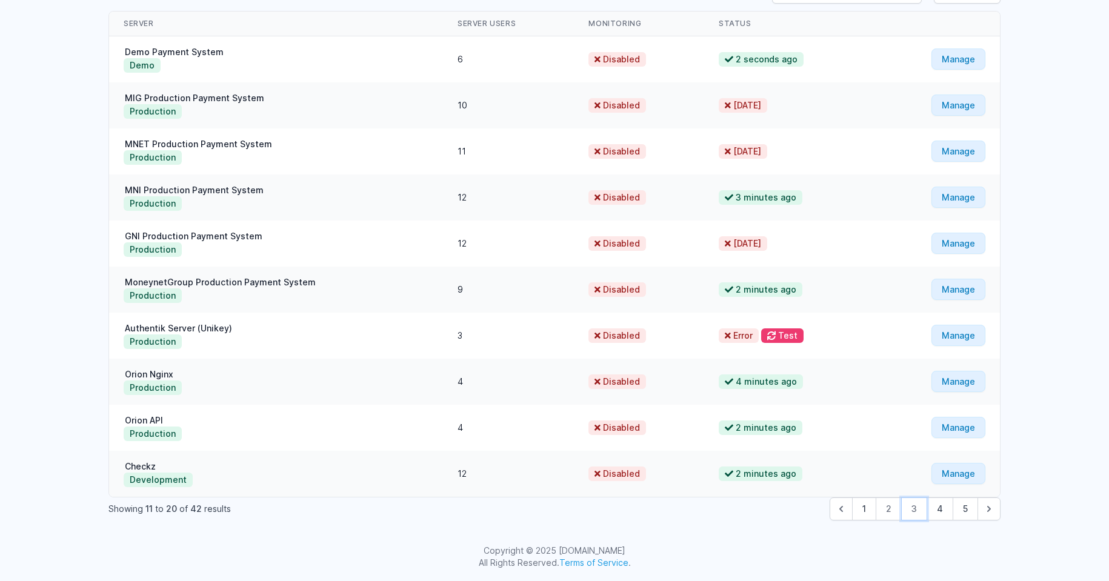
click at [912, 506] on button "3" at bounding box center [914, 508] width 26 height 23
